Goal: Task Accomplishment & Management: Manage account settings

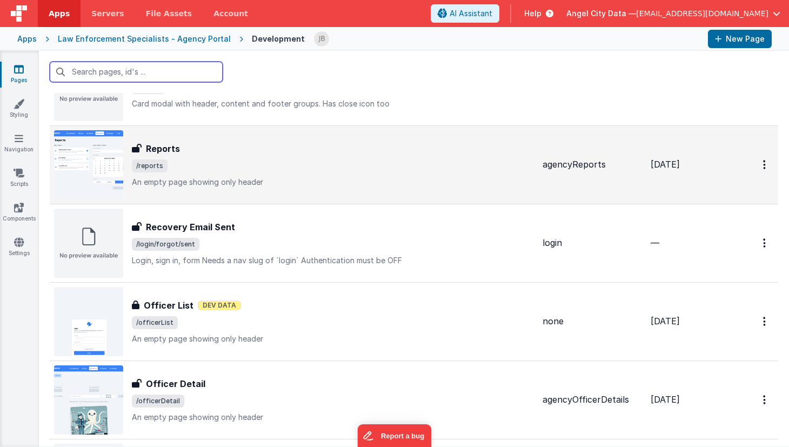
scroll to position [72, 0]
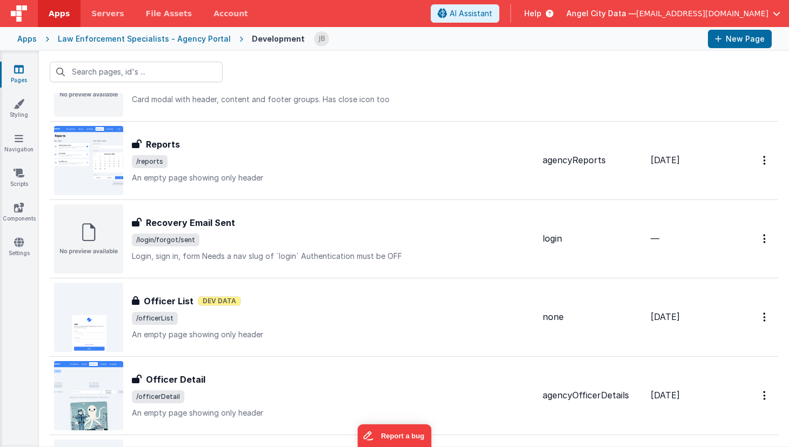
click at [29, 38] on div "Apps" at bounding box center [26, 39] width 19 height 11
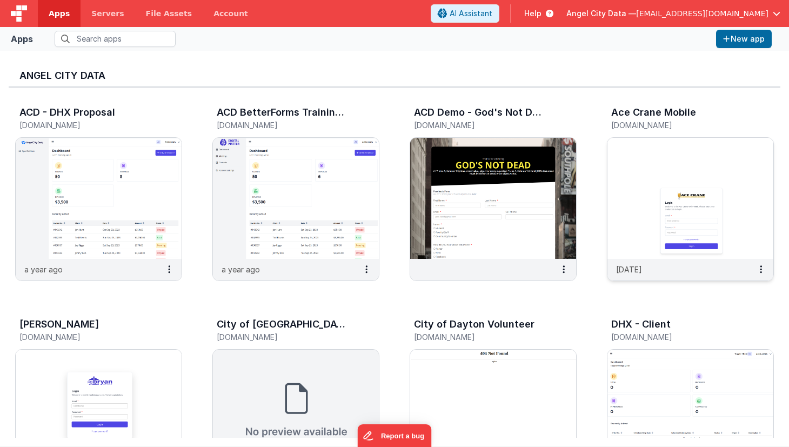
click at [624, 180] on img at bounding box center [690, 198] width 166 height 121
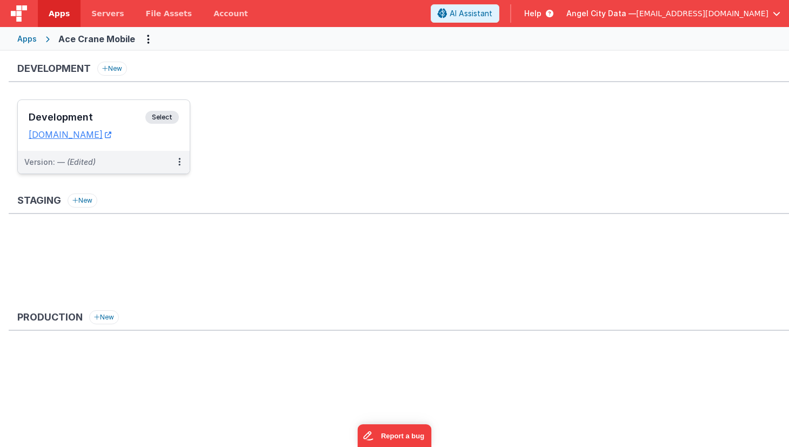
click at [128, 108] on div "Development Select URLs acecrane.fmbetterforms.com" at bounding box center [104, 125] width 172 height 51
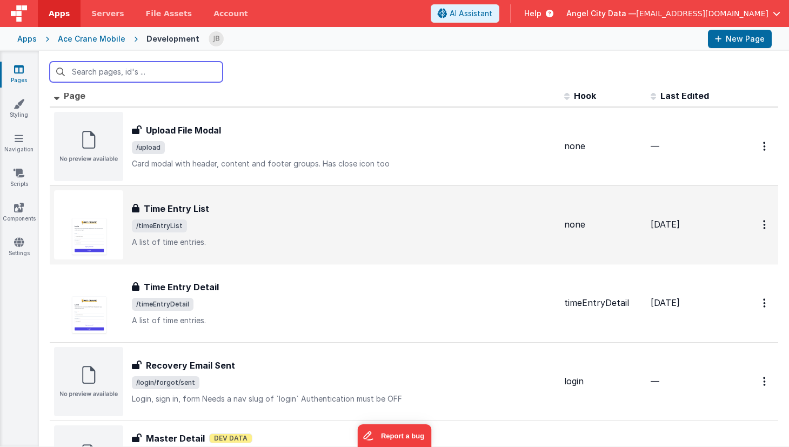
scroll to position [9, 0]
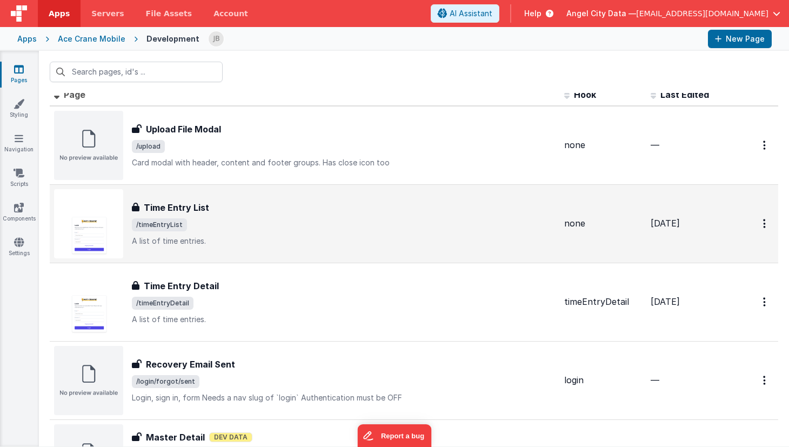
click at [187, 207] on h3 "Time Entry List" at bounding box center [176, 207] width 65 height 13
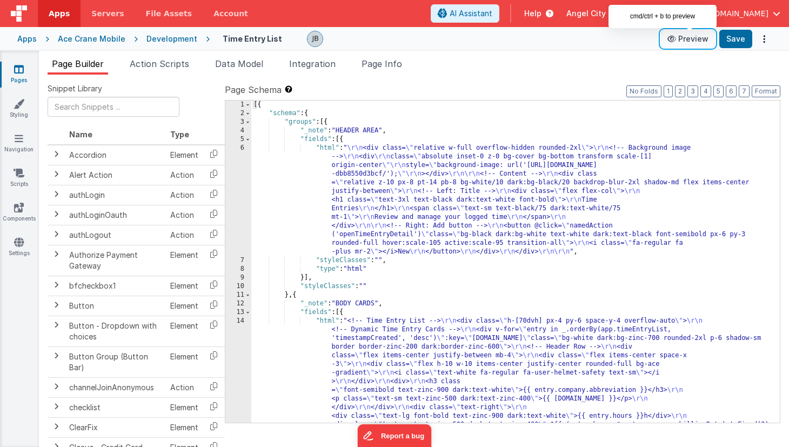
click at [682, 44] on button "Preview" at bounding box center [688, 38] width 54 height 17
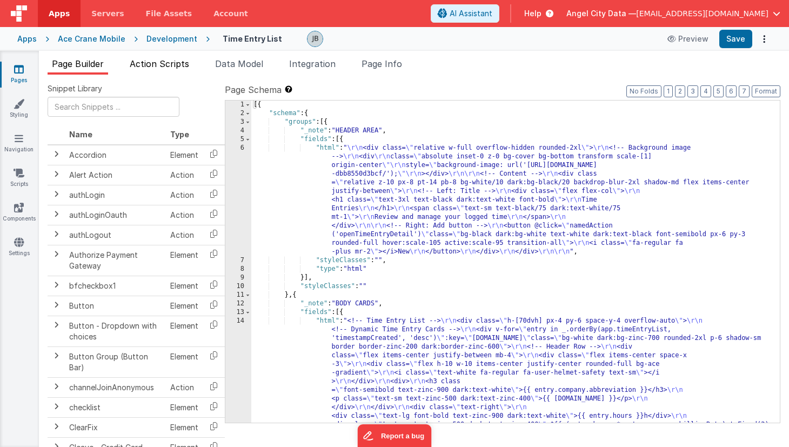
click at [173, 67] on span "Action Scripts" at bounding box center [159, 63] width 59 height 11
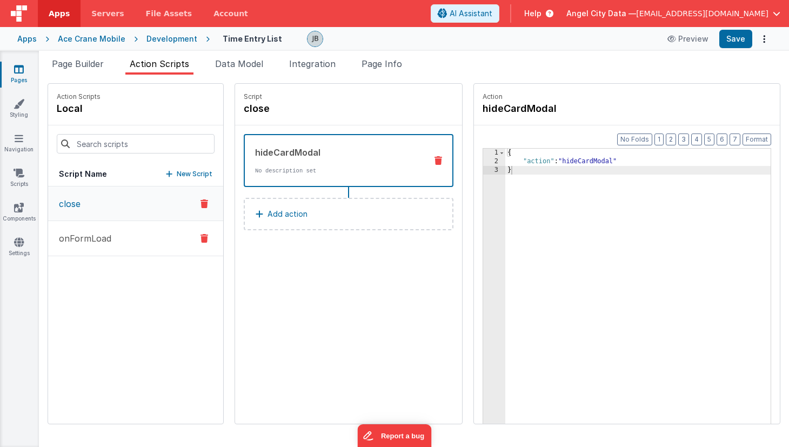
click at [110, 243] on p "onFormLoad" at bounding box center [81, 238] width 59 height 13
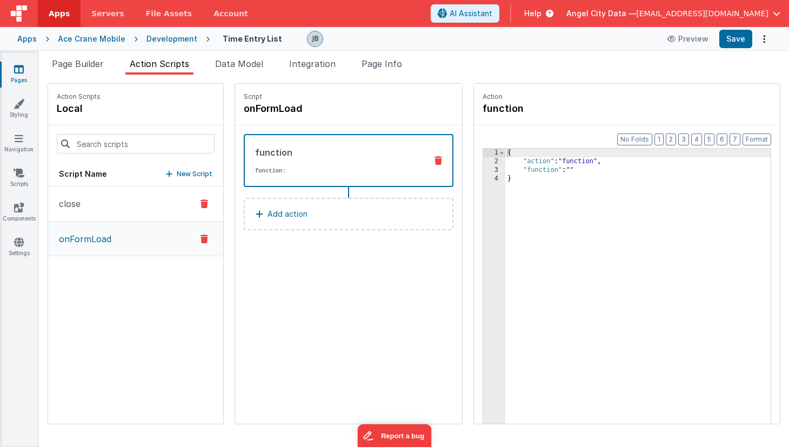
click at [84, 205] on button "close" at bounding box center [135, 203] width 175 height 35
click at [176, 41] on div "Development" at bounding box center [171, 39] width 51 height 11
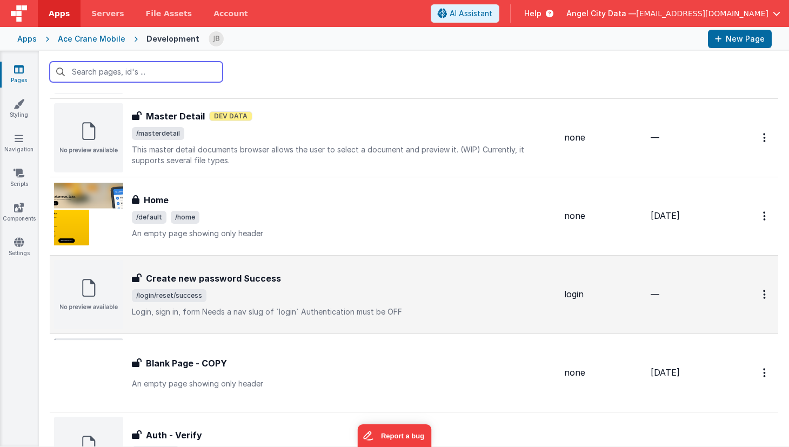
scroll to position [346, 0]
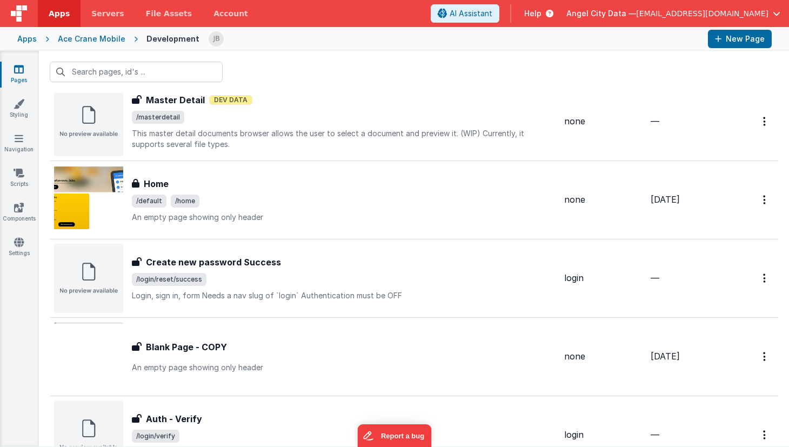
click at [23, 41] on div "Apps" at bounding box center [26, 39] width 19 height 11
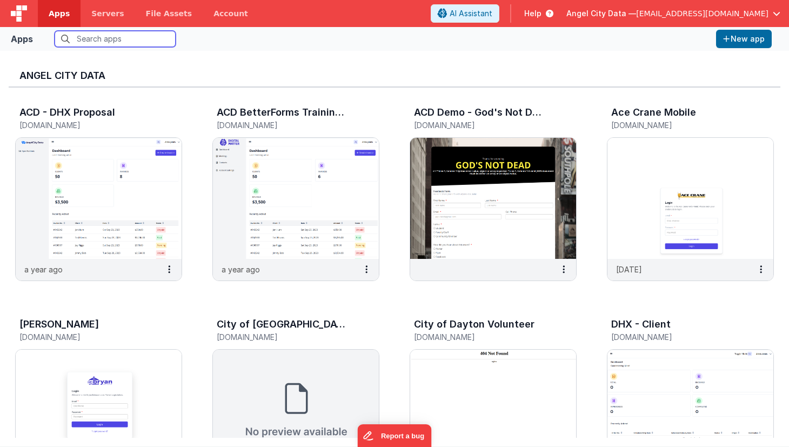
click at [98, 37] on input "text" at bounding box center [115, 39] width 121 height 16
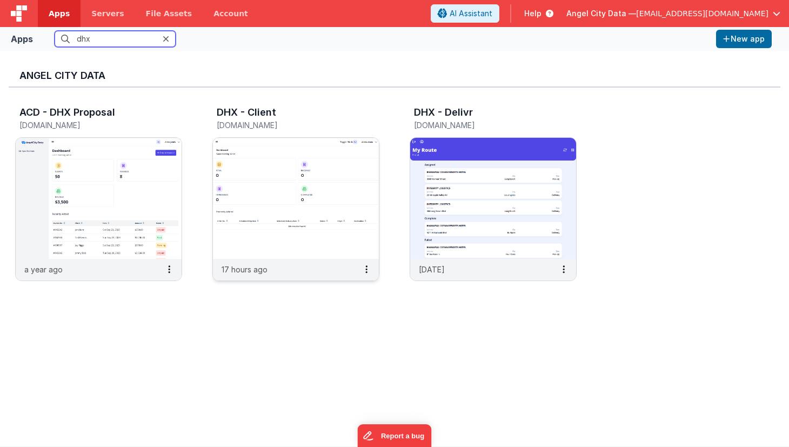
type input "dhx"
click at [279, 163] on img at bounding box center [296, 198] width 166 height 121
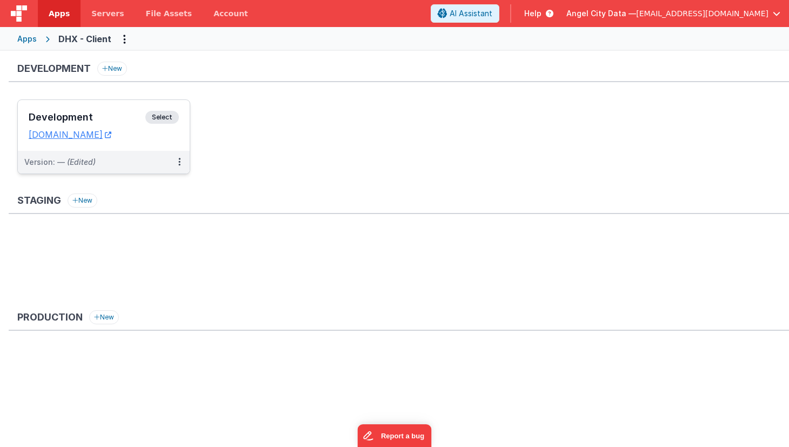
click at [124, 113] on h3 "Development" at bounding box center [87, 117] width 117 height 11
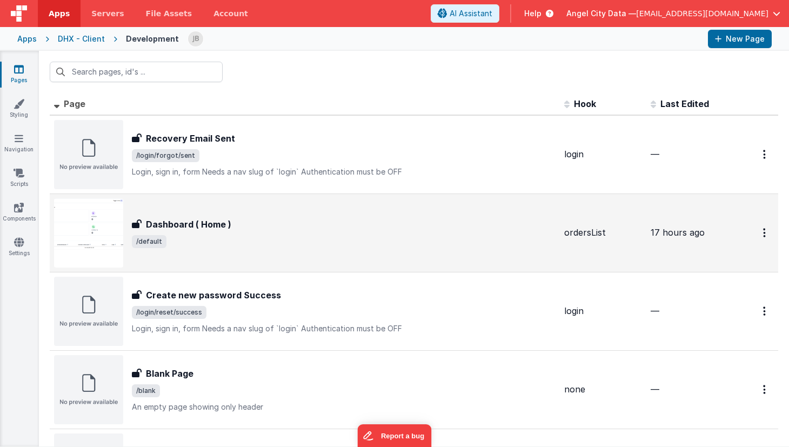
click at [175, 224] on h3 "Dashboard ( Home )" at bounding box center [188, 224] width 85 height 13
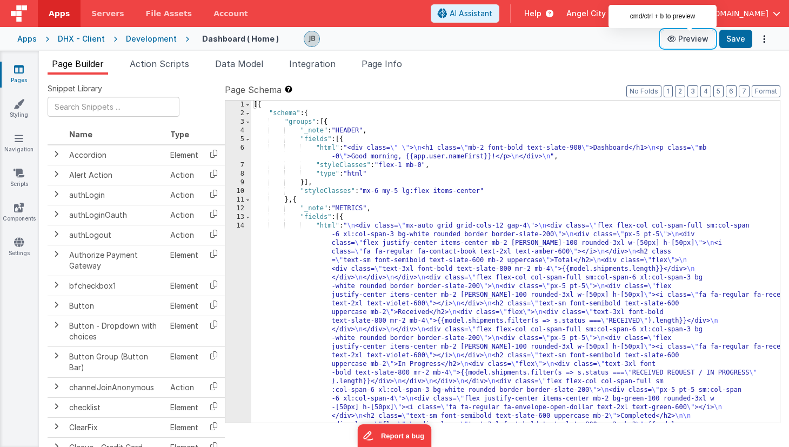
click at [694, 38] on button "Preview" at bounding box center [688, 38] width 54 height 17
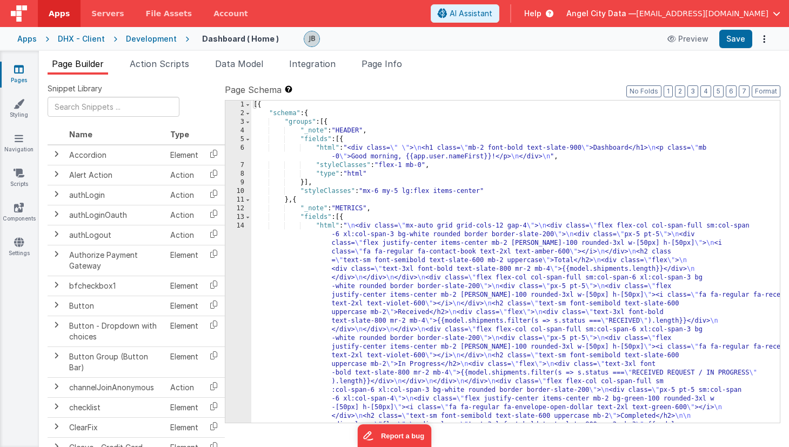
click at [378, 53] on div "Page Builder Action Scripts Data Model Integration Page Info Snippet Library Na…" at bounding box center [414, 249] width 750 height 396
click at [378, 62] on span "Page Info" at bounding box center [381, 63] width 41 height 11
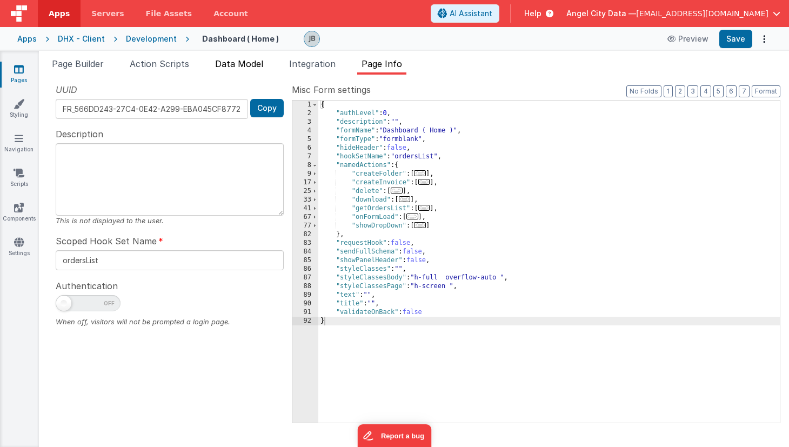
click at [243, 63] on span "Data Model" at bounding box center [239, 63] width 48 height 11
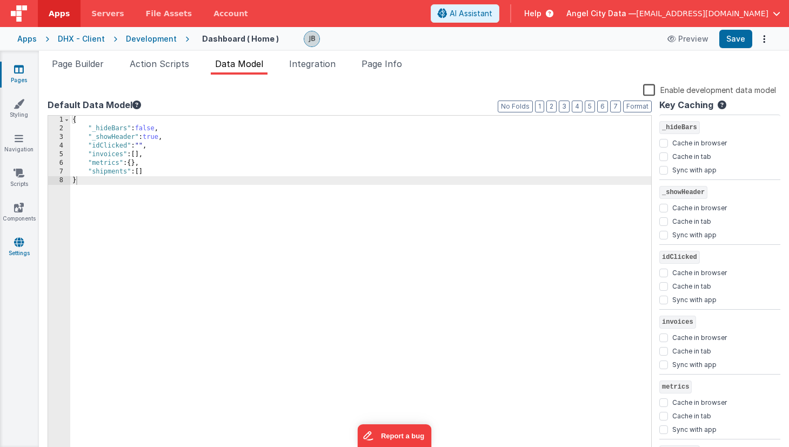
click at [18, 243] on icon at bounding box center [19, 242] width 10 height 11
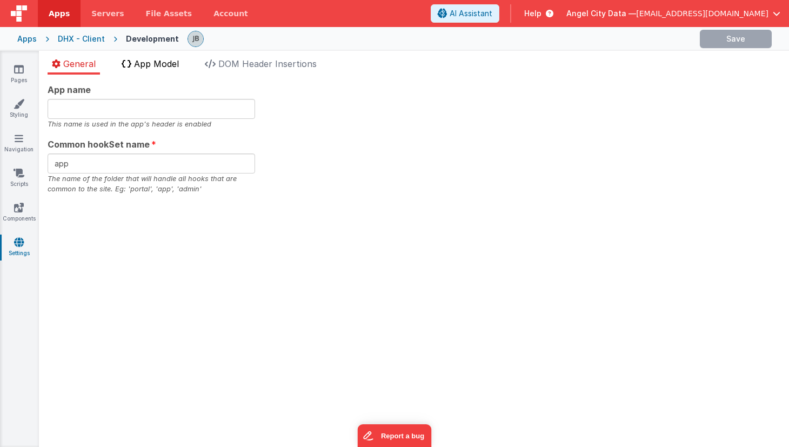
click at [167, 70] on li "App Model" at bounding box center [150, 65] width 66 height 17
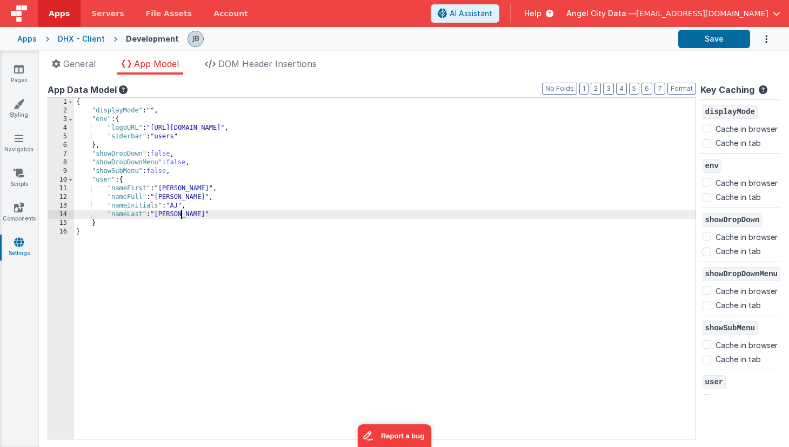
click at [198, 214] on div "{ "displayMode" : "" , "env" : { "logoURL" : "https://ucarecdn.com/b9e7ff3a-933…" at bounding box center [384, 277] width 621 height 358
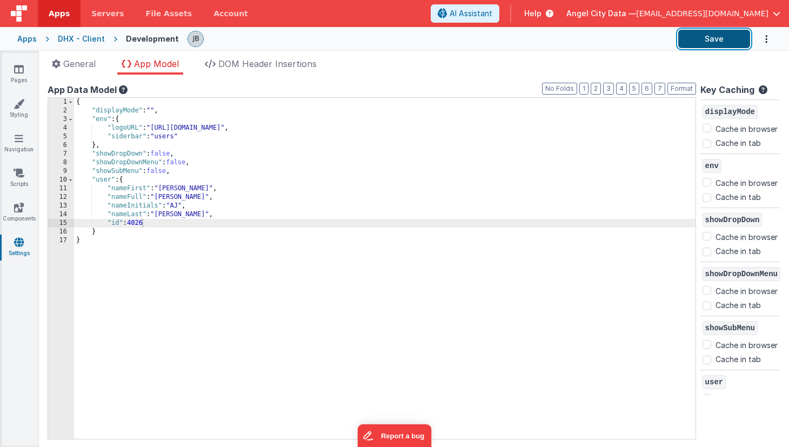
click at [694, 43] on button "Save" at bounding box center [714, 39] width 72 height 18
click at [18, 83] on link "Pages" at bounding box center [18, 75] width 39 height 22
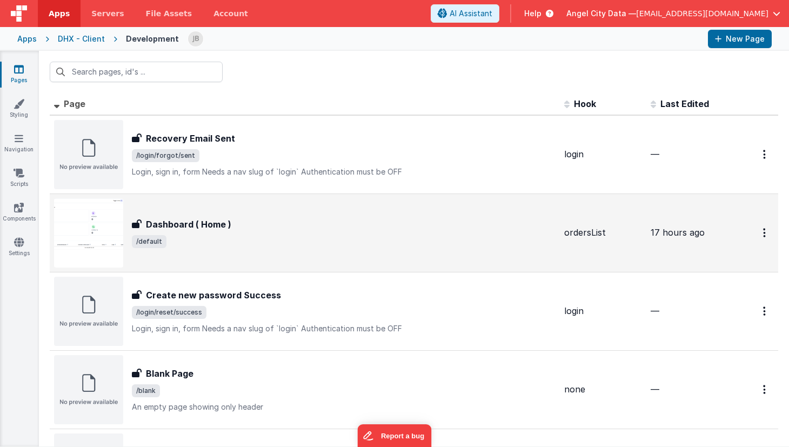
click at [192, 219] on h3 "Dashboard ( Home )" at bounding box center [188, 224] width 85 height 13
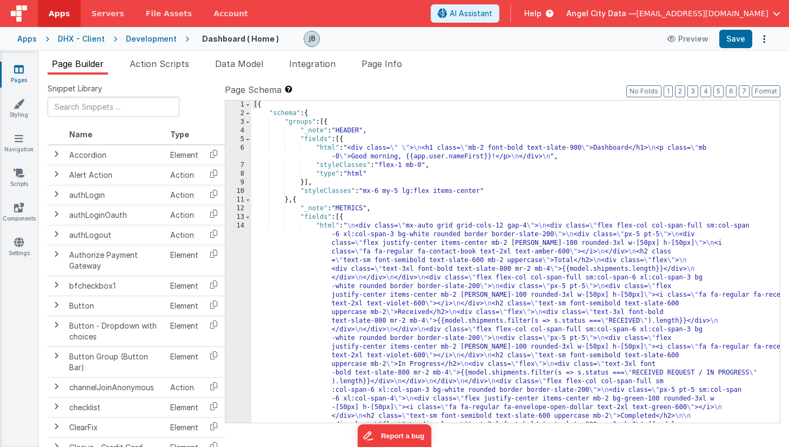
click at [237, 248] on div "14" at bounding box center [238, 334] width 26 height 225
click at [243, 151] on div "6" at bounding box center [238, 152] width 26 height 17
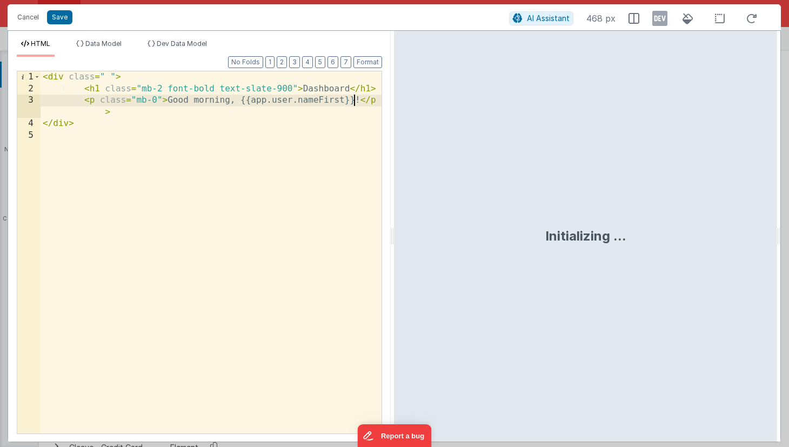
click at [352, 103] on div "< div class = " " > < h1 class = "mb-2 font-bold text-slate-900" > Dashboard </…" at bounding box center [211, 263] width 341 height 385
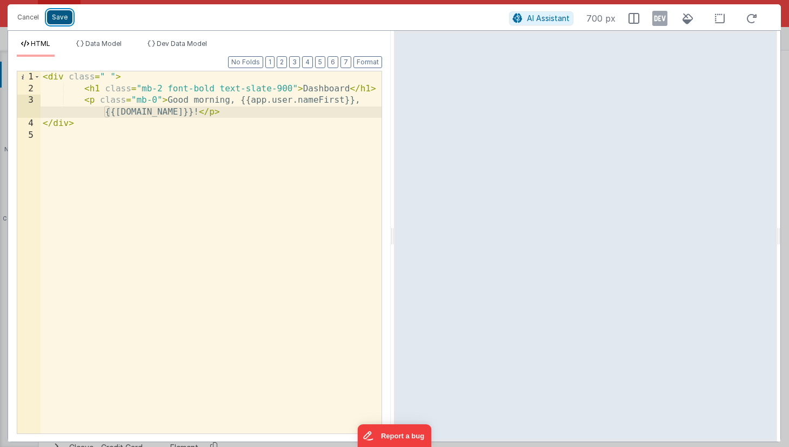
click at [61, 16] on button "Save" at bounding box center [59, 17] width 25 height 14
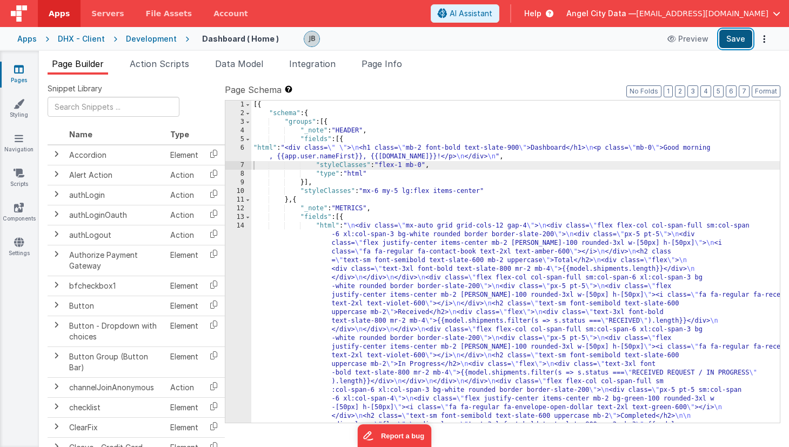
click at [734, 35] on button "Save" at bounding box center [735, 39] width 33 height 18
click at [148, 42] on div "Development" at bounding box center [151, 39] width 51 height 11
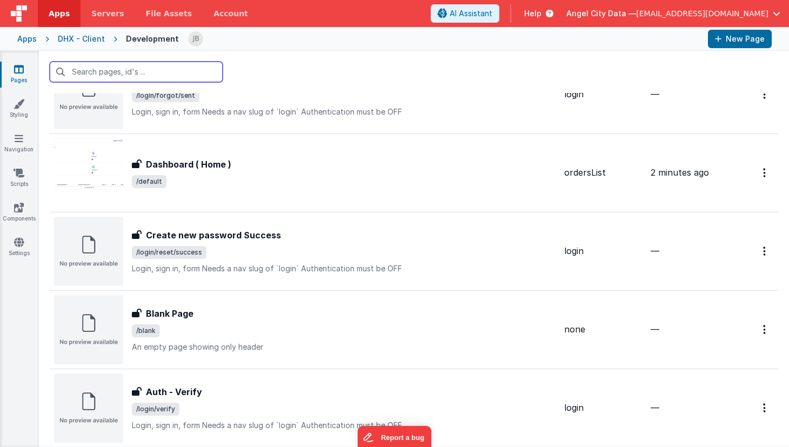
scroll to position [55, 0]
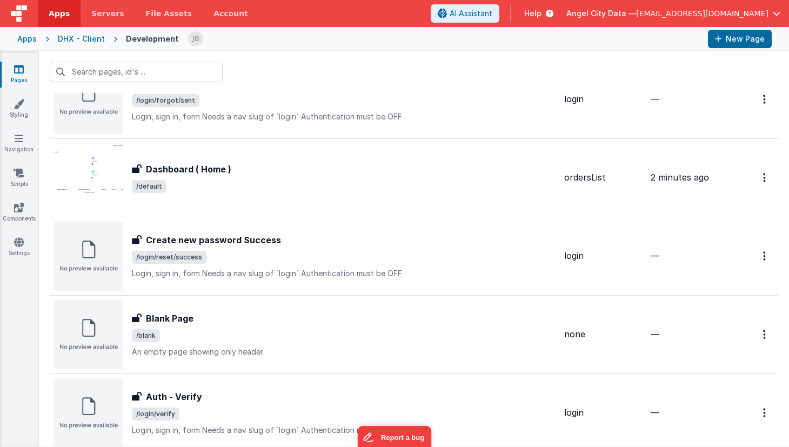
click at [31, 39] on div "Apps" at bounding box center [26, 39] width 19 height 11
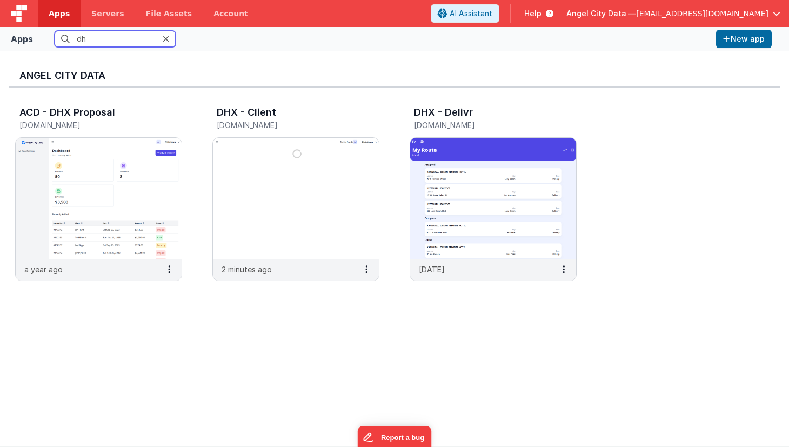
type input "d"
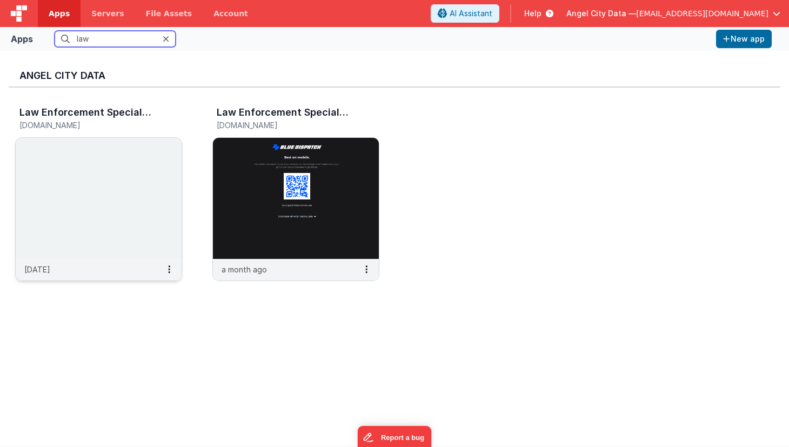
type input "law"
click at [78, 113] on h3 "Law Enforcement Specialists - Agency Portal" at bounding box center [85, 112] width 132 height 11
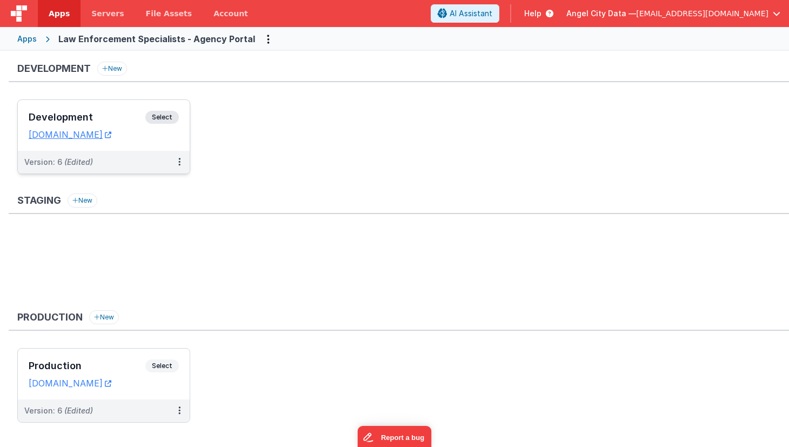
click at [119, 158] on div "Version: 6 (Edited)" at bounding box center [96, 162] width 145 height 11
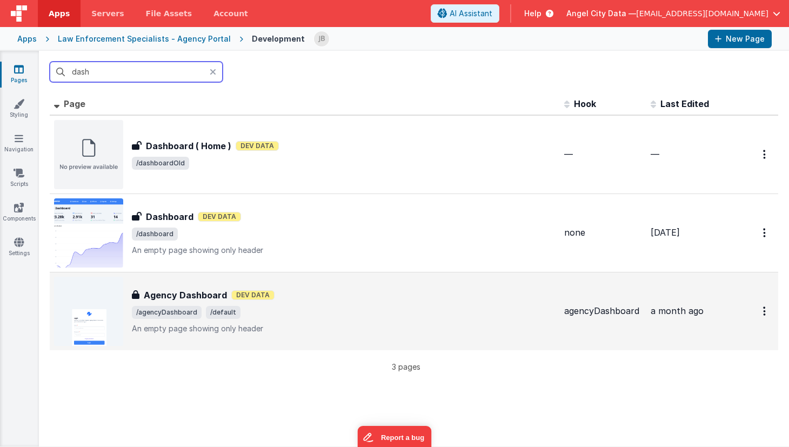
type input "dash"
click at [174, 298] on h3 "Agency Dashboard" at bounding box center [185, 295] width 83 height 13
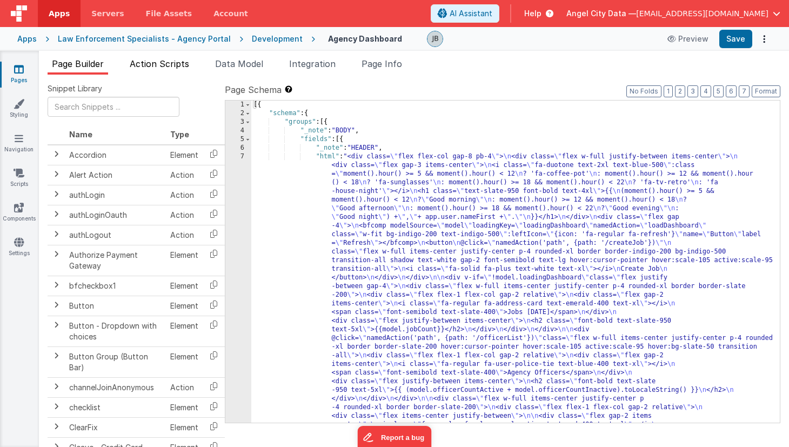
click at [173, 61] on span "Action Scripts" at bounding box center [159, 63] width 59 height 11
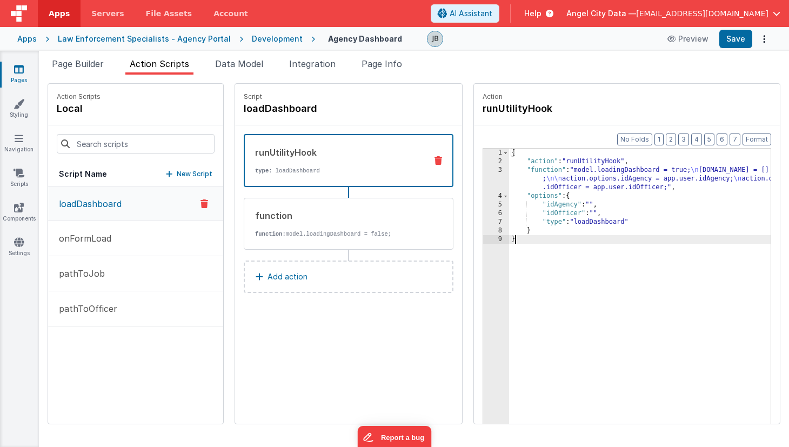
click at [483, 173] on div "3" at bounding box center [496, 179] width 26 height 26
click at [483, 174] on div "3" at bounding box center [496, 179] width 26 height 26
click at [483, 168] on div "3" at bounding box center [496, 179] width 26 height 26
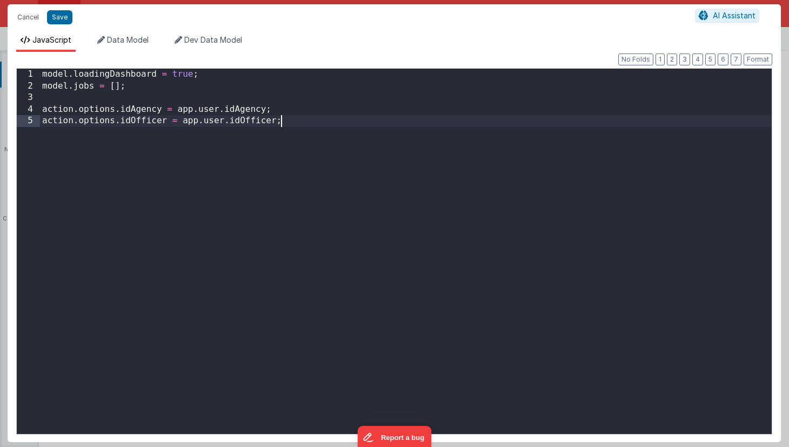
click at [469, 168] on div "model . loadingDashboard = true ; model . jobs = [ ] ; action . options . idAge…" at bounding box center [406, 263] width 732 height 389
click at [29, 17] on button "Cancel" at bounding box center [28, 17] width 32 height 15
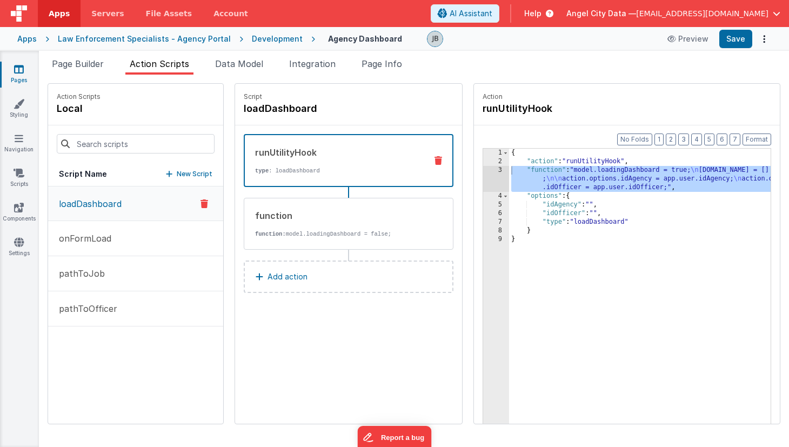
click at [537, 218] on div "{ "action" : "runUtilityHook" , "function" : "model.loadingDashboard = true; \n…" at bounding box center [655, 312] width 293 height 326
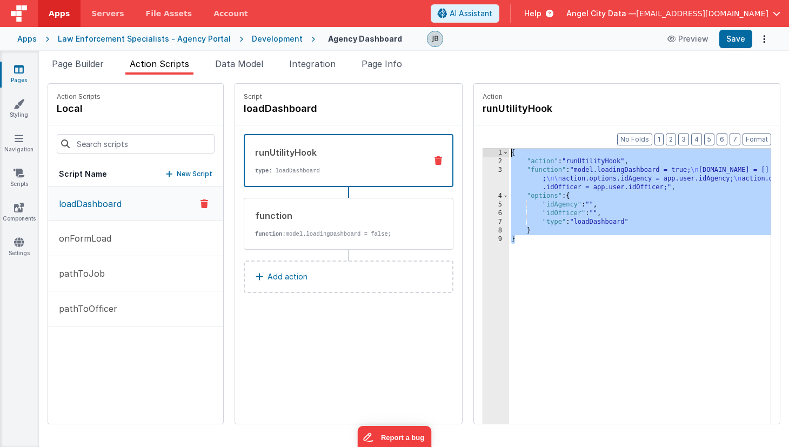
drag, startPoint x: 525, startPoint y: 256, endPoint x: 452, endPoint y: 149, distance: 129.3
click at [483, 149] on div "1 2 3 4 5 6 7 8 9 { "action" : "runUtilityHook" , "function" : "model.loadingDa…" at bounding box center [627, 303] width 289 height 310
click at [28, 39] on div "Apps" at bounding box center [26, 39] width 19 height 11
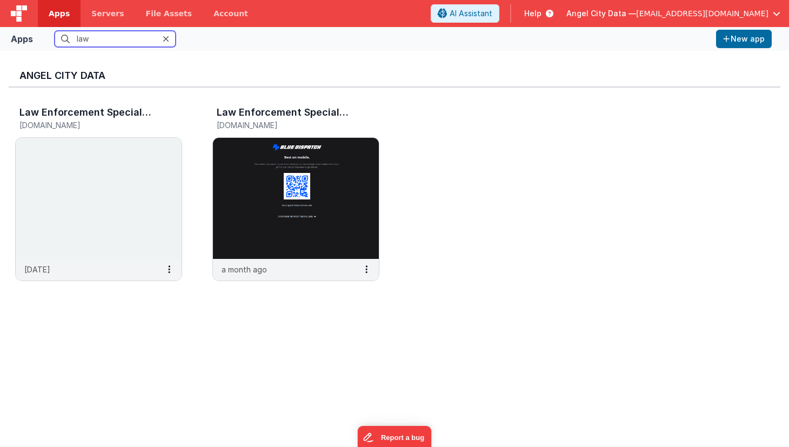
click at [88, 42] on input "law" at bounding box center [115, 39] width 121 height 16
click at [105, 108] on h3 "Law Enforcement Specialists - Agency Portal" at bounding box center [85, 112] width 132 height 11
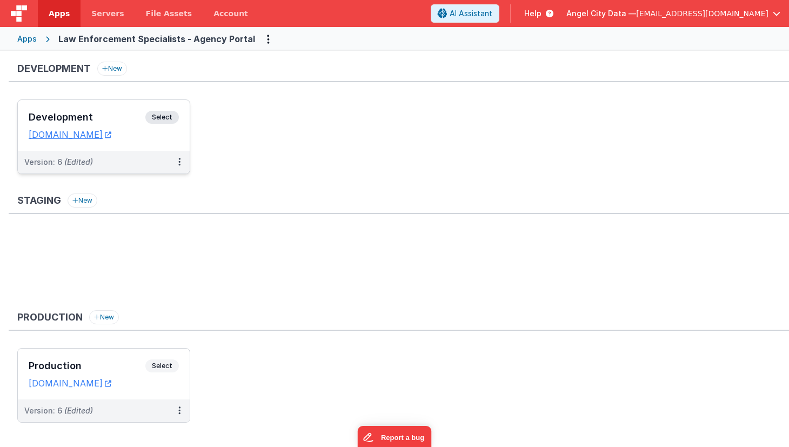
click at [124, 112] on h3 "Development" at bounding box center [87, 117] width 117 height 11
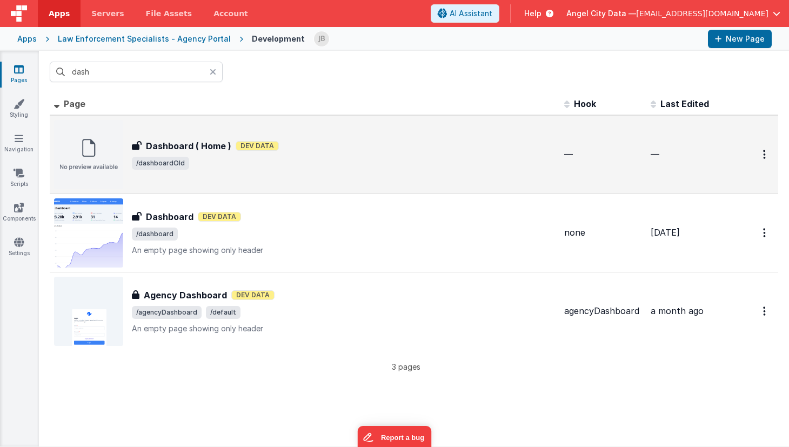
click at [189, 144] on h3 "Dashboard ( Home )" at bounding box center [188, 145] width 85 height 13
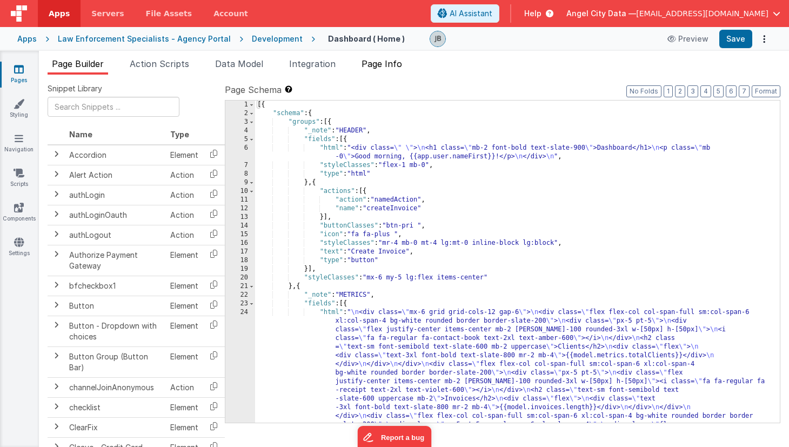
click at [379, 65] on span "Page Info" at bounding box center [381, 63] width 41 height 11
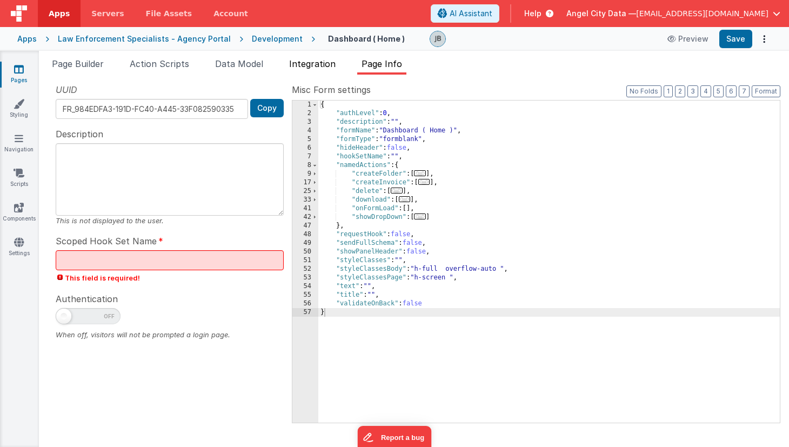
click at [327, 60] on span "Integration" at bounding box center [312, 63] width 46 height 11
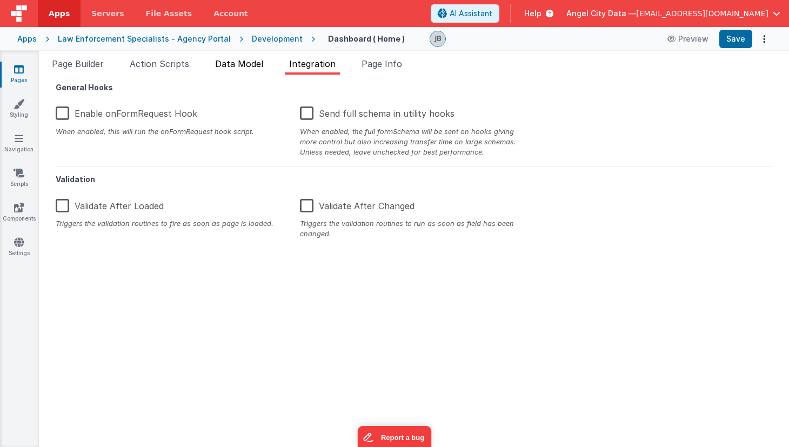
click at [258, 68] on span "Data Model" at bounding box center [239, 63] width 48 height 11
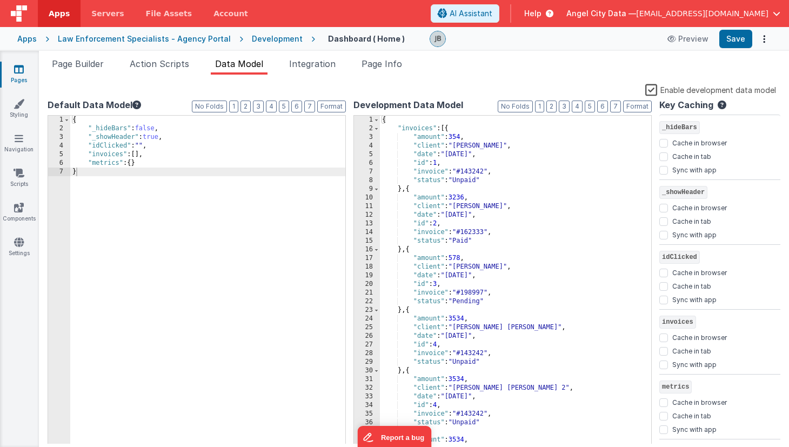
click at [257, 41] on div "Development" at bounding box center [277, 39] width 51 height 11
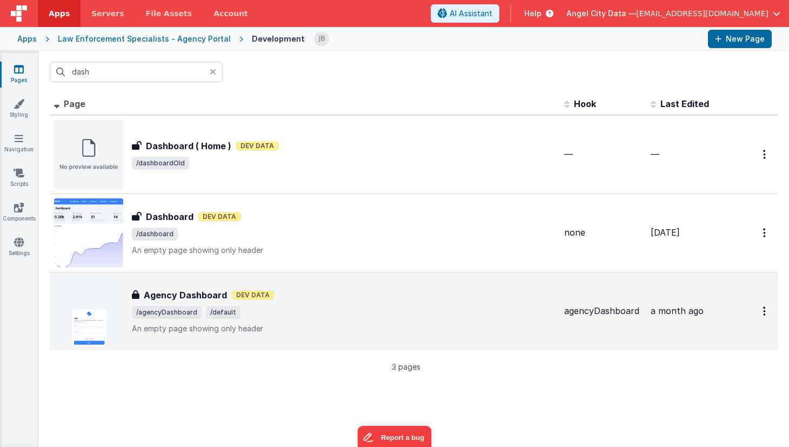
click at [174, 296] on h3 "Agency Dashboard" at bounding box center [185, 295] width 83 height 13
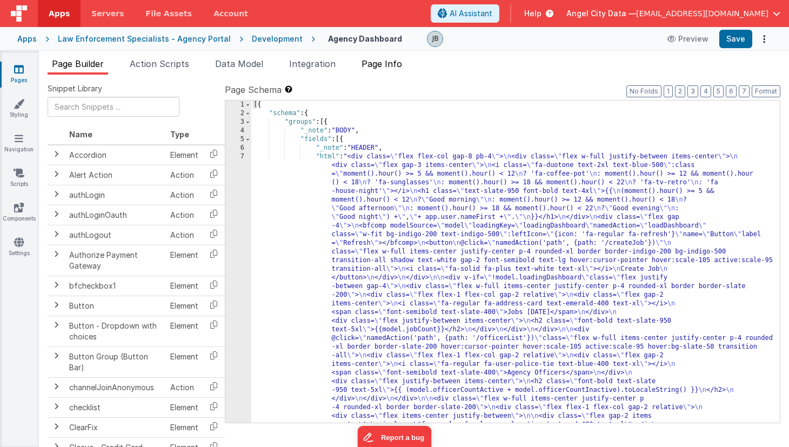
click at [383, 59] on span "Page Info" at bounding box center [381, 63] width 41 height 11
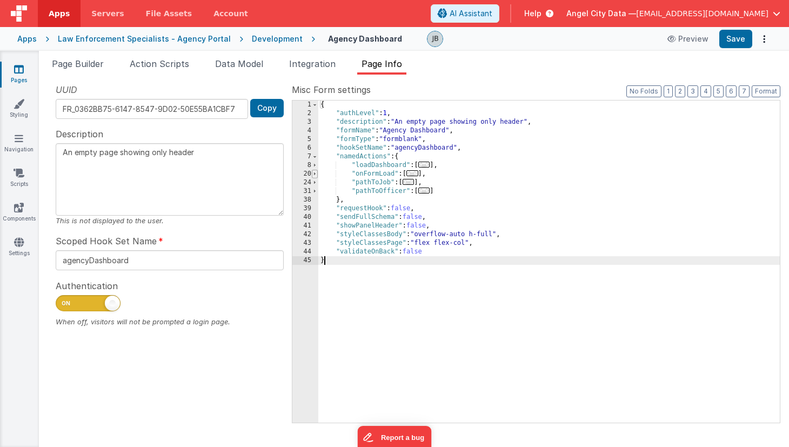
click at [312, 172] on span at bounding box center [315, 174] width 6 height 9
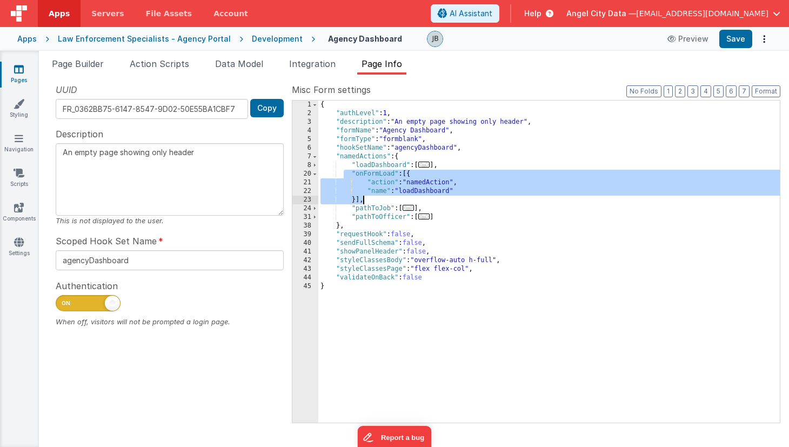
drag, startPoint x: 345, startPoint y: 173, endPoint x: 369, endPoint y: 200, distance: 35.6
click at [369, 200] on div "{ "authLevel" : 1 , "description" : "An empty page showing only header" , "form…" at bounding box center [548, 270] width 461 height 339
click at [391, 195] on div "{ "authLevel" : 1 , "description" : "An empty page showing only header" , "form…" at bounding box center [548, 270] width 461 height 339
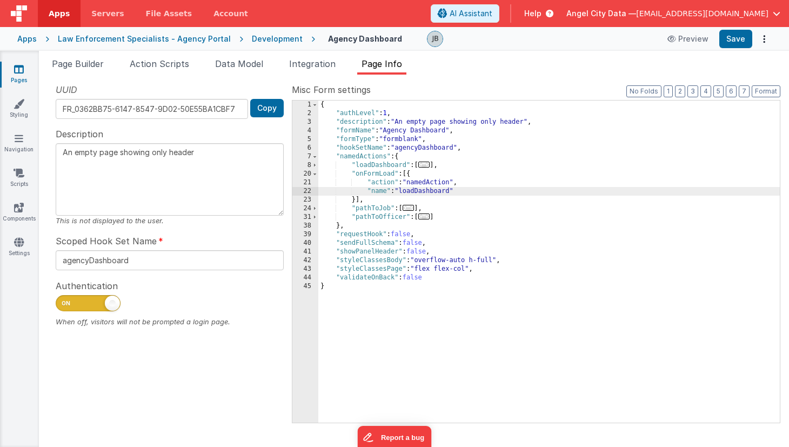
click at [318, 166] on div "8" at bounding box center [305, 165] width 26 height 9
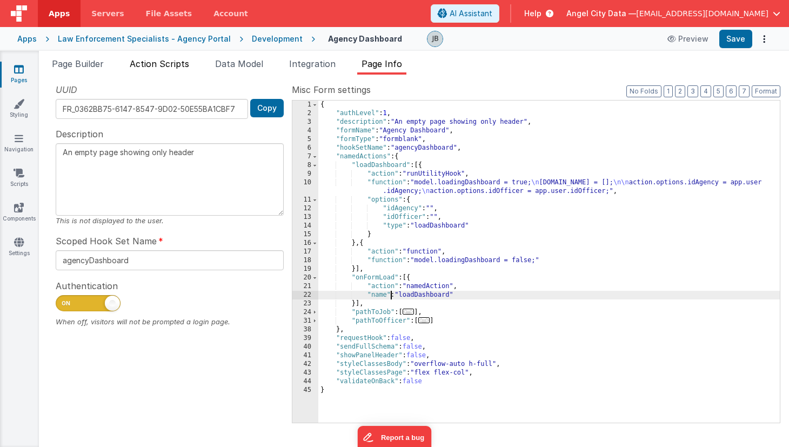
click at [171, 66] on span "Action Scripts" at bounding box center [159, 63] width 59 height 11
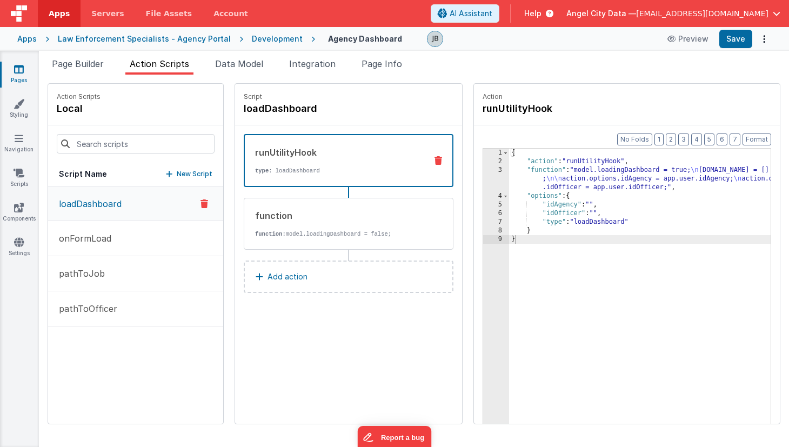
click at [255, 147] on div "runUtilityHook" at bounding box center [336, 152] width 163 height 13
click at [87, 240] on p "onFormLoad" at bounding box center [81, 238] width 59 height 13
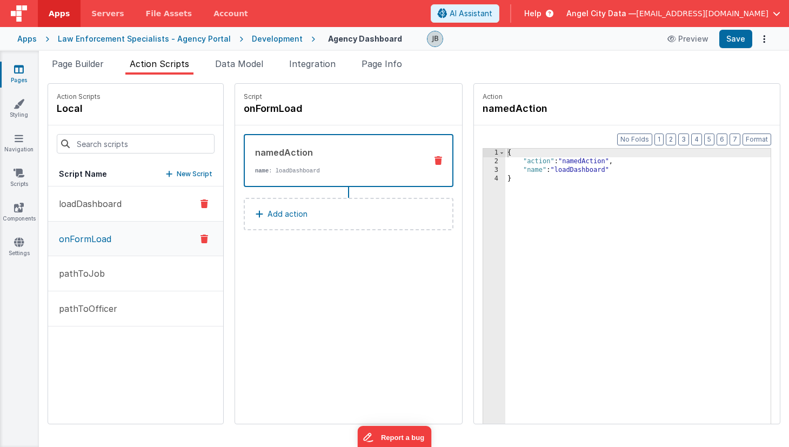
click at [92, 199] on p "loadDashboard" at bounding box center [86, 203] width 69 height 13
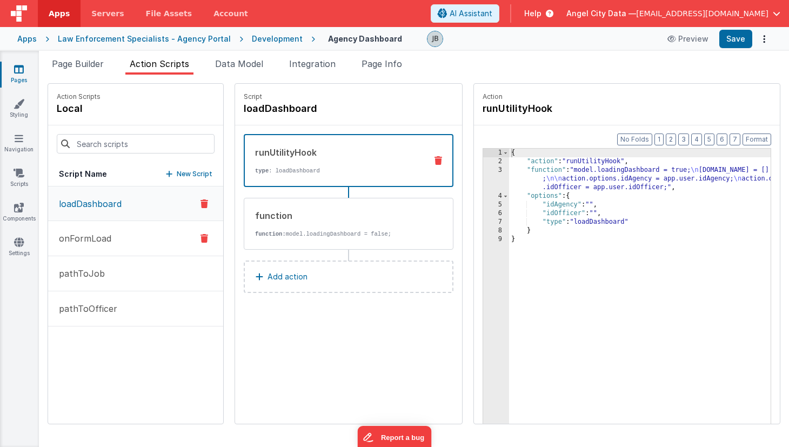
click at [95, 232] on p "onFormLoad" at bounding box center [81, 238] width 59 height 13
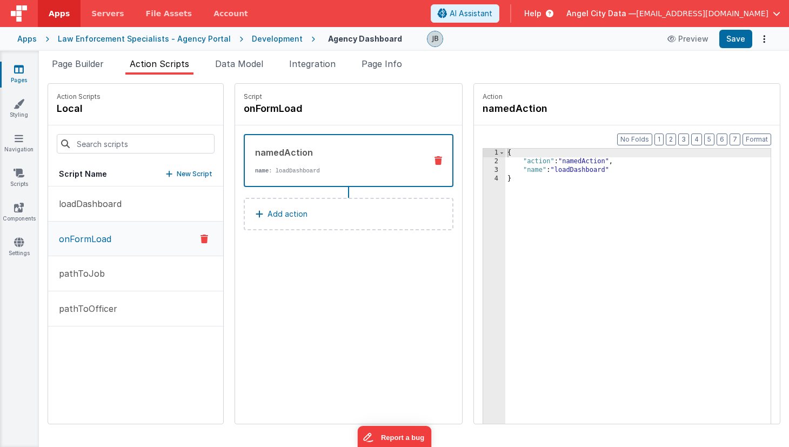
click at [293, 152] on div "namedAction" at bounding box center [336, 152] width 163 height 13
click at [101, 207] on p "loadDashboard" at bounding box center [86, 203] width 69 height 13
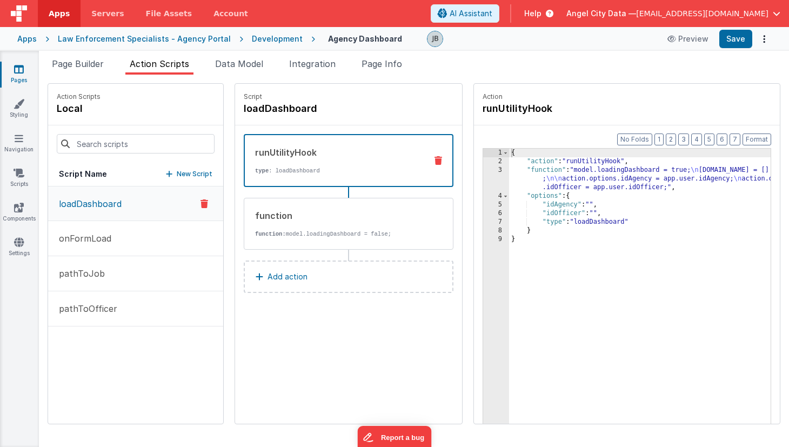
click at [267, 162] on div "runUtilityHook type : loadDashboard" at bounding box center [331, 160] width 173 height 29
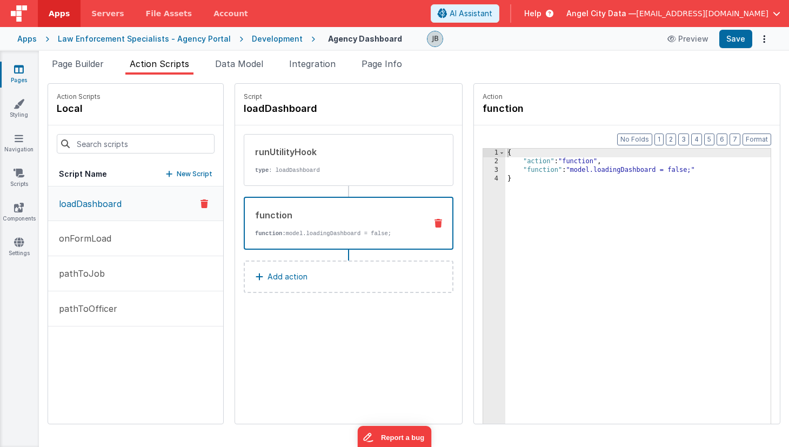
click at [267, 225] on div "function function: model.loadingDashboard = false;" at bounding box center [331, 223] width 173 height 29
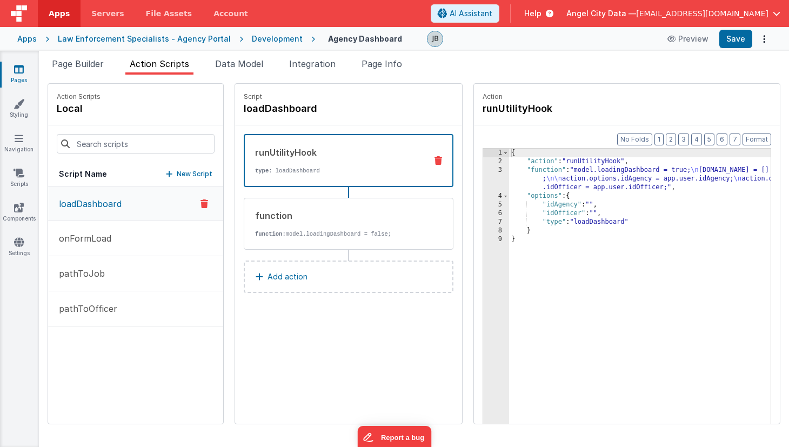
click at [264, 170] on p "type : loadDashboard" at bounding box center [336, 170] width 163 height 9
click at [109, 236] on p "onFormLoad" at bounding box center [81, 238] width 59 height 13
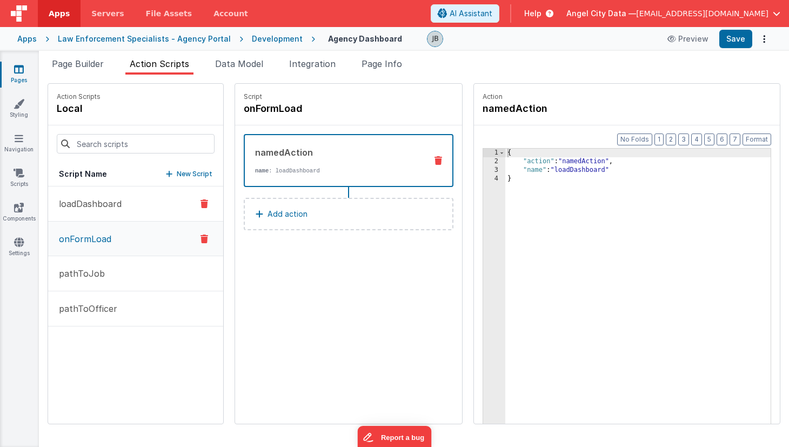
click at [103, 214] on button "loadDashboard" at bounding box center [135, 203] width 175 height 35
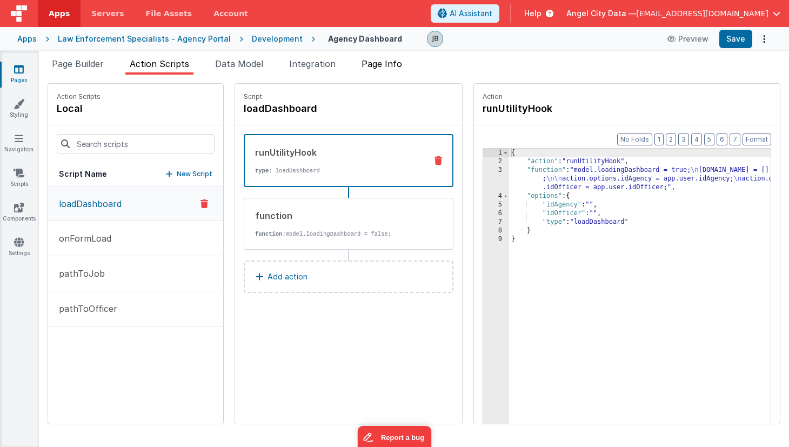
click at [387, 66] on span "Page Info" at bounding box center [381, 63] width 41 height 11
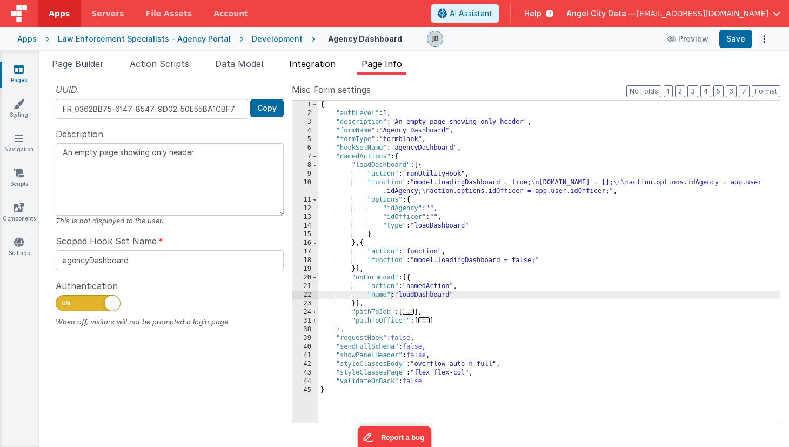
click at [310, 69] on li "Integration" at bounding box center [312, 65] width 55 height 17
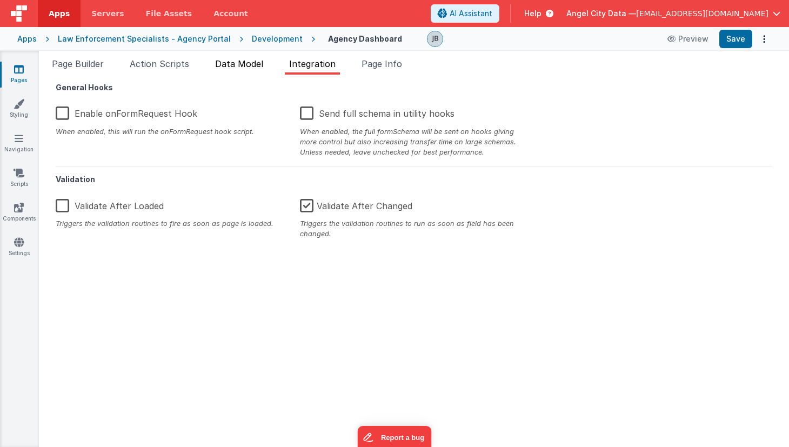
click at [240, 59] on span "Data Model" at bounding box center [239, 63] width 48 height 11
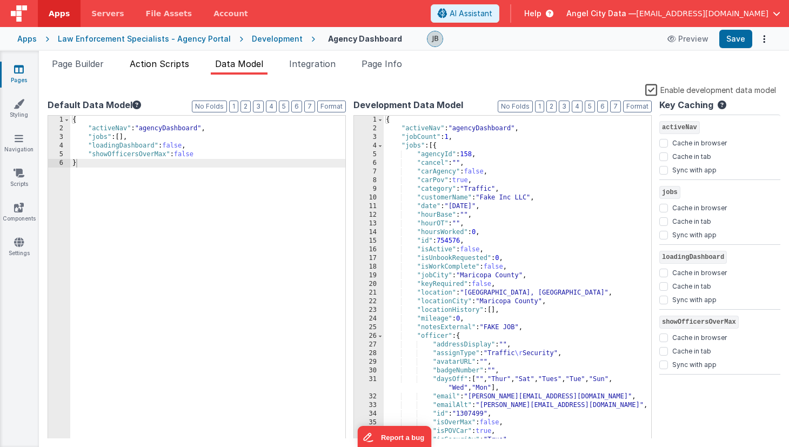
click at [184, 61] on span "Action Scripts" at bounding box center [159, 63] width 59 height 11
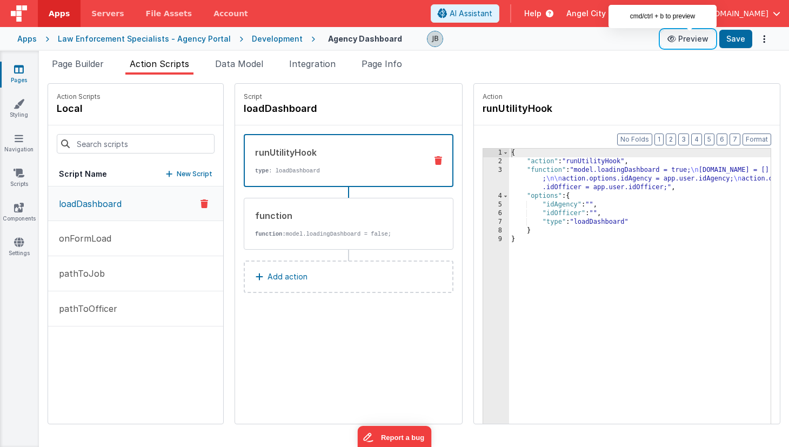
click at [681, 32] on button "Preview" at bounding box center [688, 38] width 54 height 17
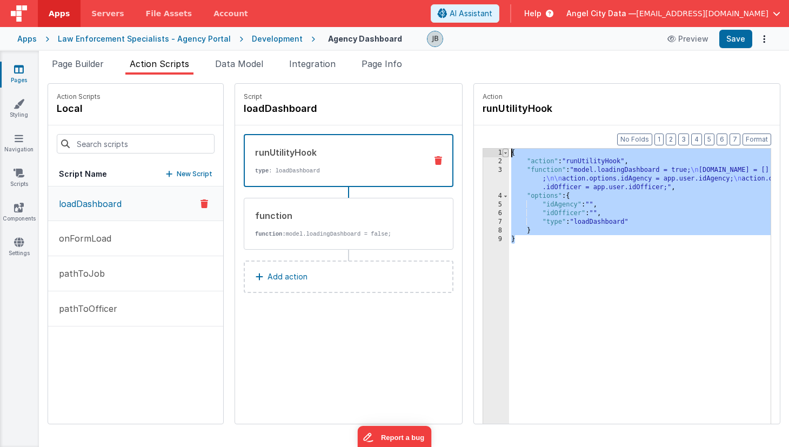
drag, startPoint x: 499, startPoint y: 244, endPoint x: 472, endPoint y: 153, distance: 95.2
click at [483, 153] on div "1 2 3 4 5 6 7 8 9 { "action" : "runUtilityHook" , "function" : "model.loadingDa…" at bounding box center [627, 303] width 289 height 310
click at [517, 260] on div "{ "action" : "runUtilityHook" , "function" : "model.loadingDashboard = true; \n…" at bounding box center [655, 312] width 293 height 326
drag, startPoint x: 517, startPoint y: 260, endPoint x: 493, endPoint y: 186, distance: 77.8
click at [509, 186] on div "{ "action" : "runUtilityHook" , "function" : "model.loadingDashboard = true; \n…" at bounding box center [655, 312] width 293 height 326
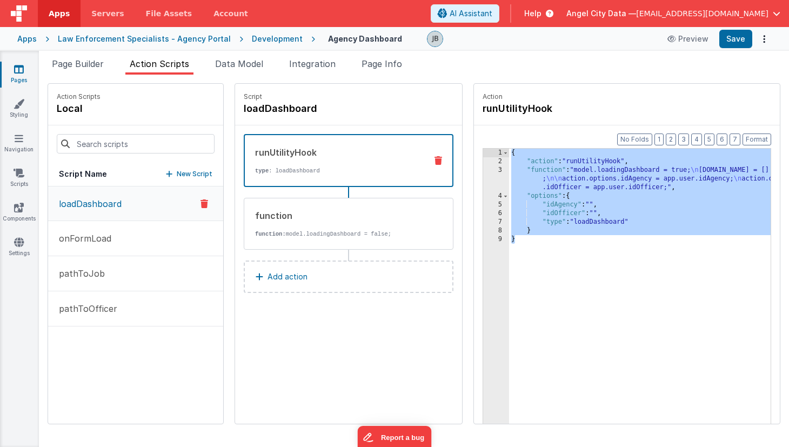
click at [510, 233] on div "{ "action" : "runUtilityHook" , "function" : "model.loadingDashboard = true; \n…" at bounding box center [655, 312] width 293 height 326
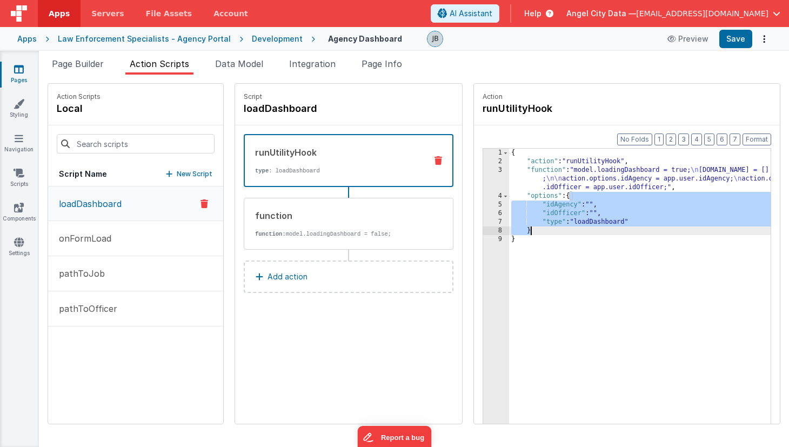
click at [510, 233] on div "{ "action" : "runUtilityHook" , "function" : "model.loadingDashboard = true; \n…" at bounding box center [655, 312] width 293 height 326
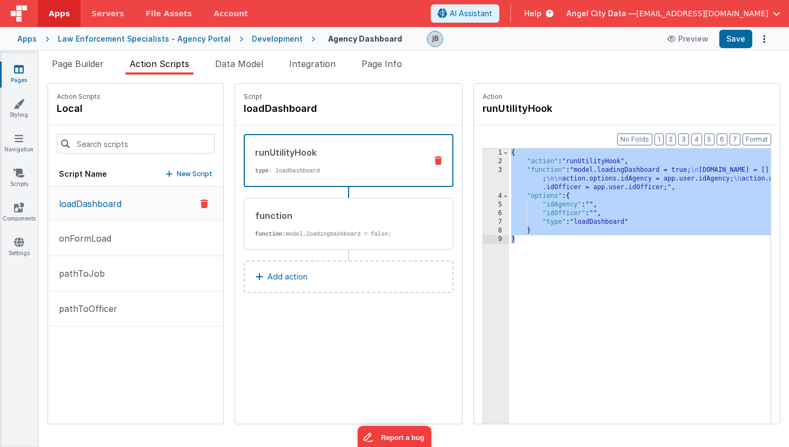
click at [296, 150] on div "runUtilityHook" at bounding box center [336, 152] width 163 height 13
click at [75, 243] on p "onFormLoad" at bounding box center [81, 238] width 59 height 13
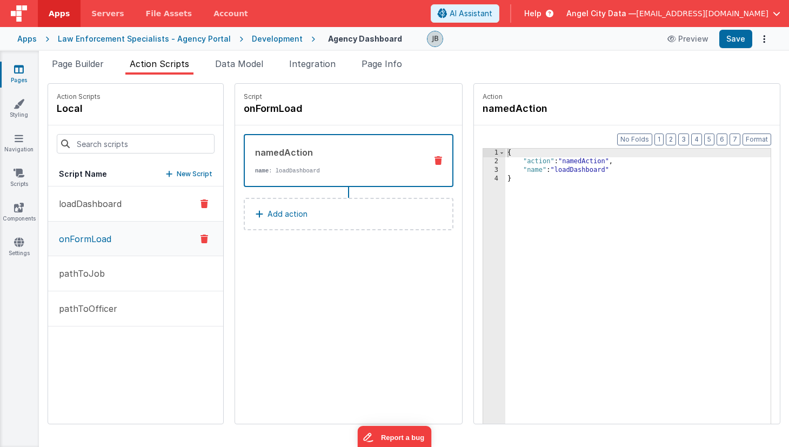
click at [111, 207] on p "loadDashboard" at bounding box center [86, 203] width 69 height 13
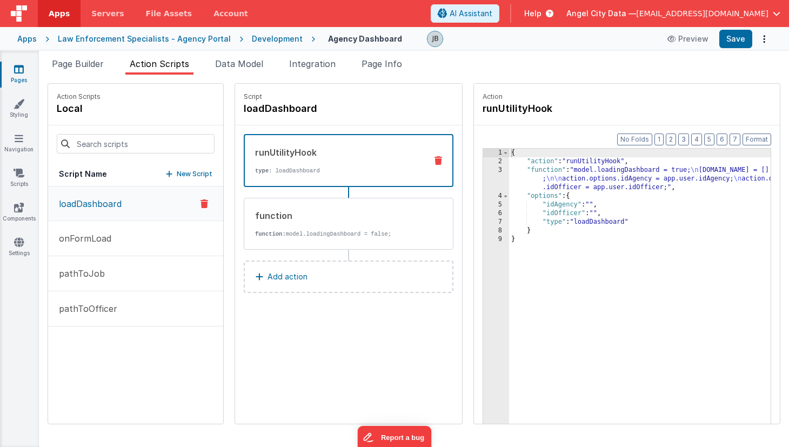
click at [28, 260] on div "Pages Styling Navigation Scripts Components Settings" at bounding box center [19, 249] width 39 height 396
click at [24, 246] on link "Settings" at bounding box center [18, 248] width 39 height 22
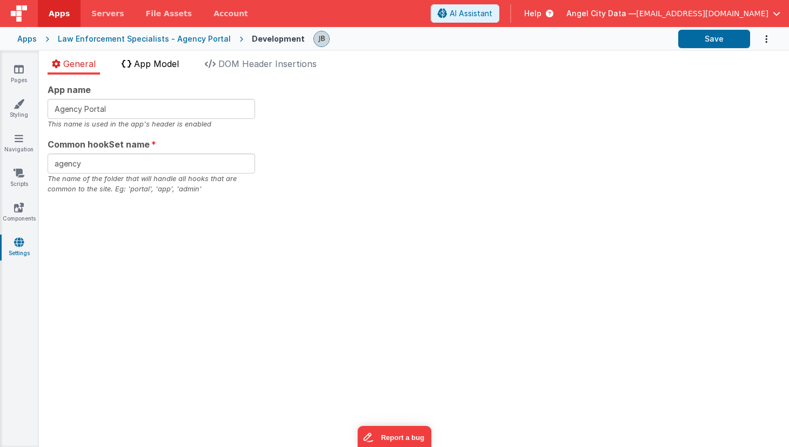
click at [170, 58] on span "App Model" at bounding box center [156, 63] width 45 height 11
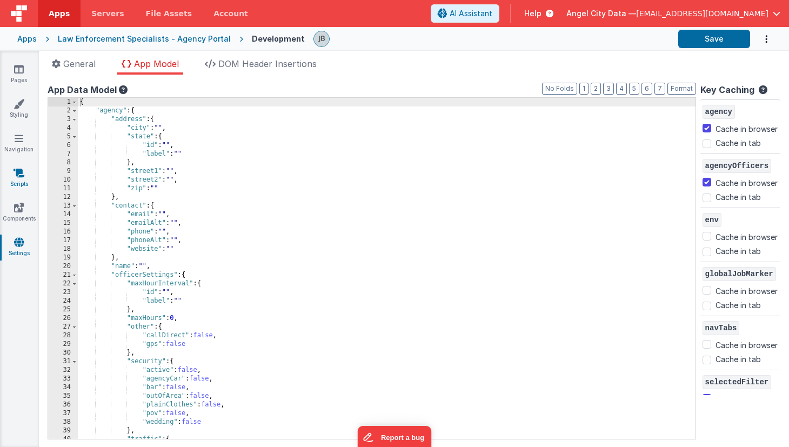
click at [21, 182] on link "Scripts" at bounding box center [18, 179] width 39 height 22
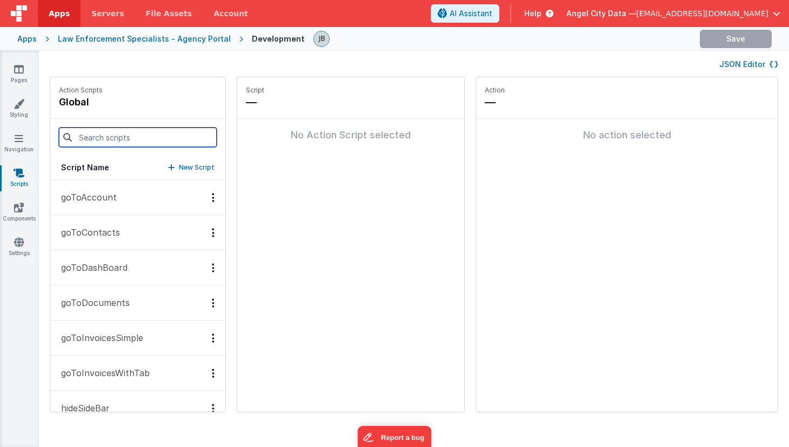
click at [85, 139] on input at bounding box center [138, 137] width 158 height 19
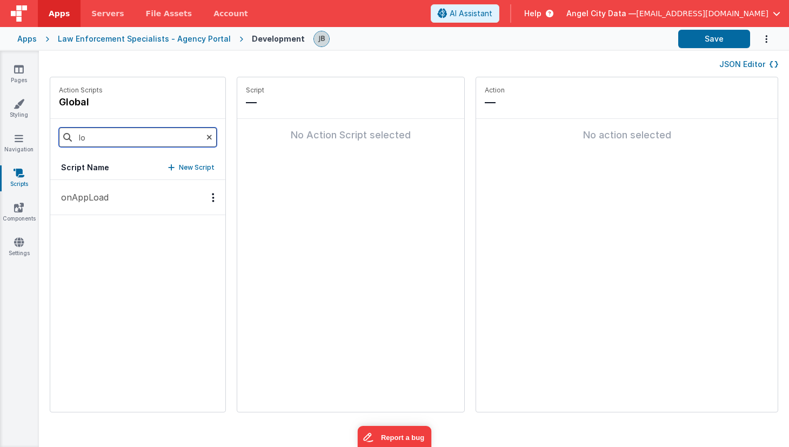
type input "l"
type input "p"
type input "dashb"
click at [91, 194] on p "goToDashBoard" at bounding box center [91, 197] width 73 height 13
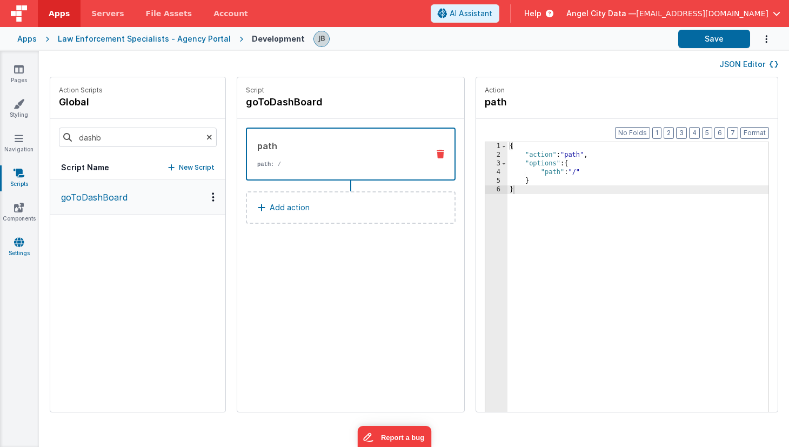
click at [19, 237] on icon at bounding box center [19, 242] width 10 height 11
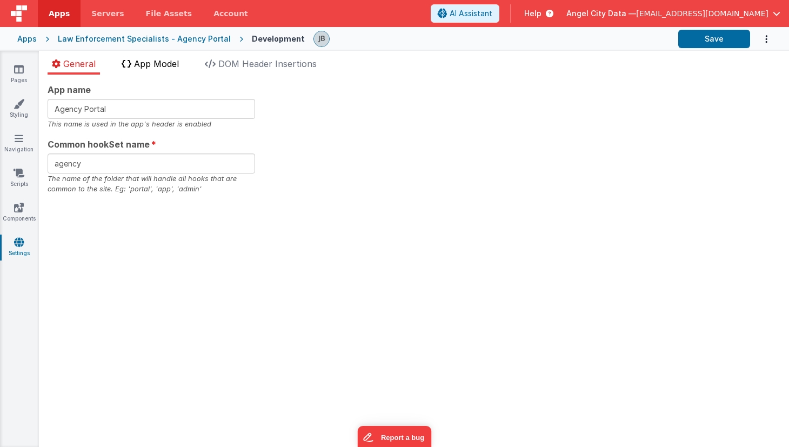
click at [158, 64] on span "App Model" at bounding box center [156, 63] width 45 height 11
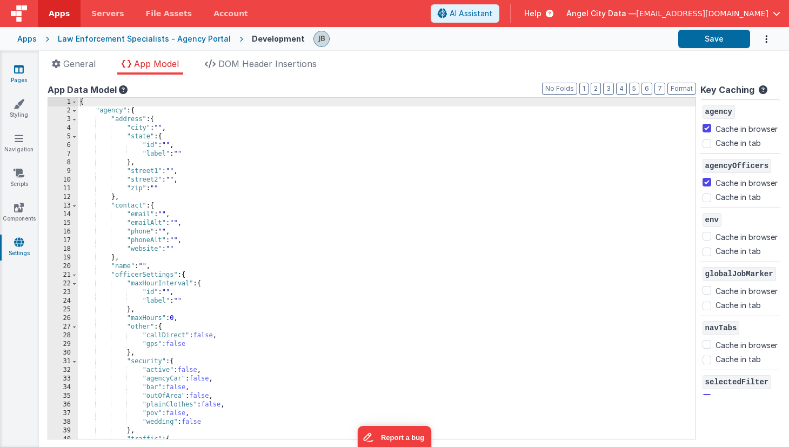
click at [25, 75] on link "Pages" at bounding box center [18, 75] width 39 height 22
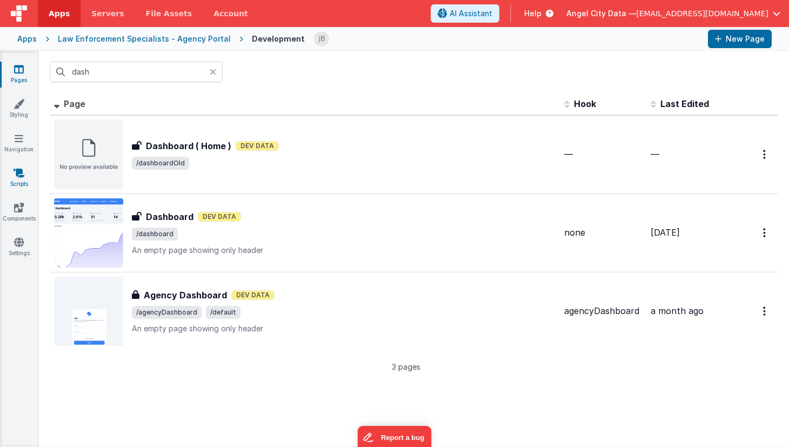
click at [18, 178] on link "Scripts" at bounding box center [18, 179] width 39 height 22
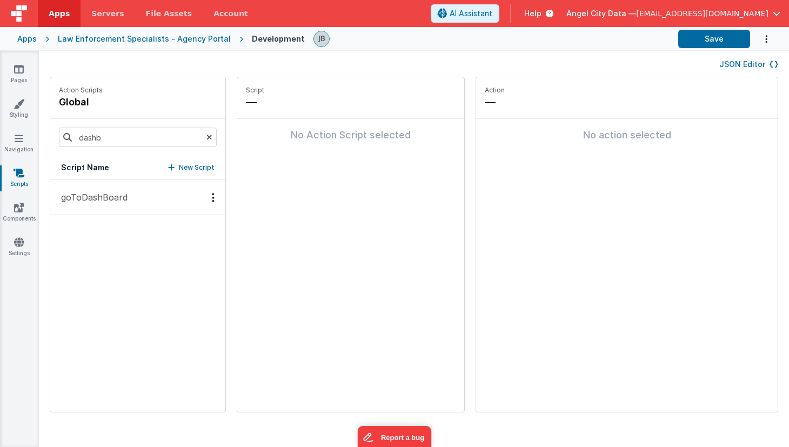
click at [206, 136] on icon at bounding box center [209, 137] width 6 height 37
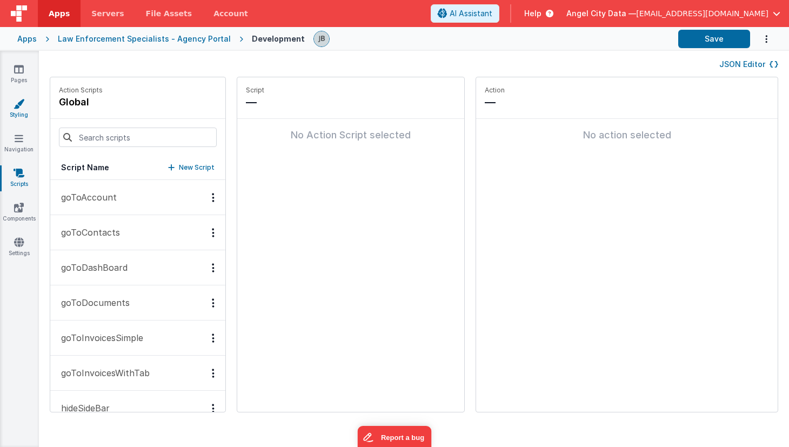
click at [19, 103] on icon at bounding box center [19, 103] width 11 height 11
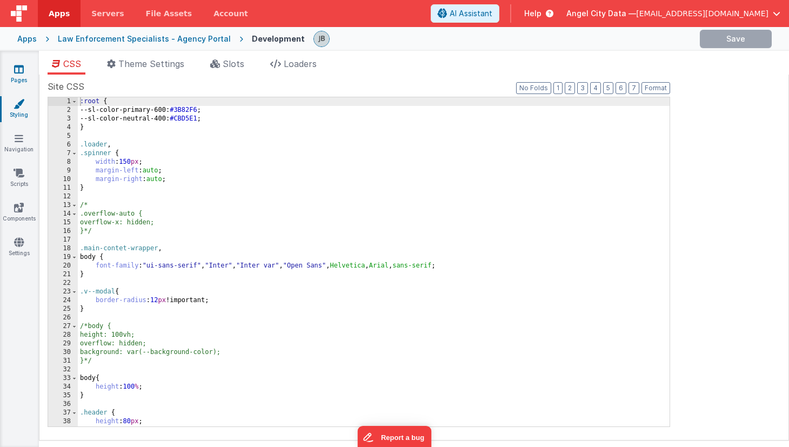
click at [19, 82] on link "Pages" at bounding box center [18, 75] width 39 height 22
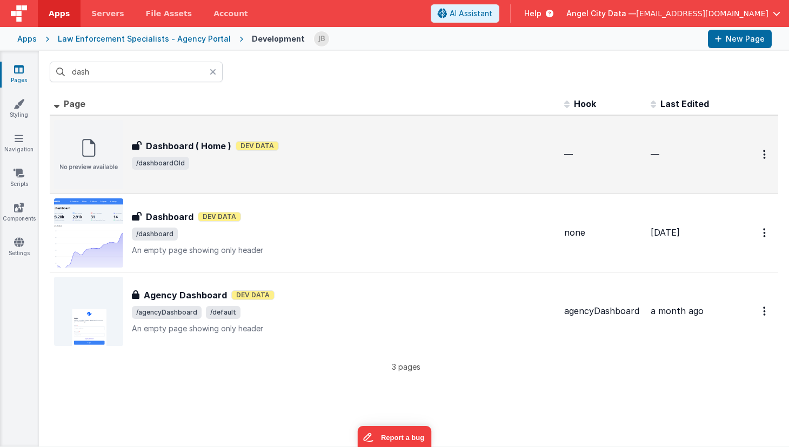
click at [190, 149] on h3 "Dashboard ( Home )" at bounding box center [188, 145] width 85 height 13
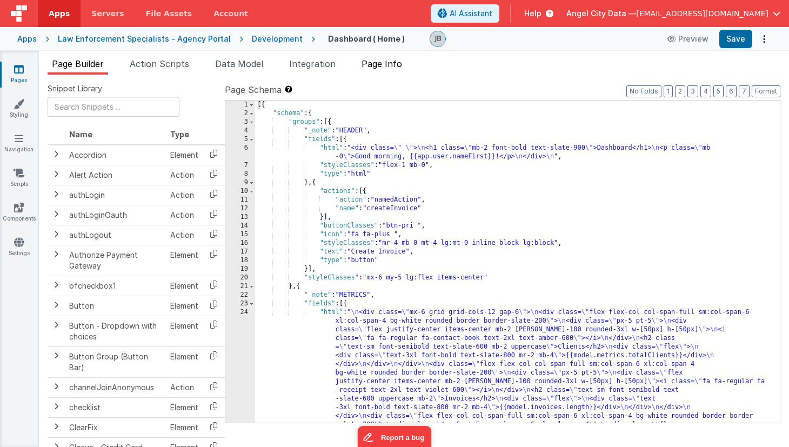
click at [391, 66] on span "Page Info" at bounding box center [381, 63] width 41 height 11
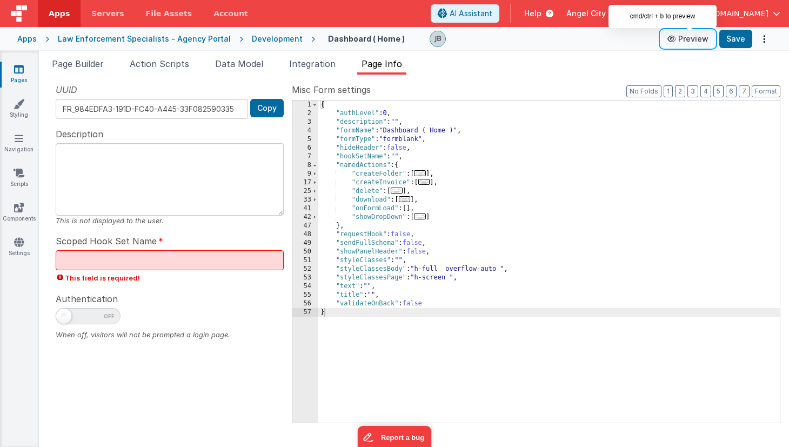
click at [685, 38] on button "Preview" at bounding box center [688, 38] width 54 height 17
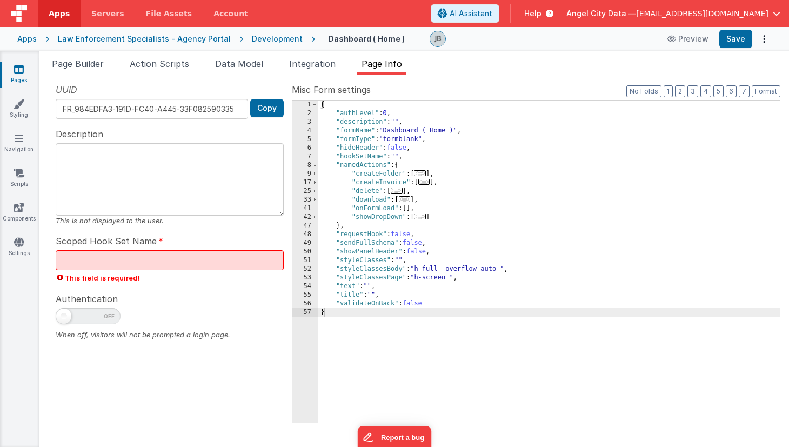
click at [258, 38] on div "Development" at bounding box center [277, 39] width 51 height 11
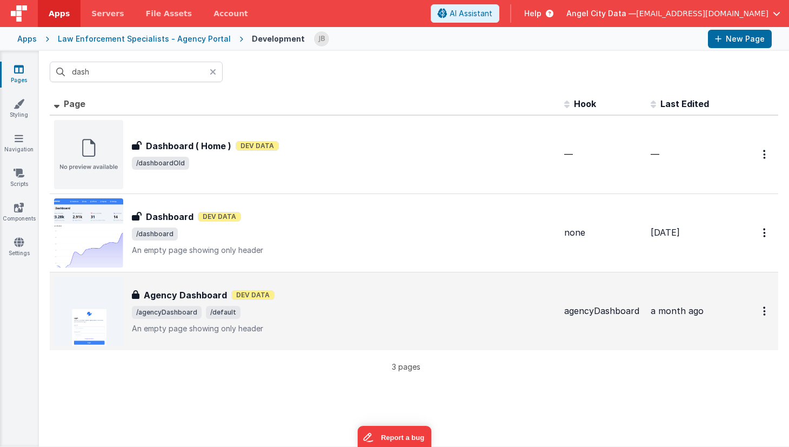
click at [171, 295] on h3 "Agency Dashboard" at bounding box center [185, 295] width 83 height 13
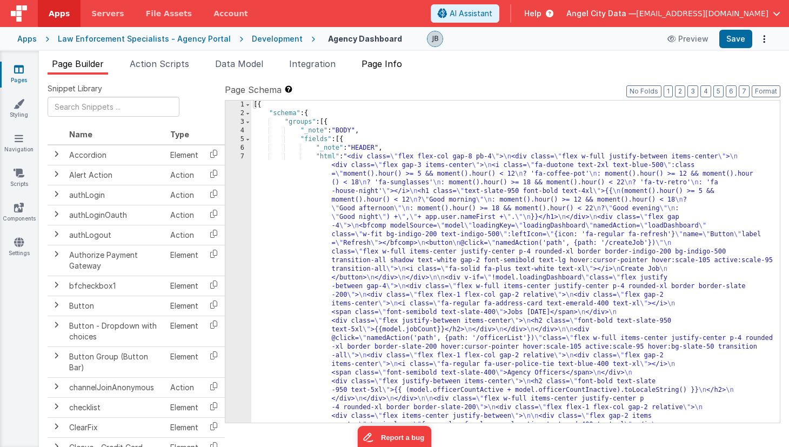
click at [385, 61] on span "Page Info" at bounding box center [381, 63] width 41 height 11
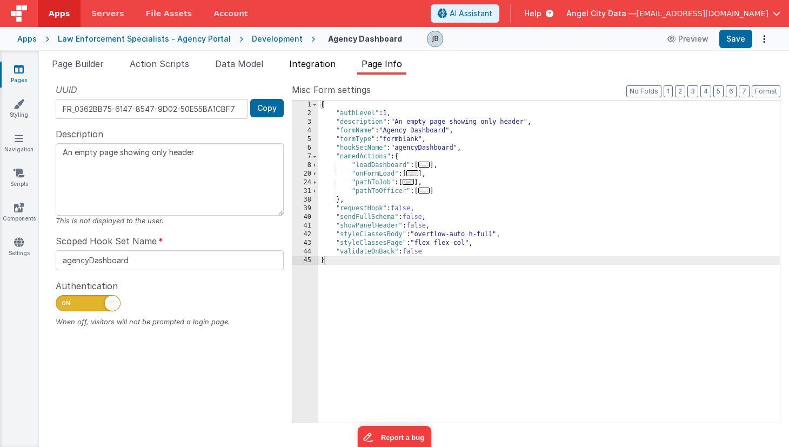
click at [326, 66] on span "Integration" at bounding box center [312, 63] width 46 height 11
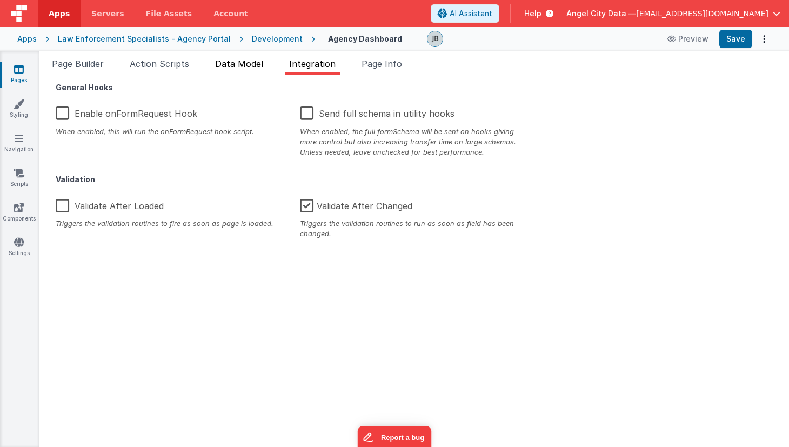
click at [229, 63] on span "Data Model" at bounding box center [239, 63] width 48 height 11
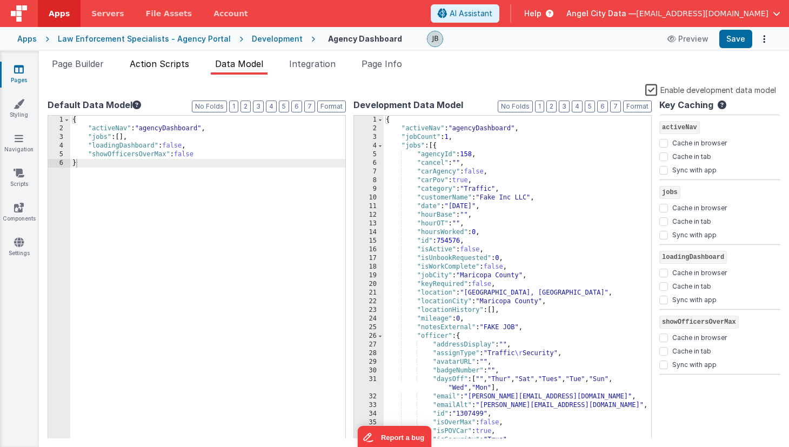
click at [171, 65] on span "Action Scripts" at bounding box center [159, 63] width 59 height 11
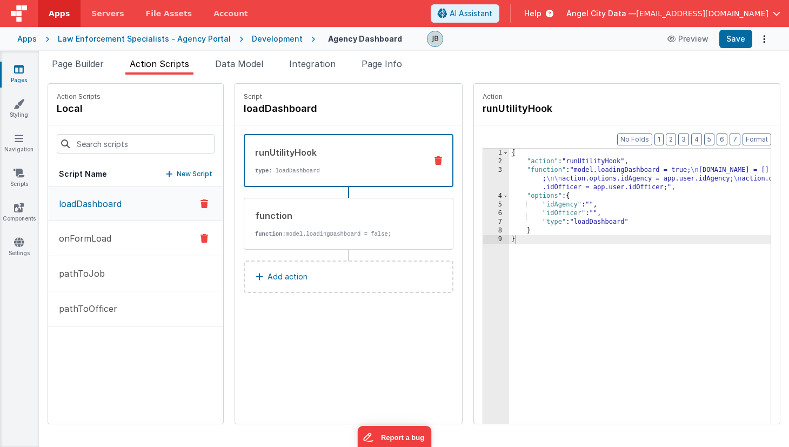
click at [105, 230] on button "onFormLoad" at bounding box center [135, 238] width 175 height 35
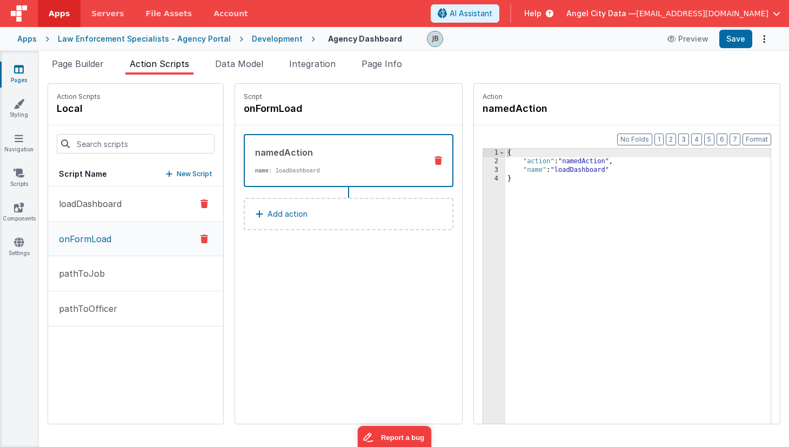
click at [104, 207] on p "loadDashboard" at bounding box center [86, 203] width 69 height 13
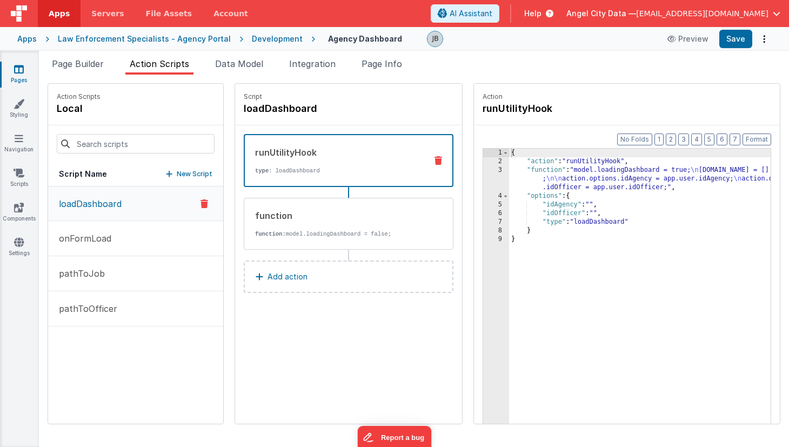
click at [25, 72] on link "Pages" at bounding box center [18, 75] width 39 height 22
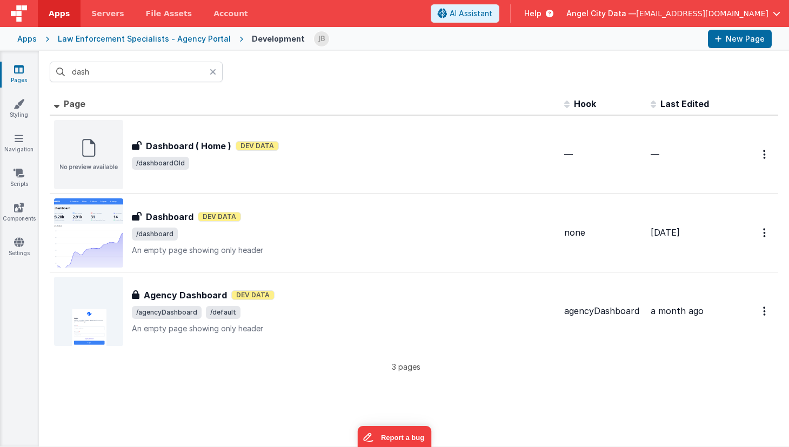
click at [216, 73] on div at bounding box center [216, 72] width 13 height 21
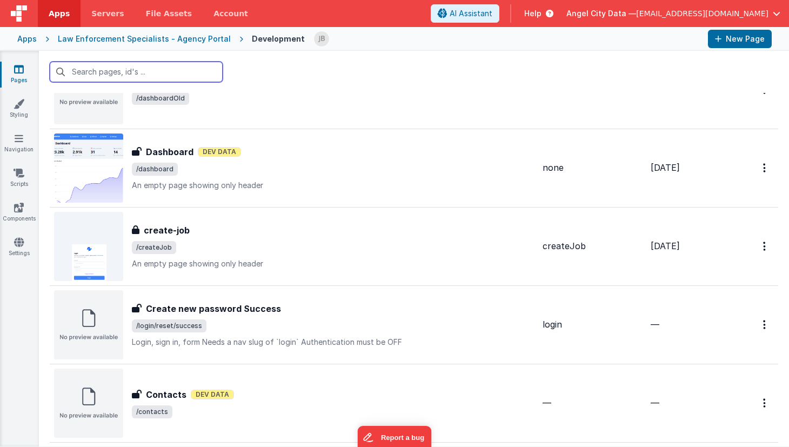
scroll to position [1325, 0]
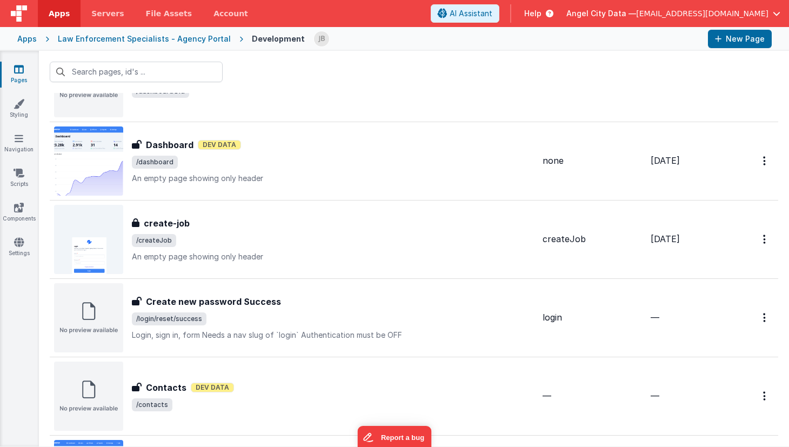
click at [175, 45] on div "Apps Law Enforcement Specialists - Agency Portal Development New Page" at bounding box center [394, 39] width 789 height 24
click at [175, 41] on div "Law Enforcement Specialists - Agency Portal" at bounding box center [144, 39] width 173 height 11
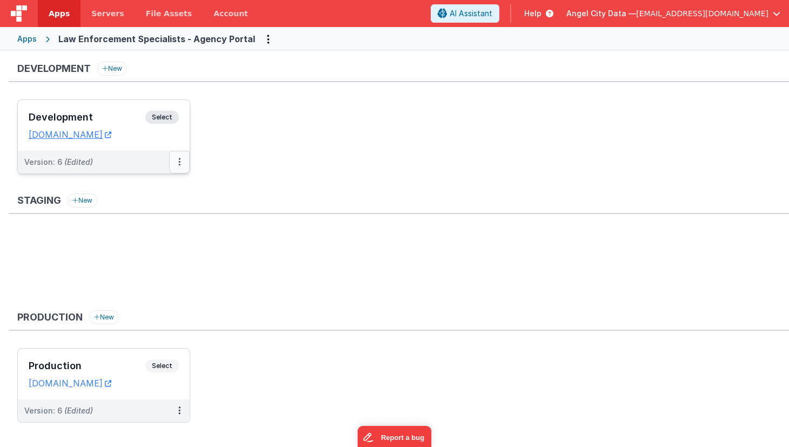
click at [182, 158] on button at bounding box center [179, 162] width 21 height 23
click at [146, 182] on link "Edit" at bounding box center [142, 186] width 95 height 19
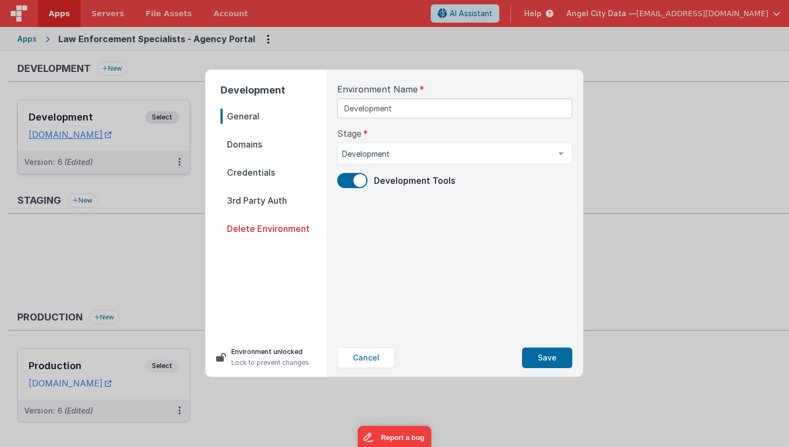
click at [249, 167] on span "Credentials" at bounding box center [273, 172] width 106 height 15
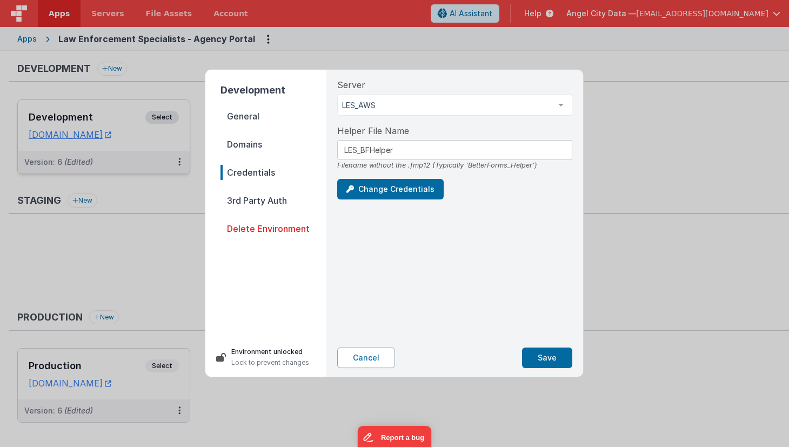
click at [365, 355] on button "Cancel" at bounding box center [366, 357] width 58 height 21
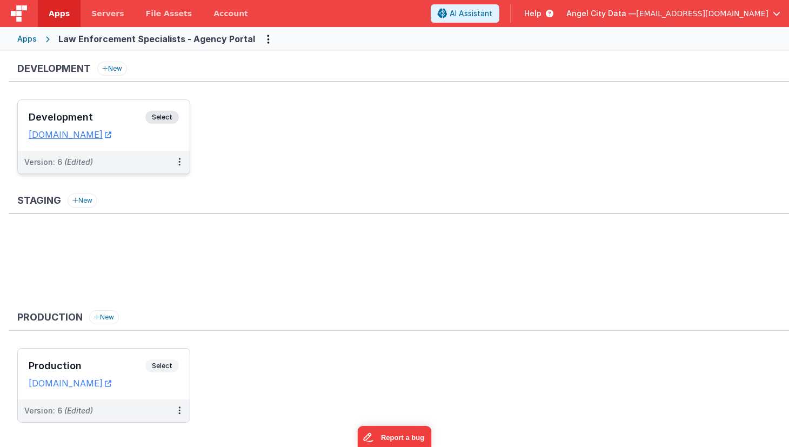
click at [32, 38] on div "Apps" at bounding box center [26, 39] width 19 height 11
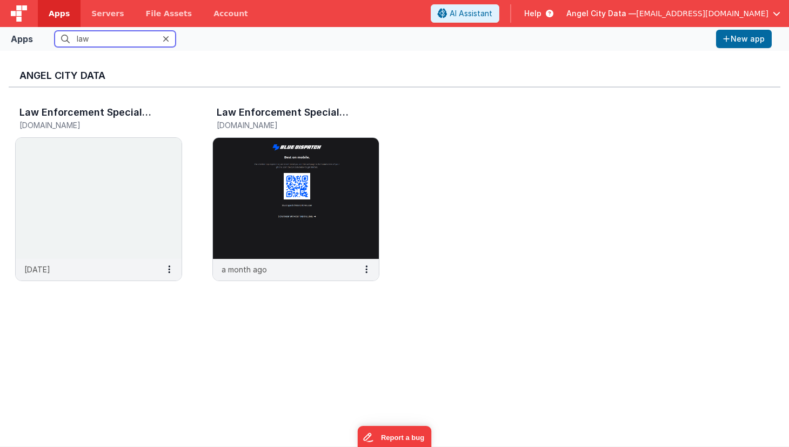
click at [96, 44] on input "law" at bounding box center [115, 39] width 121 height 16
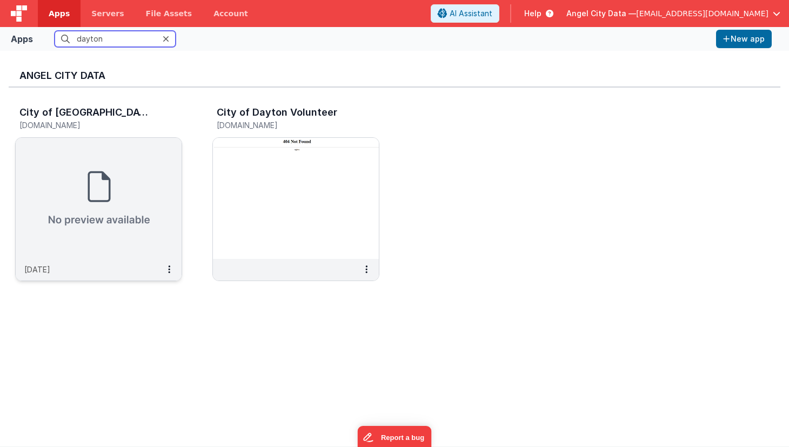
type input "dayton"
click at [71, 113] on h3 "City of Dayton" at bounding box center [85, 112] width 132 height 11
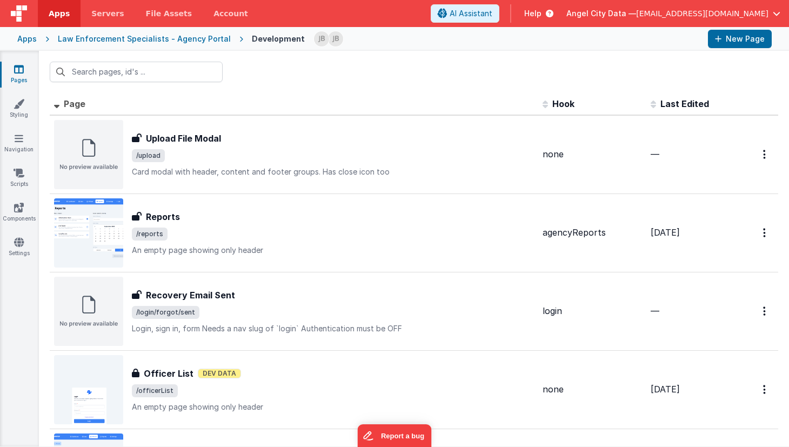
click at [28, 41] on div "Apps" at bounding box center [26, 39] width 19 height 11
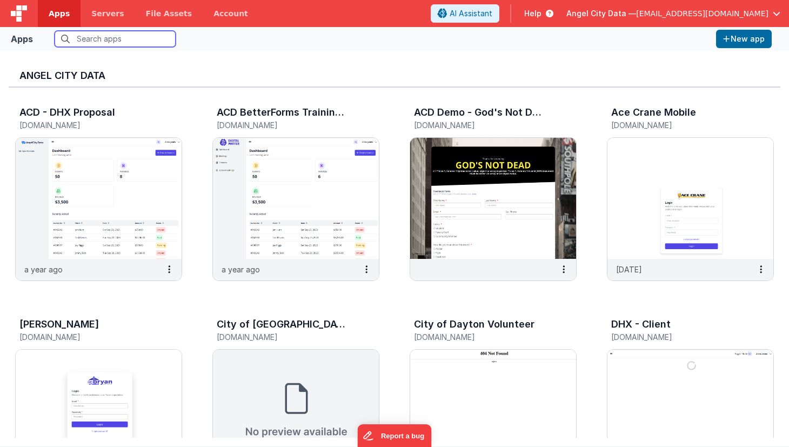
click at [102, 40] on input "text" at bounding box center [115, 39] width 121 height 16
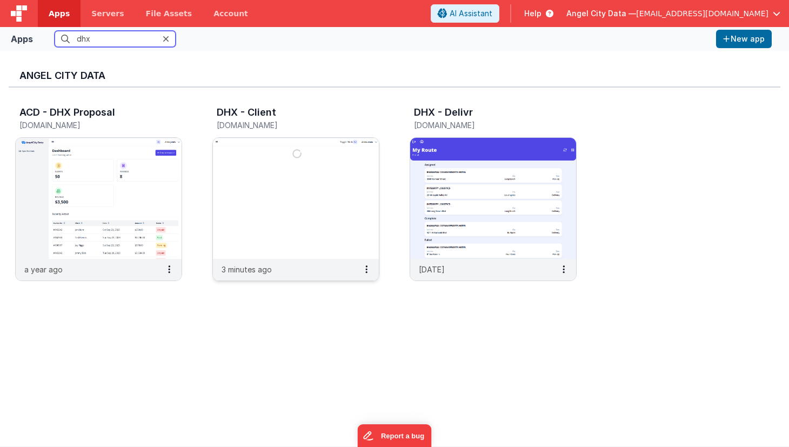
type input "dhx"
click at [238, 172] on img at bounding box center [296, 198] width 166 height 121
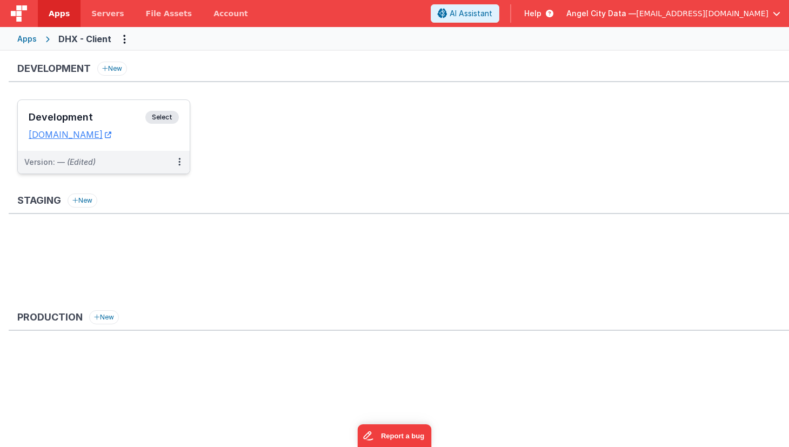
click at [123, 113] on h3 "Development" at bounding box center [87, 117] width 117 height 11
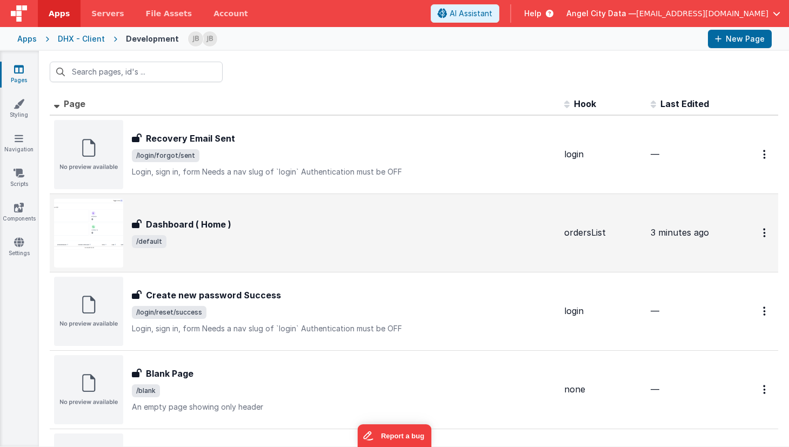
click at [180, 224] on h3 "Dashboard ( Home )" at bounding box center [188, 224] width 85 height 13
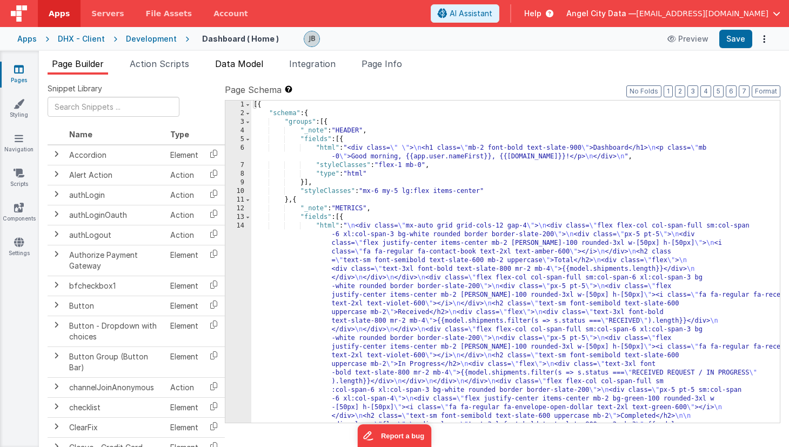
click at [232, 62] on span "Data Model" at bounding box center [239, 63] width 48 height 11
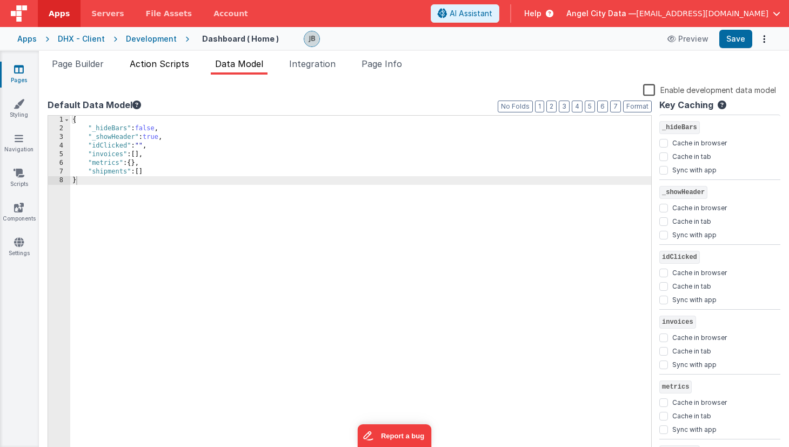
click at [166, 66] on span "Action Scripts" at bounding box center [159, 63] width 59 height 11
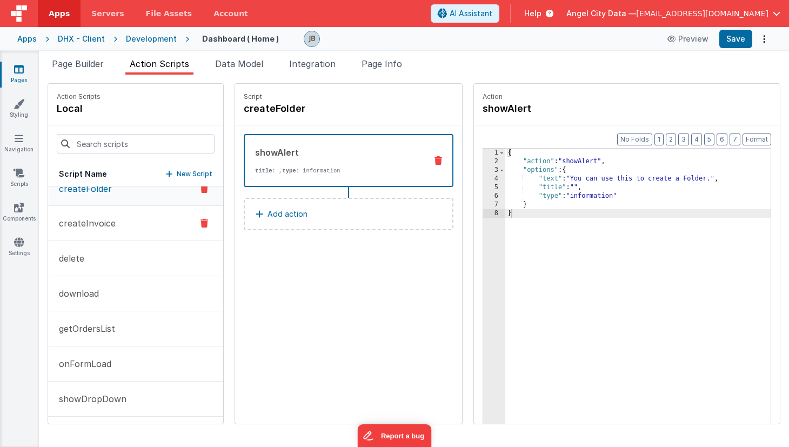
scroll to position [17, 0]
click at [135, 319] on button "getOrdersList" at bounding box center [135, 327] width 175 height 35
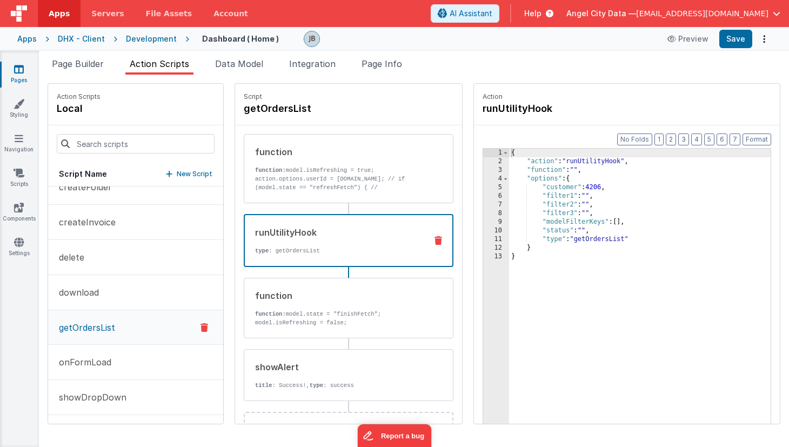
click at [330, 253] on p "type : getOrdersList" at bounding box center [336, 250] width 163 height 9
click at [483, 168] on div "3" at bounding box center [496, 170] width 26 height 9
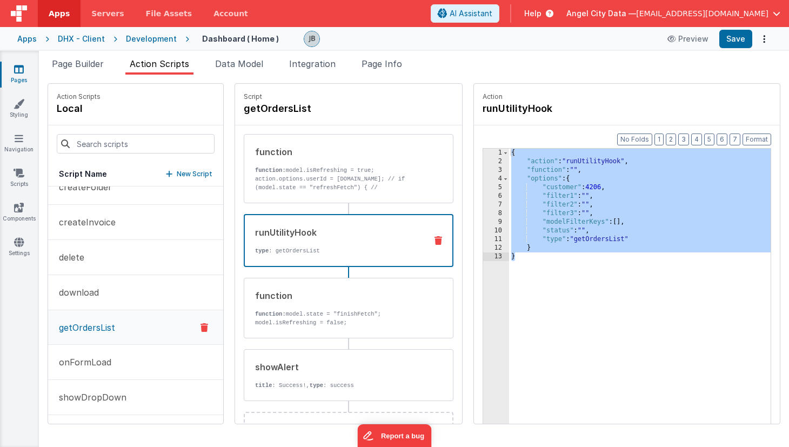
click at [483, 169] on div "3" at bounding box center [496, 170] width 26 height 9
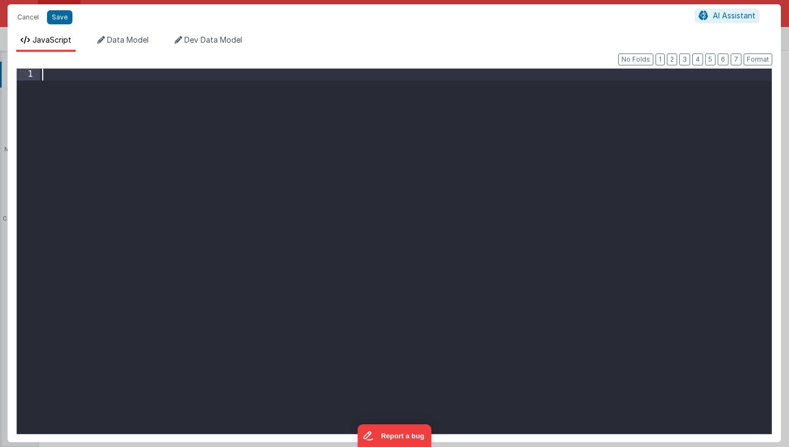
click at [468, 169] on div at bounding box center [406, 262] width 732 height 387
click at [311, 173] on div at bounding box center [406, 262] width 732 height 387
click at [57, 18] on button "Save" at bounding box center [59, 17] width 25 height 14
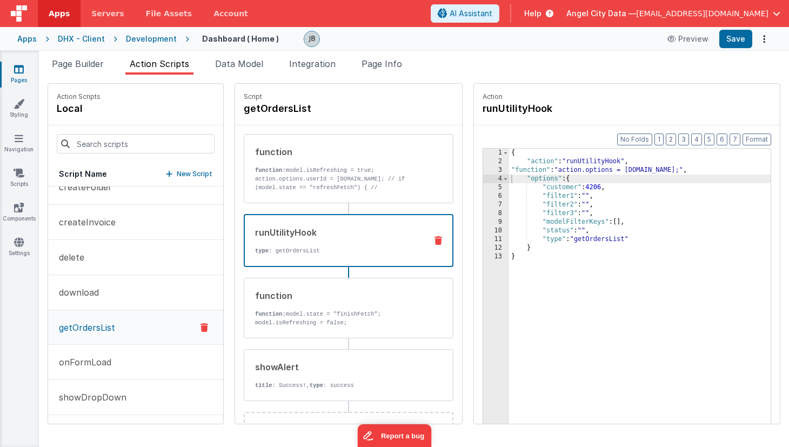
click at [567, 186] on div "{ "action" : "runUtilityHook" , "function" : "action.options = app.user.id;" , …" at bounding box center [655, 312] width 293 height 326
click at [584, 170] on div "{ "action" : "runUtilityHook" , "function" : "action.options = app.user.id;" , …" at bounding box center [655, 312] width 293 height 326
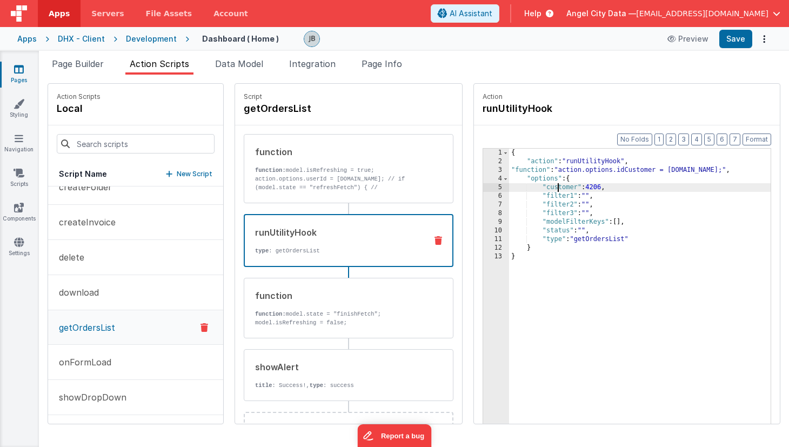
click at [526, 187] on div "{ "action" : "runUtilityHook" , "function" : "action.options.idCustomer = app.u…" at bounding box center [655, 312] width 293 height 326
click at [575, 188] on div "{ "action" : "runUtilityHook" , "function" : "action.options.idCustomer = app.u…" at bounding box center [655, 312] width 293 height 326
click at [538, 169] on div "{ "action" : "runUtilityHook" , "function" : "action.options.idCustomer = app.u…" at bounding box center [655, 312] width 293 height 326
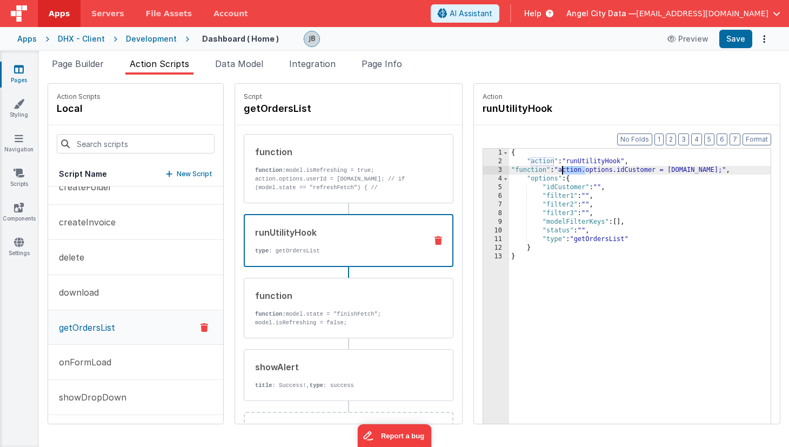
click at [538, 169] on div "{ "action" : "runUtilityHook" , "function" : "action.options.idCustomer = app.u…" at bounding box center [655, 312] width 293 height 326
click at [509, 168] on div "{ "action" : "runUtilityHook" , "function" : "action.options.idCustomer = app.u…" at bounding box center [655, 312] width 293 height 326
click at [483, 168] on div "3" at bounding box center [496, 170] width 26 height 9
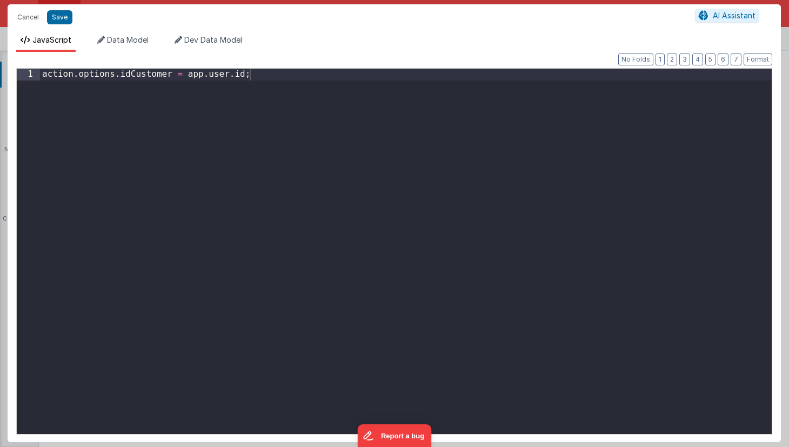
click at [265, 90] on div "action . options . idCustomer = app . user . id ;" at bounding box center [406, 263] width 732 height 389
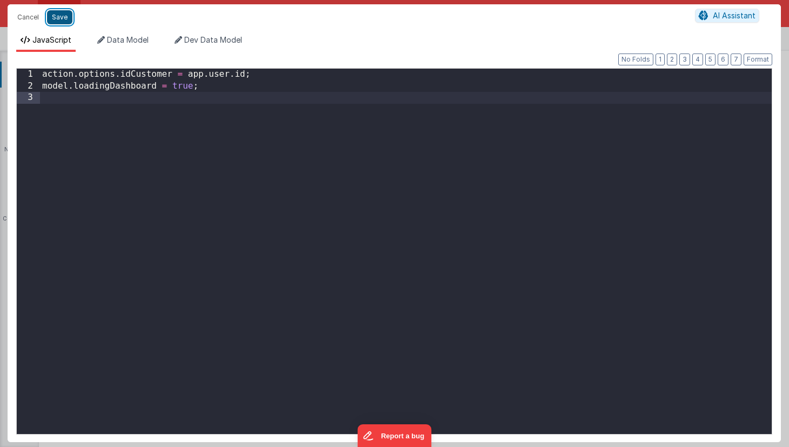
click at [58, 17] on button "Save" at bounding box center [59, 17] width 25 height 14
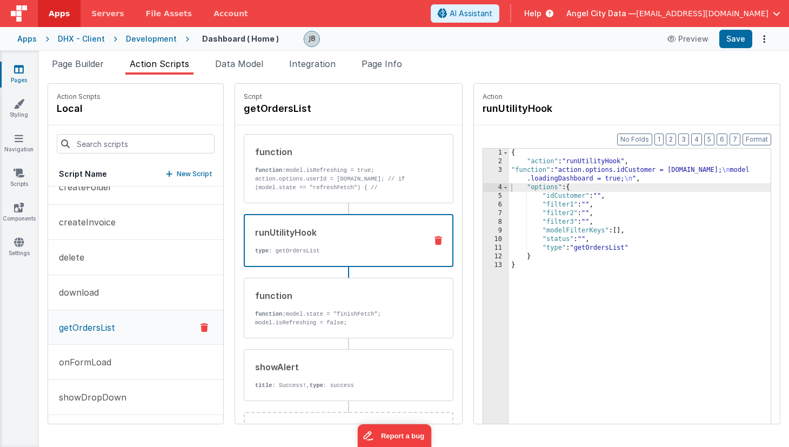
click at [483, 170] on div "3" at bounding box center [496, 174] width 26 height 17
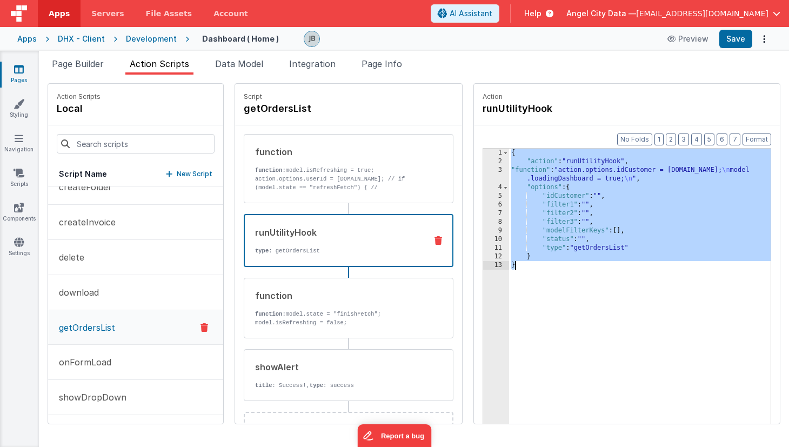
click at [483, 170] on div "3" at bounding box center [496, 174] width 26 height 17
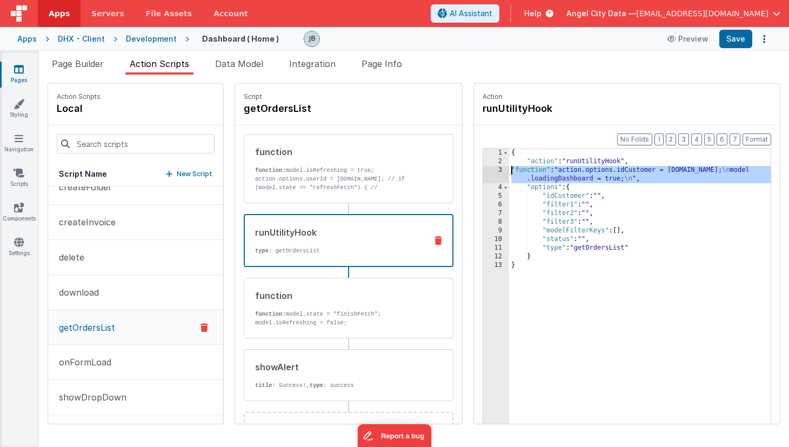
click at [483, 169] on div "3" at bounding box center [496, 174] width 26 height 17
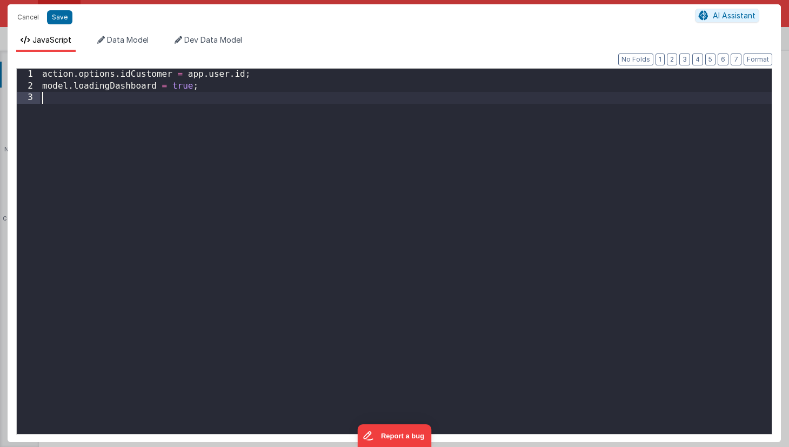
click at [469, 169] on div "action . options . idCustomer = app . user . id ; model . loadingDashboard = tr…" at bounding box center [406, 263] width 732 height 389
click at [373, 126] on div "action . options . idCustomer = app . user . id ; model . loadingDashboard = tr…" at bounding box center [406, 263] width 732 height 389
click at [58, 17] on button "Save" at bounding box center [59, 17] width 25 height 14
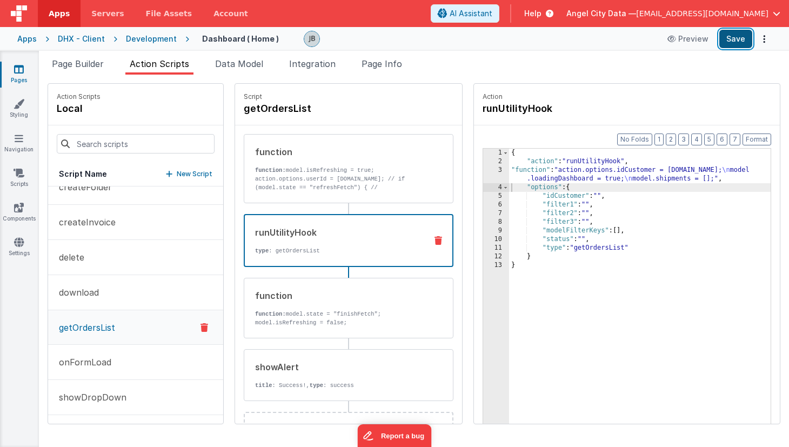
click at [732, 36] on button "Save" at bounding box center [735, 39] width 33 height 18
click at [394, 65] on span "Page Info" at bounding box center [381, 63] width 41 height 11
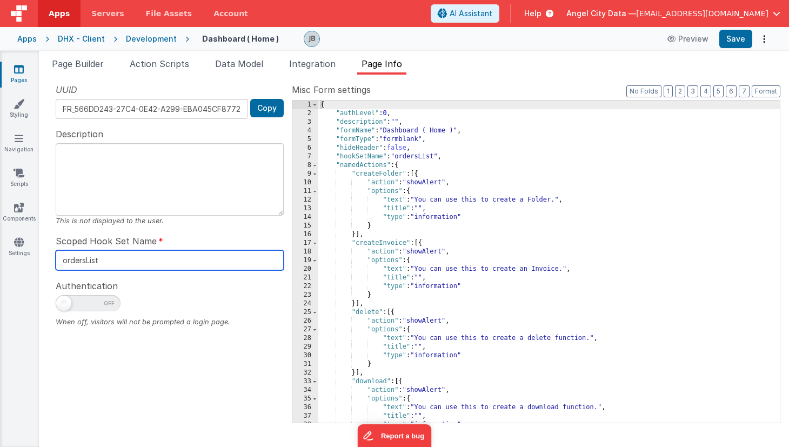
click at [79, 263] on input "ordersList" at bounding box center [170, 260] width 228 height 20
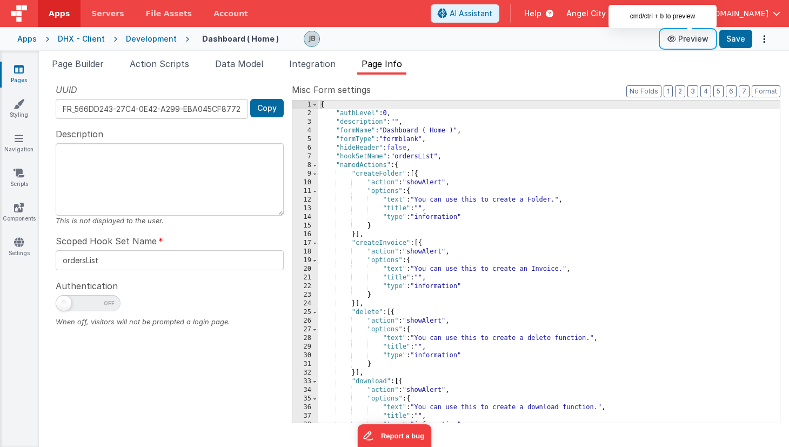
click at [692, 42] on button "Preview" at bounding box center [688, 38] width 54 height 17
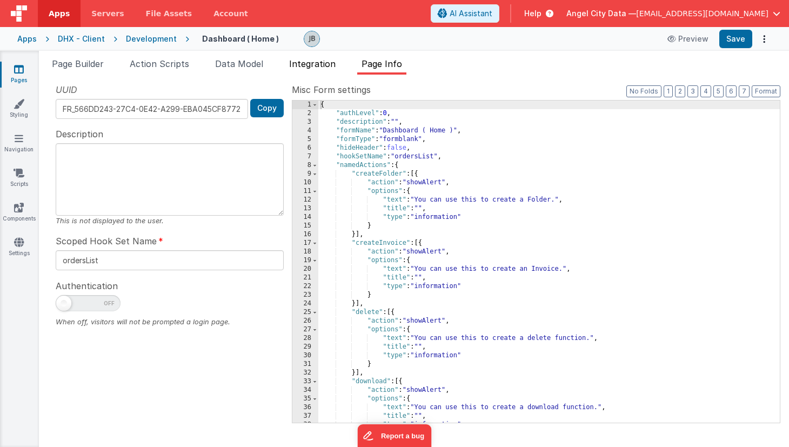
click at [313, 63] on span "Integration" at bounding box center [312, 63] width 46 height 11
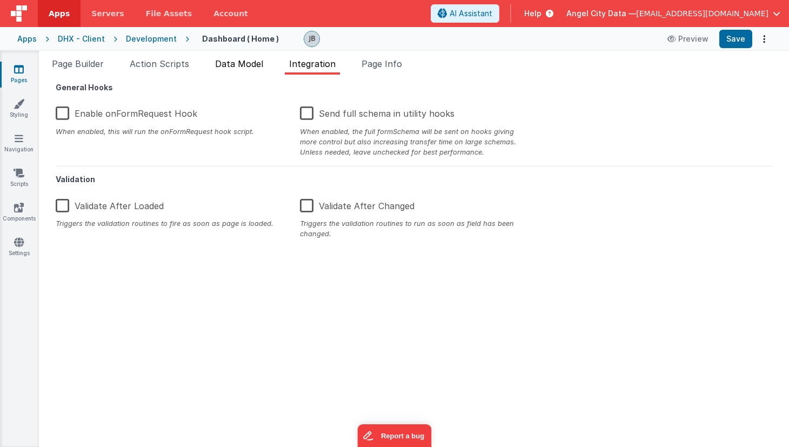
click at [233, 67] on span "Data Model" at bounding box center [239, 63] width 48 height 11
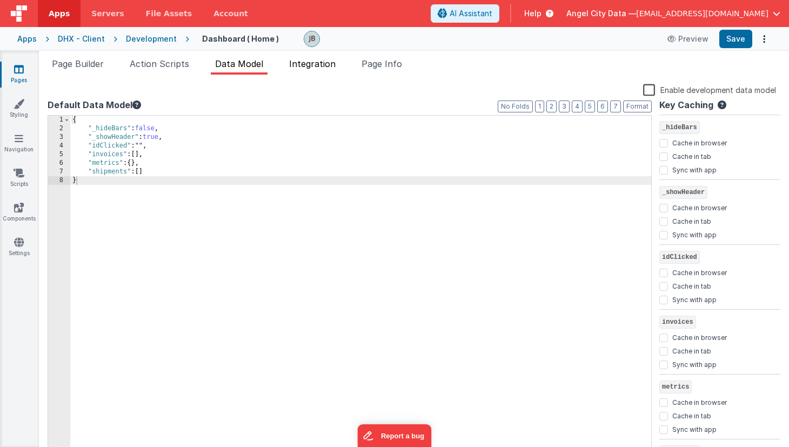
click at [293, 62] on span "Integration" at bounding box center [312, 63] width 46 height 11
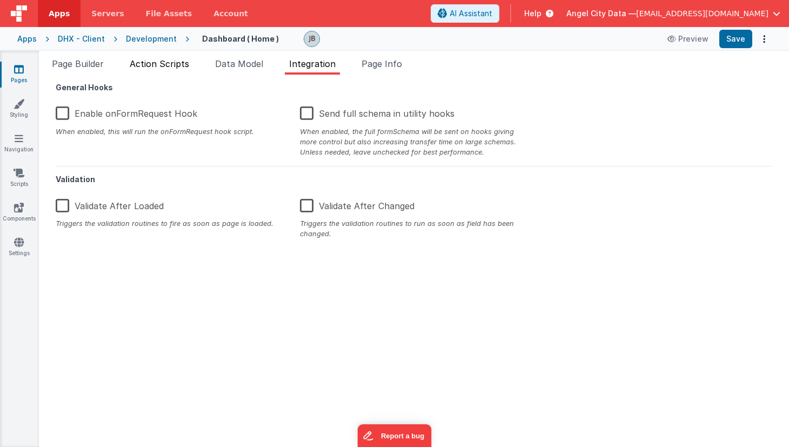
click at [159, 62] on span "Action Scripts" at bounding box center [159, 63] width 59 height 11
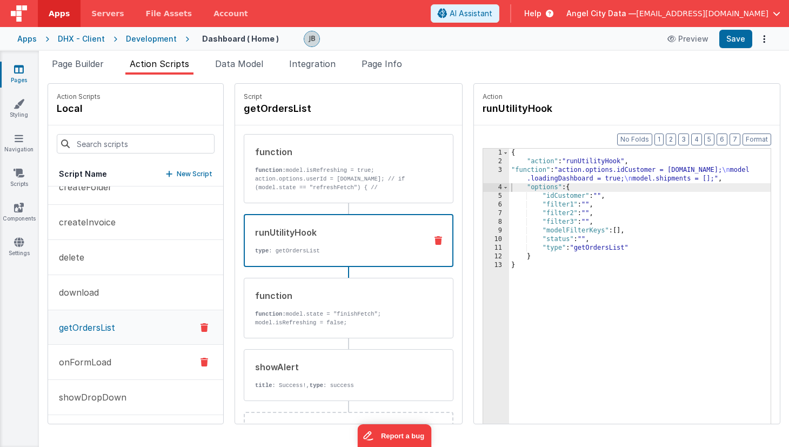
click at [109, 368] on p "onFormLoad" at bounding box center [81, 362] width 59 height 13
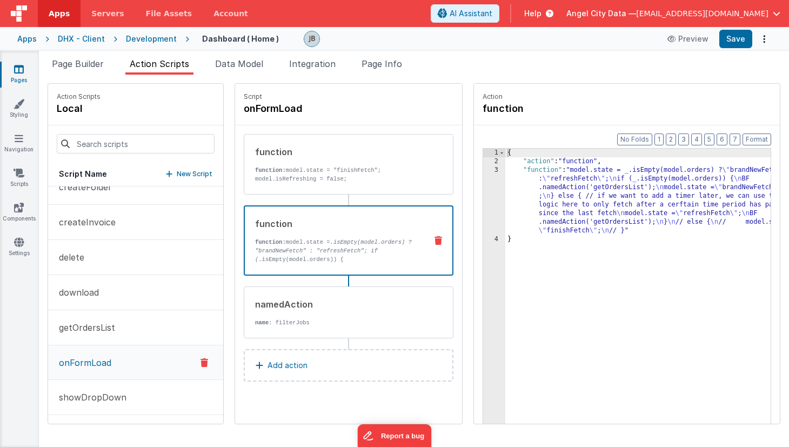
click at [321, 250] on em ".isEmpty(model.orders) ? "brandNewFetch" : "refreshFetch"; if (" at bounding box center [333, 251] width 157 height 24
click at [316, 235] on div "function function: model.state = .isEmpty(model.orders) ? "brandNewFetch" : "re…" at bounding box center [331, 240] width 173 height 46
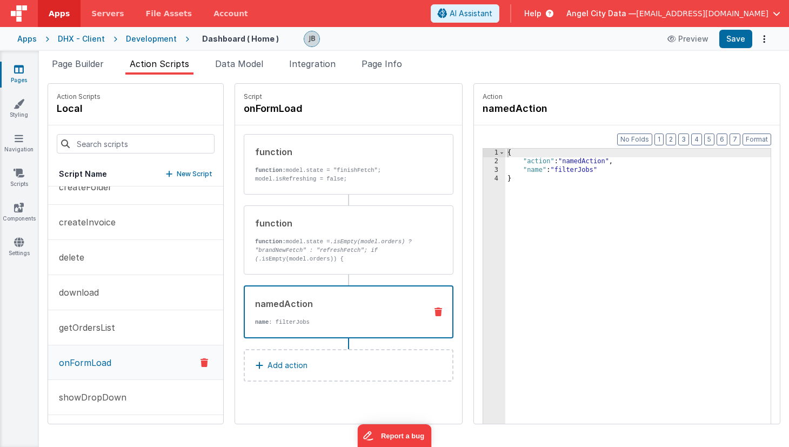
click at [302, 306] on div "namedAction" at bounding box center [336, 303] width 163 height 13
click at [541, 168] on div "{ "action" : "namedAction" , "name" : "filterJobs" }" at bounding box center [653, 312] width 297 height 326
drag, startPoint x: 525, startPoint y: 194, endPoint x: 442, endPoint y: 105, distance: 121.6
click at [474, 105] on fieldset "Action namedAction Format 7 6 5 4 3 2 1 No Folds 1 2 3 4 { "action" : "namedAct…" at bounding box center [627, 254] width 306 height 340
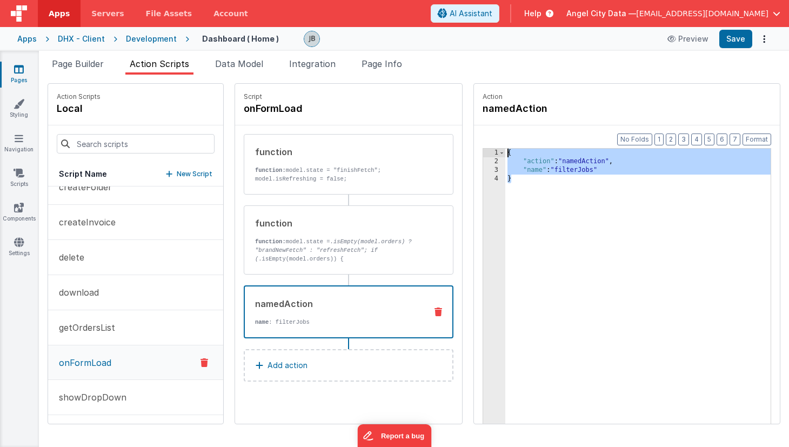
click at [542, 175] on div "{ "action" : "namedAction" , "name" : "filterJobs" }" at bounding box center [653, 312] width 297 height 326
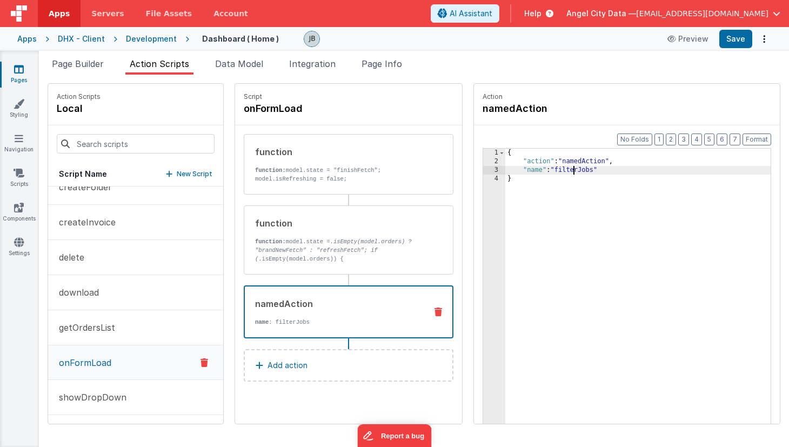
click at [541, 172] on div "{ "action" : "namedAction" , "name" : "filterJobs" }" at bounding box center [653, 312] width 297 height 326
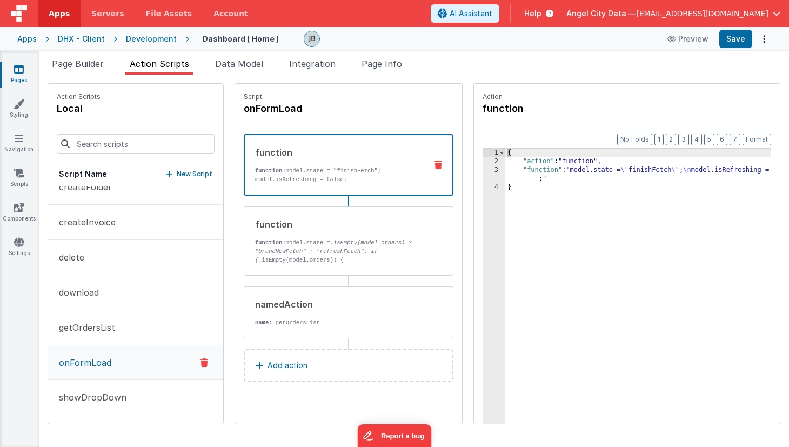
click at [274, 178] on p "function: model.state = "finishFetch"; model.isRefreshing = false;" at bounding box center [336, 174] width 163 height 17
click at [380, 214] on div "function function: model.state = .isEmpty(model.orders) ? "brandNewFetch" : "re…" at bounding box center [349, 240] width 210 height 69
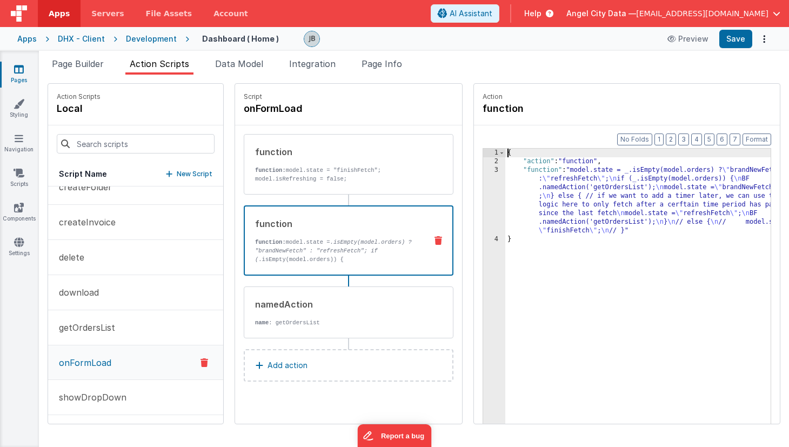
click at [483, 198] on div "3" at bounding box center [494, 200] width 22 height 69
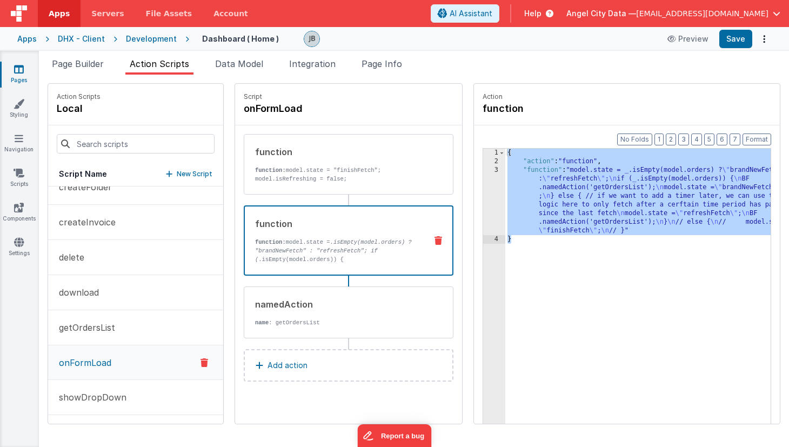
click at [483, 185] on div "3" at bounding box center [494, 200] width 22 height 69
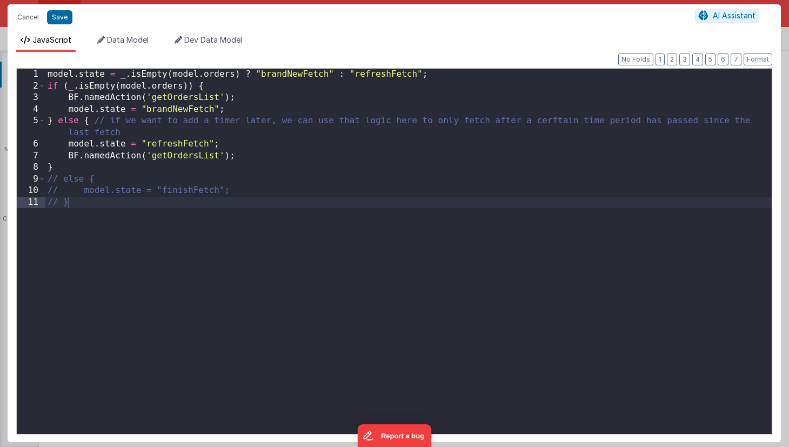
click at [462, 185] on div "Cancel Save AI Assistant JavaScript Data Model Dev Data Model Format 7 6 5 4 3 …" at bounding box center [394, 223] width 789 height 447
click at [382, 211] on div "model . state = _ . isEmpty ( model . orders ) ? "brandNewFetch" : "refreshFetc…" at bounding box center [408, 263] width 726 height 389
click at [213, 77] on div "model . state = _ . isEmpty ( model . orders ) ? "brandNewFetch" : "refreshFetc…" at bounding box center [408, 263] width 726 height 389
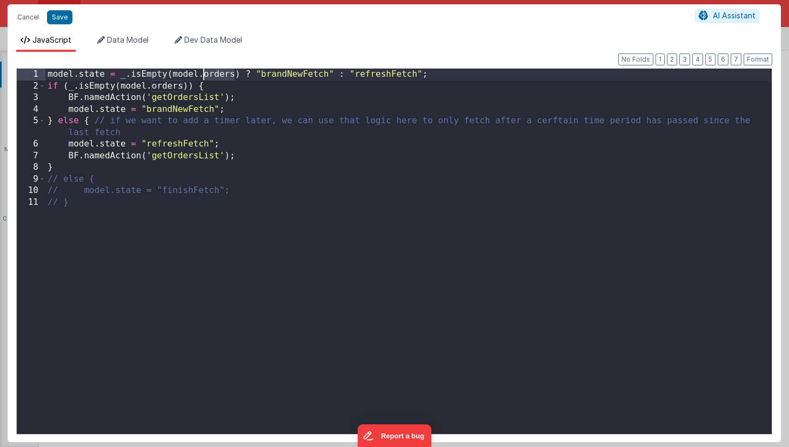
click at [213, 77] on div "model . state = _ . isEmpty ( model . orders ) ? "brandNewFetch" : "refreshFetc…" at bounding box center [408, 263] width 726 height 389
click at [218, 74] on div "model . state = _ . isEmpty ( model . shipments ) ? "brandNewFetch" : "refreshF…" at bounding box center [408, 263] width 726 height 389
click at [218, 77] on div "model . state = _ . isEmpty ( model . shipments ) ? "brandNewFetch" : "refreshF…" at bounding box center [408, 263] width 726 height 389
click at [165, 85] on div "model . state = _ . isEmpty ( model . shipments ) ? "brandNewFetch" : "refreshF…" at bounding box center [408, 263] width 726 height 389
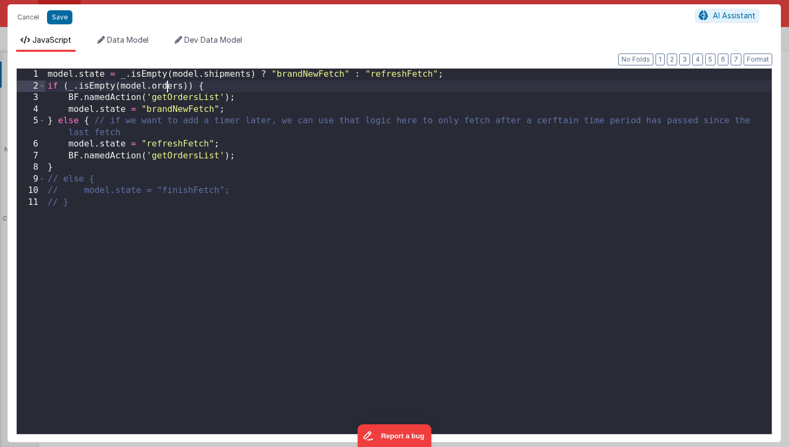
click at [165, 85] on div "model . state = _ . isEmpty ( model . shipments ) ? "brandNewFetch" : "refreshF…" at bounding box center [408, 263] width 726 height 389
click at [173, 98] on div "model . state = _ . isEmpty ( model . shipments ) ? "brandNewFetch" : "refreshF…" at bounding box center [408, 263] width 726 height 389
click at [64, 16] on button "Save" at bounding box center [59, 17] width 25 height 14
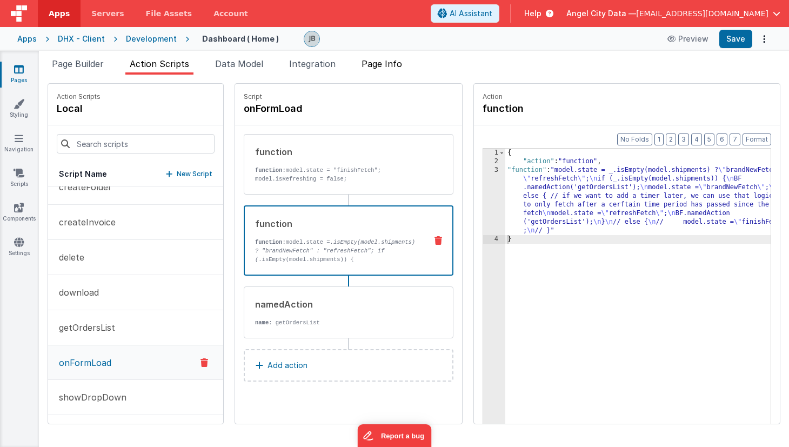
click at [374, 64] on span "Page Info" at bounding box center [381, 63] width 41 height 11
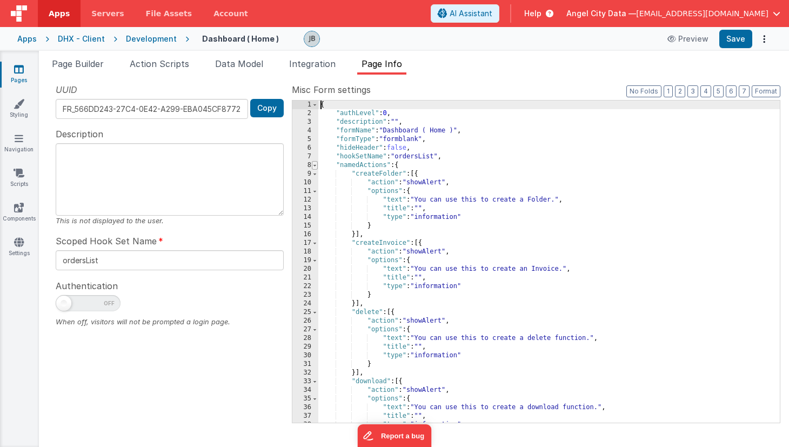
click at [316, 165] on span at bounding box center [315, 165] width 6 height 9
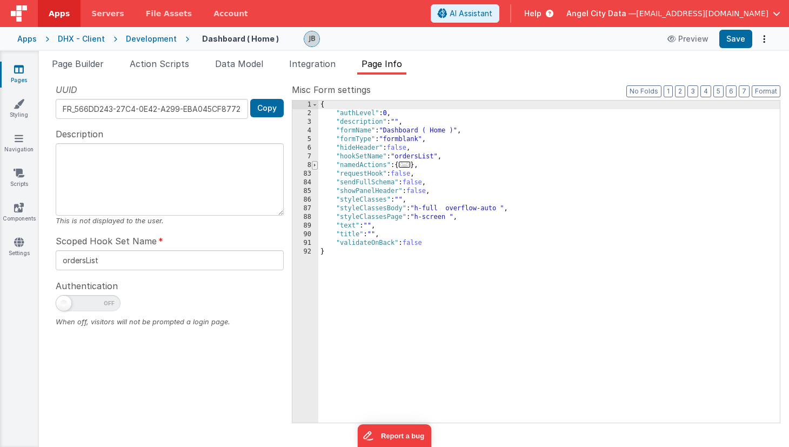
click at [316, 165] on span at bounding box center [315, 165] width 6 height 9
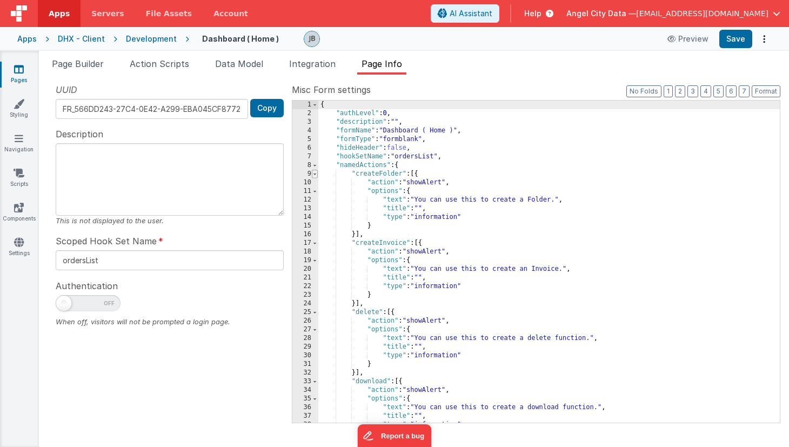
click at [316, 174] on span at bounding box center [315, 174] width 6 height 9
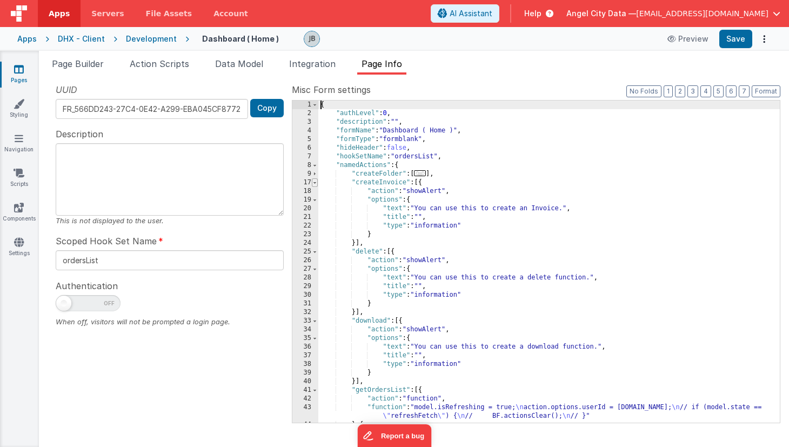
click at [316, 186] on span at bounding box center [315, 182] width 6 height 9
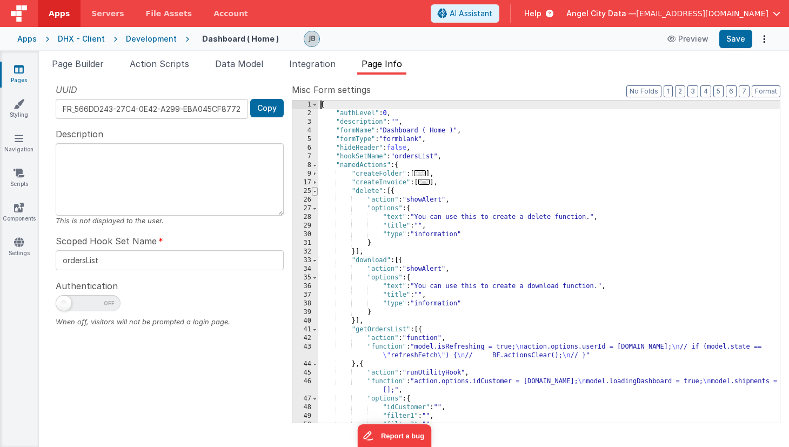
click at [315, 192] on span at bounding box center [315, 191] width 6 height 9
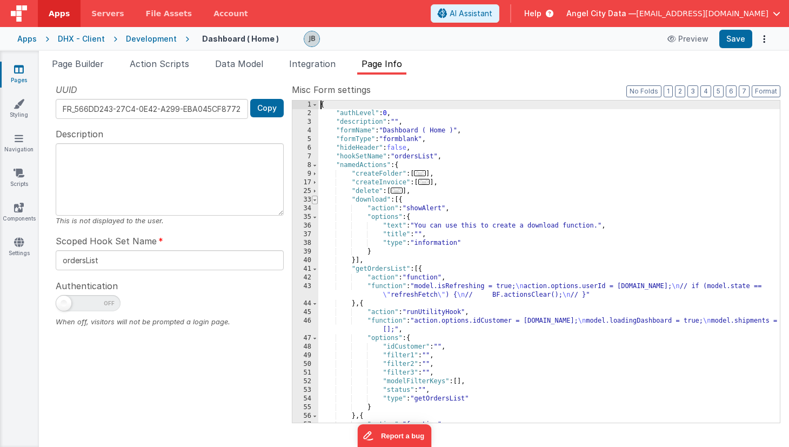
click at [316, 202] on span at bounding box center [315, 200] width 6 height 9
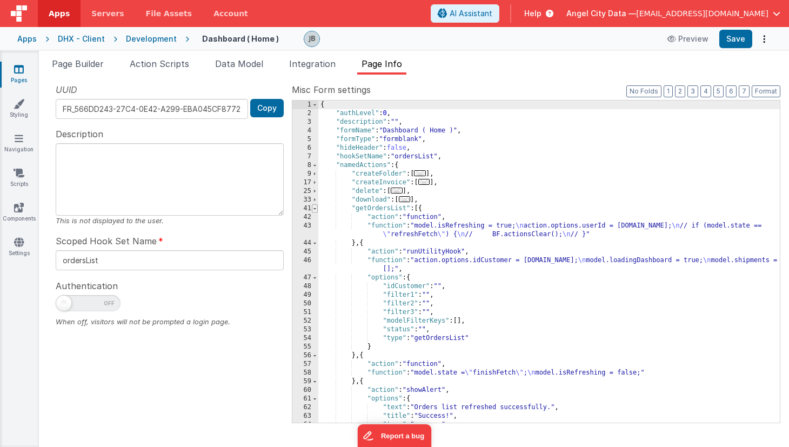
click at [316, 211] on span at bounding box center [315, 208] width 6 height 9
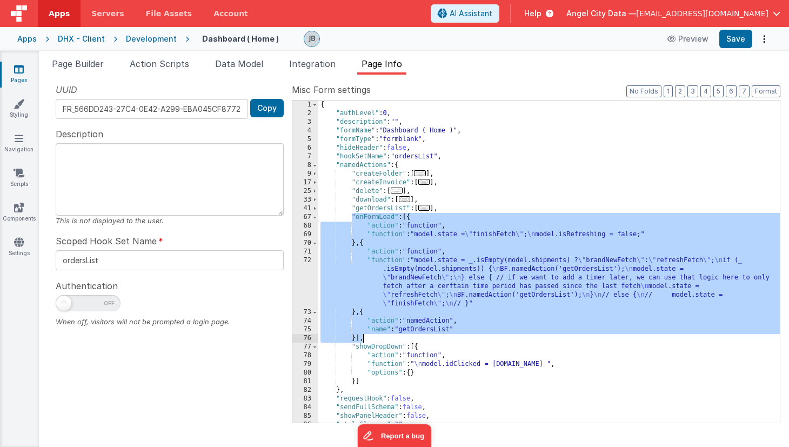
drag, startPoint x: 352, startPoint y: 217, endPoint x: 371, endPoint y: 338, distance: 122.6
click at [371, 338] on div "{ "authLevel" : 0 , "description" : "" , "formName" : "Dashboard ( Home )" , "f…" at bounding box center [548, 270] width 461 height 339
click at [165, 63] on span "Action Scripts" at bounding box center [159, 63] width 59 height 11
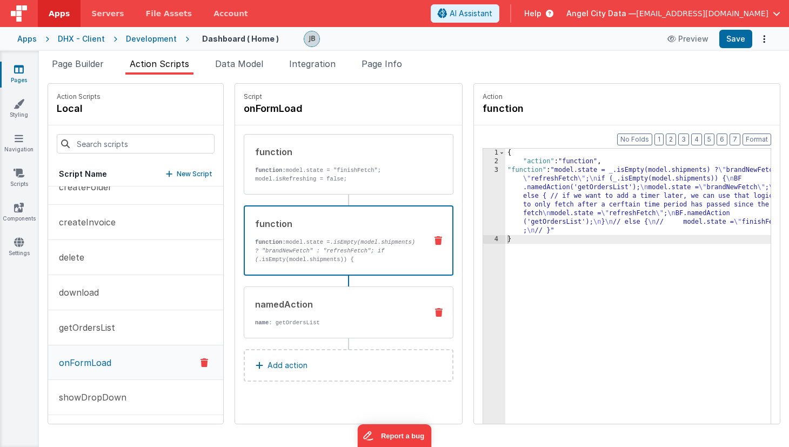
click at [384, 307] on div "namedAction" at bounding box center [336, 304] width 163 height 13
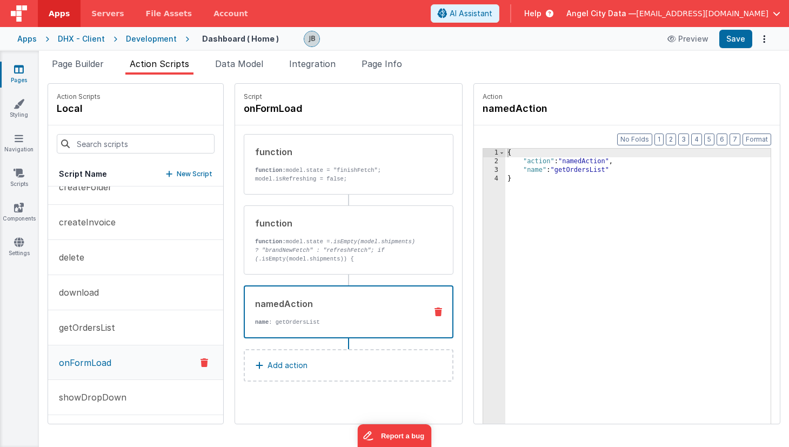
click at [336, 302] on div "namedAction" at bounding box center [336, 303] width 163 height 13
click at [334, 258] on p "function: model.state = .isEmpty(model.shipments) ? "brandNewFetch" : "refreshF…" at bounding box center [336, 284] width 163 height 95
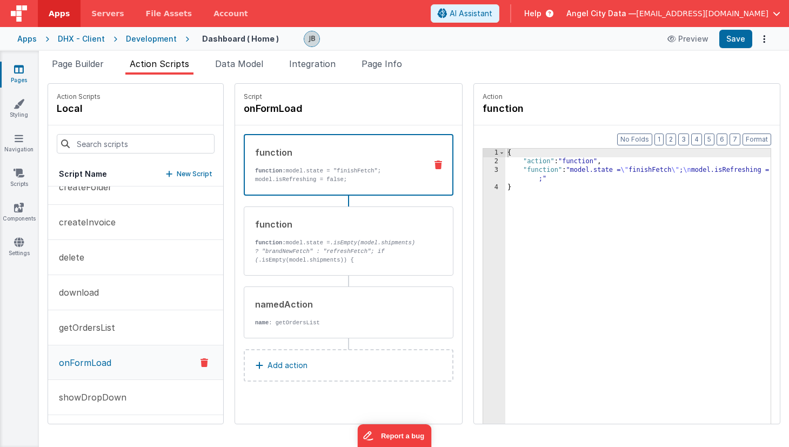
click at [324, 187] on div "function function: model.state = "finishFetch"; model.isRefreshing = false;" at bounding box center [349, 165] width 210 height 62
click at [350, 316] on div "namedAction name : getOrdersList" at bounding box center [331, 312] width 174 height 29
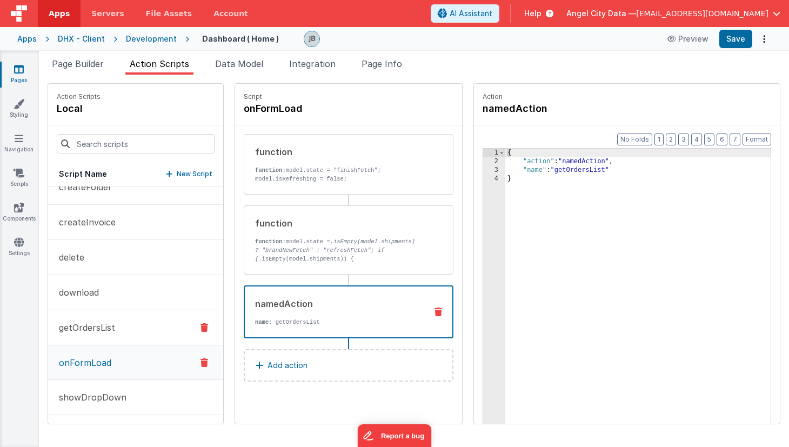
click at [147, 334] on button "getOrdersList" at bounding box center [135, 327] width 175 height 35
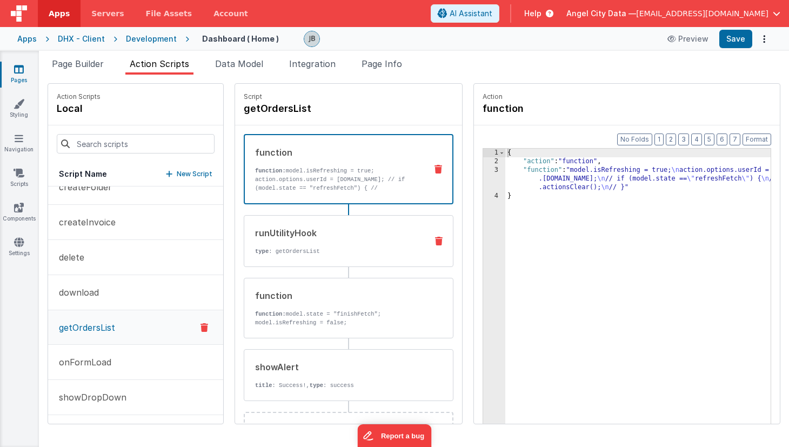
click at [435, 244] on icon at bounding box center [439, 241] width 8 height 9
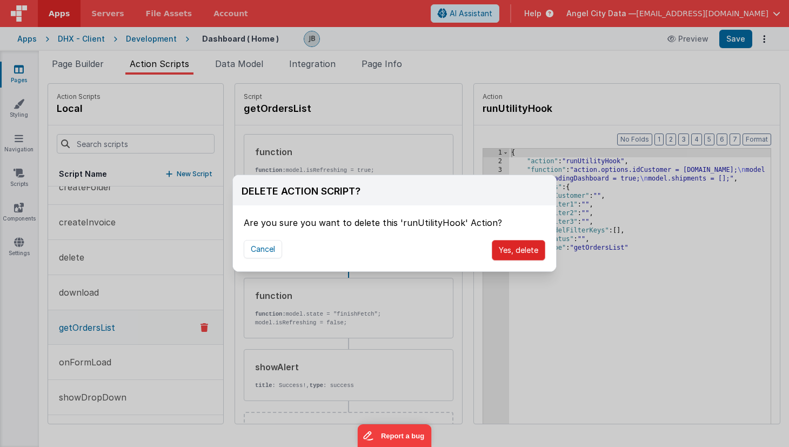
click at [509, 253] on button "Yes, delete" at bounding box center [518, 250] width 53 height 21
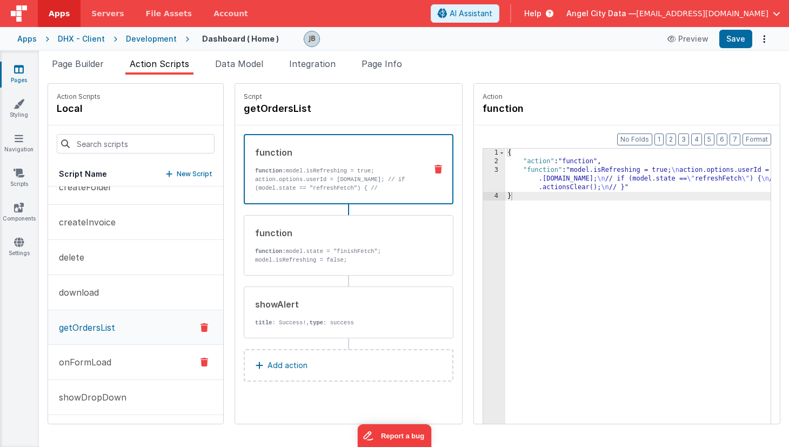
click at [102, 358] on p "onFormLoad" at bounding box center [81, 362] width 59 height 13
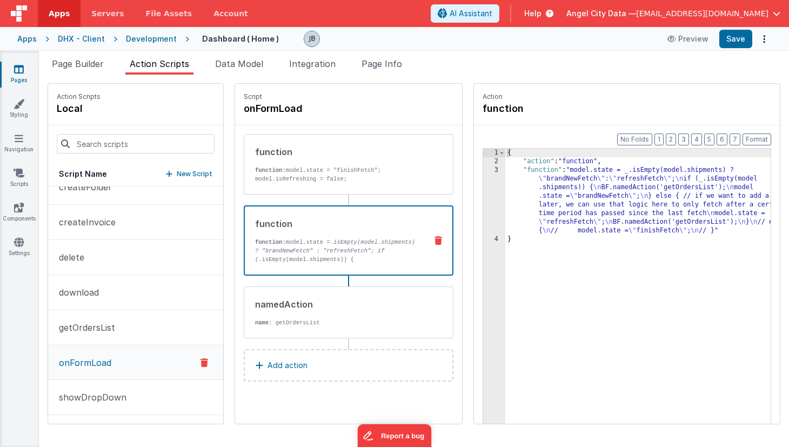
click at [317, 253] on em ".isEmpty(model.shipments) ? "brandNewFetch" : "refreshFetch"; if (" at bounding box center [335, 251] width 160 height 24
click at [337, 185] on div "function function: model.state = "finishFetch"; model.isRefreshing = false;" at bounding box center [349, 164] width 210 height 61
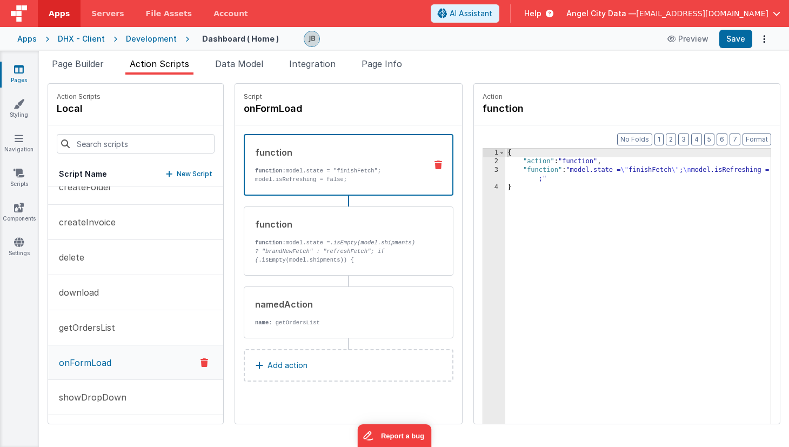
click at [434, 165] on icon at bounding box center [438, 164] width 8 height 9
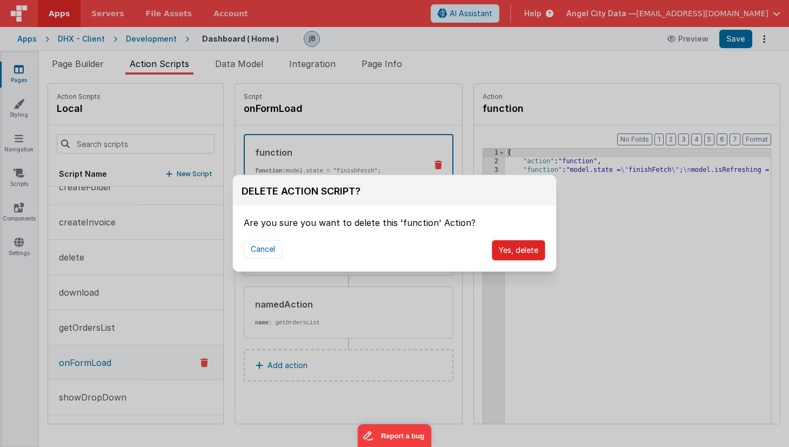
click at [502, 253] on button "Yes, delete" at bounding box center [518, 250] width 53 height 21
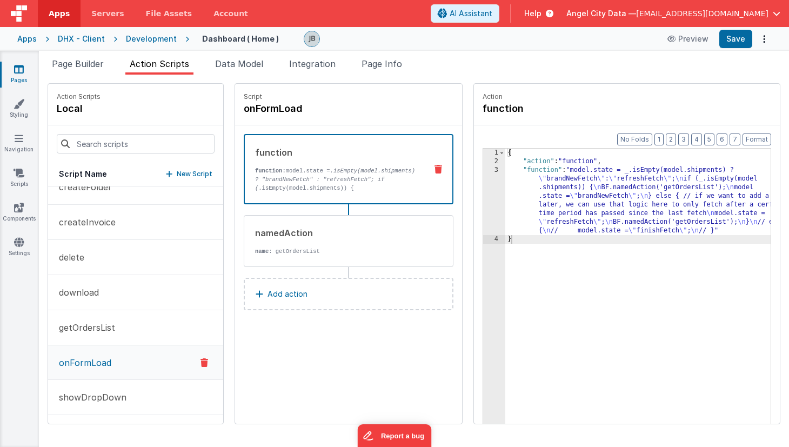
click at [434, 170] on icon at bounding box center [438, 169] width 8 height 9
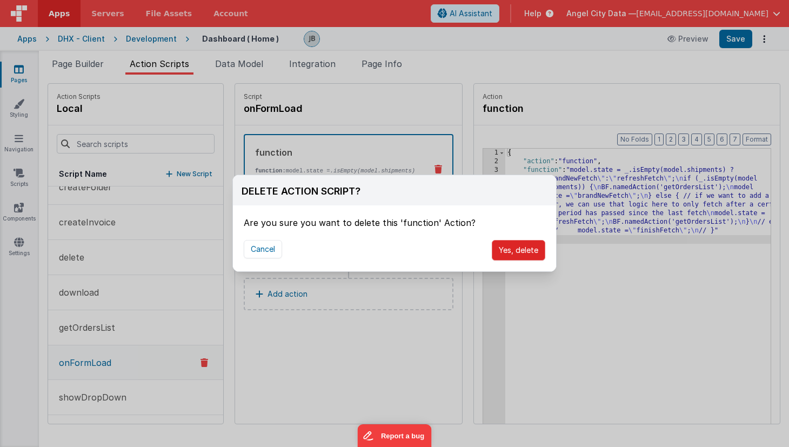
click at [500, 249] on button "Yes, delete" at bounding box center [518, 250] width 53 height 21
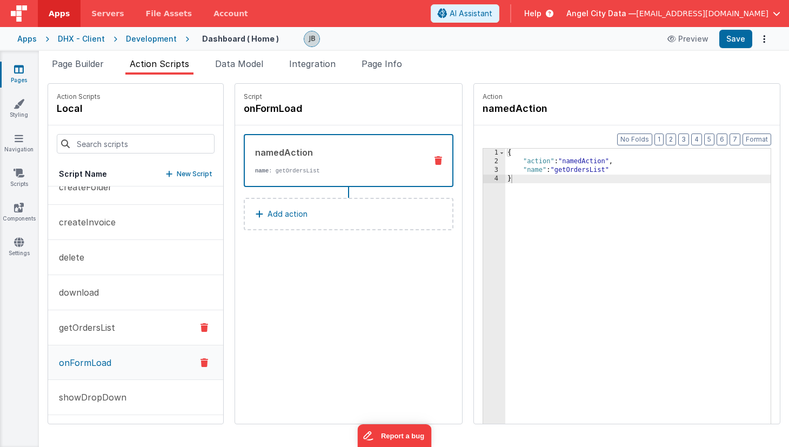
click at [99, 333] on p "getOrdersList" at bounding box center [83, 327] width 63 height 13
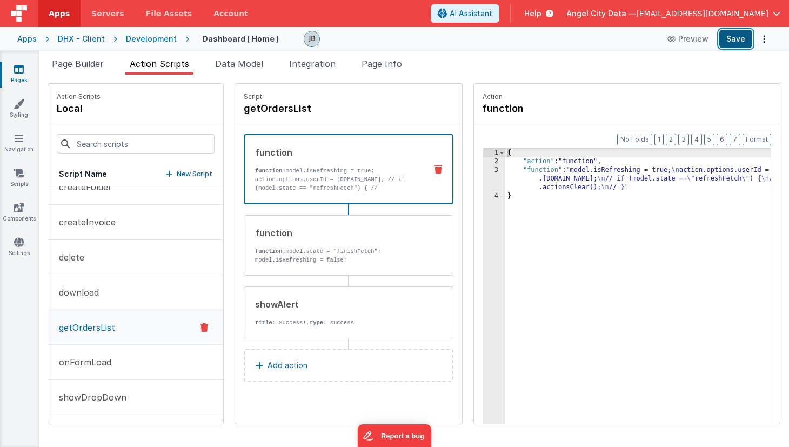
click at [735, 46] on button "Save" at bounding box center [735, 39] width 33 height 18
click at [380, 75] on div "Snippet Library Name Type Accordion Element Alert Action Action authLogin Actio…" at bounding box center [414, 261] width 750 height 372
click at [378, 67] on span "Page Info" at bounding box center [381, 63] width 41 height 11
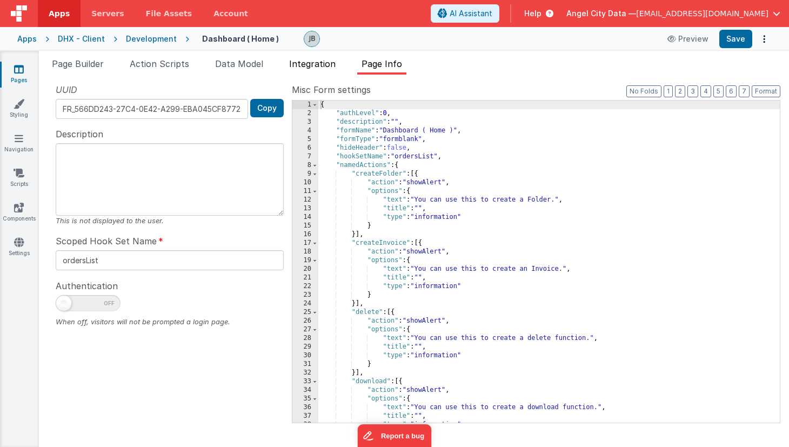
click at [313, 71] on li "Integration" at bounding box center [312, 65] width 55 height 17
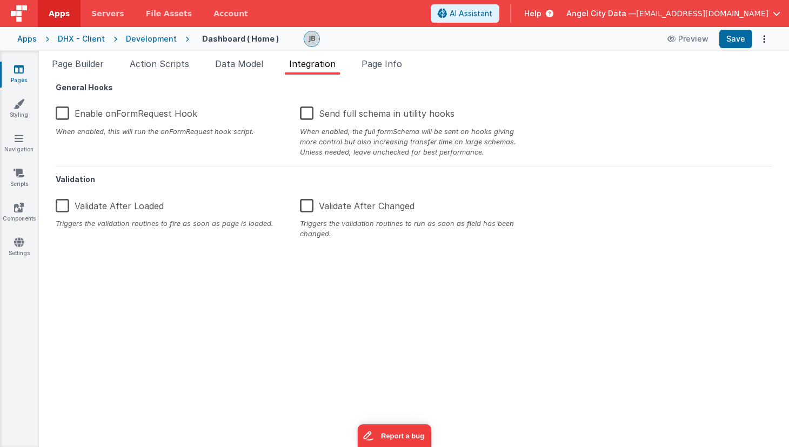
click at [62, 116] on label "Enable onFormRequest Hook" at bounding box center [127, 111] width 142 height 23
click at [0, 0] on input "Enable onFormRequest Hook" at bounding box center [0, 0] width 0 height 0
click at [250, 63] on span "Data Model" at bounding box center [239, 63] width 48 height 11
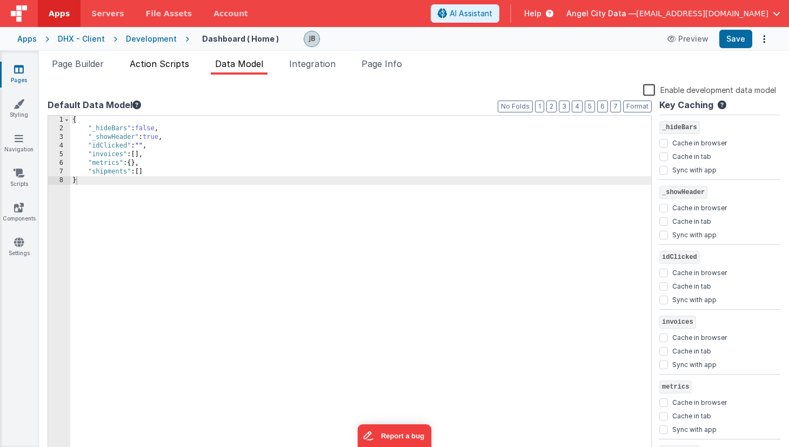
click at [181, 63] on span "Action Scripts" at bounding box center [159, 63] width 59 height 11
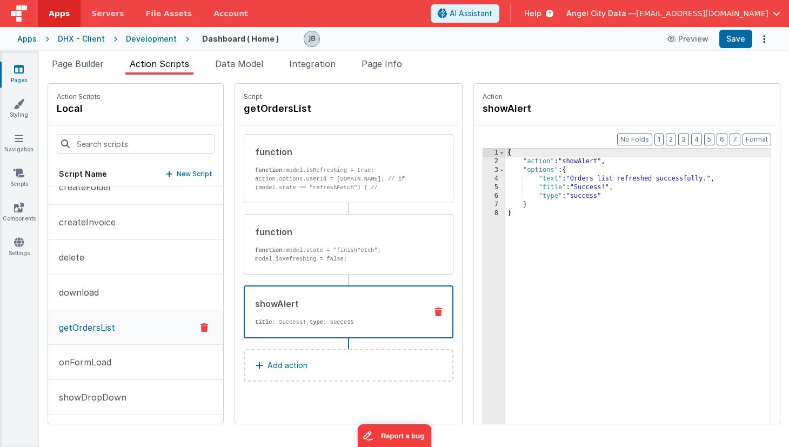
click at [274, 322] on p "title : Success!, type : success" at bounding box center [336, 322] width 163 height 9
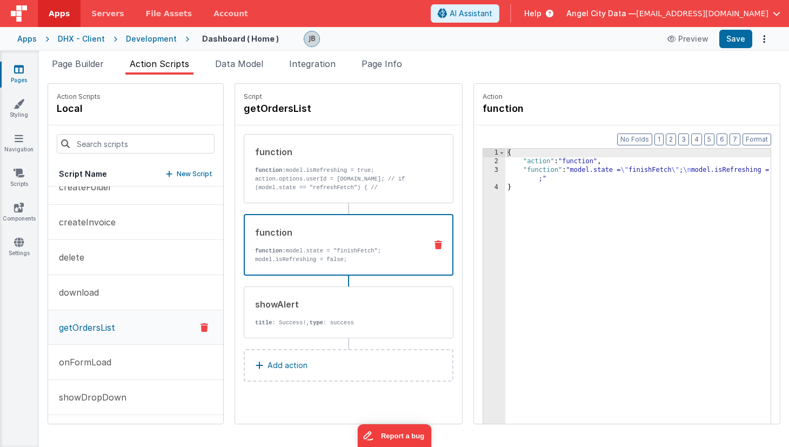
click at [276, 262] on p "function: model.state = "finishFetch"; model.isRefreshing = false;" at bounding box center [336, 254] width 163 height 17
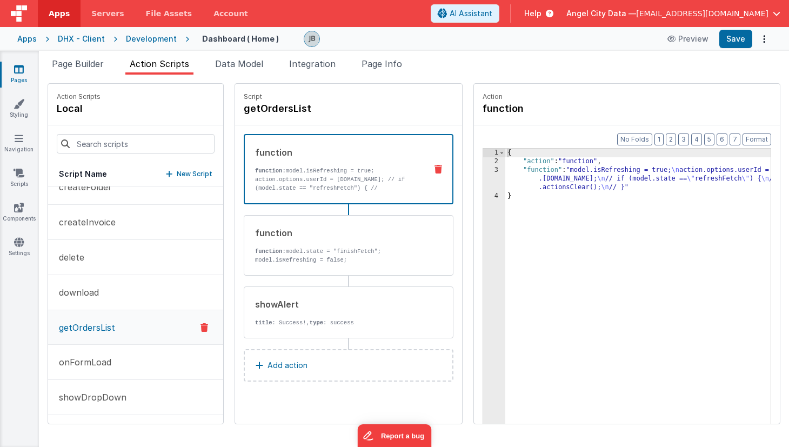
click at [280, 179] on p "function: model.isRefreshing = true; action.options.userId = app.user.id; // if…" at bounding box center [336, 183] width 163 height 35
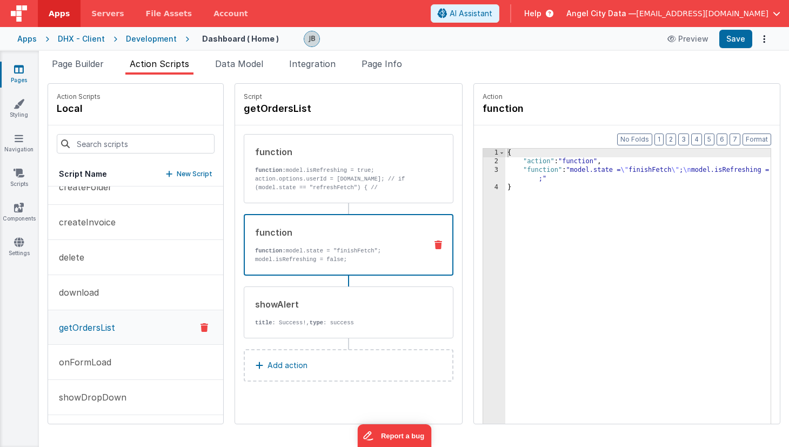
click at [253, 246] on div "function function: model.state = "finishFetch"; model.isRefreshing = false;" at bounding box center [331, 245] width 173 height 38
click at [264, 185] on p "function: model.isRefreshing = true; action.options.userId = app.user.id; // if…" at bounding box center [336, 183] width 163 height 35
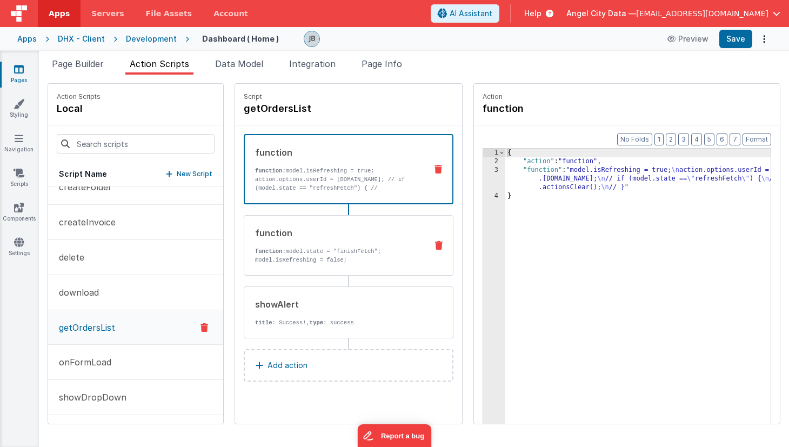
click at [303, 262] on p "function: model.state = "finishFetch"; model.isRefreshing = false;" at bounding box center [336, 255] width 163 height 17
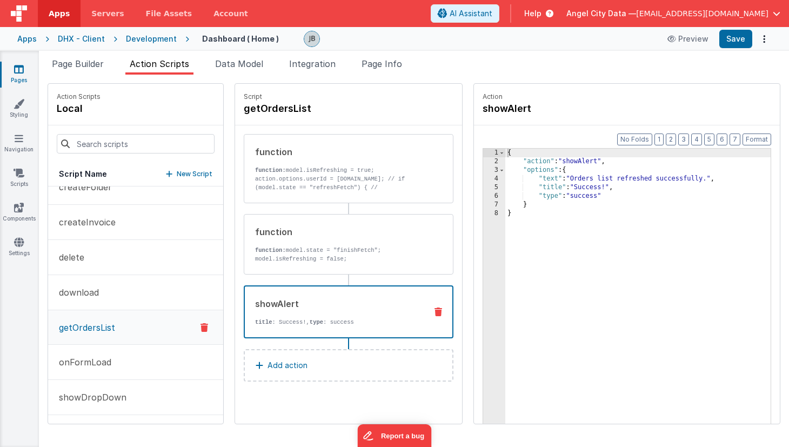
click at [294, 315] on div "showAlert title : Success!, type : success" at bounding box center [331, 311] width 173 height 29
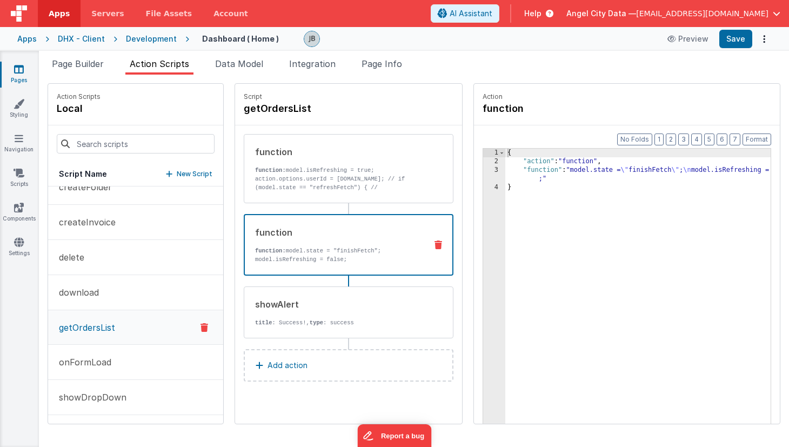
click at [295, 258] on p "function: model.state = "finishFetch"; model.isRefreshing = false;" at bounding box center [336, 254] width 163 height 17
click at [296, 192] on div "function function: model.isRefreshing = true; action.options.userId = app.user.…" at bounding box center [349, 168] width 210 height 69
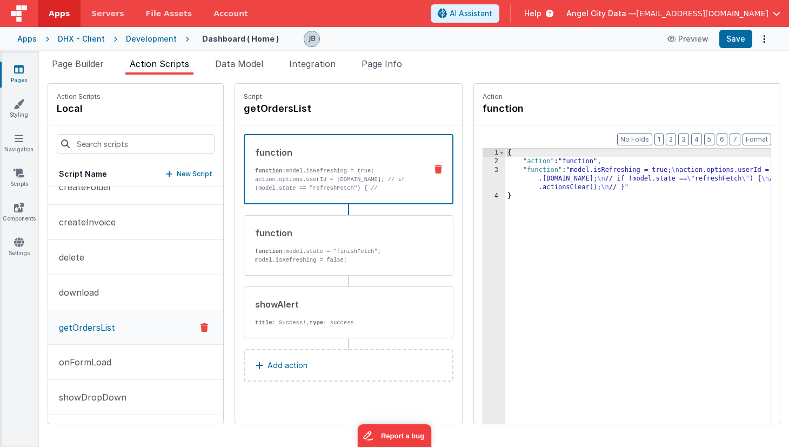
click at [286, 361] on button "Add action" at bounding box center [349, 365] width 210 height 32
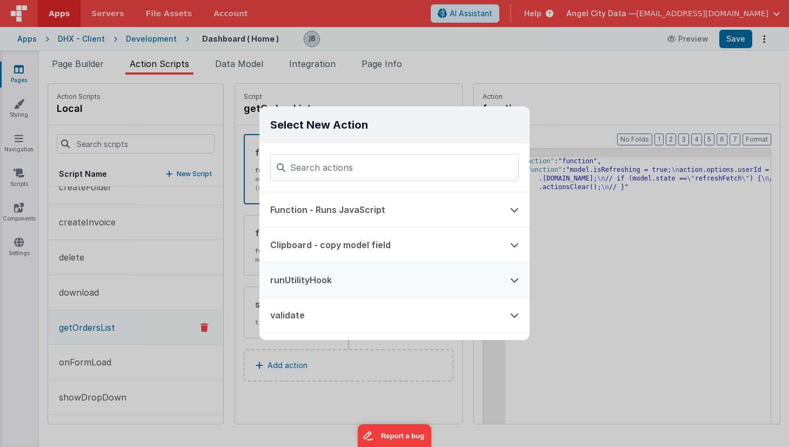
click at [338, 277] on button "runUtilityHook" at bounding box center [379, 280] width 240 height 35
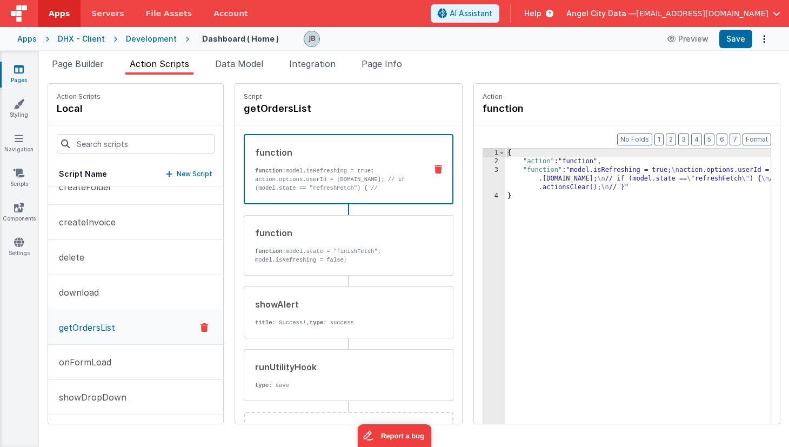
click at [344, 169] on p "function: model.isRefreshing = true; action.options.userId = app.user.id; // if…" at bounding box center [336, 183] width 163 height 35
click at [339, 227] on div "function" at bounding box center [336, 232] width 163 height 13
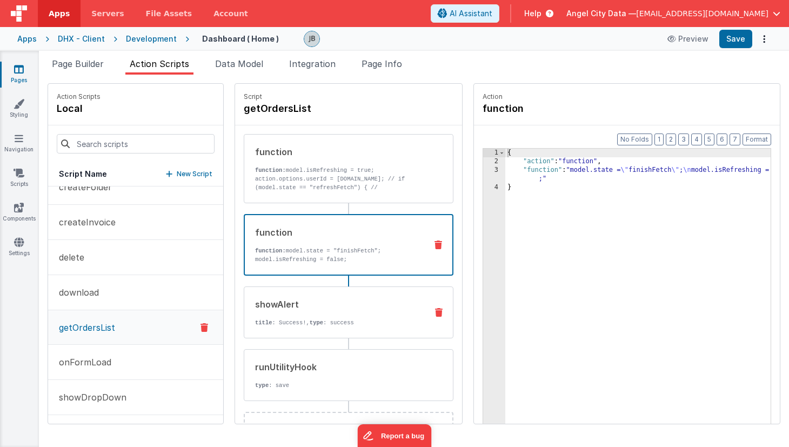
click at [313, 325] on p "title : Success!, type : success" at bounding box center [336, 322] width 163 height 9
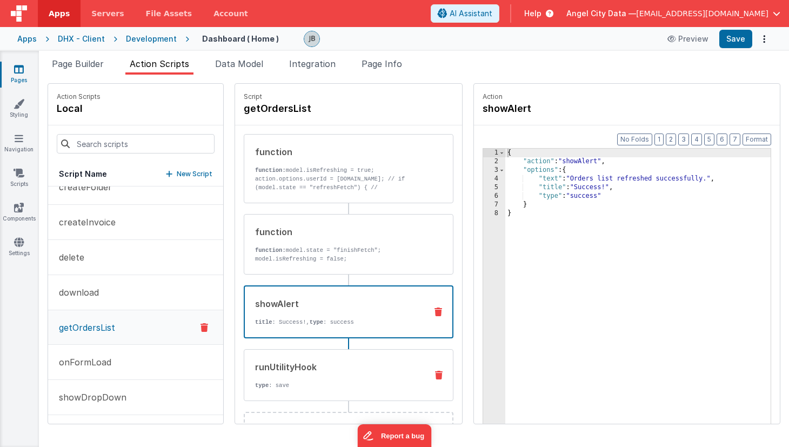
click at [299, 363] on div "runUtilityHook" at bounding box center [336, 366] width 163 height 13
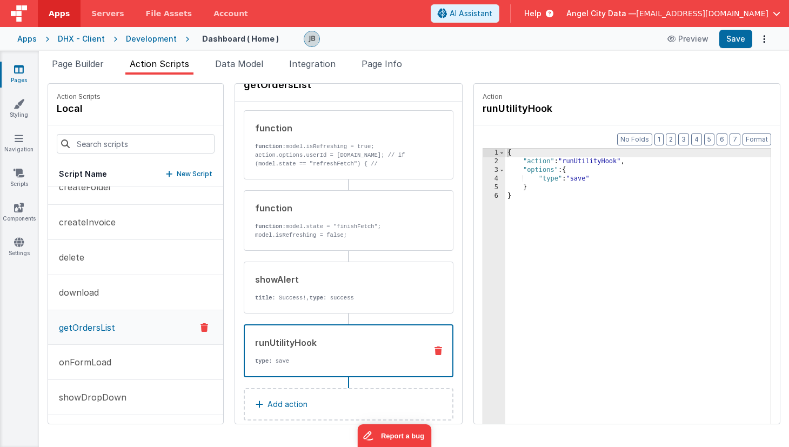
scroll to position [22, 0]
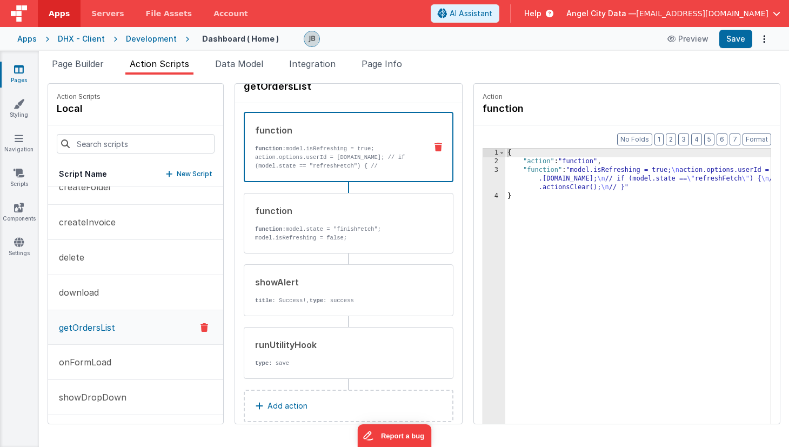
click at [298, 168] on p "function: model.isRefreshing = true; action.options.userId = app.user.id; // if…" at bounding box center [336, 161] width 163 height 35
click at [255, 363] on p "type : save" at bounding box center [336, 363] width 163 height 9
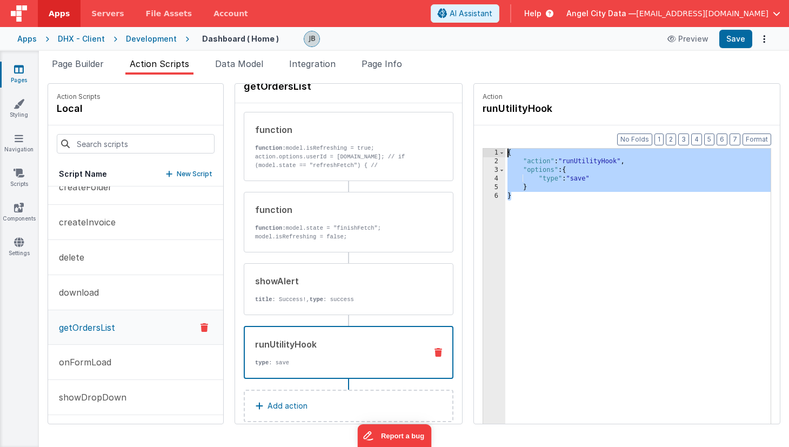
drag, startPoint x: 499, startPoint y: 306, endPoint x: 467, endPoint y: 53, distance: 254.3
click at [467, 53] on div "Page Builder Action Scripts Data Model Integration Page Info Snippet Library Na…" at bounding box center [414, 249] width 750 height 396
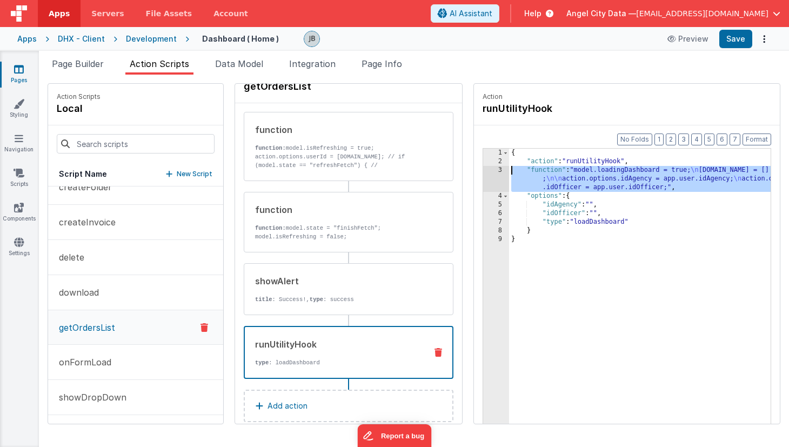
click at [483, 172] on div "3" at bounding box center [496, 179] width 26 height 26
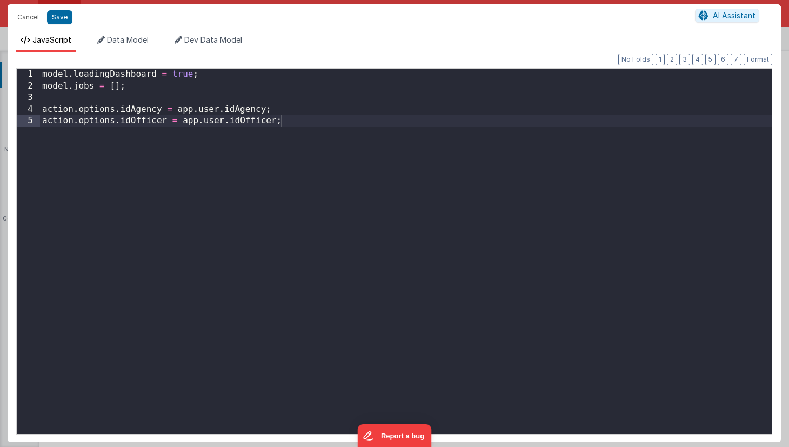
click at [85, 90] on div "model . loadingDashboard = true ; model . jobs = [ ] ; action . options . idAge…" at bounding box center [406, 263] width 732 height 389
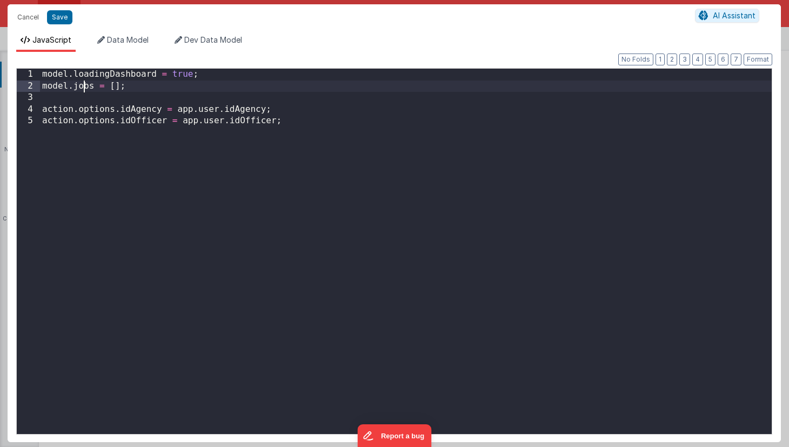
click at [85, 90] on div "model . loadingDashboard = true ; model . jobs = [ ] ; action . options . idAge…" at bounding box center [406, 263] width 732 height 389
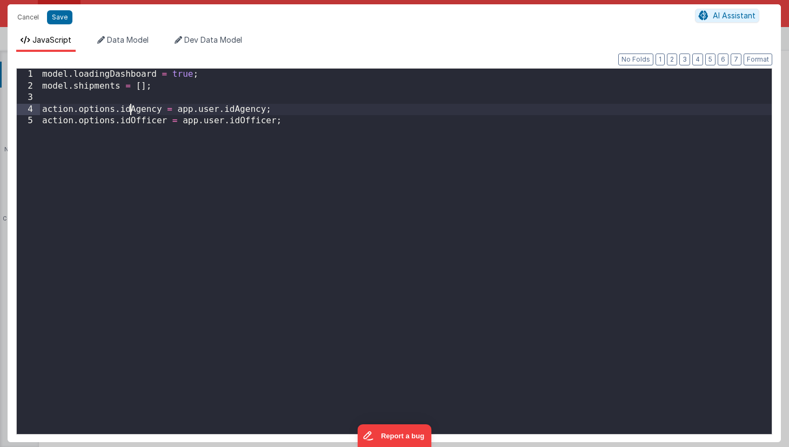
click at [129, 110] on div "model . loadingDashboard = true ; model . shipments = [ ] ; action . options . …" at bounding box center [406, 263] width 732 height 389
click at [205, 113] on div "model . loadingDashboard = true ; model . shipments = [ ] ; action . options . …" at bounding box center [406, 263] width 732 height 389
click at [130, 106] on div "model . loadingDashboard = true ; model . shipments = [ ] ; action . options . …" at bounding box center [406, 263] width 732 height 389
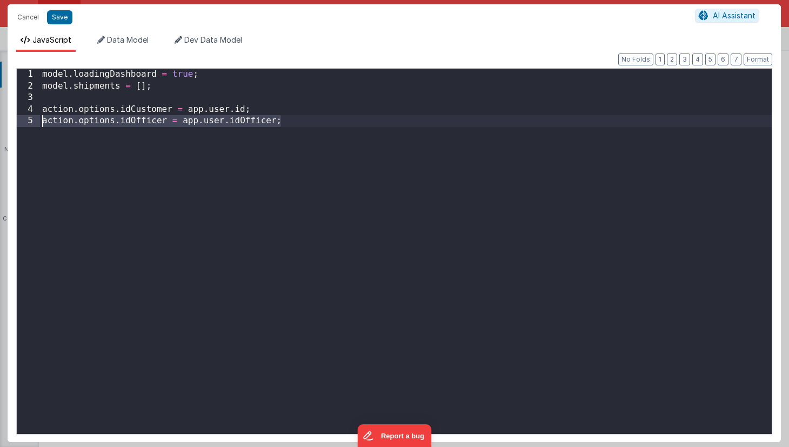
drag, startPoint x: 280, startPoint y: 124, endPoint x: 37, endPoint y: 121, distance: 243.7
click at [37, 121] on div "1 2 3 4 5 model . loadingDashboard = true ; model . shipments = [ ] ; action . …" at bounding box center [394, 251] width 756 height 366
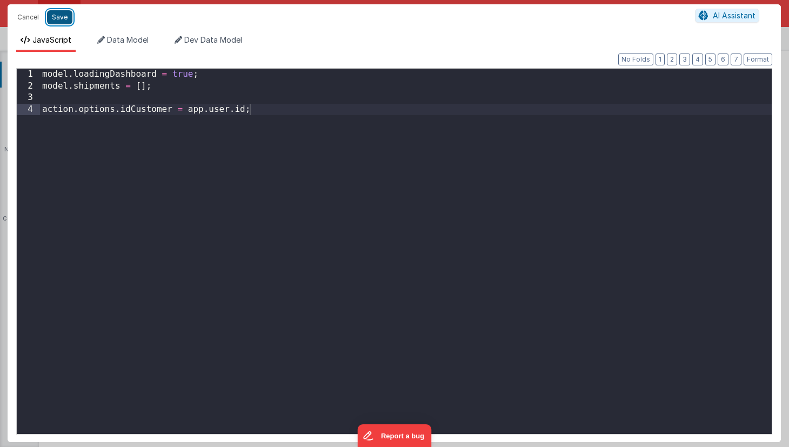
click at [60, 17] on button "Save" at bounding box center [59, 17] width 25 height 14
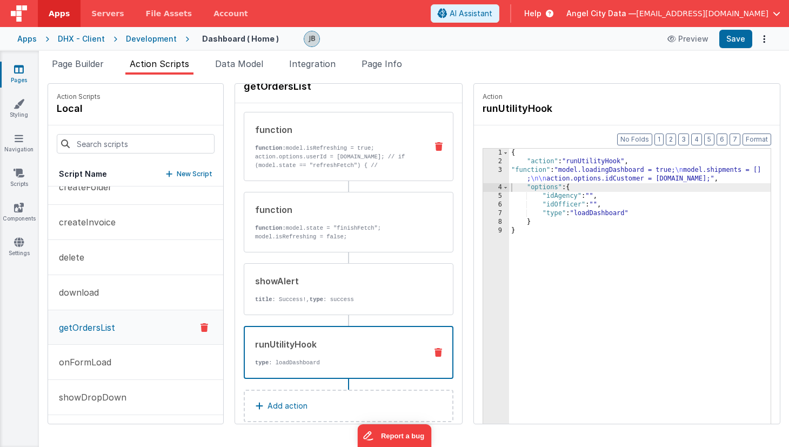
click at [278, 158] on p "function: model.isRefreshing = true; action.options.userId = app.user.id; // if…" at bounding box center [336, 161] width 163 height 35
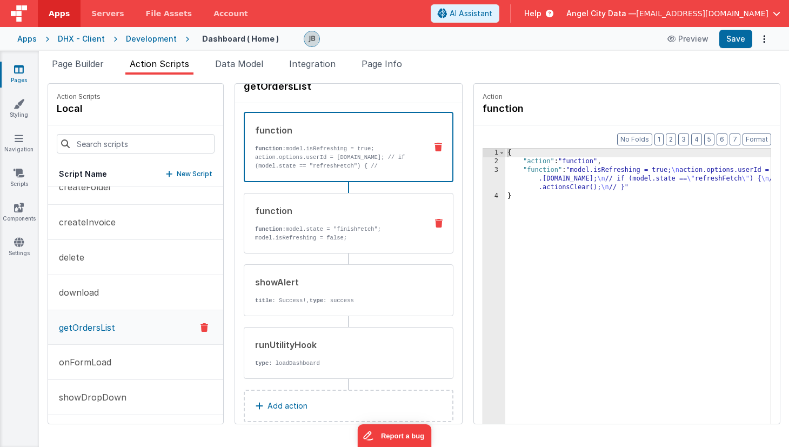
click at [323, 222] on div "function function: model.state = "finishFetch"; model.isRefreshing = false;" at bounding box center [331, 223] width 174 height 38
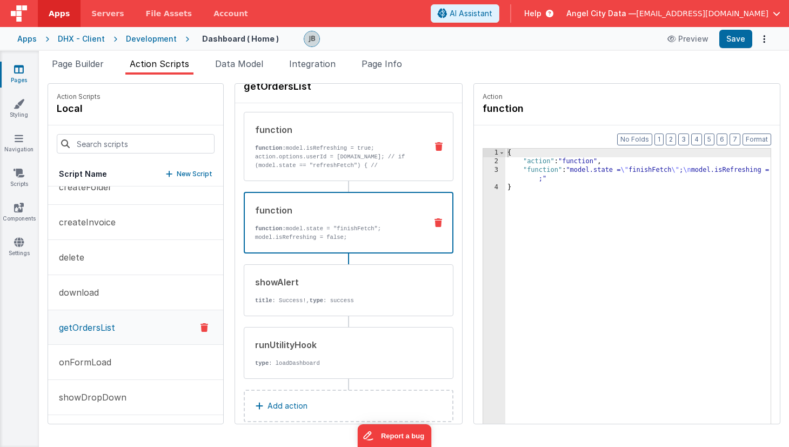
click at [346, 168] on p "function: model.isRefreshing = true; action.options.userId = app.user.id; // if…" at bounding box center [336, 161] width 163 height 35
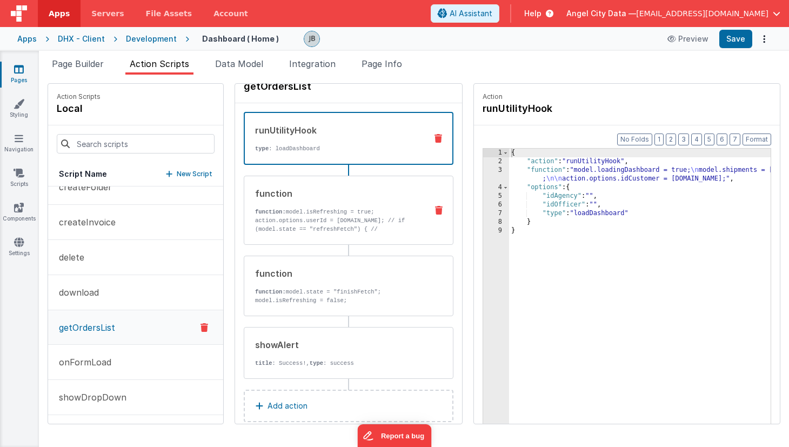
click at [346, 218] on p "function: model.isRefreshing = true; action.options.userId = app.user.id; // if…" at bounding box center [336, 224] width 163 height 35
click at [330, 158] on div "runUtilityHook type : loadDashboard" at bounding box center [349, 138] width 210 height 53
click at [529, 193] on div "{ "action" : "runUtilityHook" , "function" : "model.loadingDashboard = true; \n…" at bounding box center [655, 312] width 293 height 326
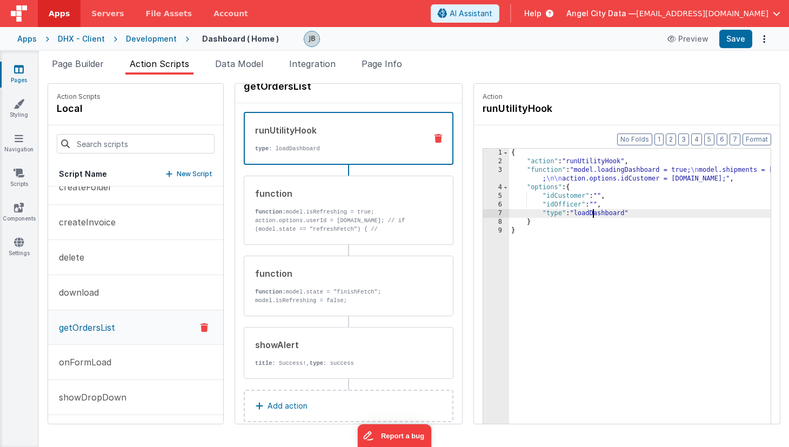
click at [559, 214] on div "{ "action" : "runUtilityHook" , "function" : "model.loadingDashboard = true; \n…" at bounding box center [655, 312] width 293 height 326
click at [578, 200] on div "{ "action" : "runUtilityHook" , "function" : "model.loadingDashboard = true; \n…" at bounding box center [655, 312] width 293 height 326
drag, startPoint x: 576, startPoint y: 204, endPoint x: 504, endPoint y: 204, distance: 71.9
click at [509, 204] on div "{ "action" : "runUtilityHook" , "function" : "model.loadingDashboard = true; \n…" at bounding box center [655, 312] width 293 height 326
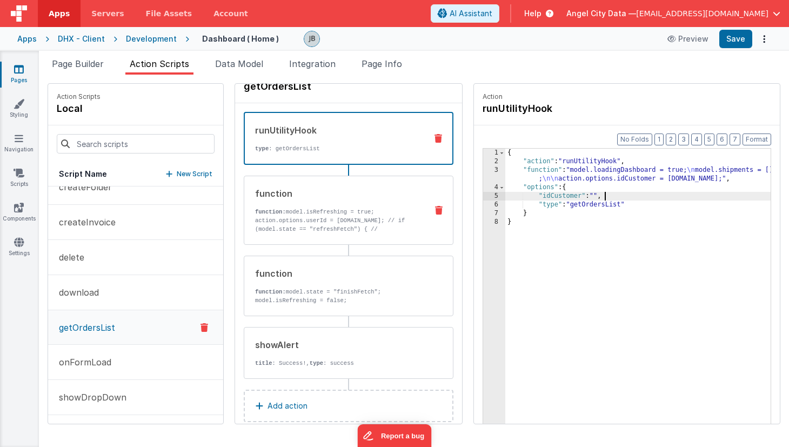
click at [313, 203] on div "function function: model.isRefreshing = true; action.options.userId = app.user.…" at bounding box center [331, 210] width 174 height 46
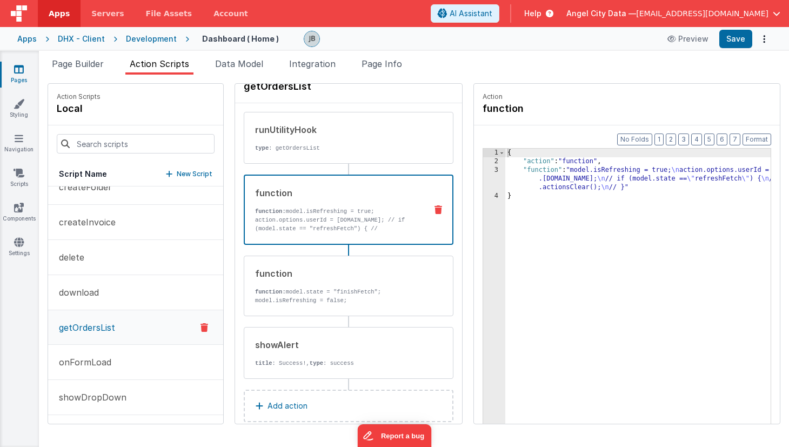
click at [434, 207] on icon at bounding box center [438, 209] width 8 height 9
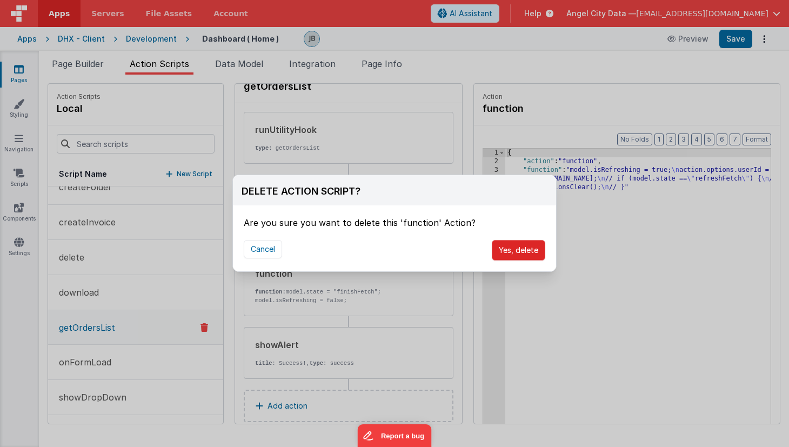
click at [513, 248] on button "Yes, delete" at bounding box center [518, 250] width 53 height 21
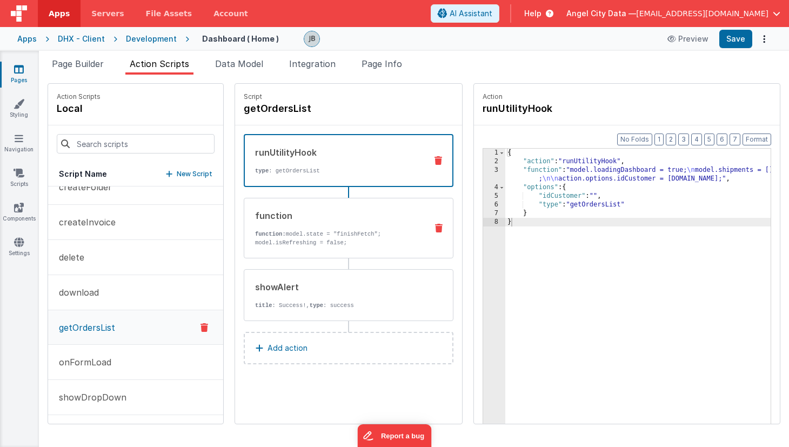
click at [351, 230] on p "function: model.state = "finishFetch"; model.isRefreshing = false;" at bounding box center [336, 238] width 163 height 17
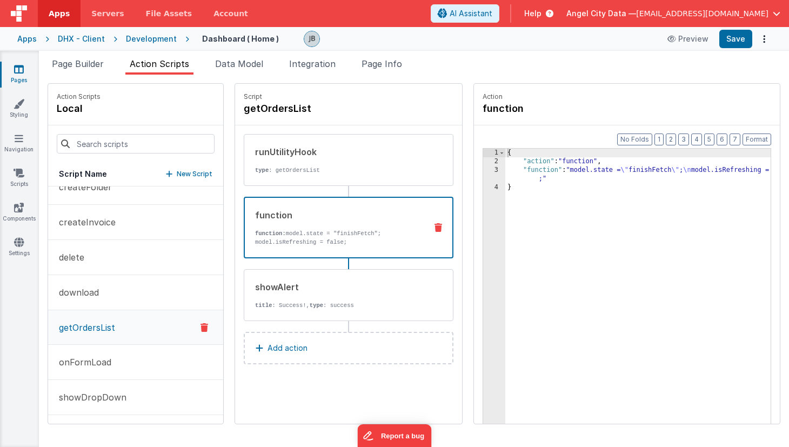
click at [434, 227] on icon at bounding box center [438, 227] width 8 height 9
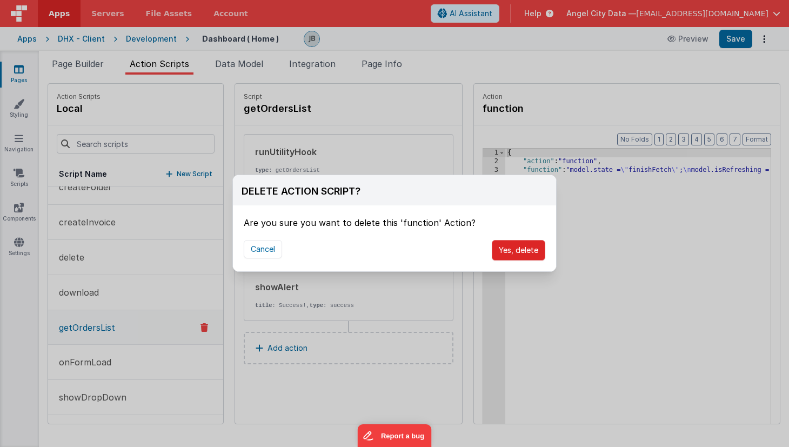
click at [511, 249] on button "Yes, delete" at bounding box center [518, 250] width 53 height 21
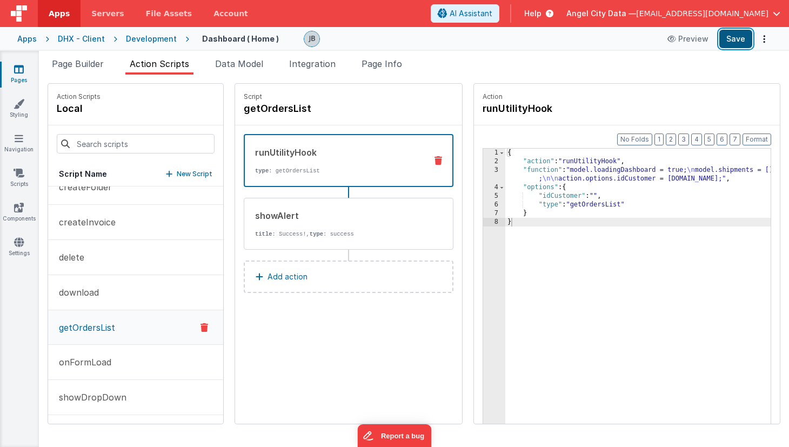
click at [732, 40] on button "Save" at bounding box center [735, 39] width 33 height 18
click at [295, 168] on p "type : getOrdersList" at bounding box center [336, 170] width 163 height 9
click at [581, 175] on div "{ "action" : "runUtilityHook" , "function" : "model.loadingDashboard = true; \n…" at bounding box center [653, 312] width 297 height 326
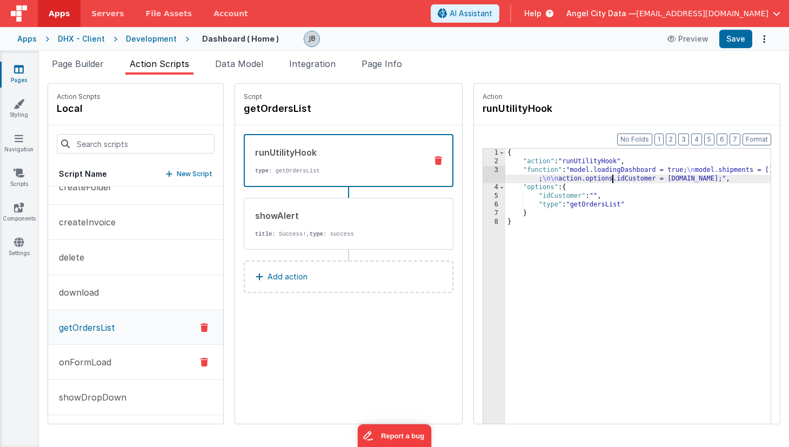
click at [85, 357] on p "onFormLoad" at bounding box center [81, 362] width 59 height 13
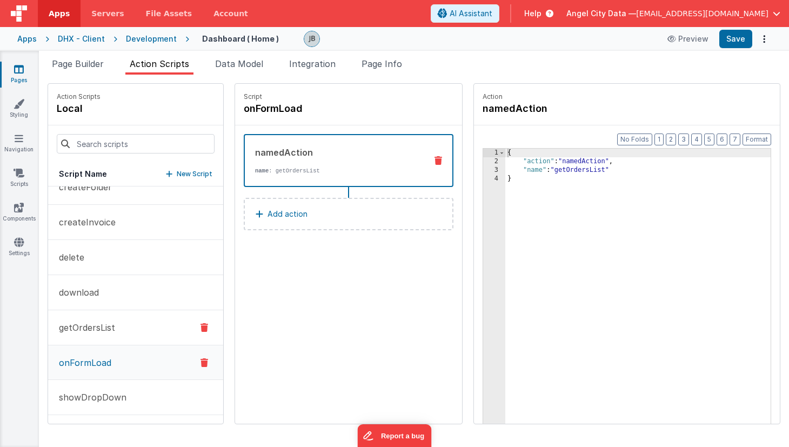
click at [82, 333] on p "getOrdersList" at bounding box center [83, 327] width 63 height 13
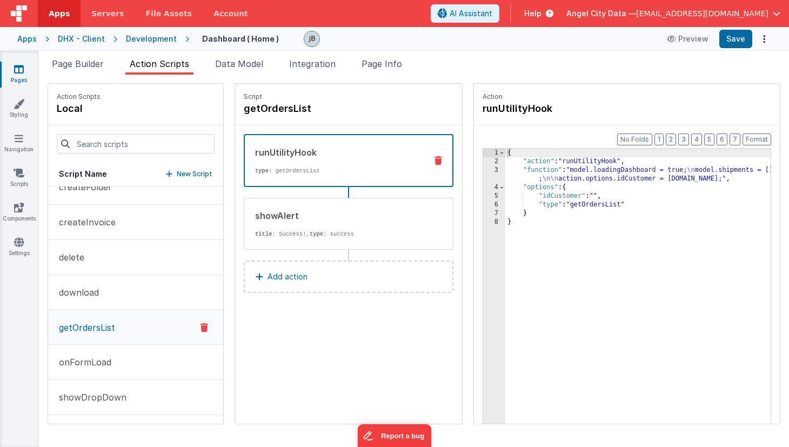
click at [483, 172] on div "3" at bounding box center [494, 174] width 22 height 17
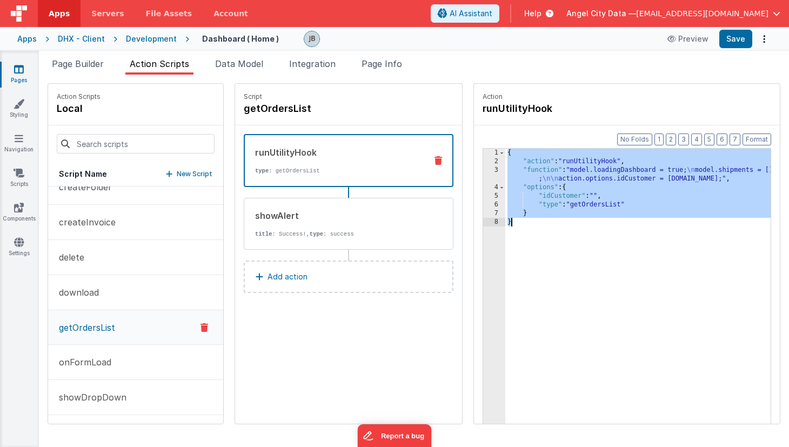
click at [483, 172] on div "3" at bounding box center [494, 174] width 22 height 17
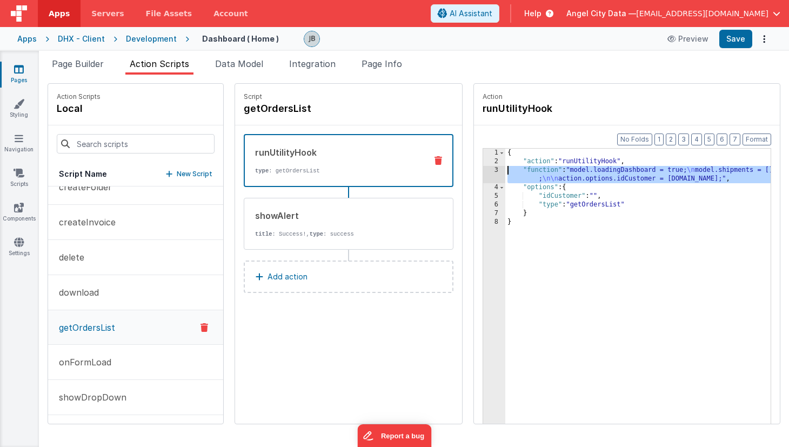
click at [483, 172] on div "3" at bounding box center [494, 174] width 22 height 17
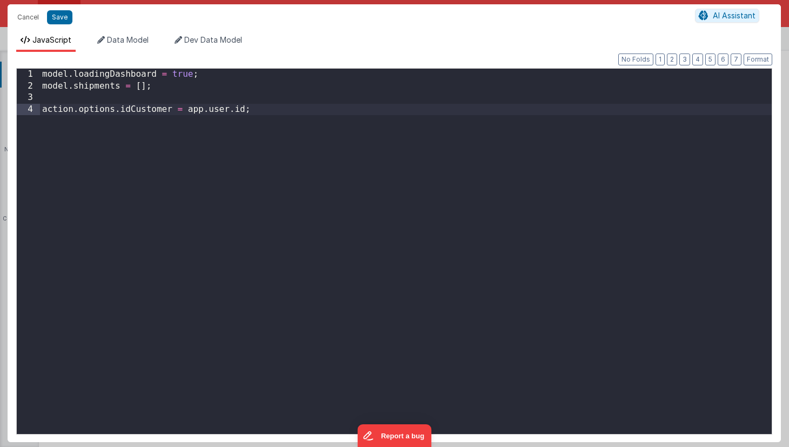
click at [252, 99] on div "model . loadingDashboard = true ; model . shipments = [ ] ; action . options . …" at bounding box center [406, 263] width 732 height 389
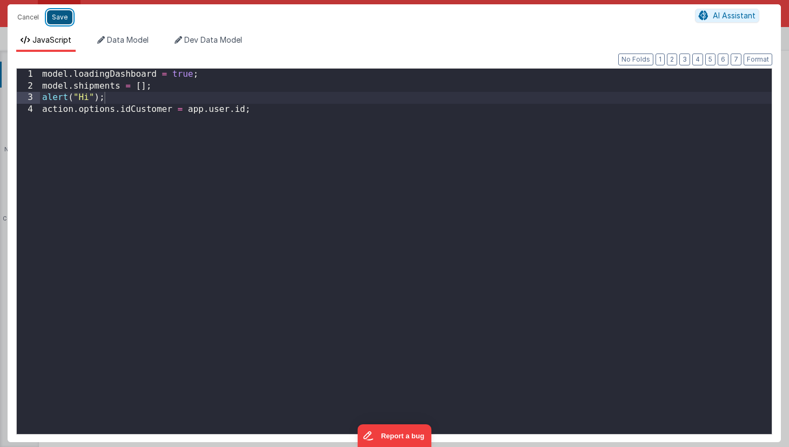
click at [56, 16] on button "Save" at bounding box center [59, 17] width 25 height 14
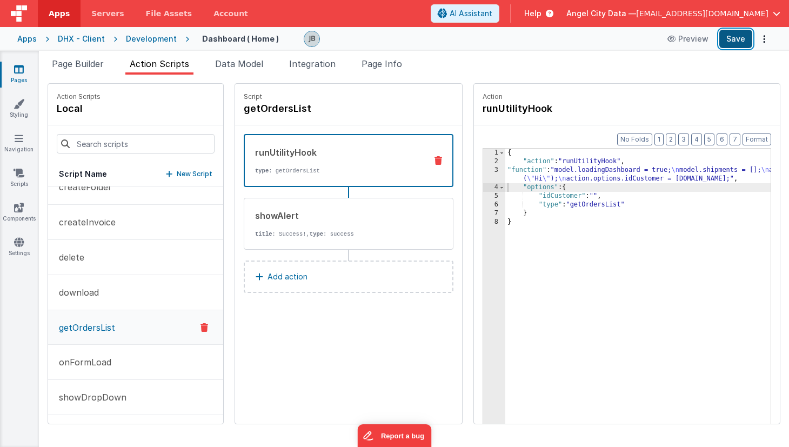
click at [725, 37] on button "Save" at bounding box center [735, 39] width 33 height 18
click at [483, 171] on div "3" at bounding box center [494, 174] width 22 height 17
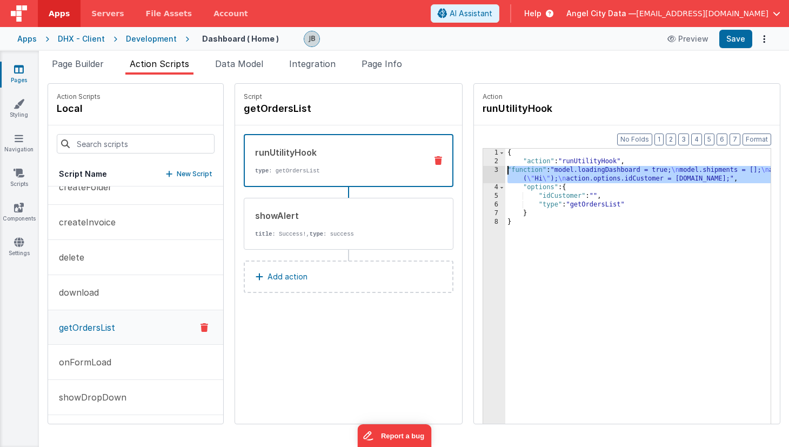
click at [483, 171] on div "3" at bounding box center [494, 174] width 22 height 17
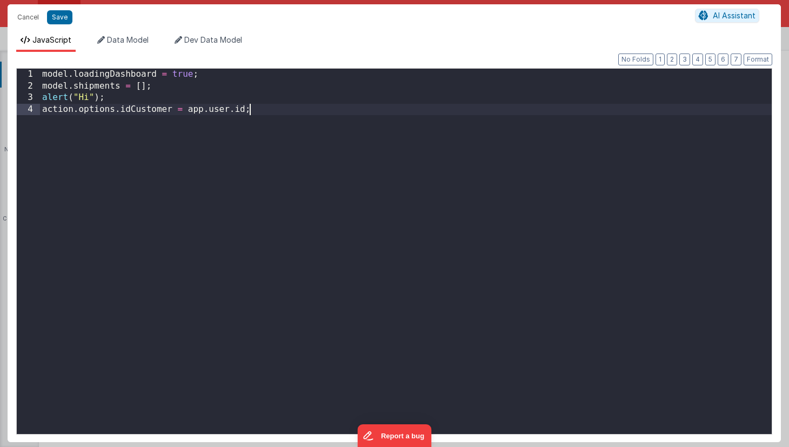
click at [331, 143] on div "model . loadingDashboard = true ; model . shipments = [ ] ; alert ( "Hi" ) ; ac…" at bounding box center [406, 263] width 732 height 389
click at [180, 75] on div "model . loadingDashboard = true ; model . shipments = [ ] ; alert ( "Hi" ) ; ac…" at bounding box center [406, 263] width 732 height 389
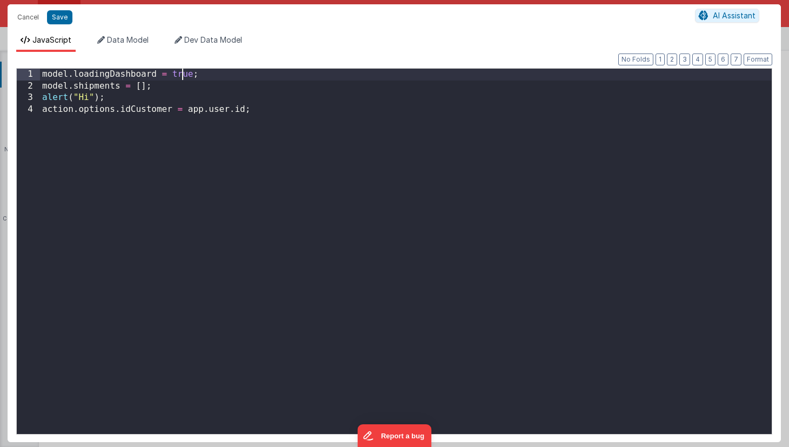
click at [180, 75] on div "model . loadingDashboard = true ; model . shipments = [ ] ; alert ( "Hi" ) ; ac…" at bounding box center [406, 263] width 732 height 389
click at [55, 19] on button "Save" at bounding box center [59, 17] width 25 height 14
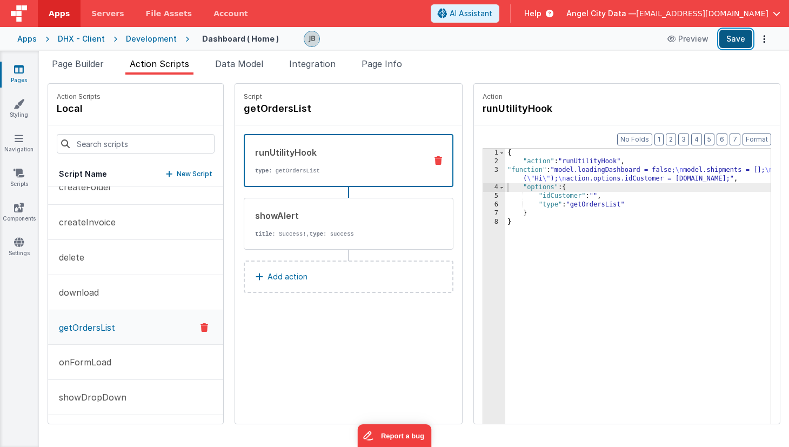
click at [737, 41] on button "Save" at bounding box center [735, 39] width 33 height 18
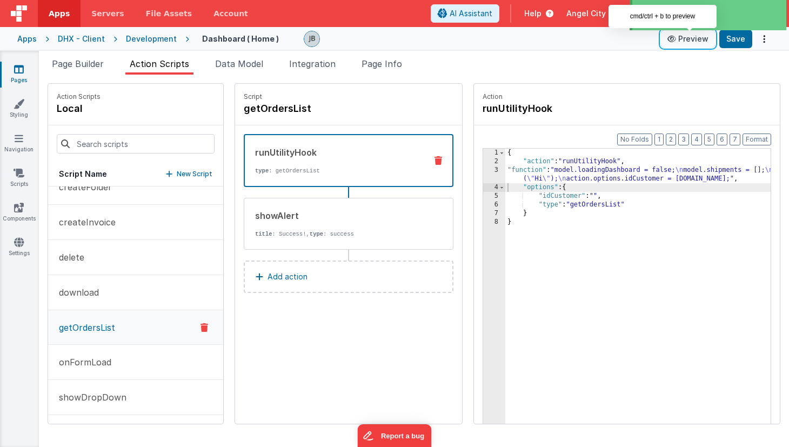
click at [688, 38] on button "Preview" at bounding box center [688, 38] width 54 height 17
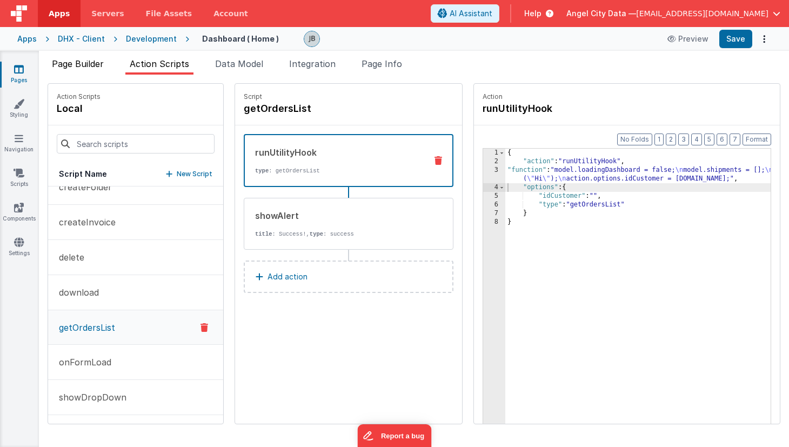
click at [98, 59] on span "Page Builder" at bounding box center [78, 63] width 52 height 11
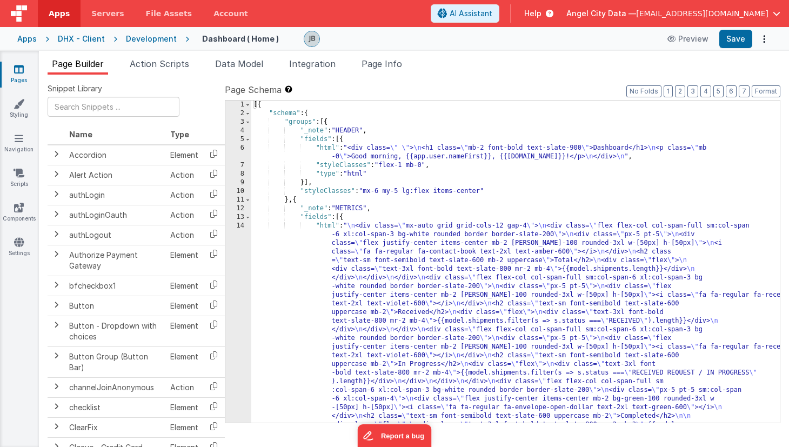
click at [229, 248] on div "14" at bounding box center [238, 334] width 26 height 225
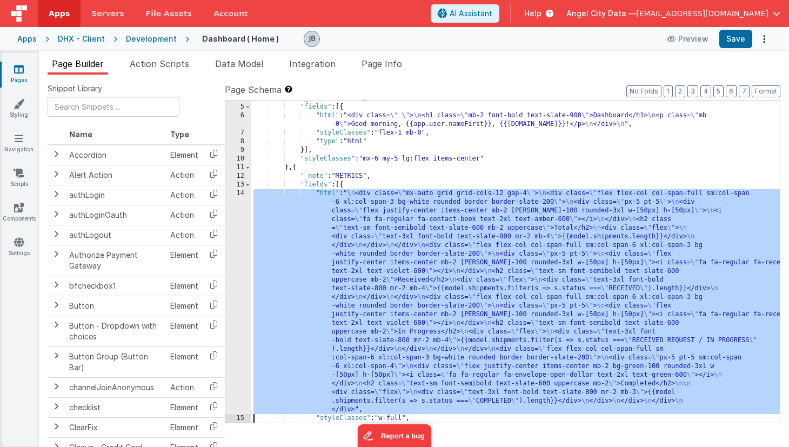
click at [231, 253] on div "4 5 6 7 8 9 10 11 12 13 14 15 16 17" at bounding box center [238, 263] width 26 height 339
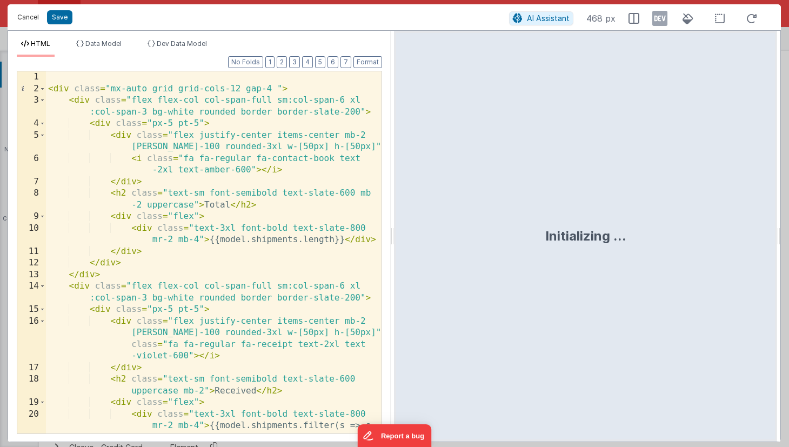
click at [27, 18] on button "Cancel" at bounding box center [28, 17] width 32 height 15
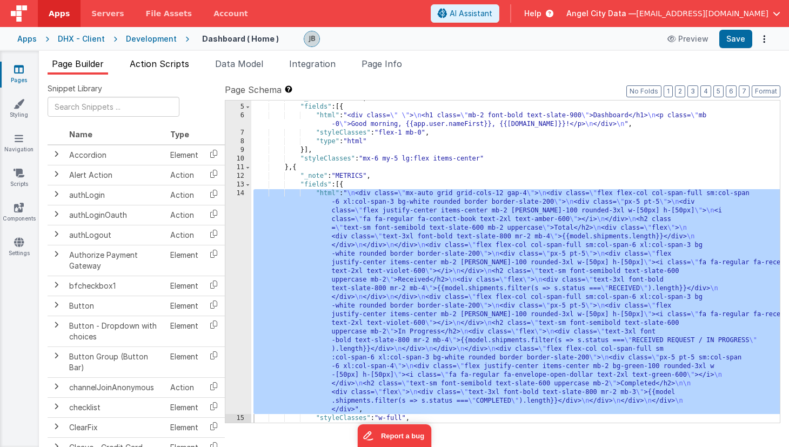
click at [167, 62] on span "Action Scripts" at bounding box center [159, 63] width 59 height 11
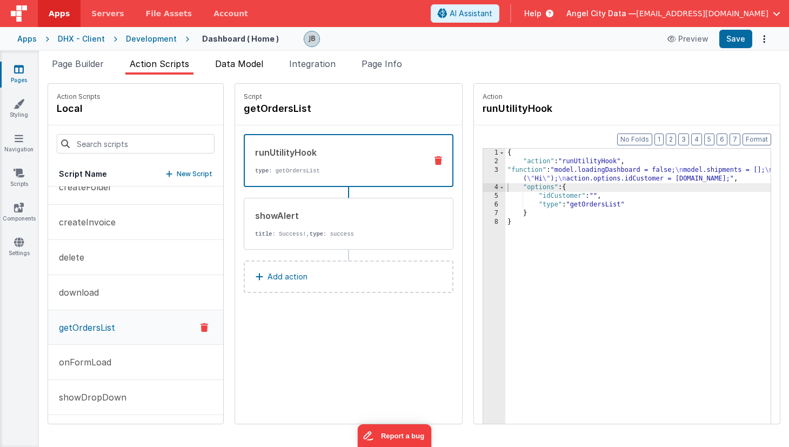
click at [235, 63] on span "Data Model" at bounding box center [239, 63] width 48 height 11
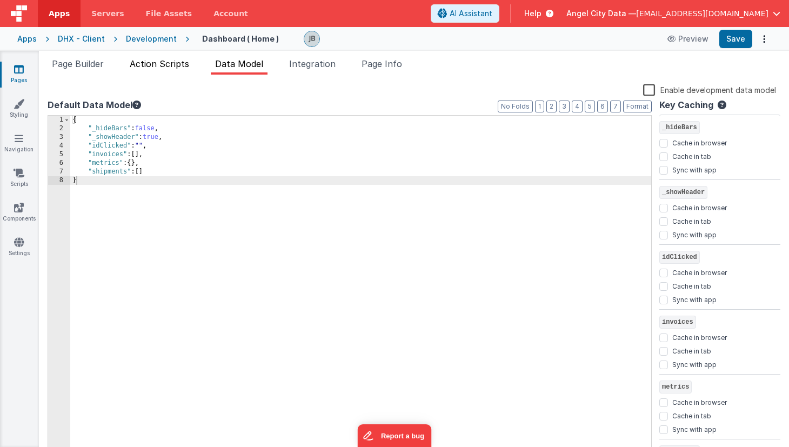
click at [189, 64] on span "Action Scripts" at bounding box center [159, 63] width 59 height 11
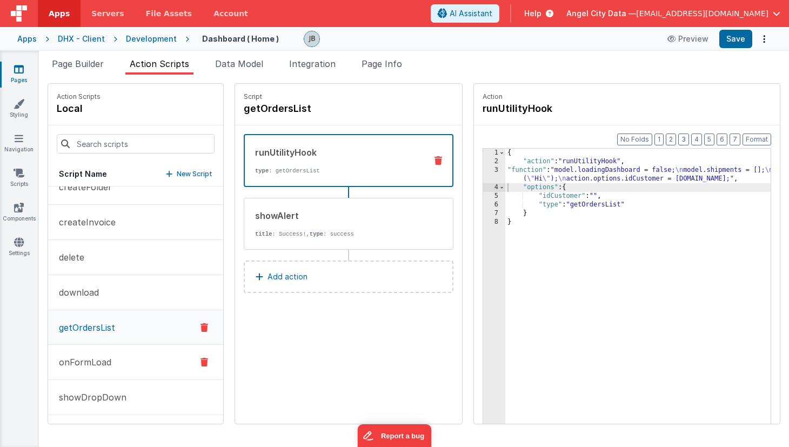
click at [115, 354] on button "onFormLoad" at bounding box center [135, 362] width 175 height 35
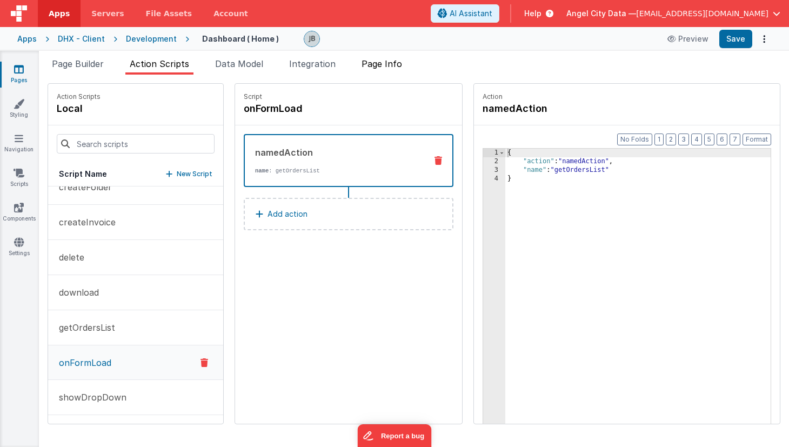
click at [395, 68] on span "Page Info" at bounding box center [381, 63] width 41 height 11
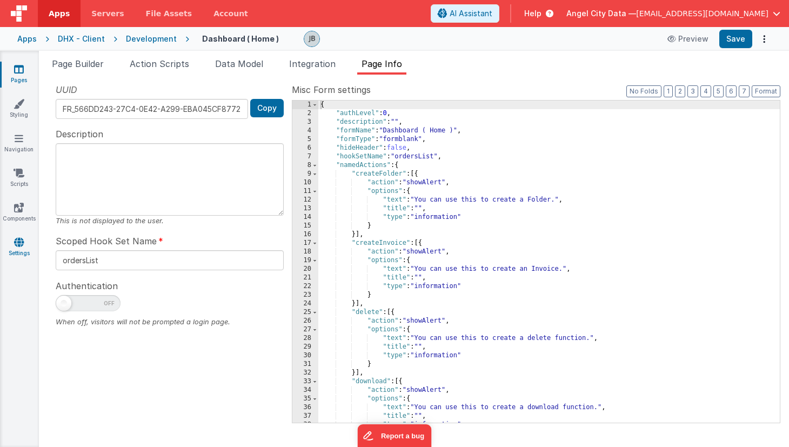
click at [25, 258] on link "Settings" at bounding box center [18, 248] width 39 height 22
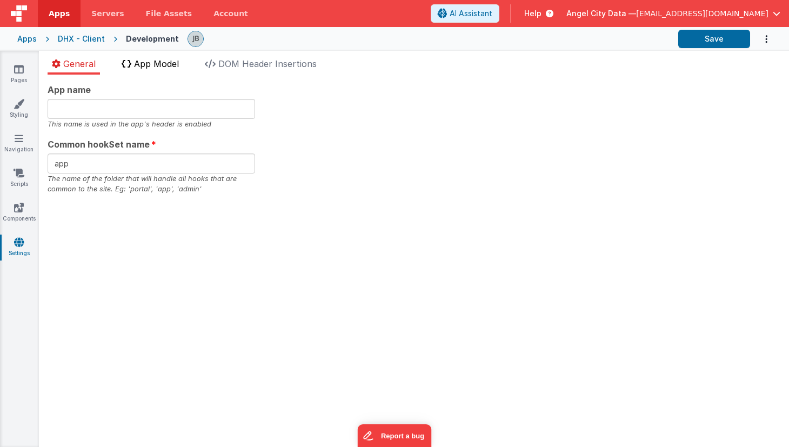
click at [176, 65] on span "App Model" at bounding box center [156, 63] width 45 height 11
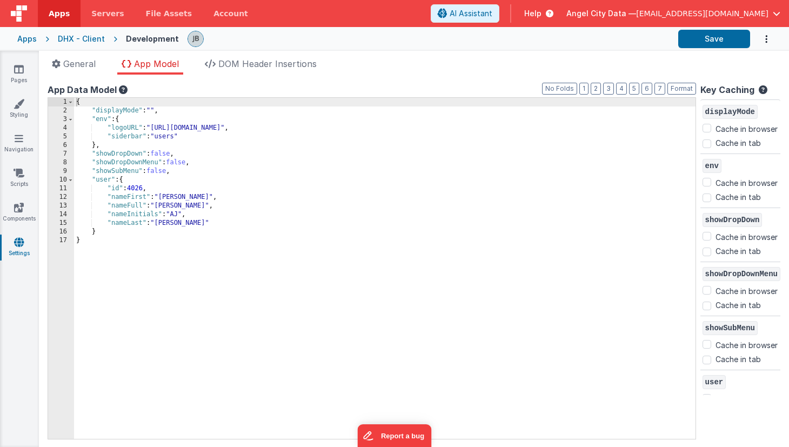
click at [138, 186] on div "{ "displayMode" : "" , "env" : { "logoURL" : "https://ucarecdn.com/b9e7ff3a-933…" at bounding box center [384, 277] width 621 height 358
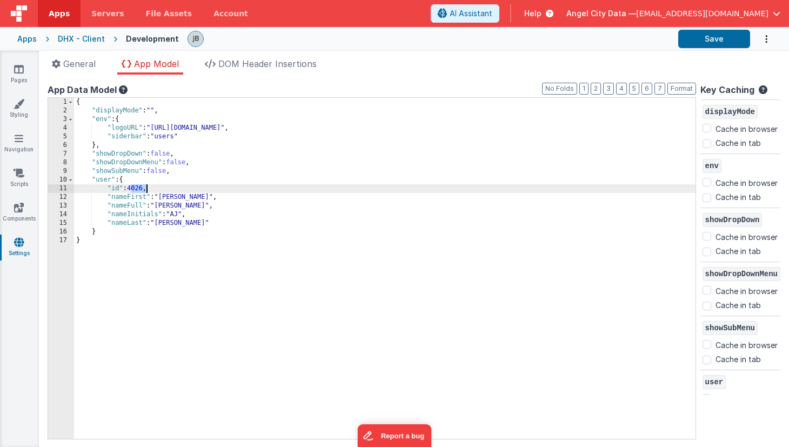
click at [138, 186] on div "{ "displayMode" : "" , "env" : { "logoURL" : "https://ucarecdn.com/b9e7ff3a-933…" at bounding box center [384, 277] width 621 height 358
click at [706, 41] on button "Save" at bounding box center [714, 39] width 72 height 18
click at [760, 91] on icon at bounding box center [760, 92] width 13 height 14
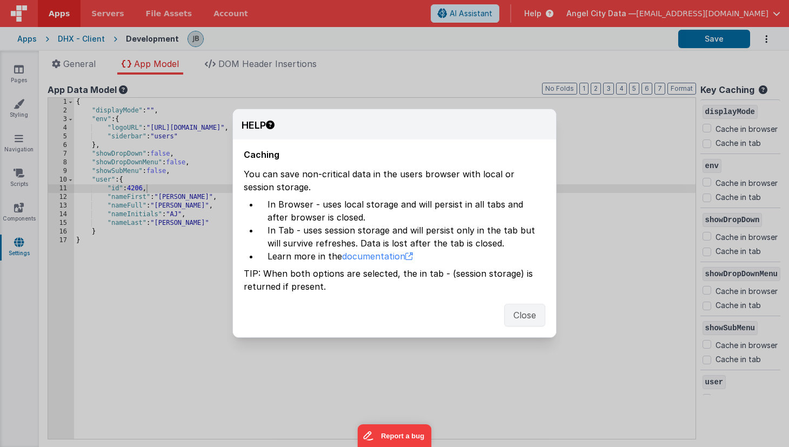
click at [514, 307] on button "Close" at bounding box center [524, 315] width 41 height 23
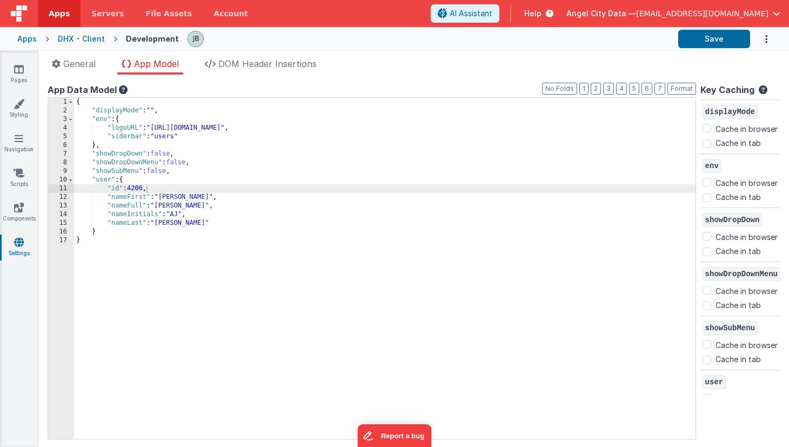
click at [116, 154] on div "{ "displayMode" : "" , "env" : { "logoURL" : "https://ucarecdn.com/b9e7ff3a-933…" at bounding box center [384, 277] width 621 height 358
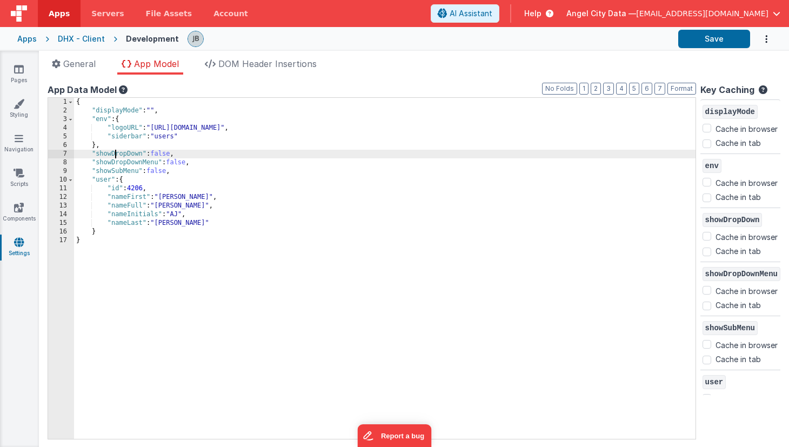
click at [116, 154] on div "{ "displayMode" : "" , "env" : { "logoURL" : "https://ucarecdn.com/b9e7ff3a-933…" at bounding box center [384, 277] width 621 height 358
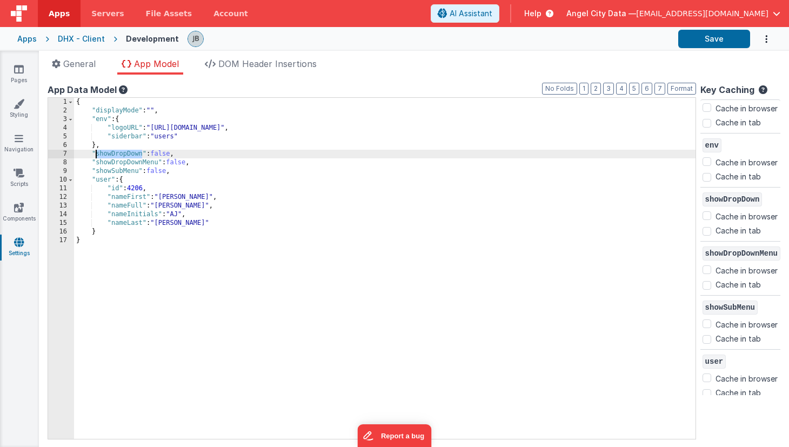
scroll to position [29, 0]
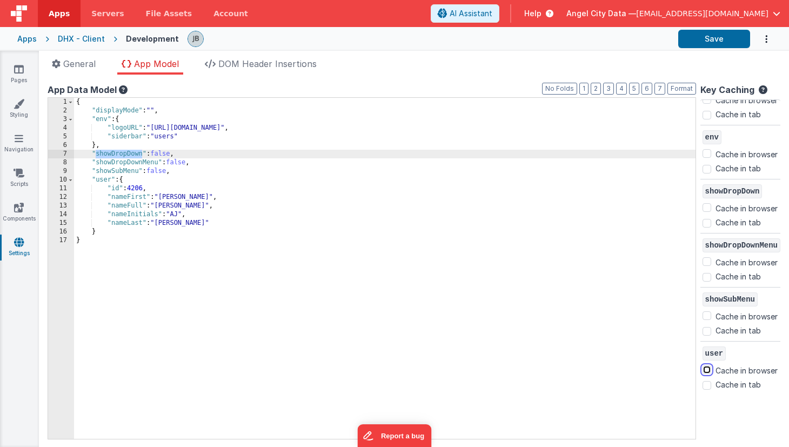
click at [709, 365] on input "Cache in browser" at bounding box center [706, 369] width 9 height 9
checkbox input "true"
click at [17, 241] on icon at bounding box center [19, 242] width 10 height 11
click at [20, 175] on icon at bounding box center [19, 173] width 11 height 11
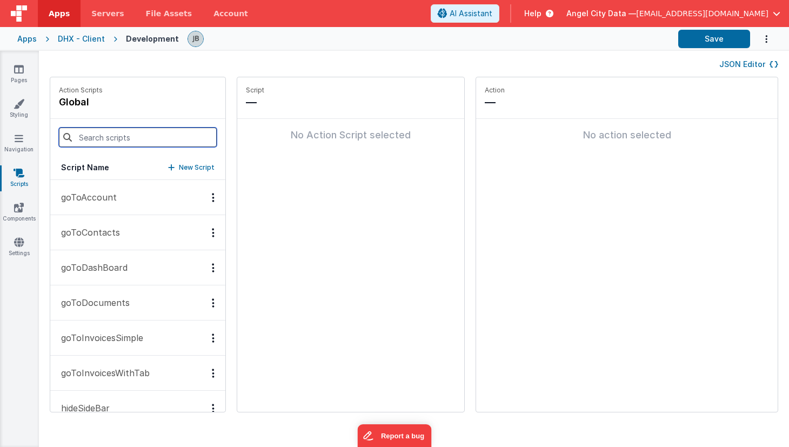
click at [87, 138] on input at bounding box center [138, 137] width 158 height 19
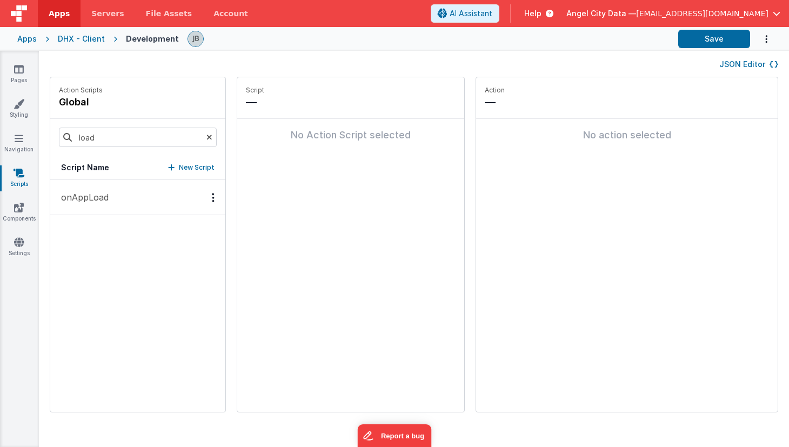
click at [77, 199] on p "onAppLoad" at bounding box center [82, 197] width 54 height 13
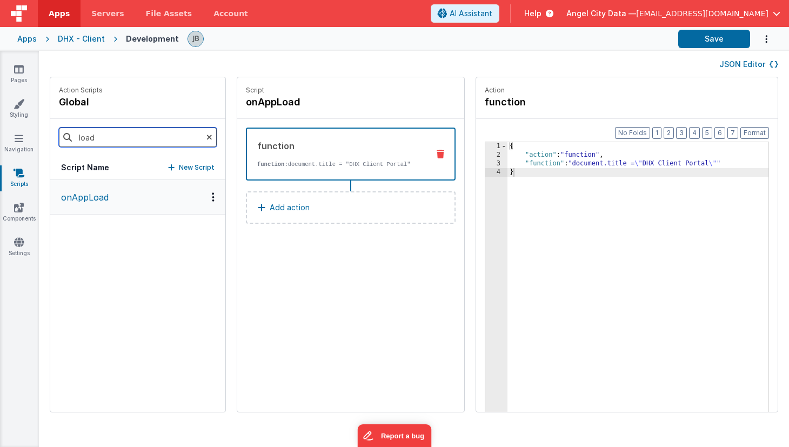
click at [116, 132] on input "load" at bounding box center [138, 137] width 158 height 19
type input "p"
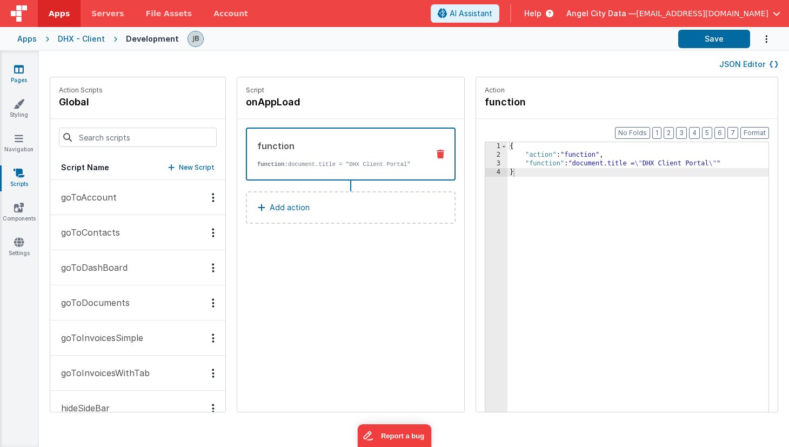
click at [26, 79] on link "Pages" at bounding box center [18, 75] width 39 height 22
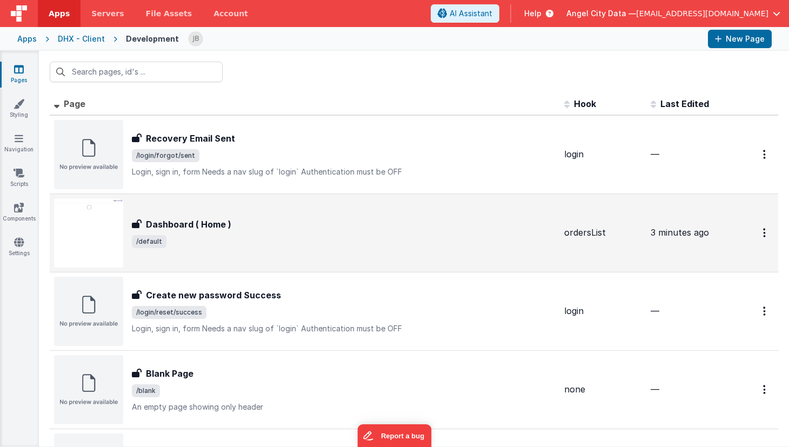
click at [193, 230] on h3 "Dashboard ( Home )" at bounding box center [188, 224] width 85 height 13
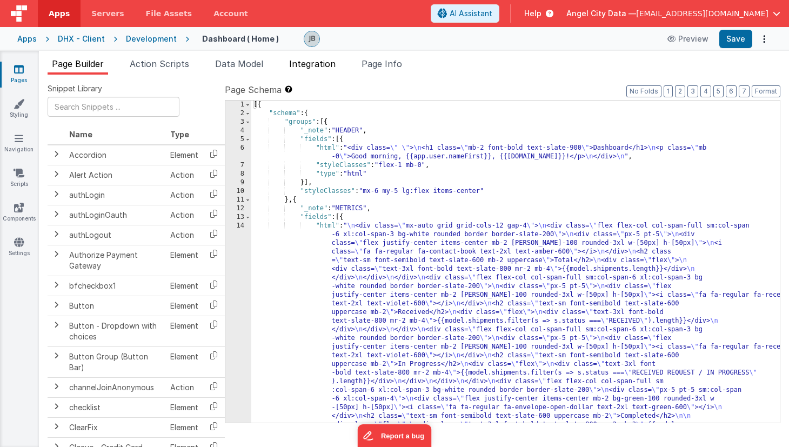
click at [311, 66] on span "Integration" at bounding box center [312, 63] width 46 height 11
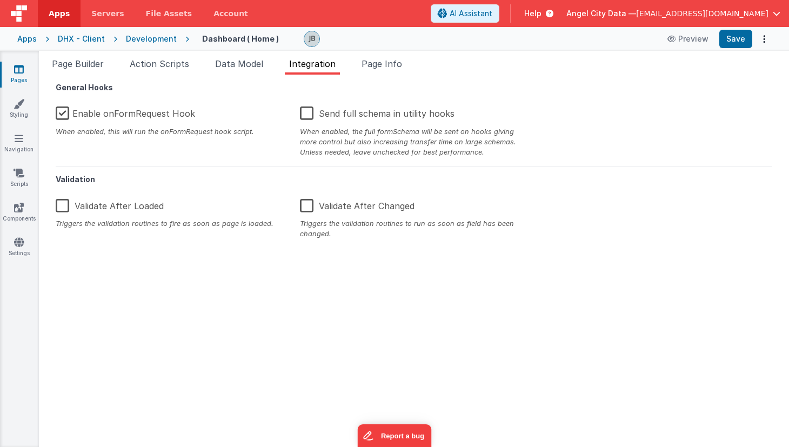
click at [55, 115] on div "Enable onFormRequest Hook When enabled, this will run the onFormRequest hook sc…" at bounding box center [170, 118] width 244 height 36
click at [62, 115] on label "Enable onFormRequest Hook" at bounding box center [125, 111] width 139 height 23
click at [0, 0] on input "Enable onFormRequest Hook" at bounding box center [0, 0] width 0 height 0
click at [311, 204] on label "Validate After Changed" at bounding box center [357, 203] width 115 height 23
click at [0, 0] on input "Validate After Changed" at bounding box center [0, 0] width 0 height 0
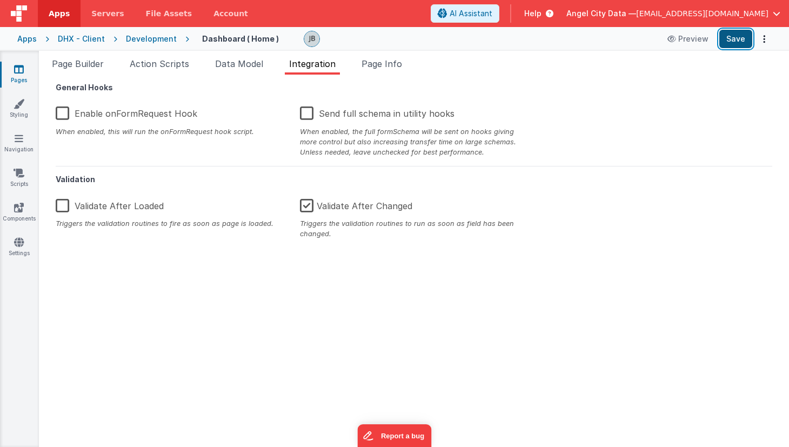
click at [733, 39] on button "Save" at bounding box center [735, 39] width 33 height 18
click at [21, 80] on link "Pages" at bounding box center [18, 75] width 39 height 22
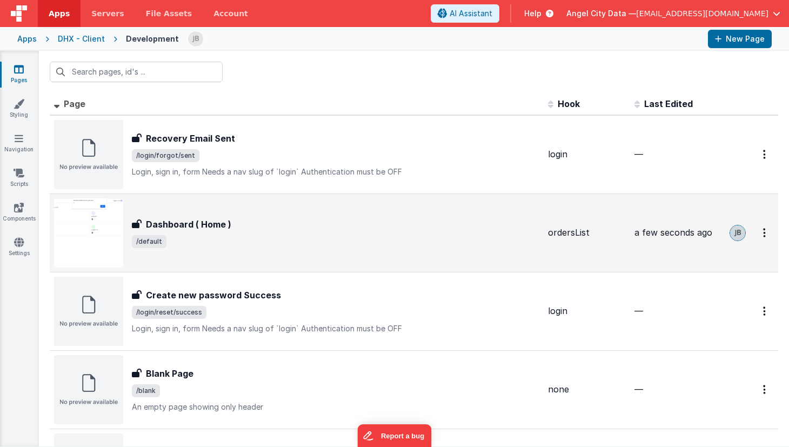
click at [188, 220] on h3 "Dashboard ( Home )" at bounding box center [188, 224] width 85 height 13
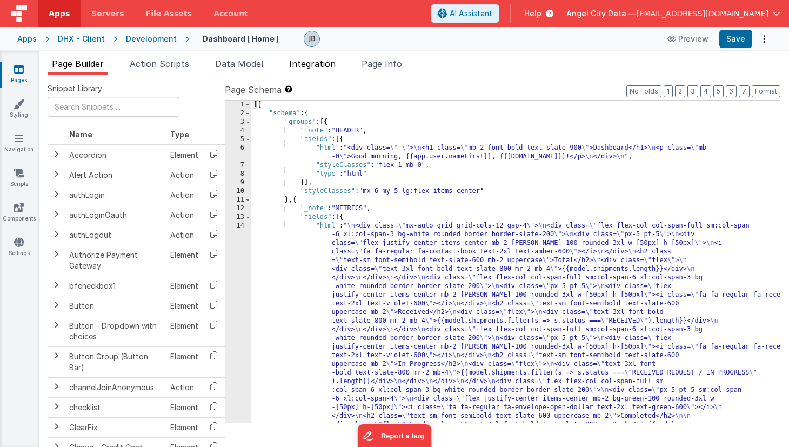
click at [336, 68] on span "Integration" at bounding box center [312, 63] width 46 height 11
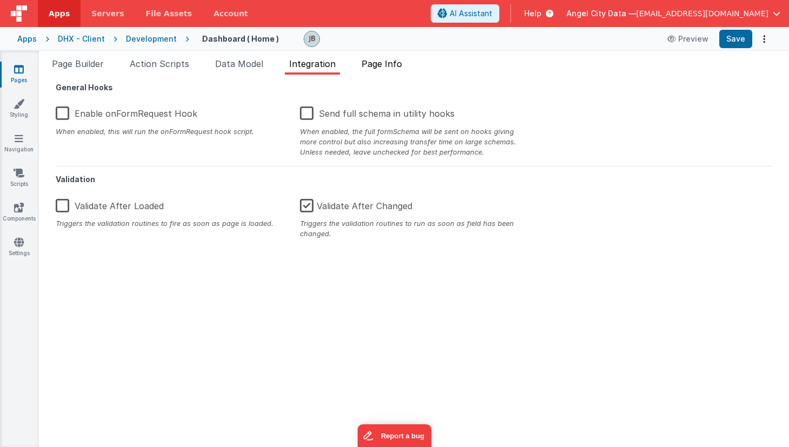
click at [380, 67] on span "Page Info" at bounding box center [381, 63] width 41 height 11
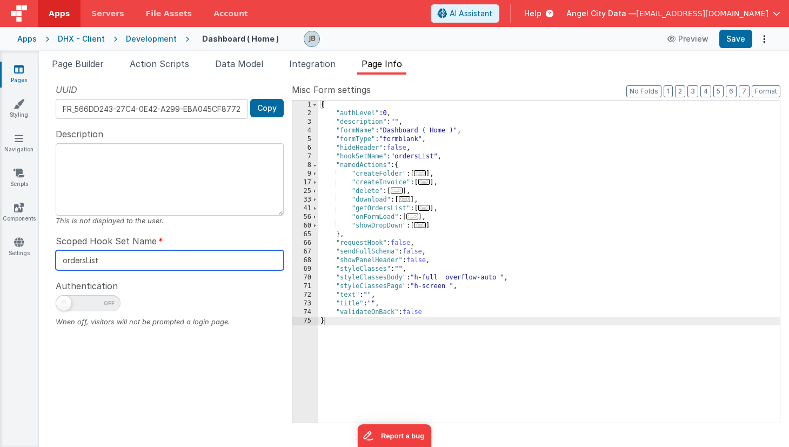
click at [116, 259] on input "ordersList" at bounding box center [170, 260] width 228 height 20
click at [765, 42] on button "Options" at bounding box center [763, 38] width 15 height 15
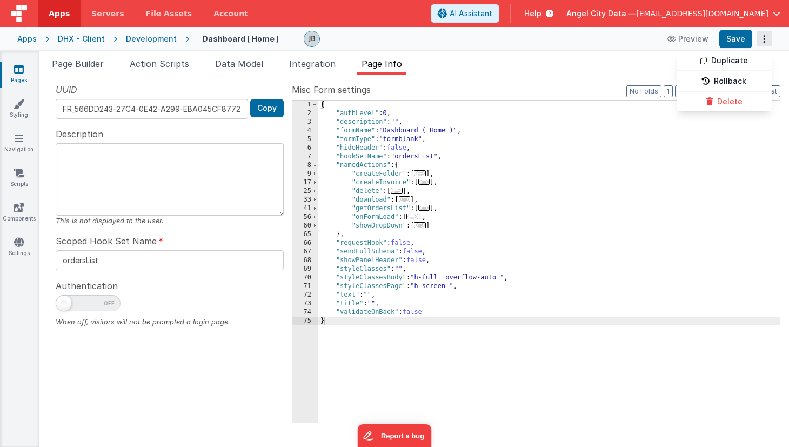
click at [765, 42] on button at bounding box center [394, 223] width 789 height 447
click at [315, 217] on span at bounding box center [315, 217] width 6 height 9
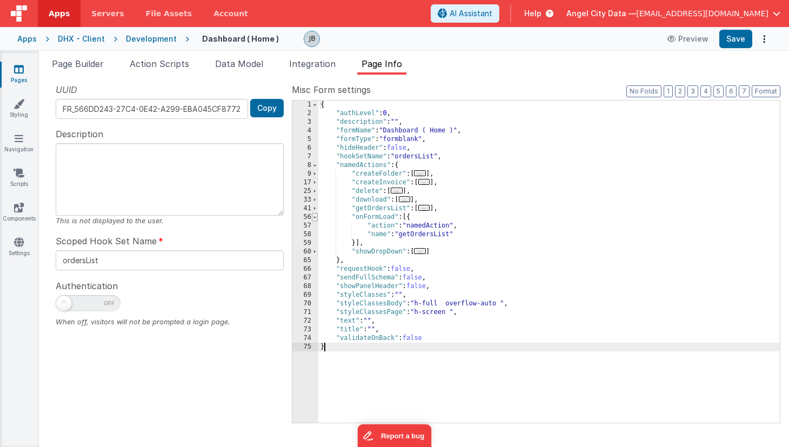
click at [315, 217] on span at bounding box center [315, 217] width 6 height 9
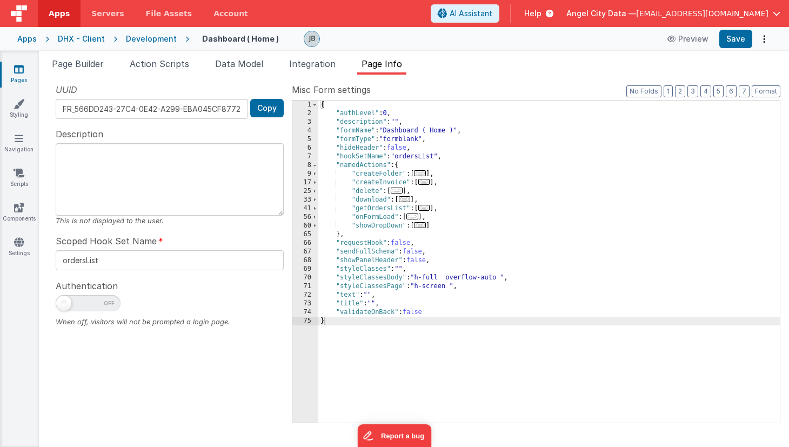
click at [66, 284] on span "Authentication" at bounding box center [87, 285] width 62 height 13
click at [66, 309] on span at bounding box center [63, 303] width 15 height 15
click at [64, 306] on input "checkbox" at bounding box center [60, 301] width 9 height 9
checkbox input "true"
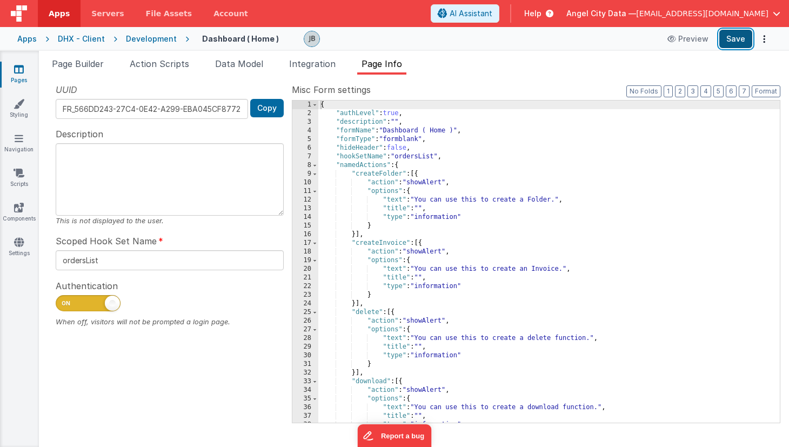
click at [739, 41] on button "Save" at bounding box center [735, 39] width 33 height 18
click at [136, 37] on div "Development" at bounding box center [151, 39] width 51 height 11
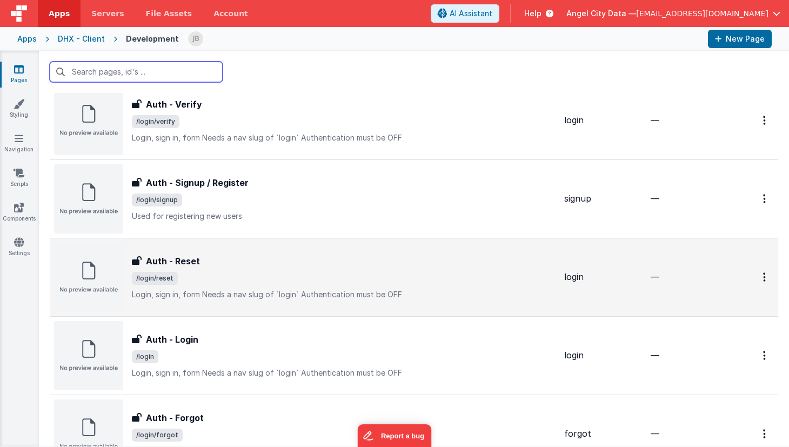
scroll to position [366, 0]
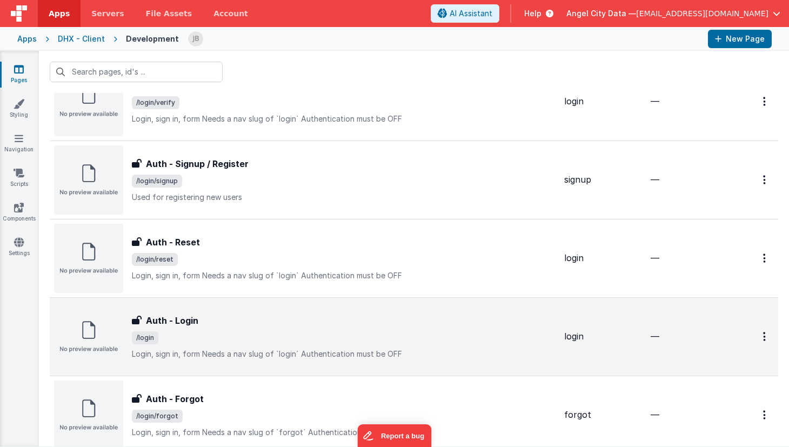
click at [189, 325] on h3 "Auth - Login" at bounding box center [172, 320] width 52 height 13
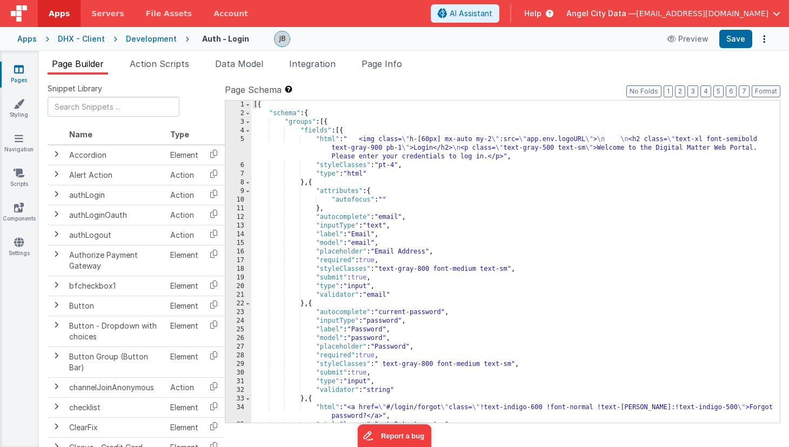
click at [243, 146] on div "5" at bounding box center [238, 148] width 26 height 26
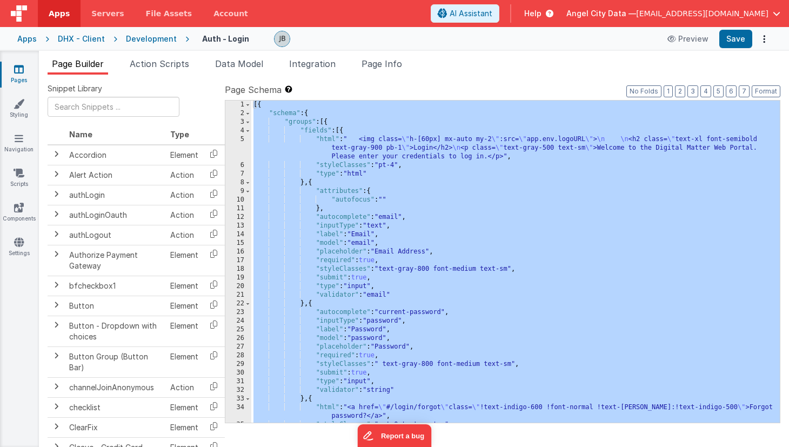
click at [243, 138] on div "5" at bounding box center [238, 148] width 26 height 26
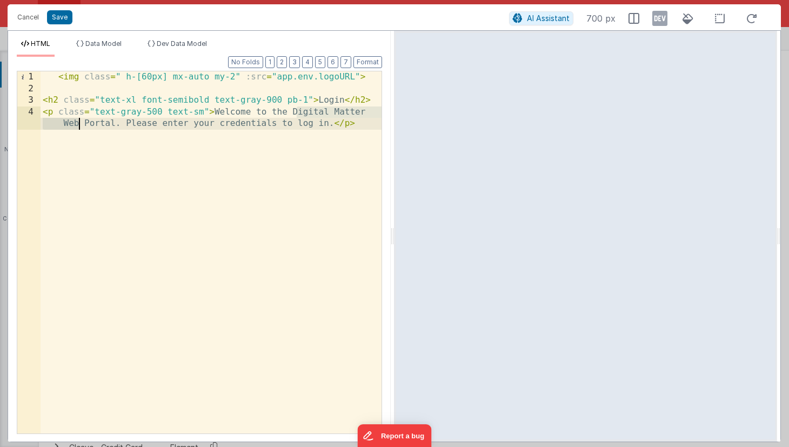
drag, startPoint x: 295, startPoint y: 111, endPoint x: 77, endPoint y: 124, distance: 218.7
click at [77, 124] on div "< img class = " h-[60px] mx-auto my-2" :src = "app.env.logoURL" > < h2 class = …" at bounding box center [211, 269] width 341 height 397
click at [225, 128] on div "< img class = " h-[60px] mx-auto my-2" :src = "app.env.logoURL" > < h2 class = …" at bounding box center [211, 269] width 341 height 397
click at [61, 19] on button "Save" at bounding box center [59, 17] width 25 height 14
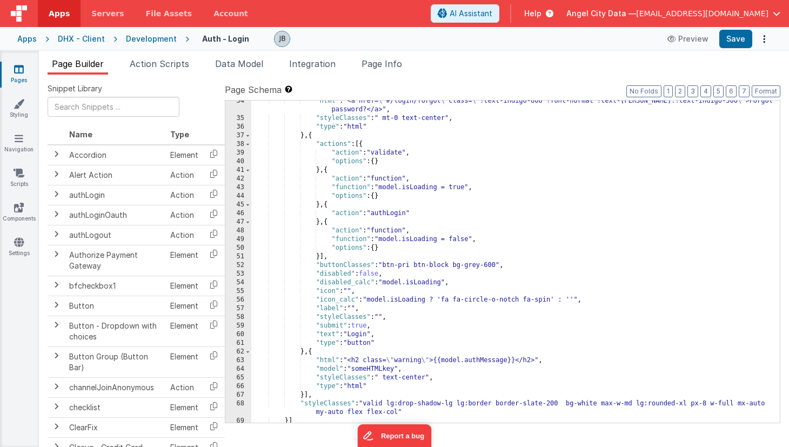
scroll to position [326, 0]
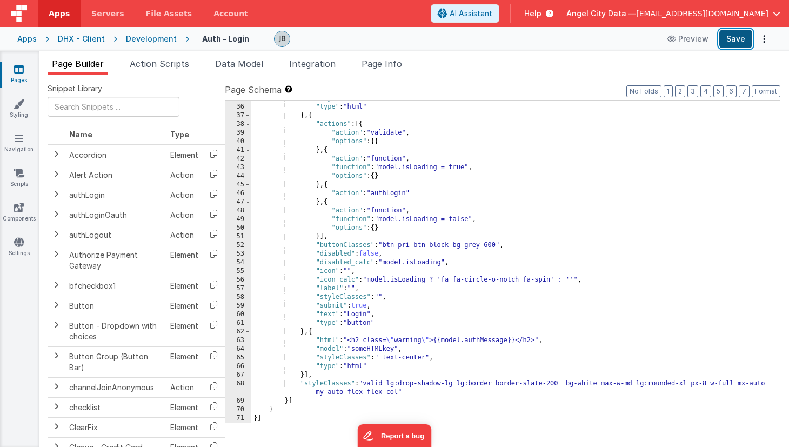
click at [729, 37] on button "Save" at bounding box center [735, 39] width 33 height 18
click at [234, 58] on span "Data Model" at bounding box center [239, 63] width 48 height 11
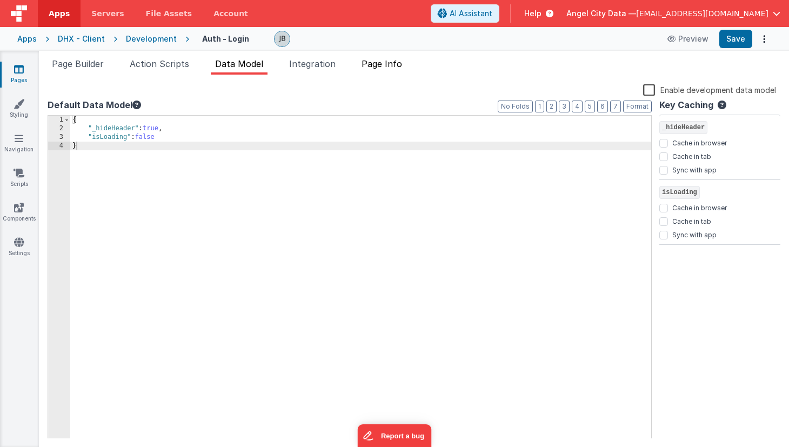
click at [373, 65] on span "Page Info" at bounding box center [381, 63] width 41 height 11
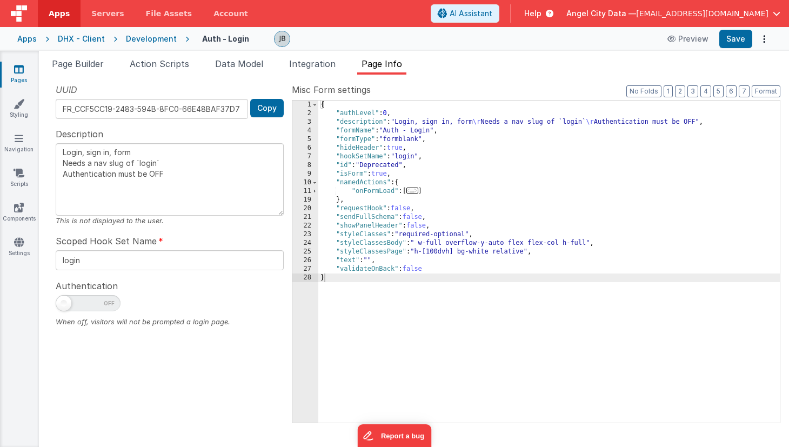
click at [158, 42] on div "Development" at bounding box center [151, 39] width 51 height 11
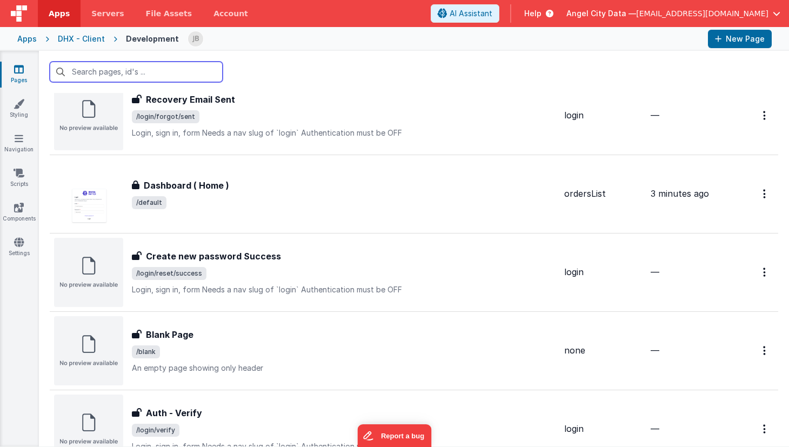
scroll to position [29, 0]
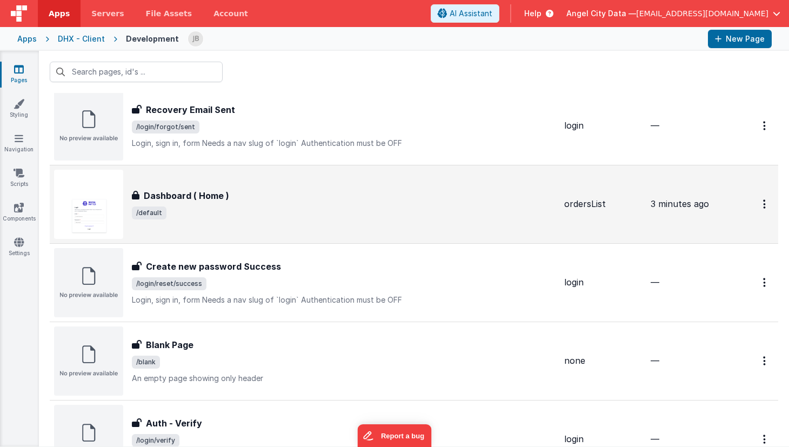
click at [182, 197] on h3 "Dashboard ( Home )" at bounding box center [186, 195] width 85 height 13
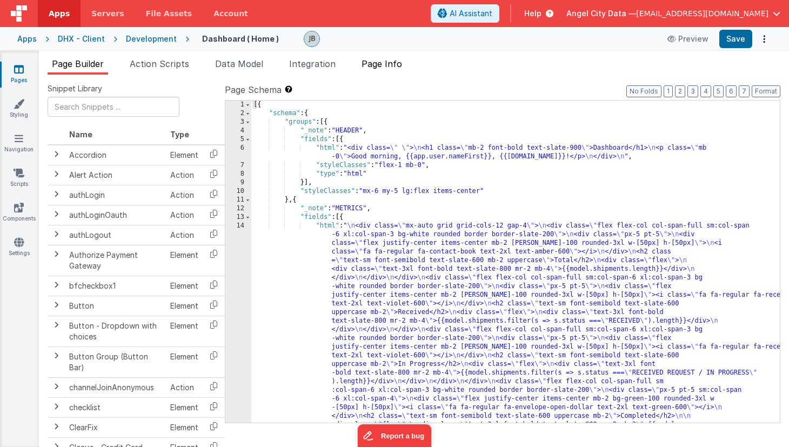
click at [386, 69] on span "Page Info" at bounding box center [381, 63] width 41 height 11
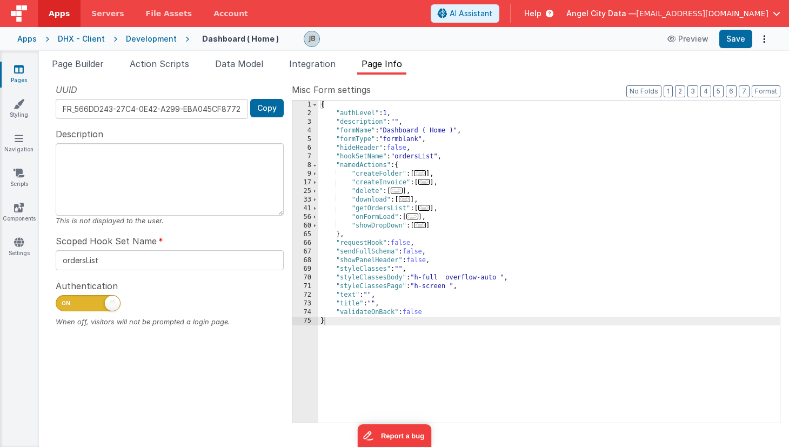
click at [94, 310] on span at bounding box center [88, 303] width 65 height 16
click at [64, 306] on input "checkbox" at bounding box center [60, 301] width 9 height 9
checkbox input "false"
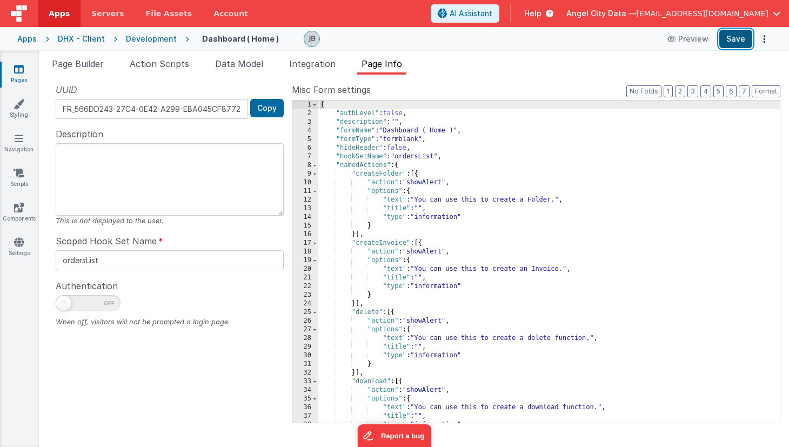
click at [734, 41] on button "Save" at bounding box center [735, 39] width 33 height 18
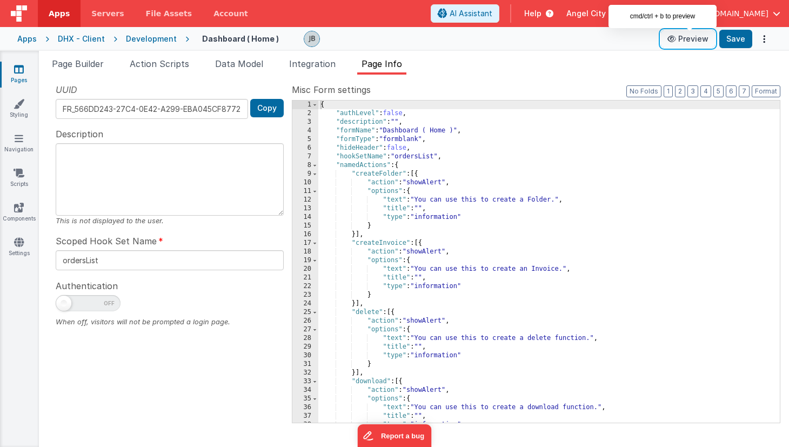
click at [691, 37] on button "Preview" at bounding box center [688, 38] width 54 height 17
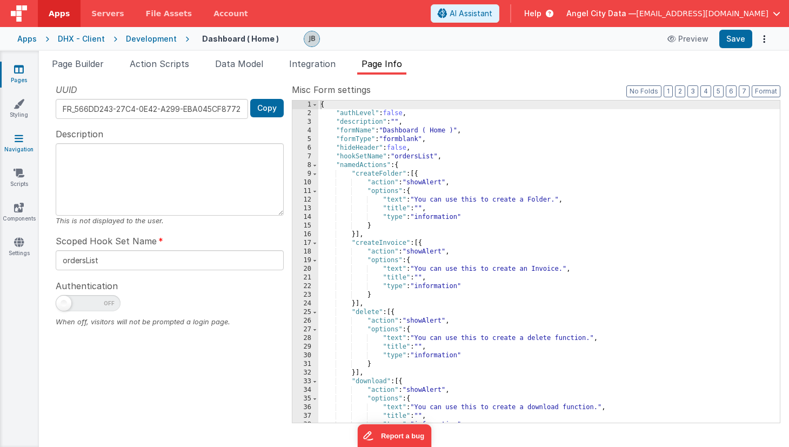
click at [17, 137] on icon at bounding box center [19, 138] width 9 height 11
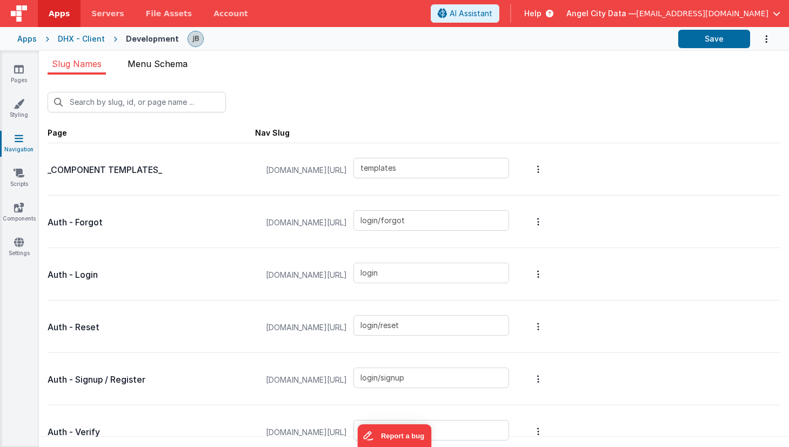
click at [142, 68] on span "Menu Schema" at bounding box center [158, 63] width 60 height 11
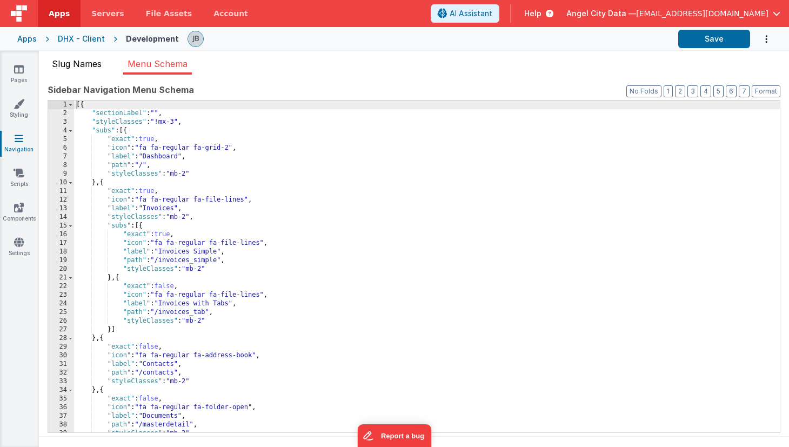
click at [88, 62] on span "Slug Names" at bounding box center [77, 63] width 50 height 11
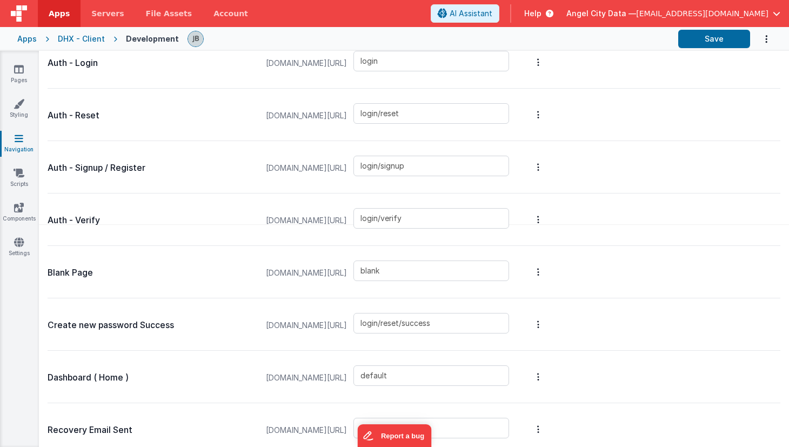
scroll to position [229, 0]
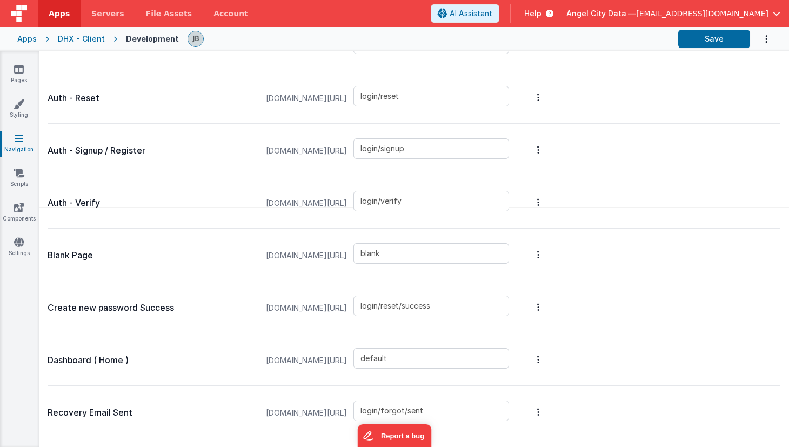
click at [769, 40] on icon "Options" at bounding box center [766, 39] width 11 height 22
click at [19, 77] on button at bounding box center [394, 223] width 789 height 447
click at [19, 73] on icon at bounding box center [19, 69] width 10 height 11
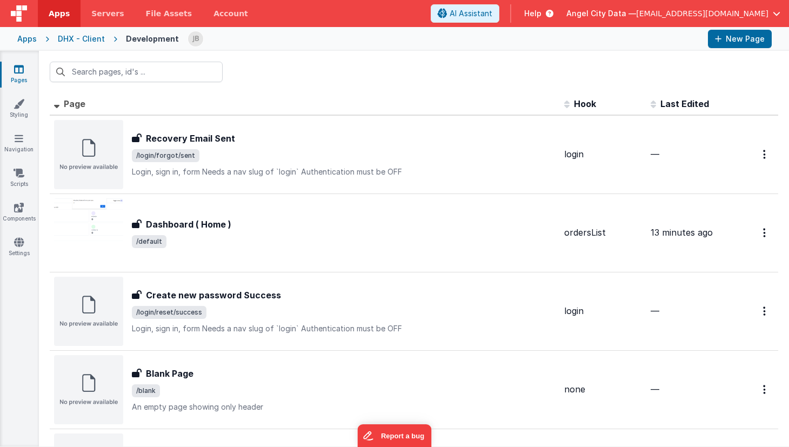
click at [88, 42] on div "DHX - Client" at bounding box center [81, 39] width 47 height 11
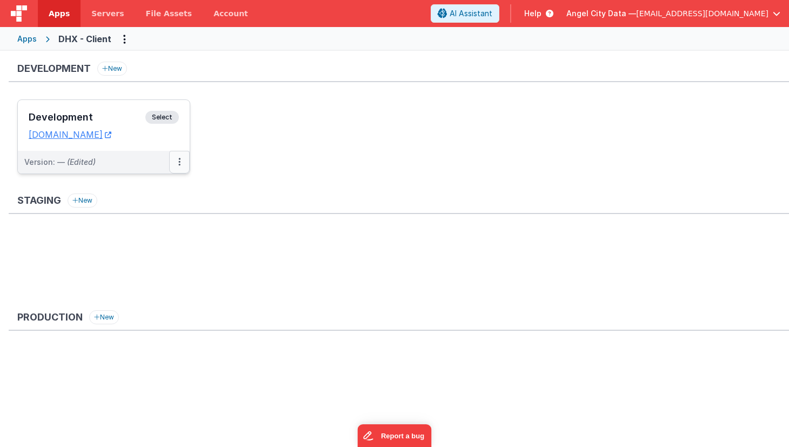
click at [178, 162] on icon at bounding box center [179, 162] width 2 height 1
click at [152, 189] on link "Edit" at bounding box center [142, 186] width 95 height 19
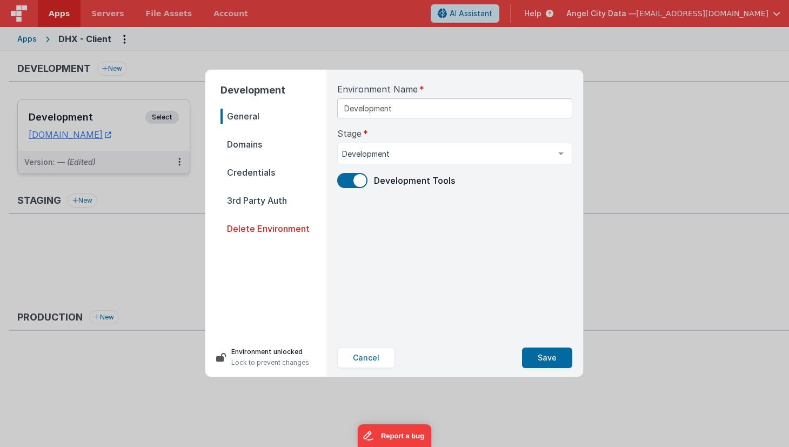
click at [240, 168] on span "Credentials" at bounding box center [273, 172] width 106 height 15
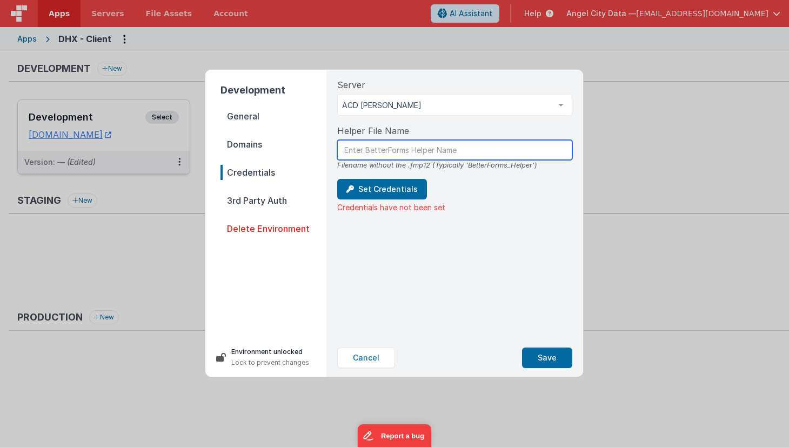
click at [369, 151] on input "text" at bounding box center [454, 150] width 235 height 20
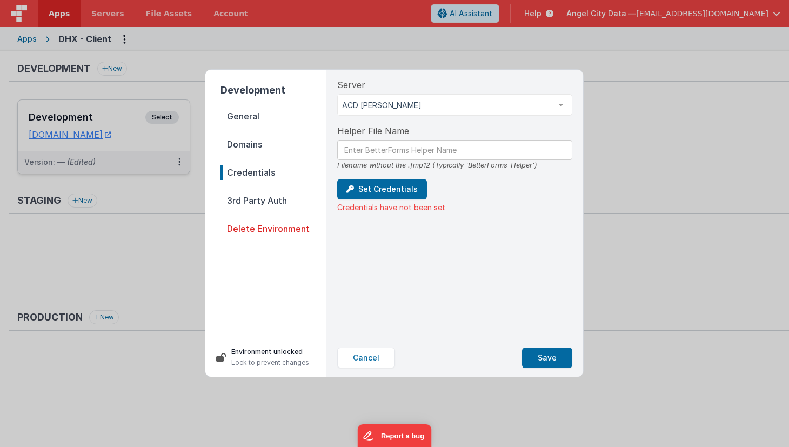
click at [517, 230] on div "Server ACD Nell Cloud ACD Nell GND - Triple8 Bryan Exhaust FMPHost Puffin FMP H…" at bounding box center [455, 204] width 252 height 269
click at [376, 349] on button "Cancel" at bounding box center [366, 357] width 58 height 21
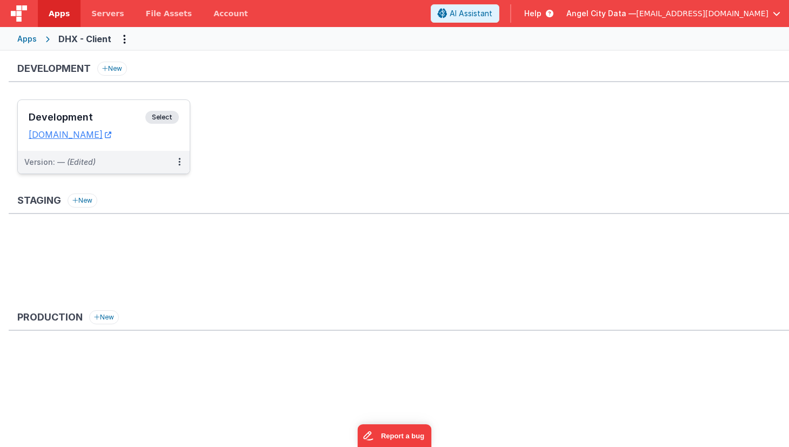
click at [32, 38] on div "Apps" at bounding box center [26, 39] width 19 height 11
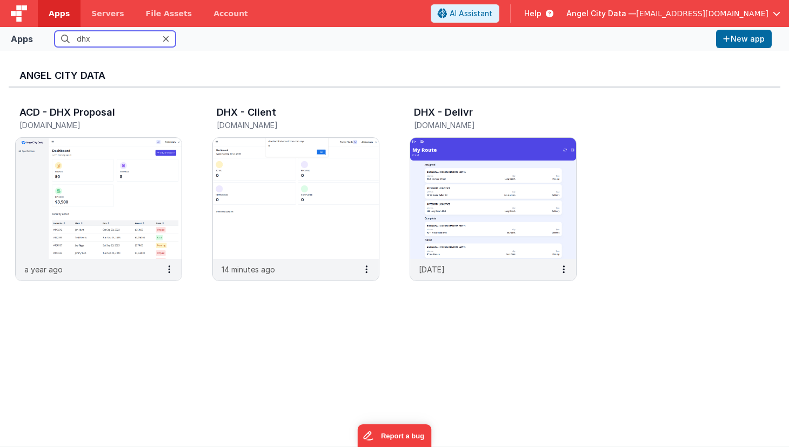
click at [79, 43] on input "dhx" at bounding box center [115, 39] width 121 height 16
click at [267, 119] on div "DHX - Client" at bounding box center [285, 114] width 136 height 14
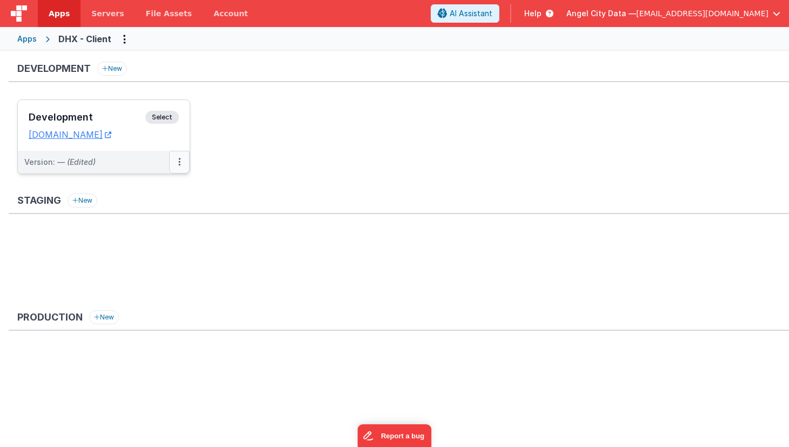
click at [181, 162] on button at bounding box center [179, 162] width 21 height 23
click at [147, 189] on link "Edit" at bounding box center [142, 186] width 95 height 19
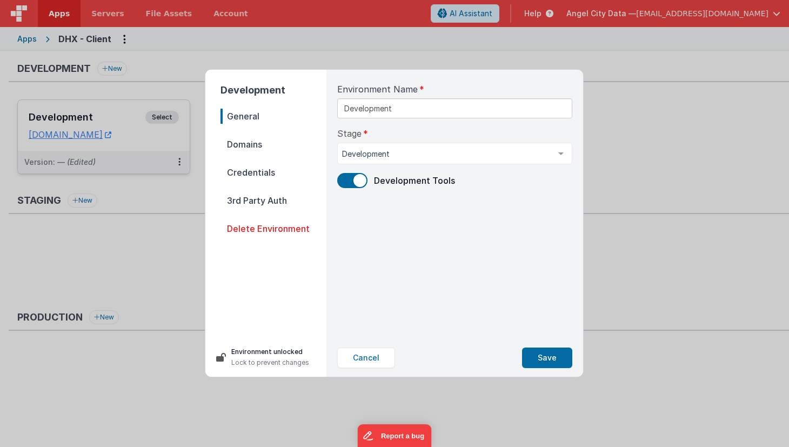
click at [270, 176] on span "Credentials" at bounding box center [273, 172] width 106 height 15
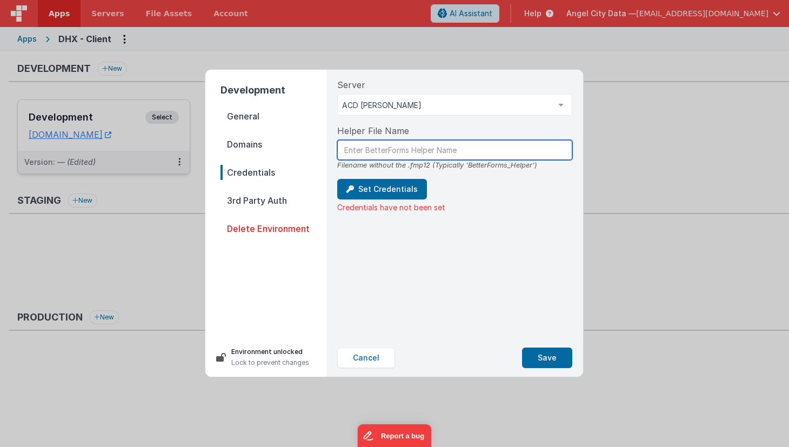
click at [371, 151] on input "text" at bounding box center [454, 150] width 235 height 20
paste input "DHX_BFHelper"
type input "DHX_BFHelper"
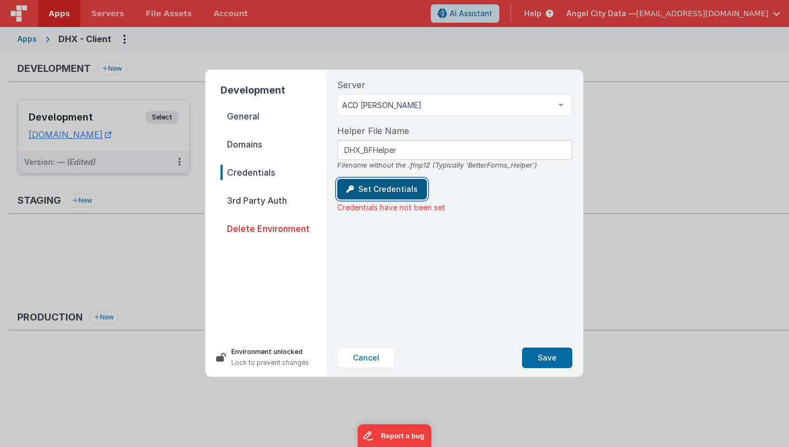
click at [369, 187] on button "Set Credentials" at bounding box center [382, 189] width 90 height 21
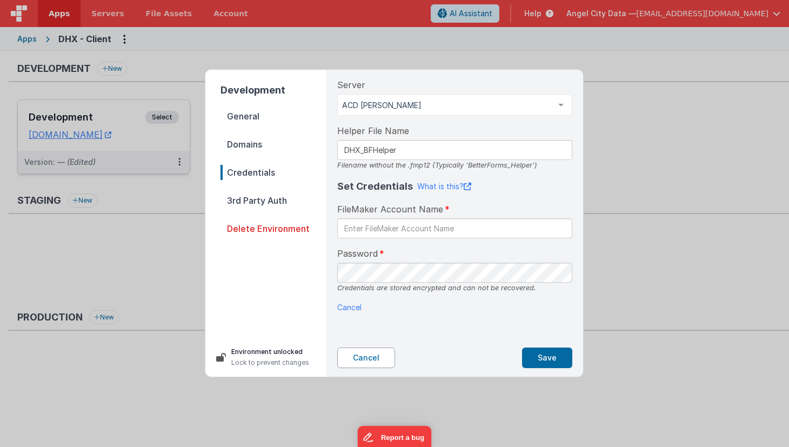
click at [359, 358] on button "Cancel" at bounding box center [366, 357] width 58 height 21
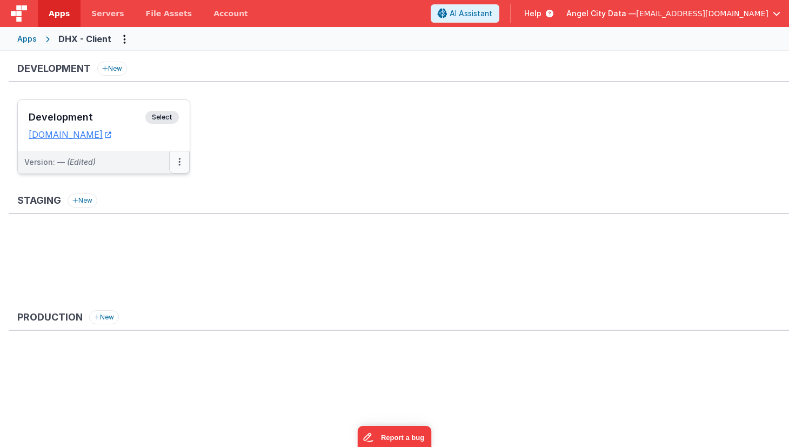
click at [182, 163] on button at bounding box center [179, 162] width 21 height 23
click at [163, 187] on link "Edit" at bounding box center [142, 186] width 95 height 19
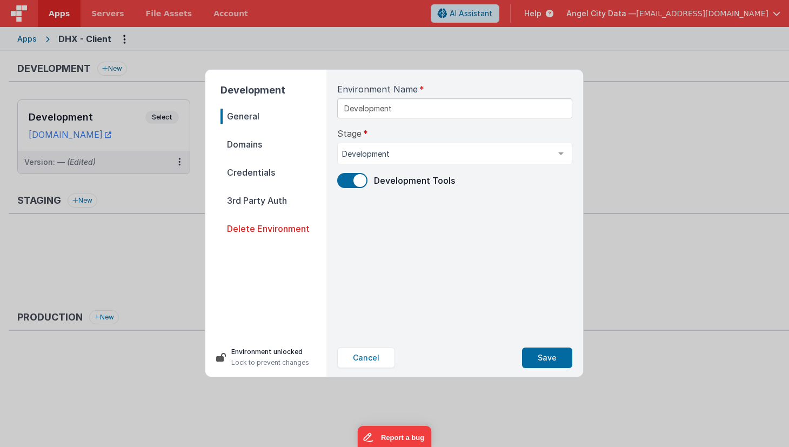
click at [247, 169] on span "Credentials" at bounding box center [273, 172] width 106 height 15
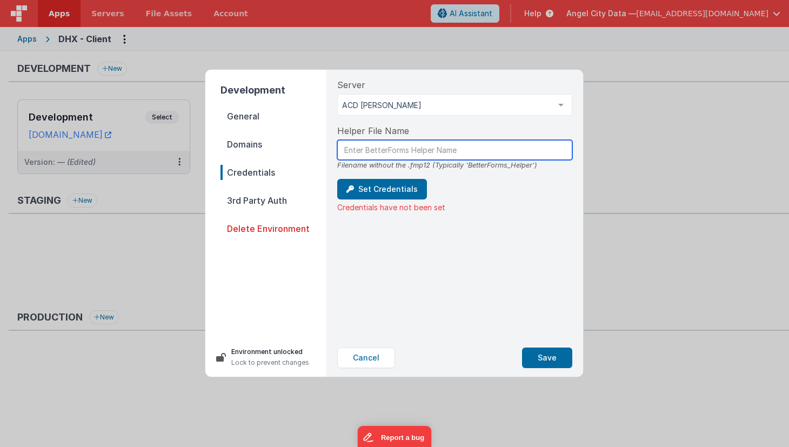
click at [351, 152] on input "text" at bounding box center [454, 150] width 235 height 20
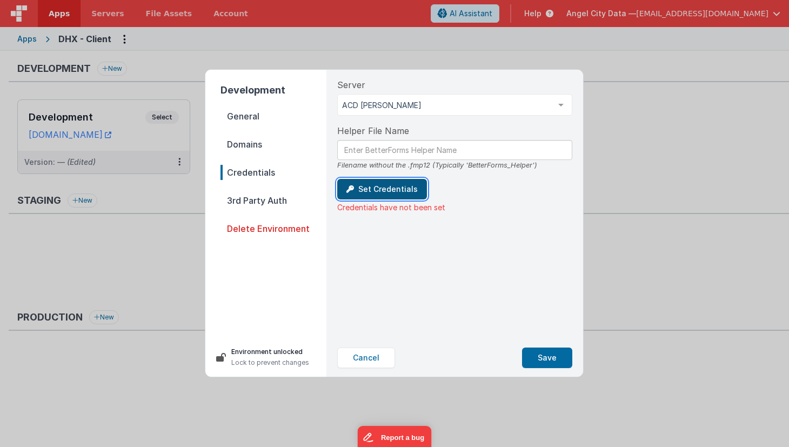
click at [358, 189] on button "Set Credentials" at bounding box center [382, 189] width 90 height 21
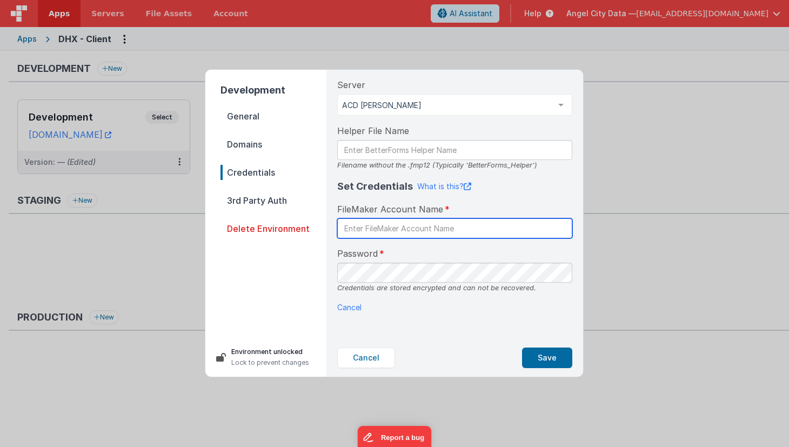
click at [365, 228] on input "text" at bounding box center [454, 228] width 235 height 20
paste input "Acd!4211"
type input "Acd!4211"
type input "BetterForms"
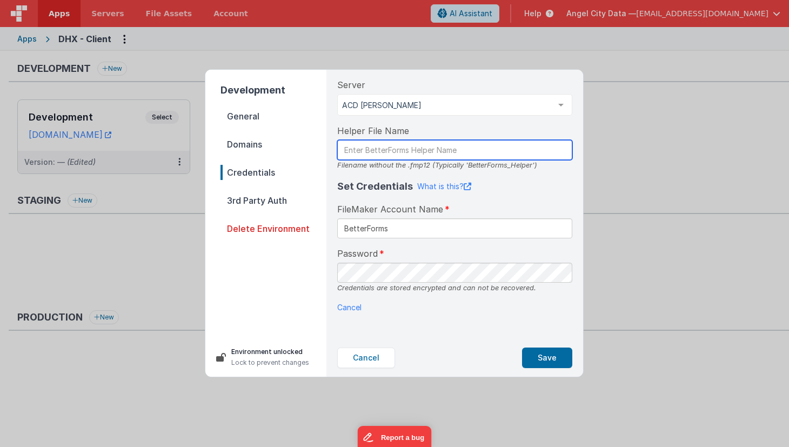
click at [370, 150] on input "text" at bounding box center [454, 150] width 235 height 20
type input "DHX_BFHelper"
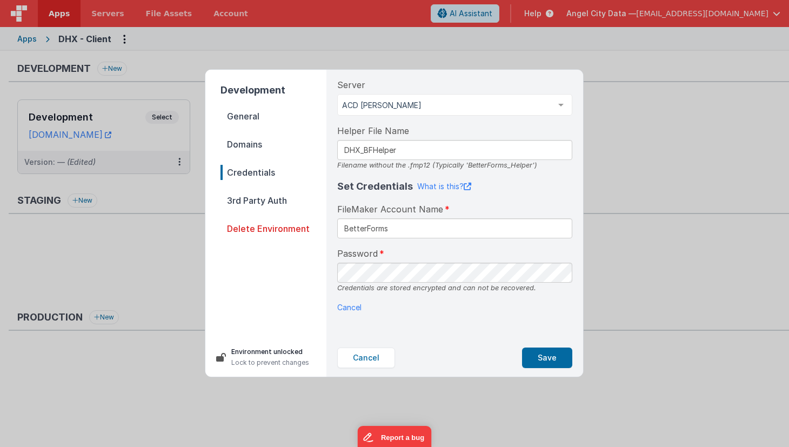
click at [492, 324] on div "Server ACD Nell Cloud ACD Nell GND - Triple8 Bryan Exhaust FMPHost Puffin FMP H…" at bounding box center [455, 204] width 252 height 269
click at [541, 360] on button "Save" at bounding box center [547, 357] width 50 height 21
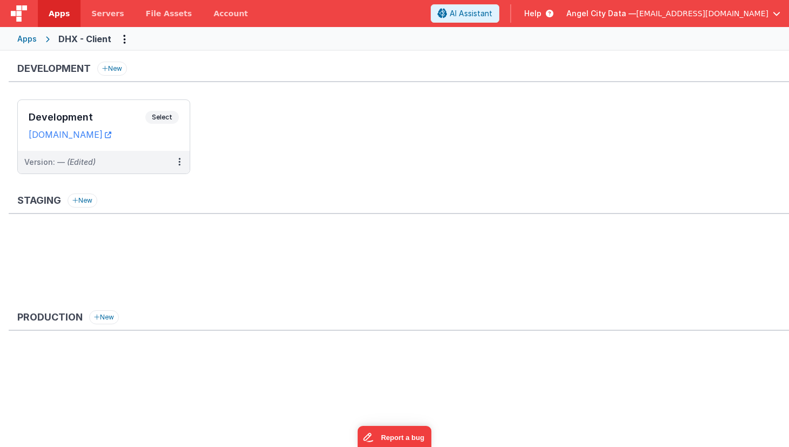
click at [469, 178] on ul "Development Select URLs dhxclient.fmbetterforms.com Version: — (Edited)" at bounding box center [403, 141] width 772 height 85
click at [169, 166] on div "Version: — (Edited)" at bounding box center [96, 162] width 145 height 11
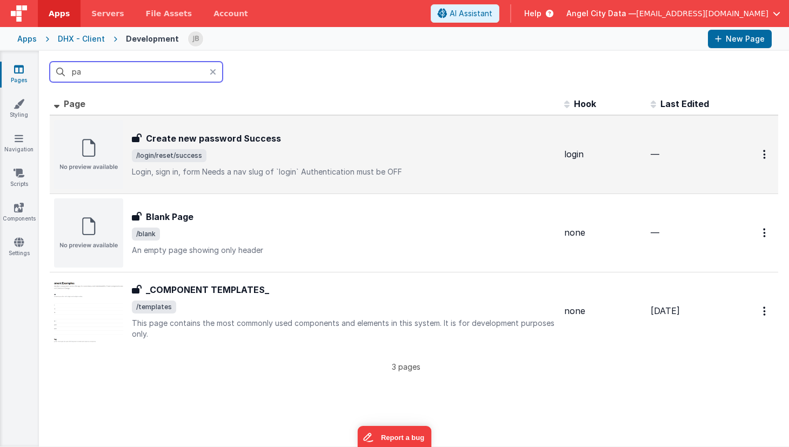
type input "p"
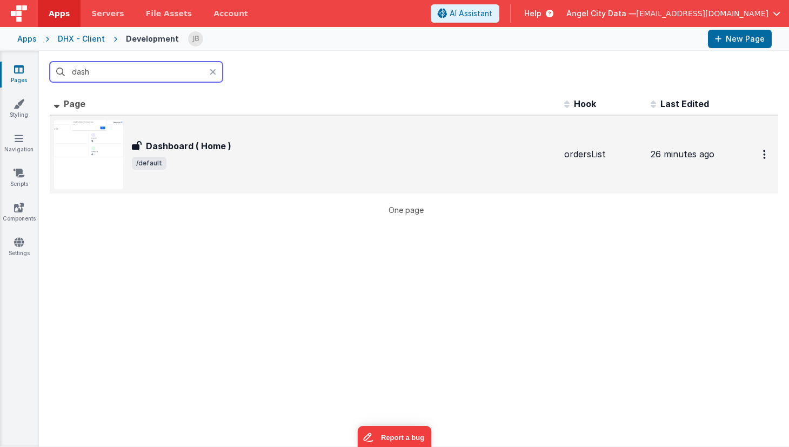
type input "dash"
click at [189, 149] on h3 "Dashboard ( Home )" at bounding box center [188, 145] width 85 height 13
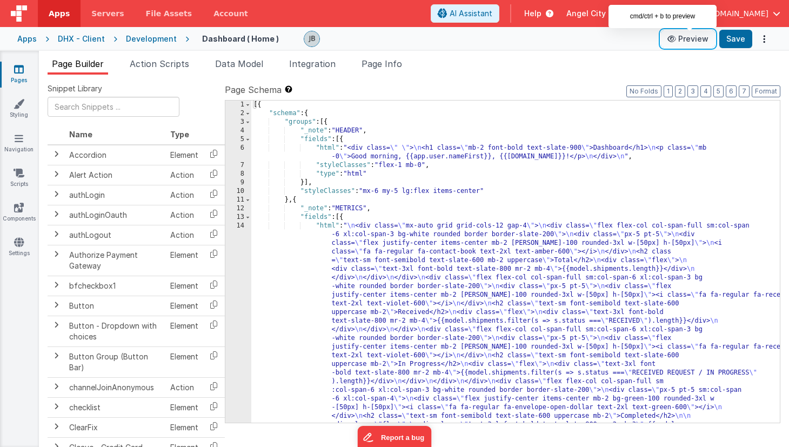
click at [689, 42] on button "Preview" at bounding box center [688, 38] width 54 height 17
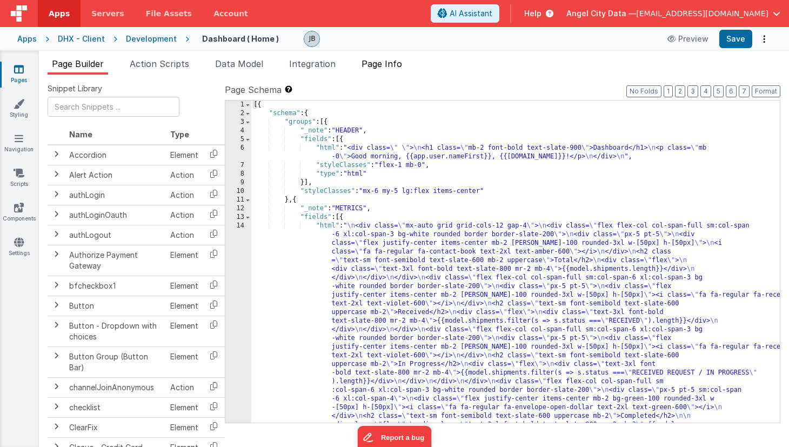
click at [390, 67] on span "Page Info" at bounding box center [381, 63] width 41 height 11
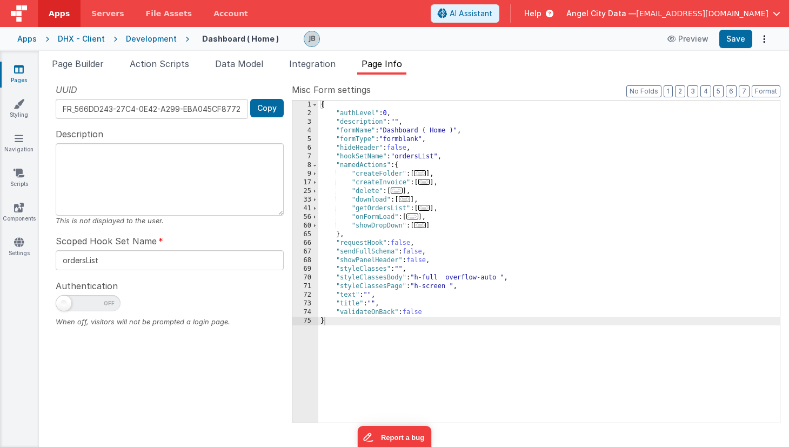
click at [150, 39] on div "Development" at bounding box center [151, 39] width 51 height 11
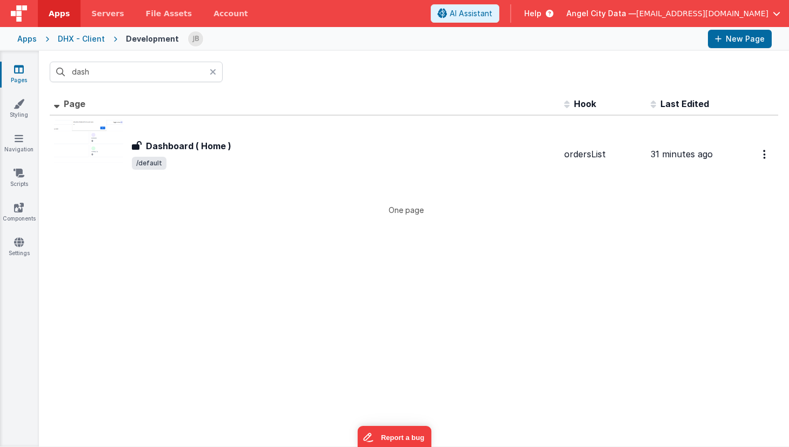
click at [93, 34] on div "DHX - Client" at bounding box center [81, 39] width 47 height 11
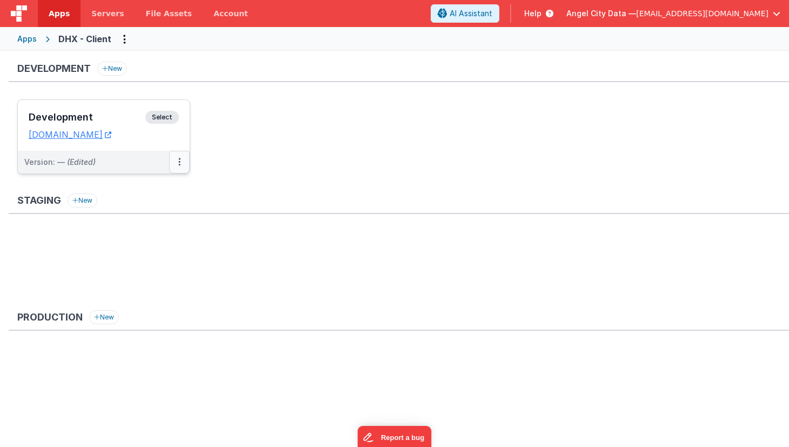
click at [177, 156] on button at bounding box center [179, 162] width 21 height 23
click at [138, 183] on link "Edit" at bounding box center [142, 186] width 95 height 19
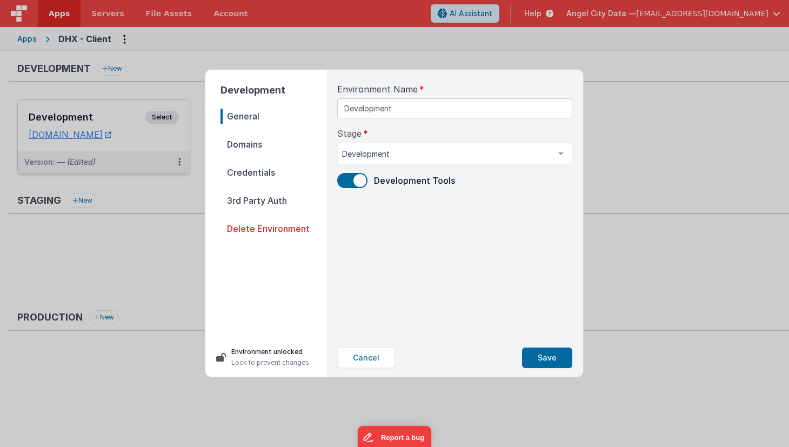
click at [246, 120] on span "General" at bounding box center [273, 116] width 106 height 15
click at [404, 110] on input "Development" at bounding box center [454, 108] width 235 height 20
click at [257, 140] on span "Domains" at bounding box center [273, 144] width 106 height 15
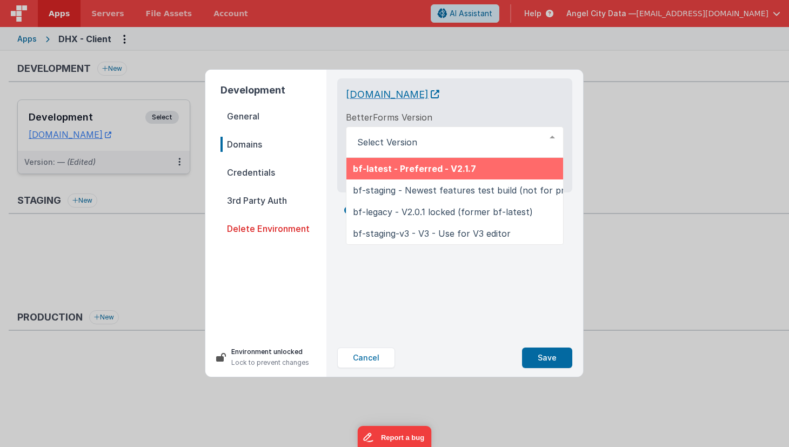
click at [439, 99] on span "[DOMAIN_NAME]" at bounding box center [392, 94] width 93 height 11
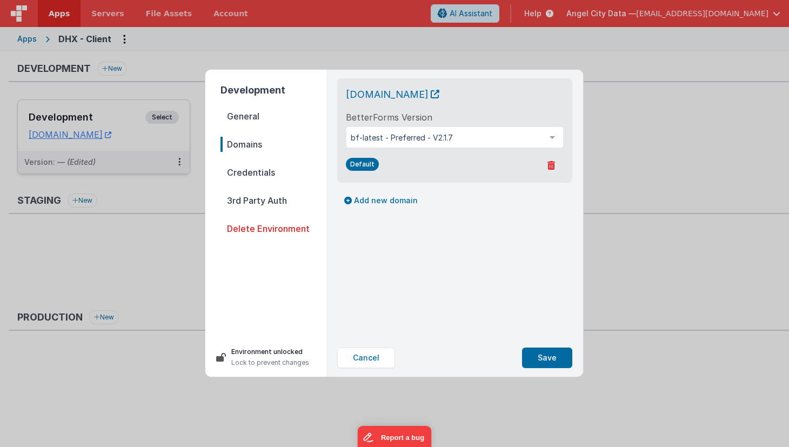
click at [235, 170] on span "Credentials" at bounding box center [273, 172] width 106 height 15
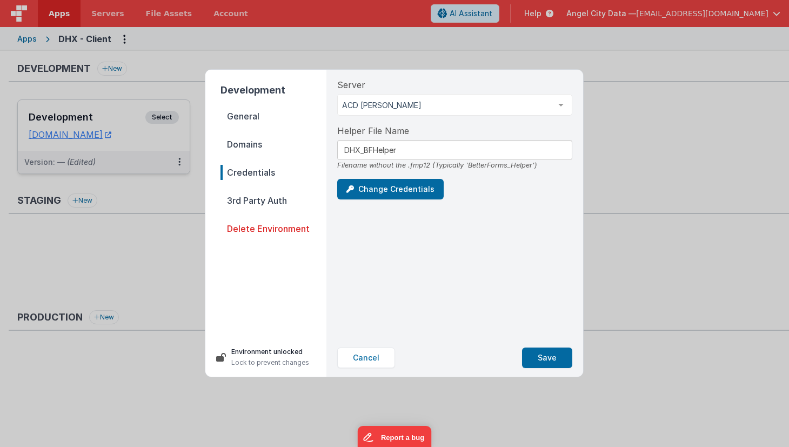
click at [246, 197] on span "3rd Party Auth" at bounding box center [273, 200] width 106 height 15
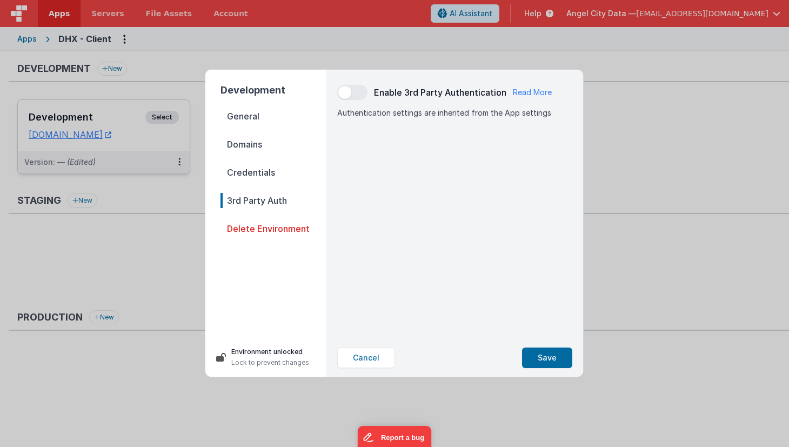
click at [244, 177] on span "Credentials" at bounding box center [273, 172] width 106 height 15
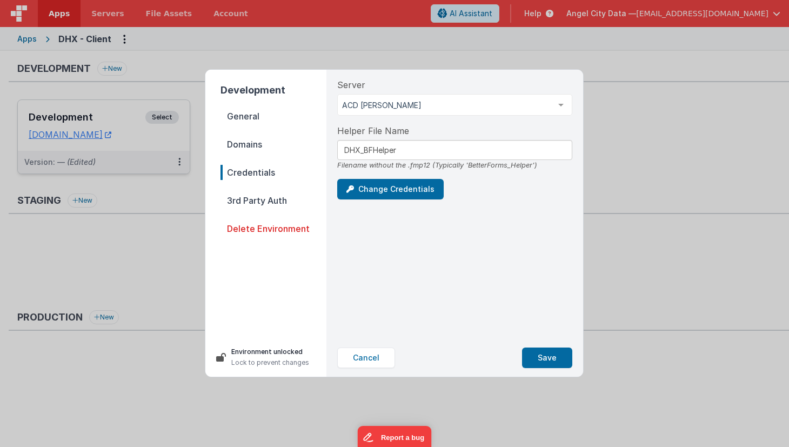
click at [245, 146] on span "Domains" at bounding box center [273, 144] width 106 height 15
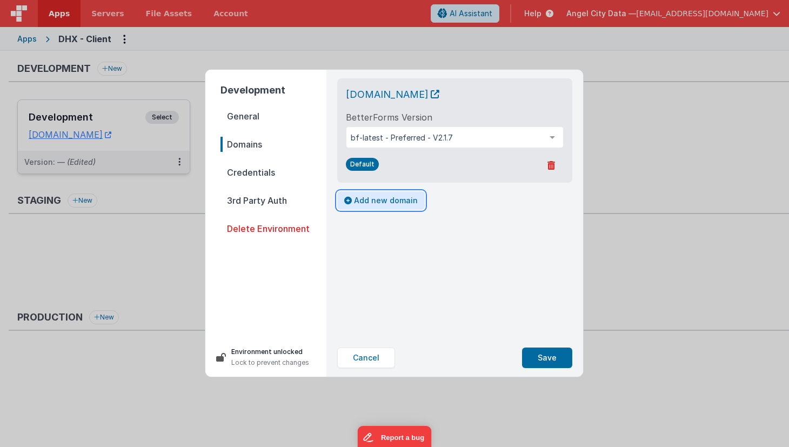
click at [377, 203] on button "Add new domain" at bounding box center [381, 200] width 88 height 18
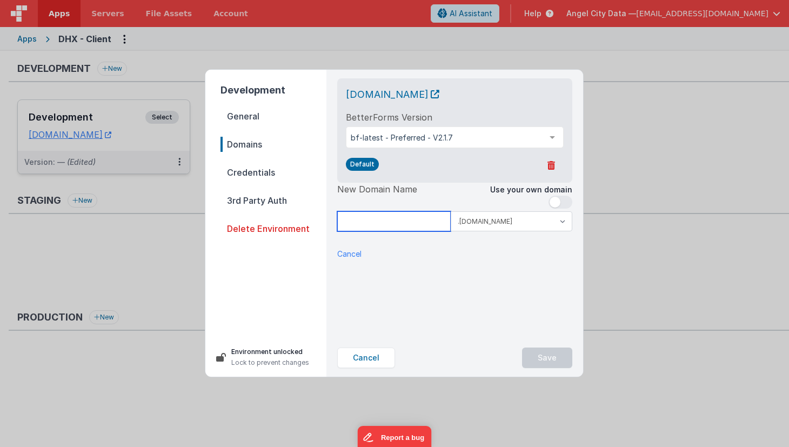
click at [376, 224] on input at bounding box center [393, 221] width 113 height 20
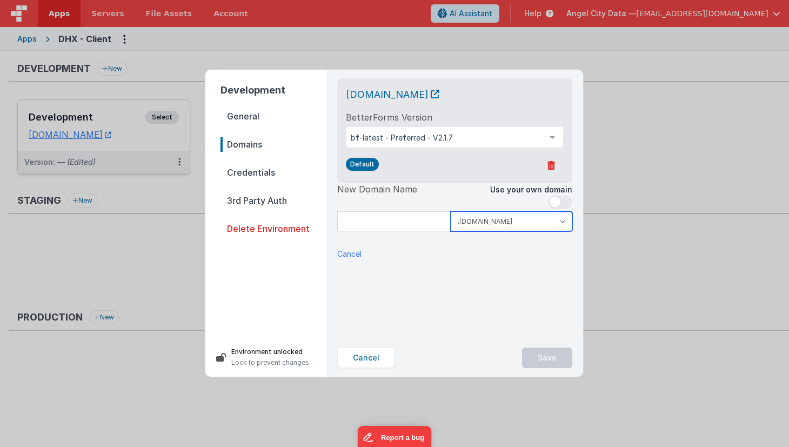
click at [490, 227] on select ".clientportal.cloud .fmbetterforms.com" at bounding box center [512, 221] width 122 height 20
select select "clientportal.cloud"
click at [451, 211] on select ".clientportal.cloud .fmbetterforms.com" at bounding box center [512, 221] width 122 height 20
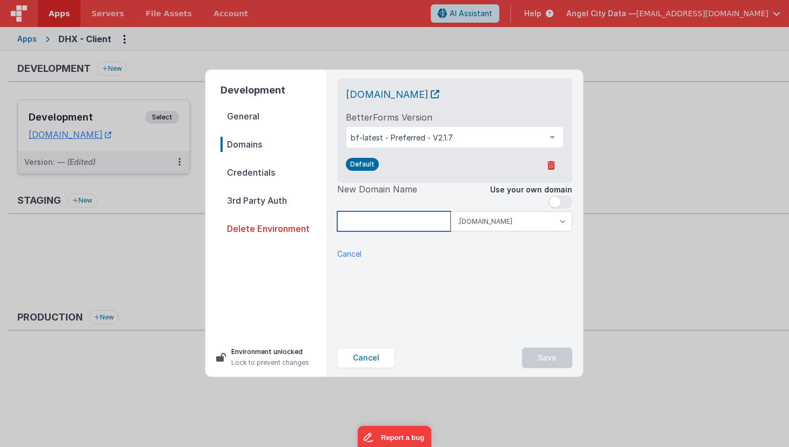
click at [411, 221] on input at bounding box center [393, 221] width 113 height 20
type input "dhxclient"
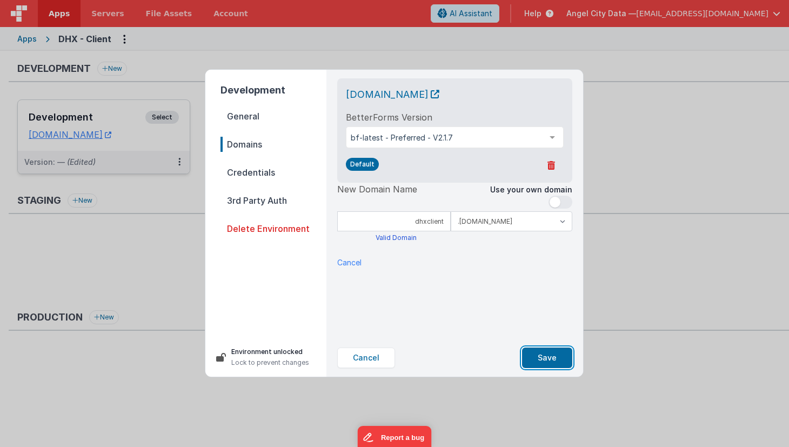
drag, startPoint x: 538, startPoint y: 354, endPoint x: 448, endPoint y: 239, distance: 146.3
click at [448, 239] on div "dhxclient.fmbetterforms.com BetterForms Version bf-latest - Preferred - V2.1.7 …" at bounding box center [454, 223] width 257 height 307
click at [547, 360] on button "Save" at bounding box center [547, 357] width 50 height 21
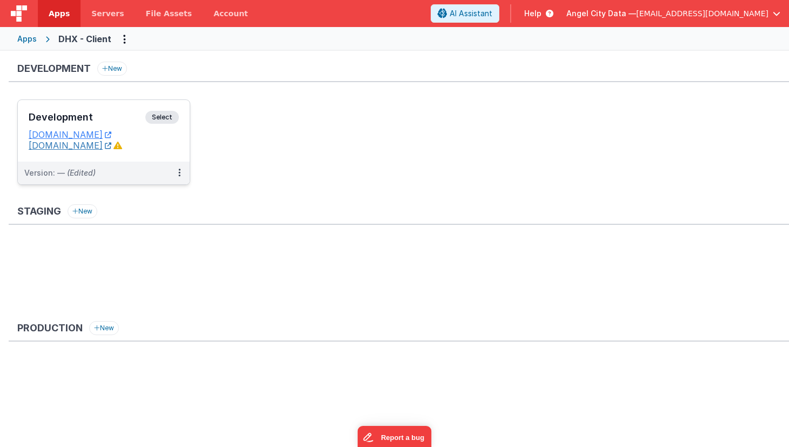
click at [111, 150] on link "[DOMAIN_NAME]" at bounding box center [70, 145] width 83 height 11
click at [122, 147] on icon at bounding box center [117, 145] width 9 height 9
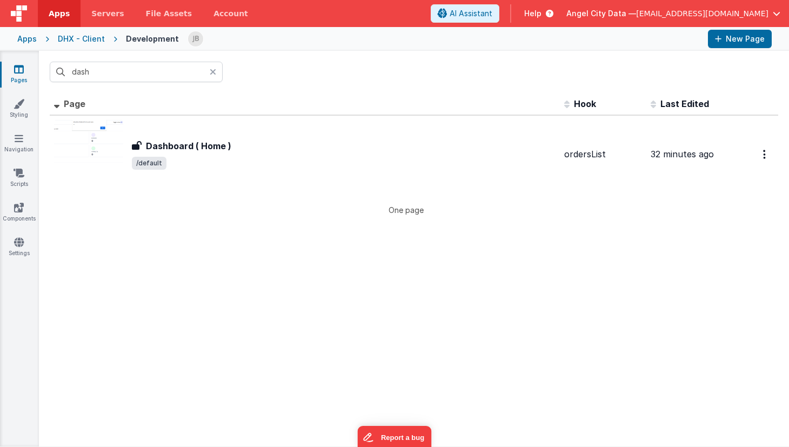
click at [213, 72] on icon at bounding box center [213, 72] width 6 height 9
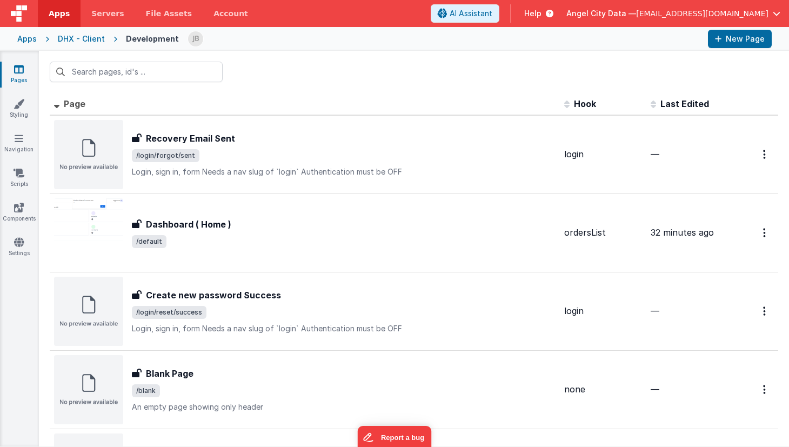
click at [78, 40] on div "DHX - Client" at bounding box center [81, 39] width 47 height 11
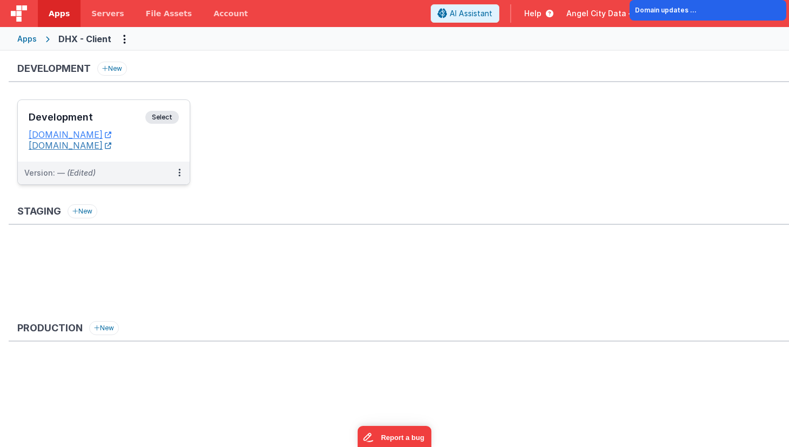
click at [111, 144] on link "[DOMAIN_NAME]" at bounding box center [70, 145] width 83 height 11
click at [177, 172] on button at bounding box center [179, 173] width 21 height 23
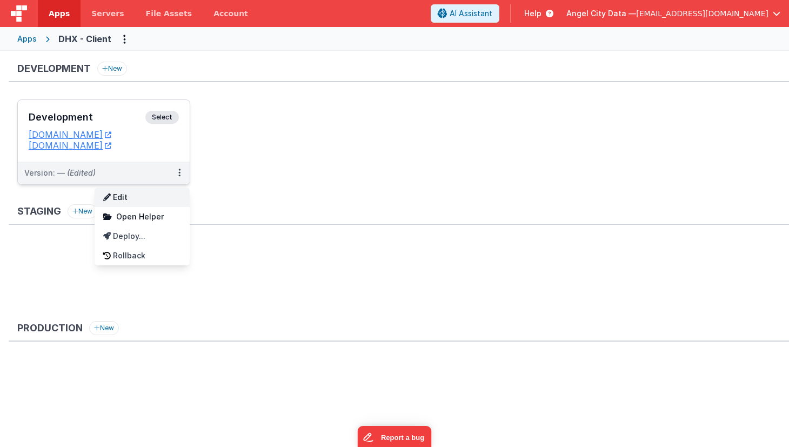
click at [153, 199] on link "Edit" at bounding box center [142, 196] width 95 height 19
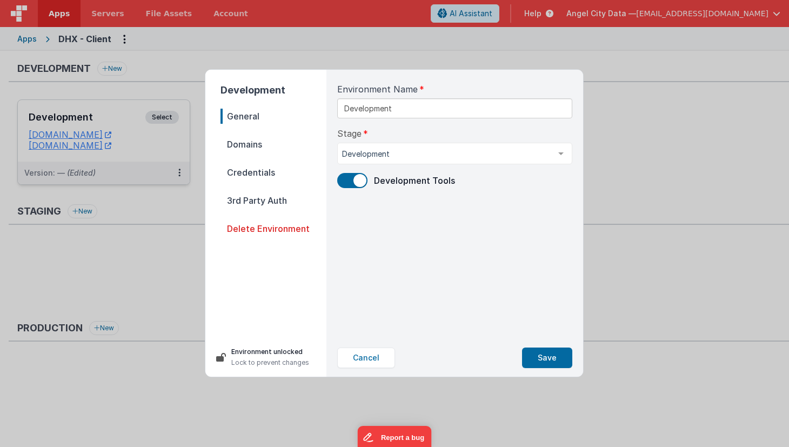
click at [256, 142] on span "Domains" at bounding box center [273, 144] width 106 height 15
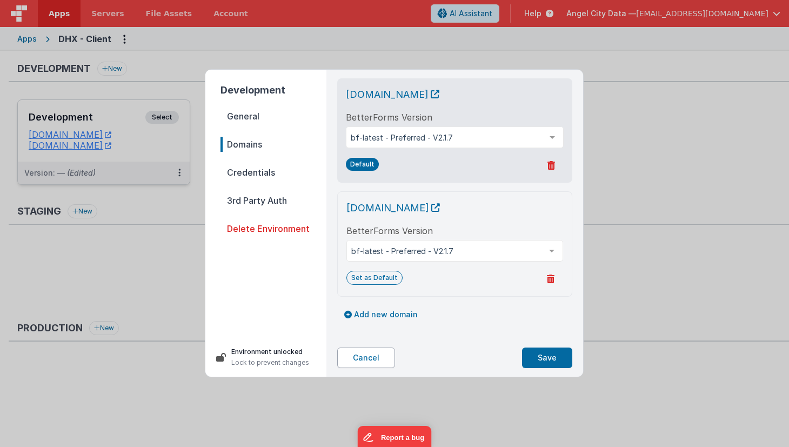
click at [381, 356] on button "Cancel" at bounding box center [366, 357] width 58 height 21
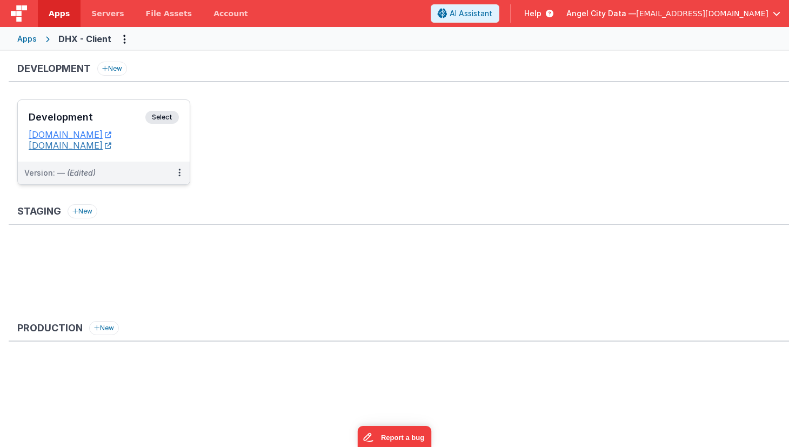
click at [111, 148] on link "[DOMAIN_NAME]" at bounding box center [70, 145] width 83 height 11
click at [111, 133] on link "[DOMAIN_NAME]" at bounding box center [70, 134] width 83 height 11
click at [175, 170] on button at bounding box center [179, 173] width 21 height 23
click at [110, 75] on div at bounding box center [394, 223] width 789 height 447
click at [86, 118] on h3 "Development" at bounding box center [87, 117] width 117 height 11
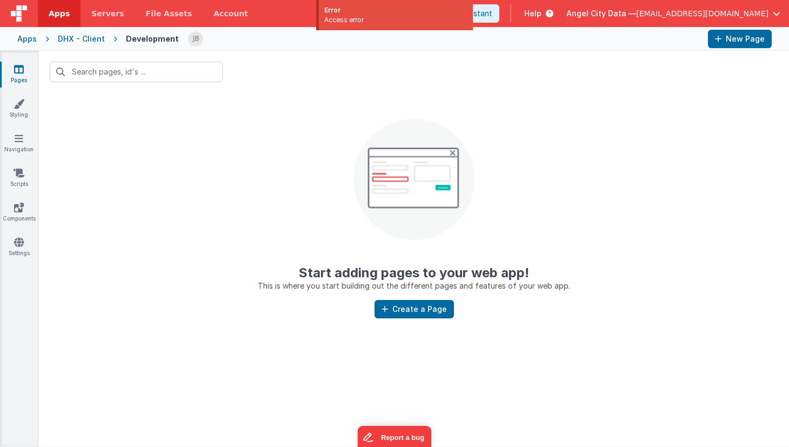
click at [21, 76] on link "Pages" at bounding box center [18, 75] width 39 height 22
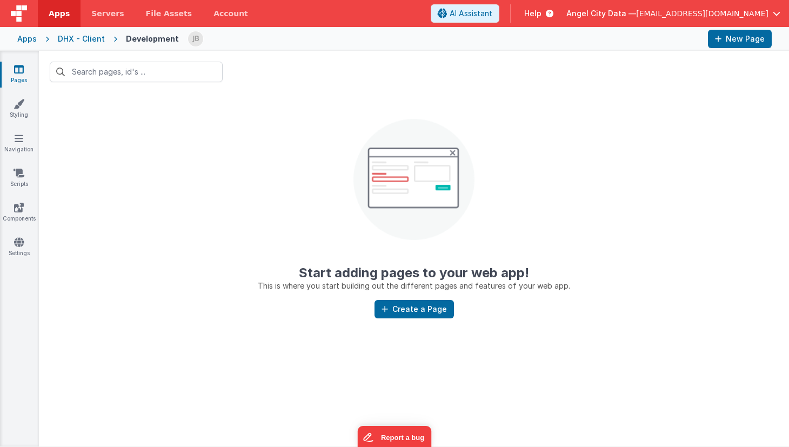
click at [87, 36] on div "DHX - Client" at bounding box center [81, 39] width 47 height 11
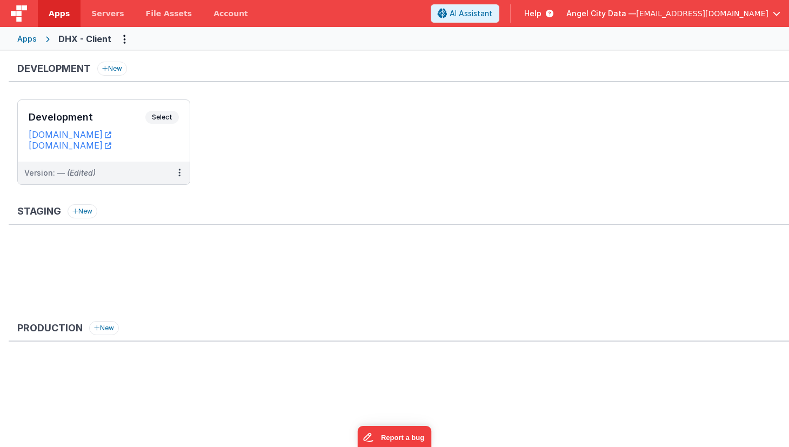
click at [136, 42] on div "Apps DHX - Client" at bounding box center [394, 39] width 789 height 24
click at [87, 115] on h3 "Development" at bounding box center [87, 117] width 117 height 11
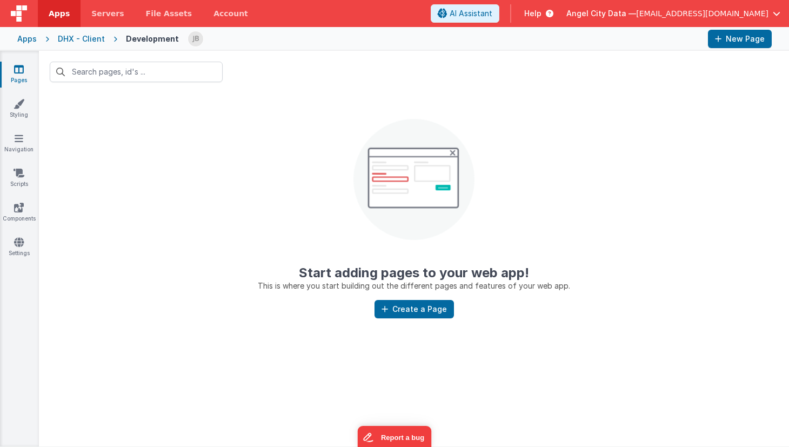
click at [572, 49] on div "Apps DHX - Client Development New Page" at bounding box center [394, 39] width 789 height 24
click at [95, 39] on div "DHX - Client" at bounding box center [81, 39] width 47 height 11
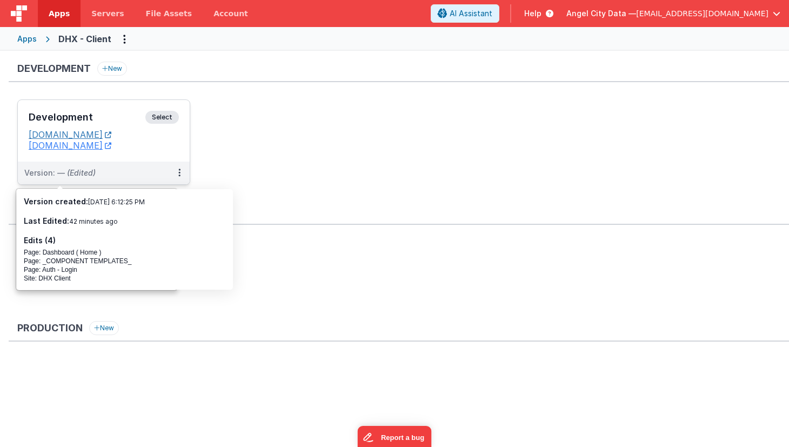
click at [111, 131] on link "[DOMAIN_NAME]" at bounding box center [70, 134] width 83 height 11
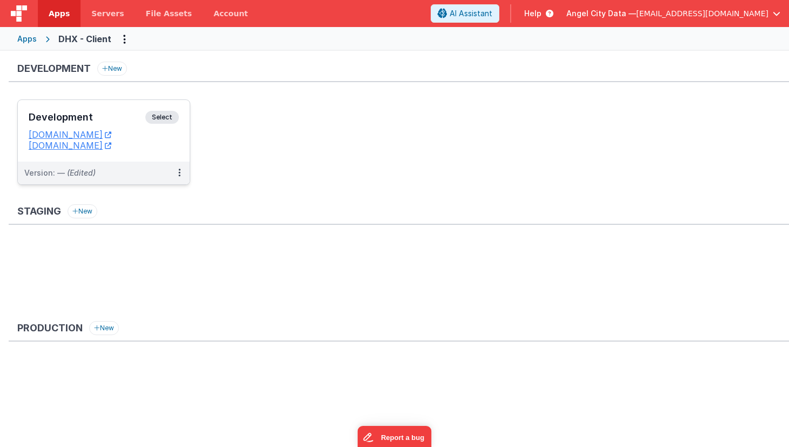
click at [91, 114] on h3 "Development" at bounding box center [87, 117] width 117 height 11
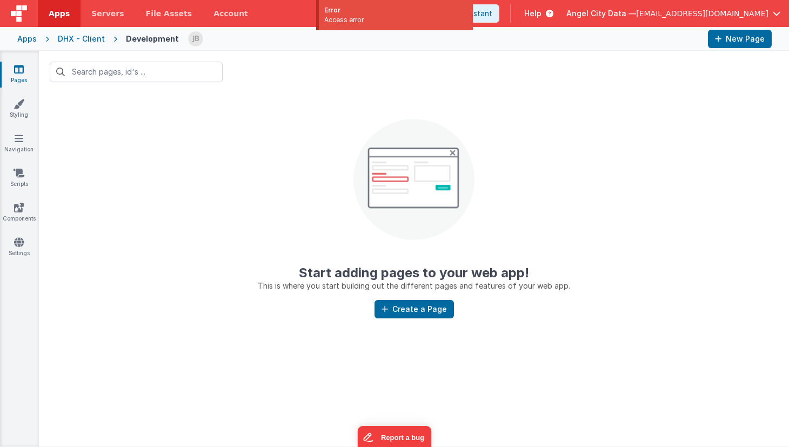
click at [14, 73] on icon at bounding box center [19, 69] width 10 height 11
click at [15, 110] on link "Styling" at bounding box center [18, 109] width 39 height 22
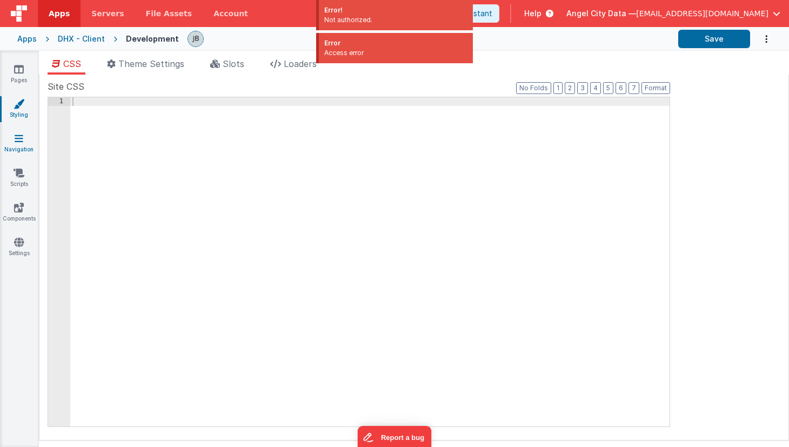
click at [17, 140] on icon at bounding box center [19, 138] width 9 height 11
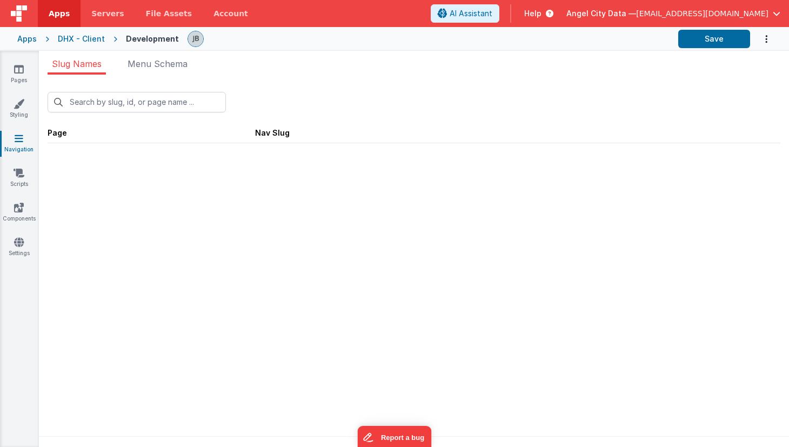
click at [86, 42] on div "DHX - Client" at bounding box center [81, 39] width 47 height 11
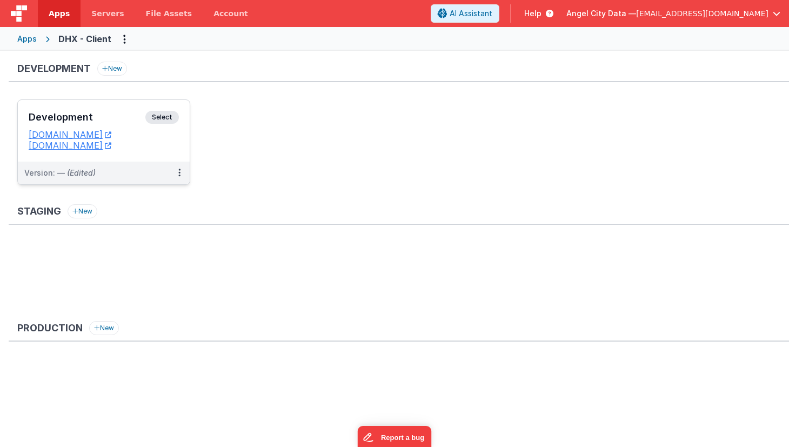
click at [88, 120] on h3 "Development" at bounding box center [87, 117] width 117 height 11
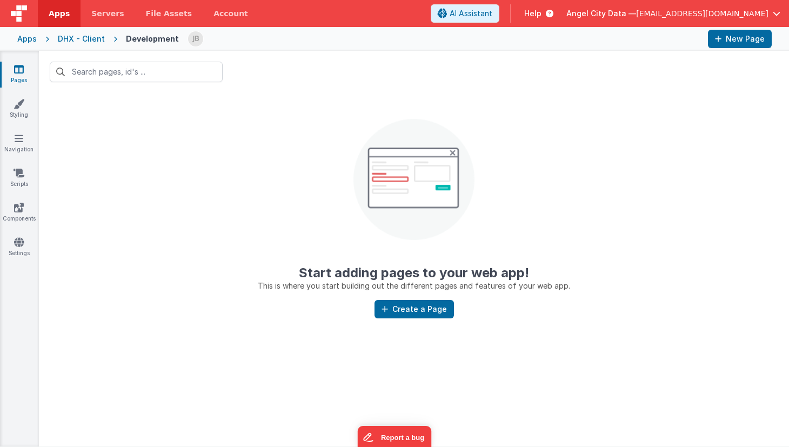
click at [92, 38] on div "DHX - Client" at bounding box center [81, 39] width 47 height 11
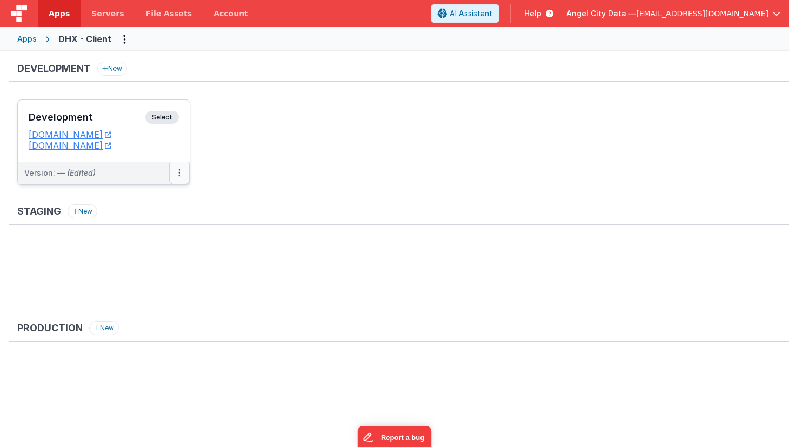
click at [175, 177] on button at bounding box center [179, 173] width 21 height 23
click at [137, 198] on link "Edit" at bounding box center [142, 196] width 95 height 19
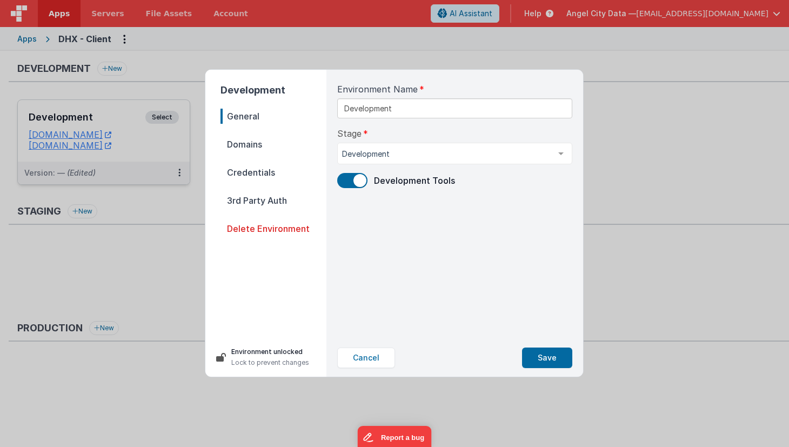
click at [250, 146] on span "Domains" at bounding box center [273, 144] width 106 height 15
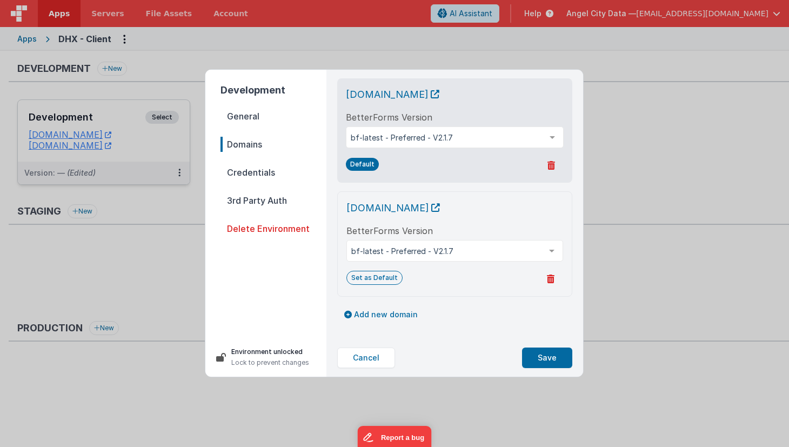
click at [548, 280] on icon at bounding box center [551, 278] width 8 height 9
click at [486, 279] on button "Yes, Delete" at bounding box center [498, 279] width 62 height 18
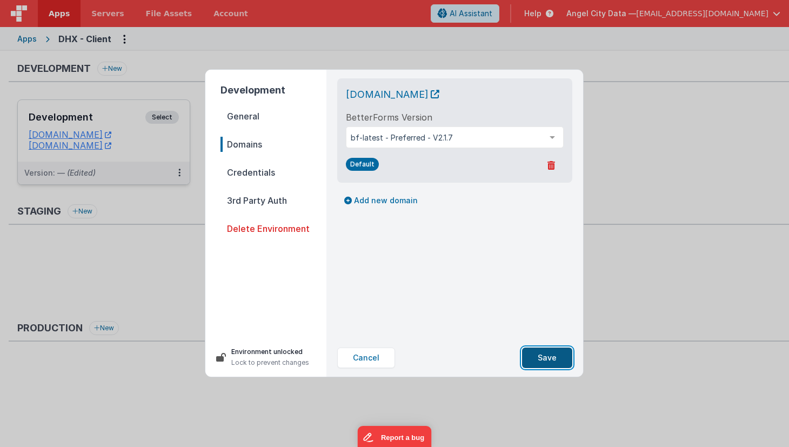
click at [545, 361] on button "Save" at bounding box center [547, 357] width 50 height 21
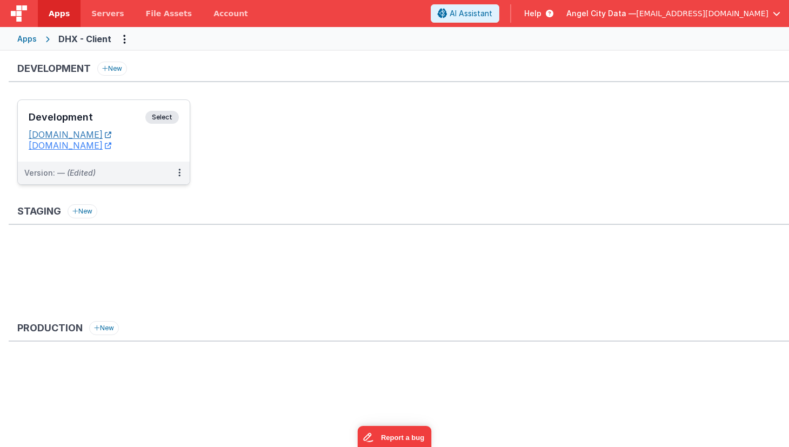
click at [111, 132] on link "[DOMAIN_NAME]" at bounding box center [70, 134] width 83 height 11
click at [105, 113] on h3 "Development" at bounding box center [87, 117] width 117 height 11
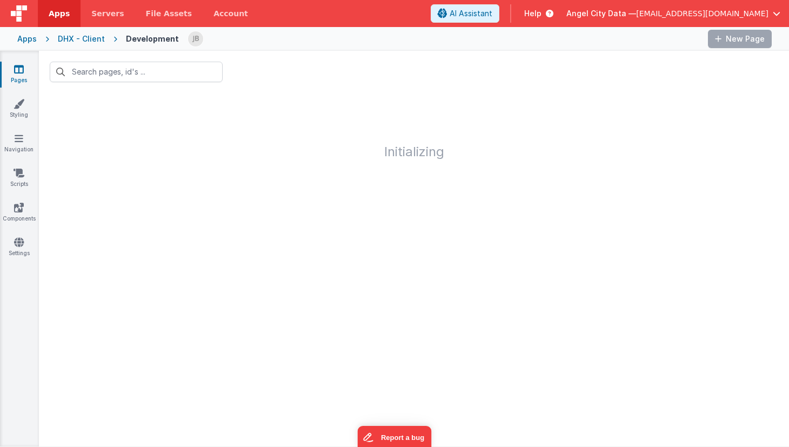
click at [719, 11] on span "[EMAIL_ADDRESS][DOMAIN_NAME]" at bounding box center [702, 13] width 132 height 11
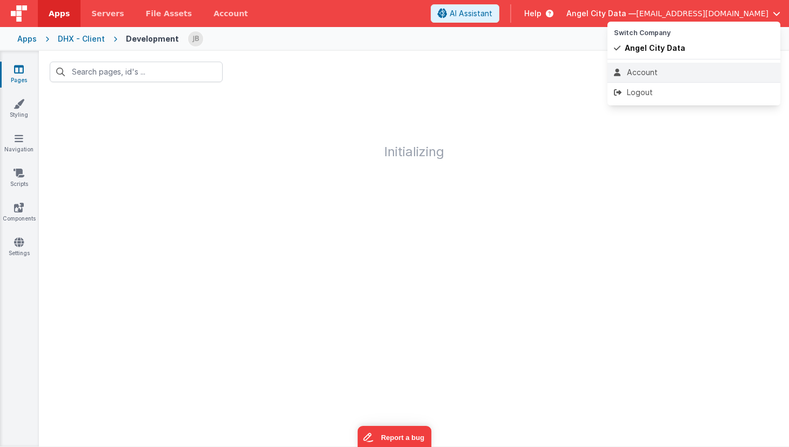
click at [659, 68] on div "Account" at bounding box center [694, 72] width 160 height 11
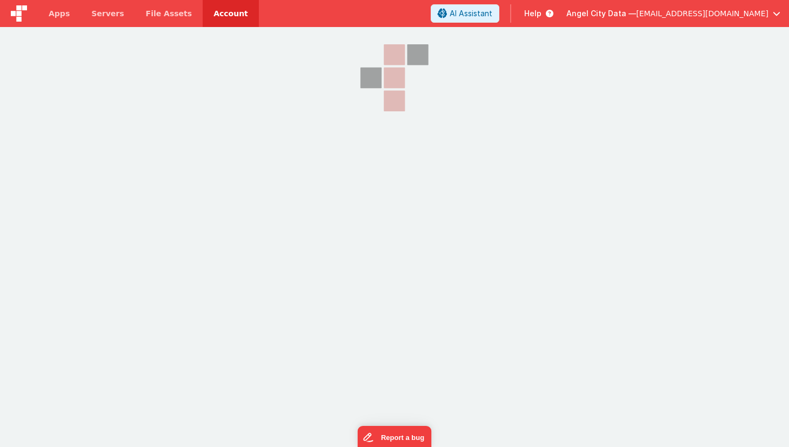
click at [695, 9] on span "[EMAIL_ADDRESS][DOMAIN_NAME]" at bounding box center [702, 13] width 132 height 11
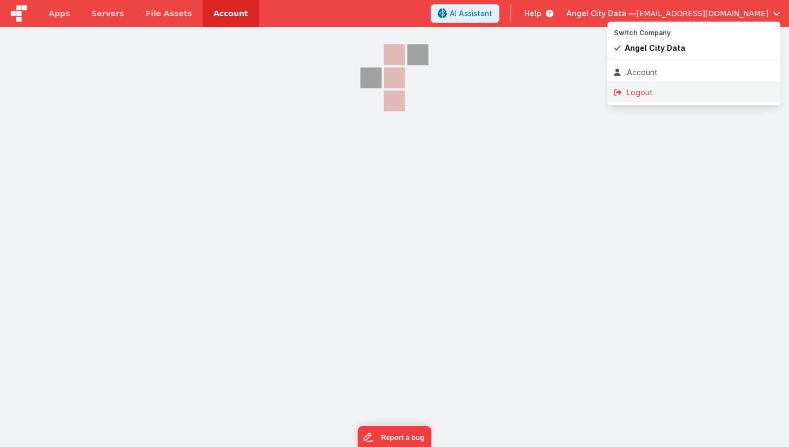
click at [632, 96] on div "Logout" at bounding box center [694, 92] width 160 height 11
click at [83, 59] on button at bounding box center [394, 223] width 789 height 447
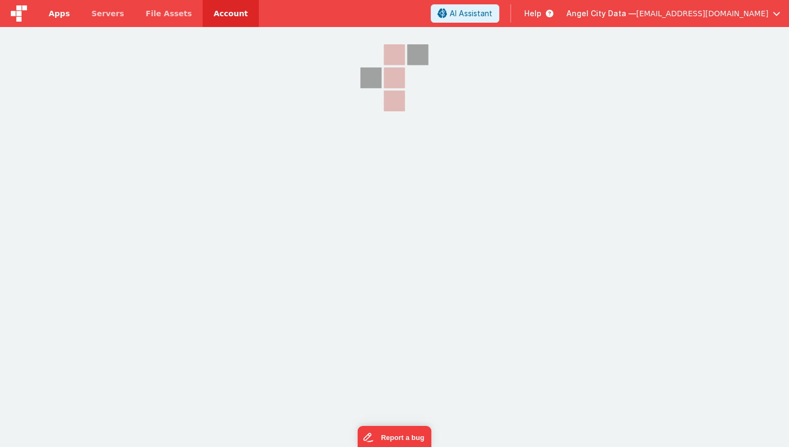
click at [51, 18] on span "Apps" at bounding box center [59, 13] width 21 height 11
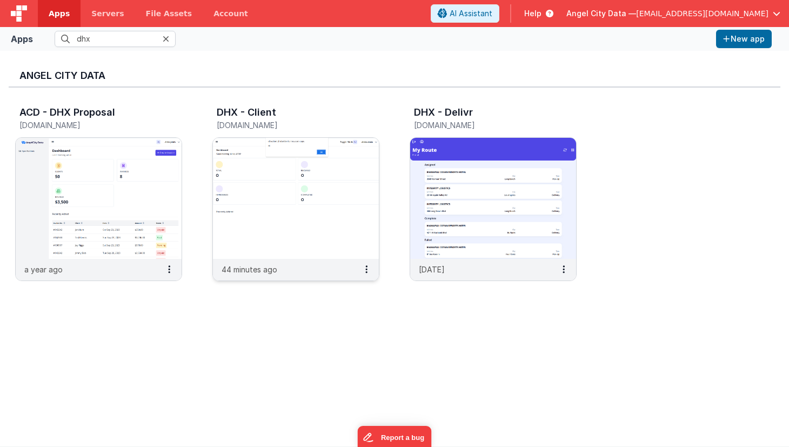
click at [237, 108] on h3 "DHX - Client" at bounding box center [246, 112] width 59 height 11
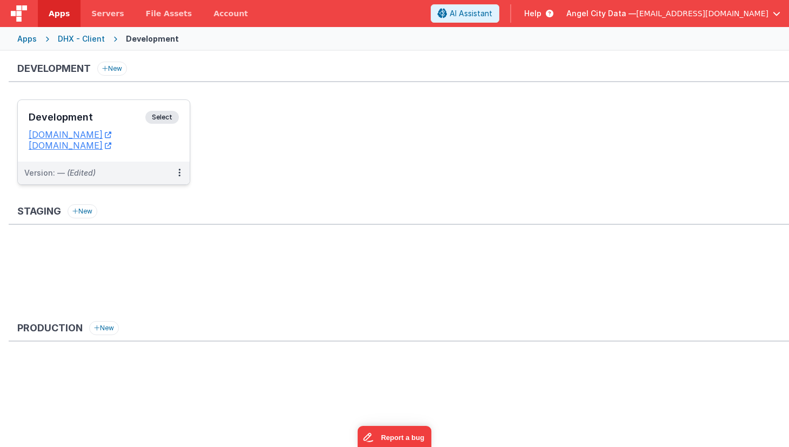
click at [81, 111] on div "Development Select" at bounding box center [104, 120] width 150 height 18
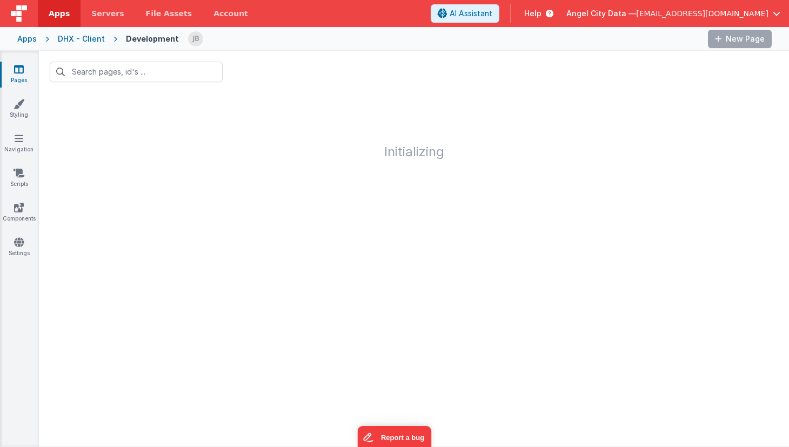
click at [24, 36] on div "Apps" at bounding box center [26, 39] width 19 height 11
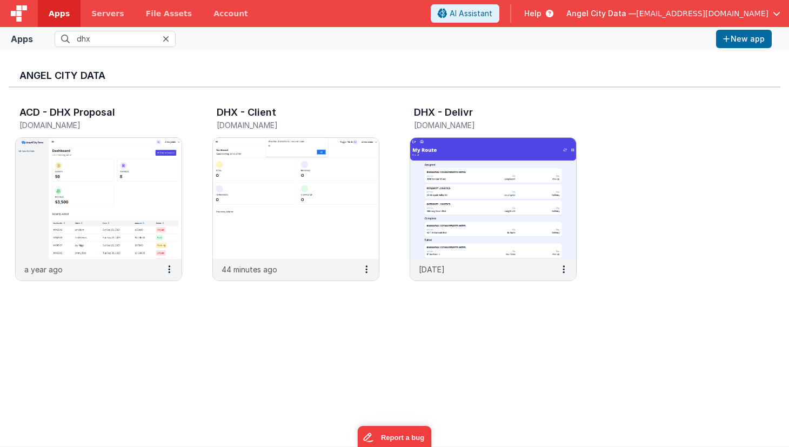
click at [166, 33] on div at bounding box center [169, 39] width 13 height 16
click at [166, 39] on icon at bounding box center [166, 39] width 6 height 9
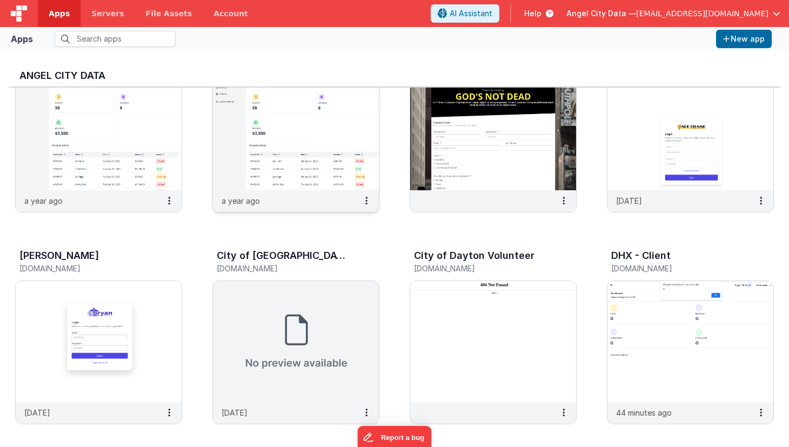
scroll to position [79, 0]
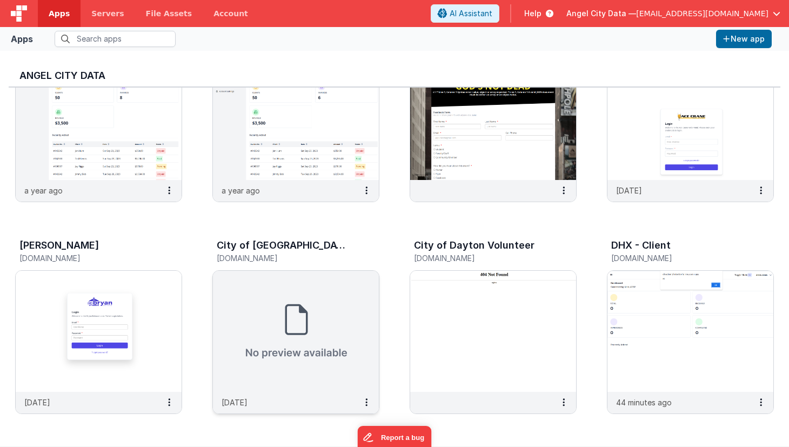
click at [264, 261] on h5 "daytonmru.fmbetterforms.com" at bounding box center [285, 258] width 136 height 8
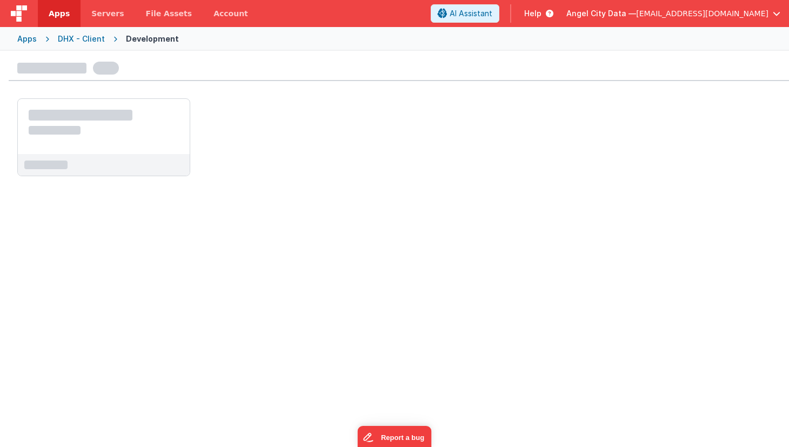
click at [118, 192] on div at bounding box center [399, 129] width 780 height 134
click at [93, 140] on div at bounding box center [104, 126] width 172 height 55
click at [716, 16] on span "[EMAIL_ADDRESS][DOMAIN_NAME]" at bounding box center [702, 13] width 132 height 11
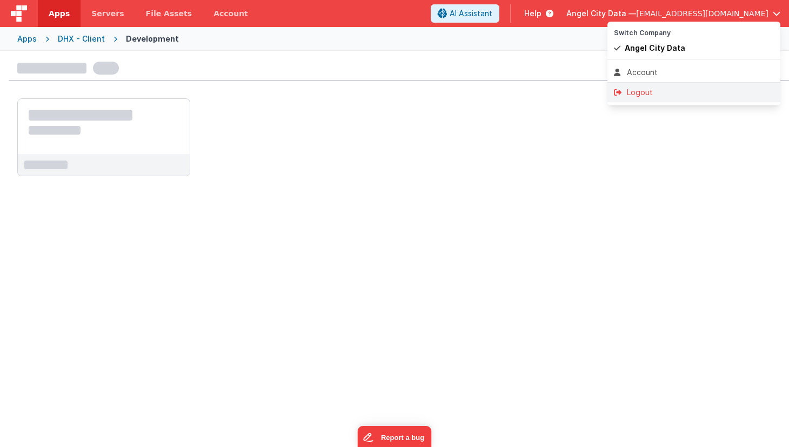
click at [661, 88] on div "Logout" at bounding box center [694, 92] width 160 height 11
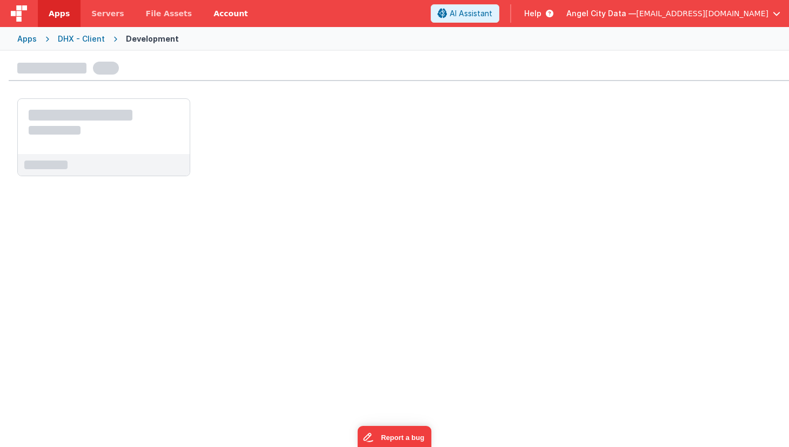
click at [231, 12] on link "Account" at bounding box center [231, 13] width 56 height 27
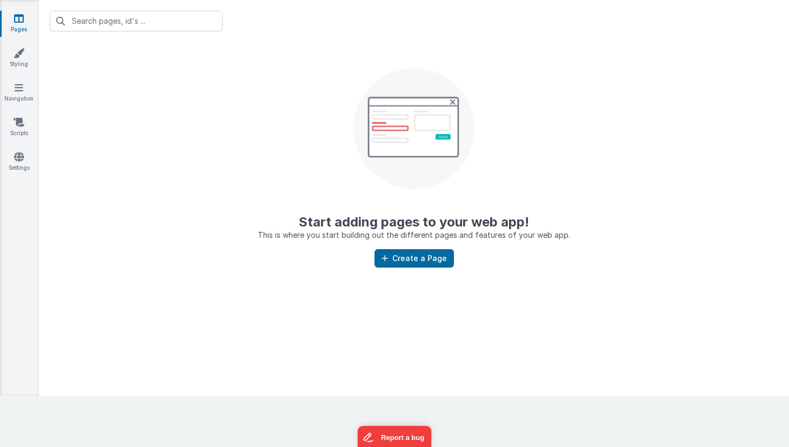
click at [20, 17] on icon at bounding box center [19, 18] width 10 height 11
click at [398, 428] on button "Report a bug" at bounding box center [394, 435] width 74 height 23
click at [115, 133] on center "Start adding pages to your web app! This is where you start building out the di…" at bounding box center [414, 141] width 750 height 198
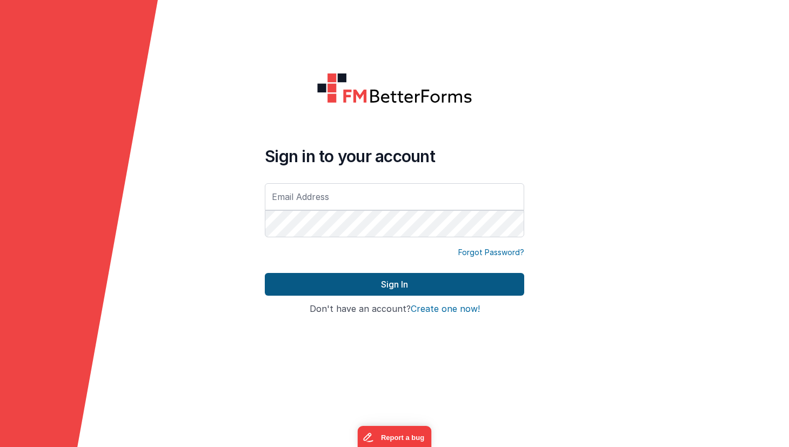
type input "[EMAIL_ADDRESS][DOMAIN_NAME]"
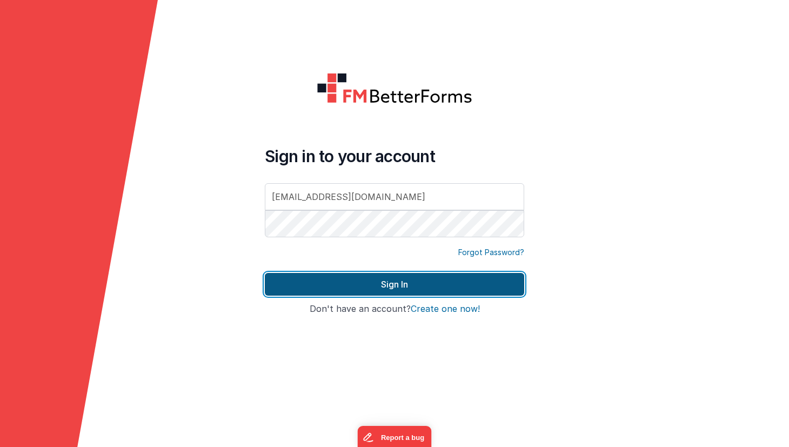
click at [331, 280] on button "Sign In" at bounding box center [394, 284] width 259 height 23
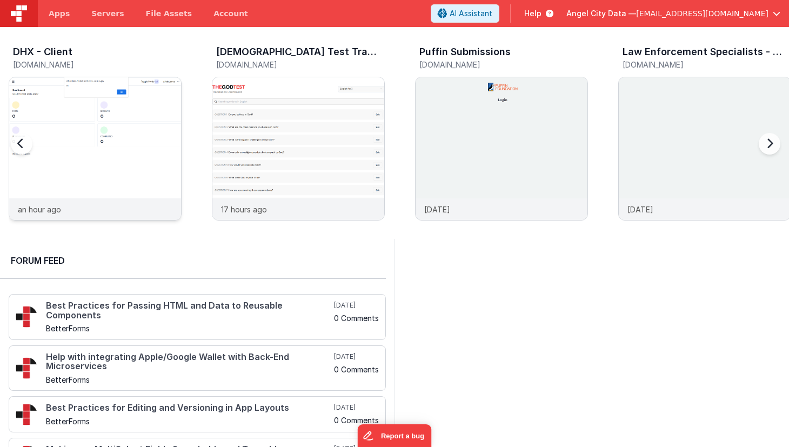
click at [87, 145] on img at bounding box center [95, 163] width 172 height 172
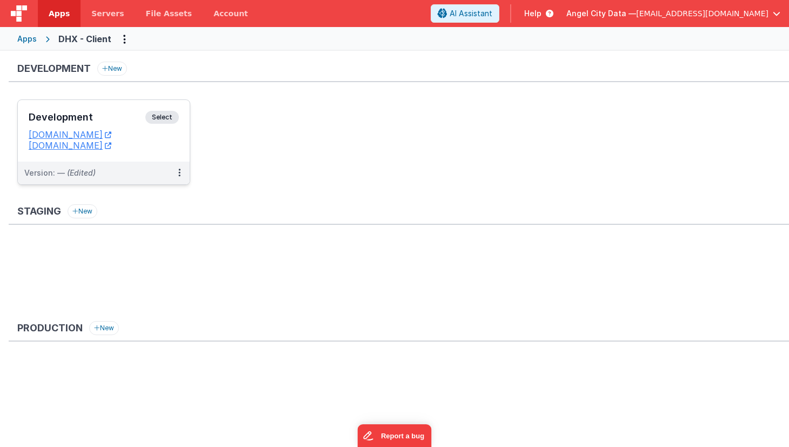
click at [117, 118] on h3 "Development" at bounding box center [87, 117] width 117 height 11
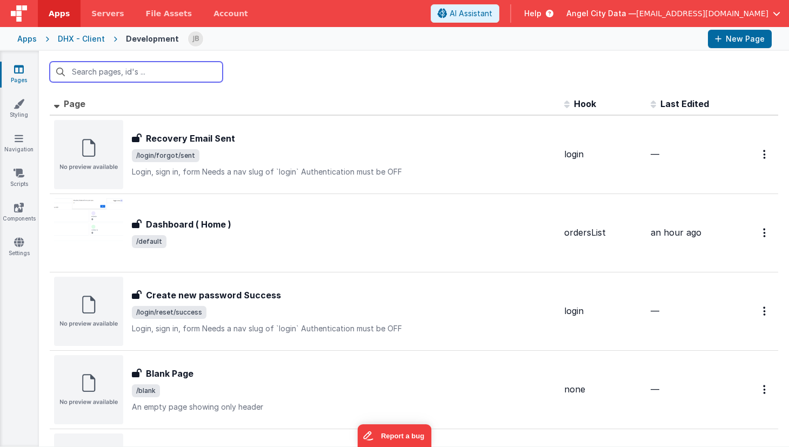
click at [142, 72] on input "text" at bounding box center [136, 72] width 173 height 21
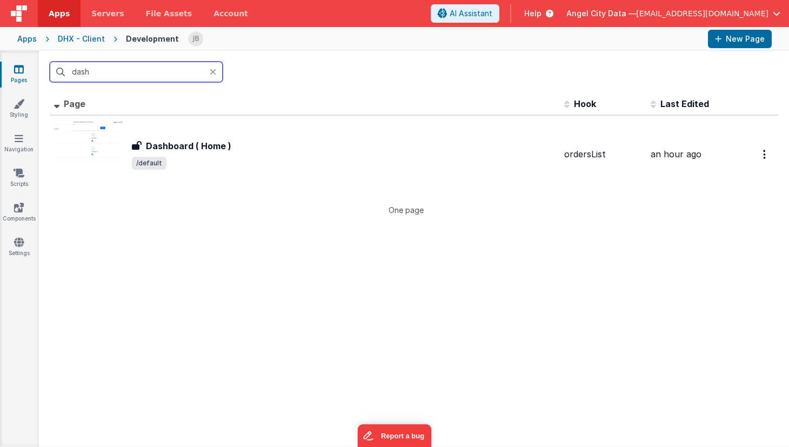
type input "dash"
click at [210, 72] on icon at bounding box center [213, 72] width 6 height 9
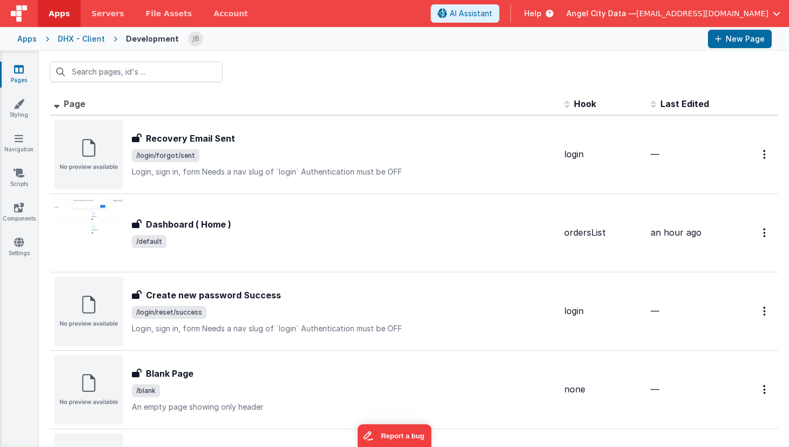
click at [86, 46] on div "Apps DHX - Client Development New Page" at bounding box center [394, 39] width 789 height 24
click at [85, 42] on div "DHX - Client" at bounding box center [81, 39] width 47 height 11
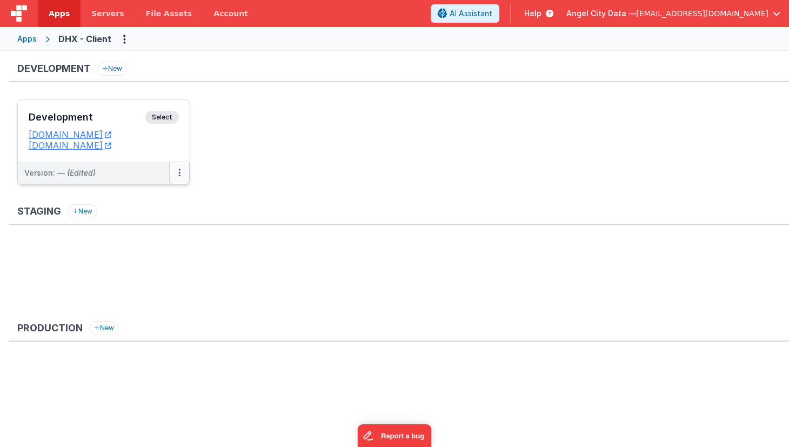
click at [176, 176] on button at bounding box center [179, 173] width 21 height 23
click at [156, 199] on link "Edit" at bounding box center [142, 196] width 95 height 19
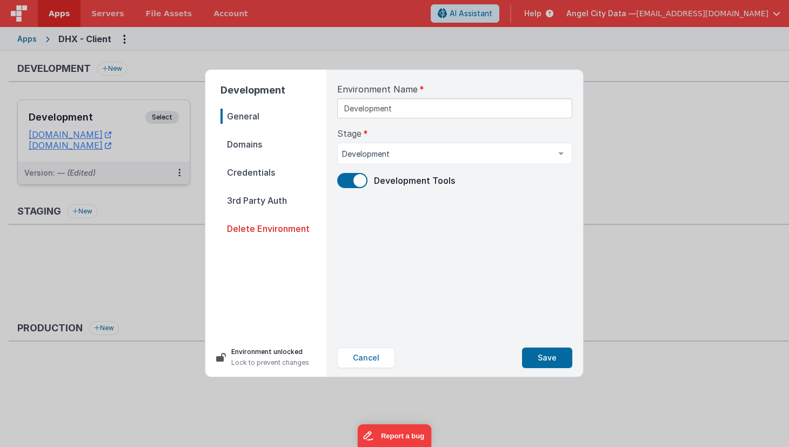
click at [257, 146] on span "Domains" at bounding box center [273, 144] width 106 height 15
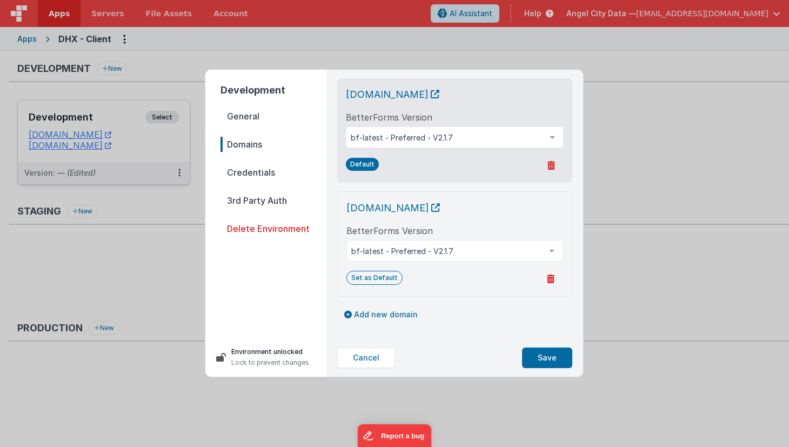
click at [550, 278] on icon at bounding box center [551, 278] width 8 height 9
click at [513, 283] on button "Yes, Delete" at bounding box center [498, 279] width 62 height 18
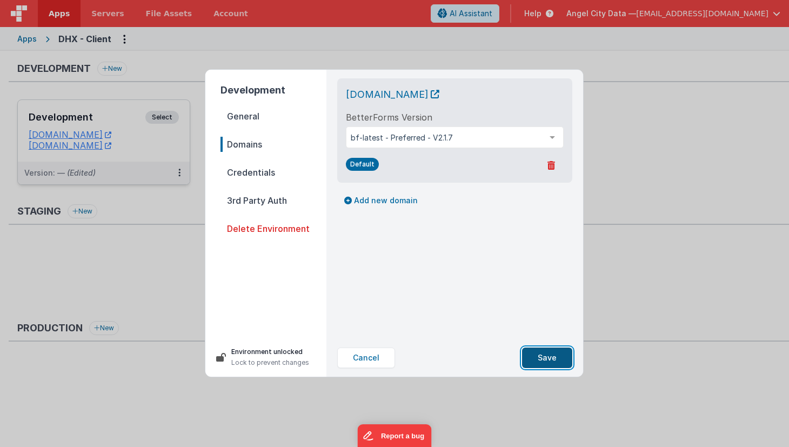
click at [546, 359] on button "Save" at bounding box center [547, 357] width 50 height 21
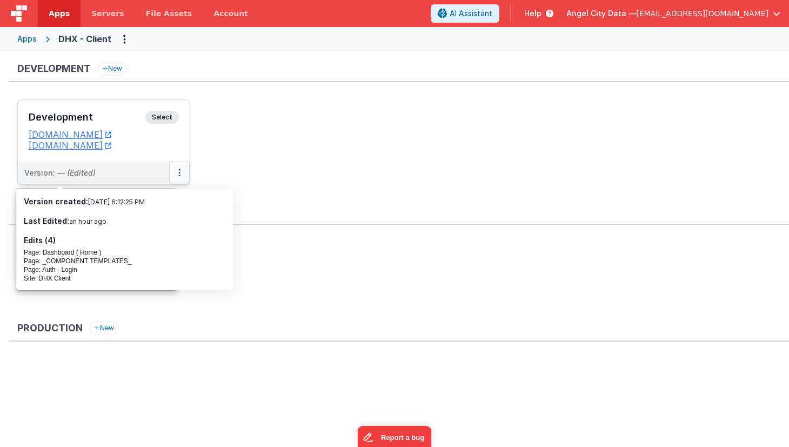
click at [178, 172] on icon at bounding box center [179, 172] width 2 height 1
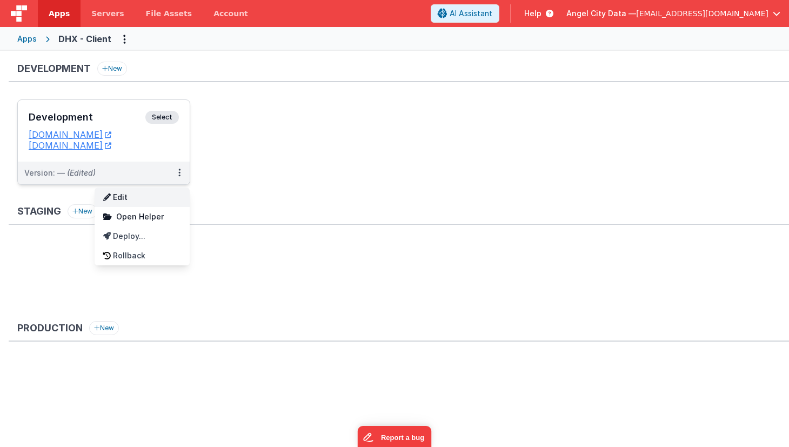
click at [152, 193] on link "Edit" at bounding box center [142, 196] width 95 height 19
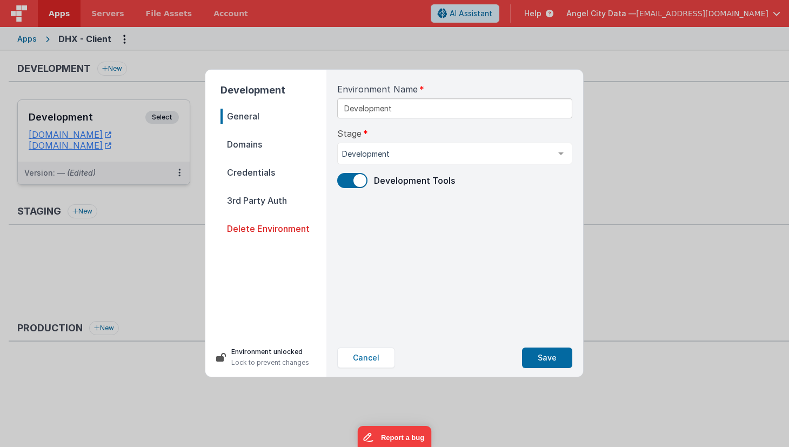
click at [245, 153] on nav "General Domains Credentials 3rd Party Auth Delete Environment" at bounding box center [273, 219] width 106 height 220
click at [245, 145] on span "Domains" at bounding box center [273, 144] width 106 height 15
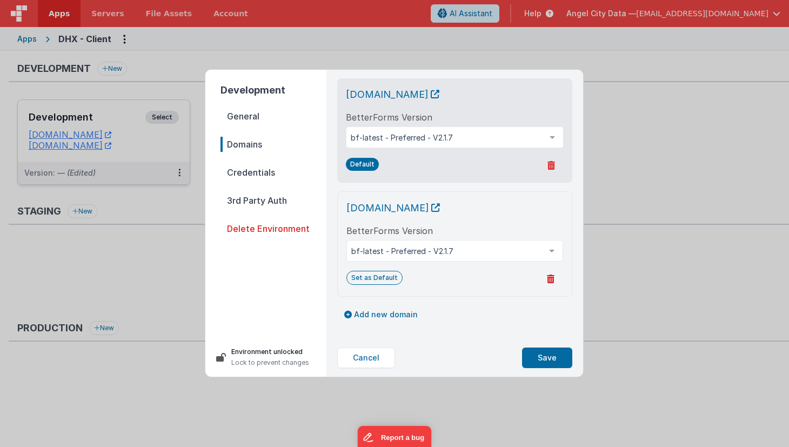
click at [548, 279] on icon at bounding box center [551, 278] width 8 height 9
click at [493, 280] on button "Yes, Delete" at bounding box center [498, 279] width 62 height 18
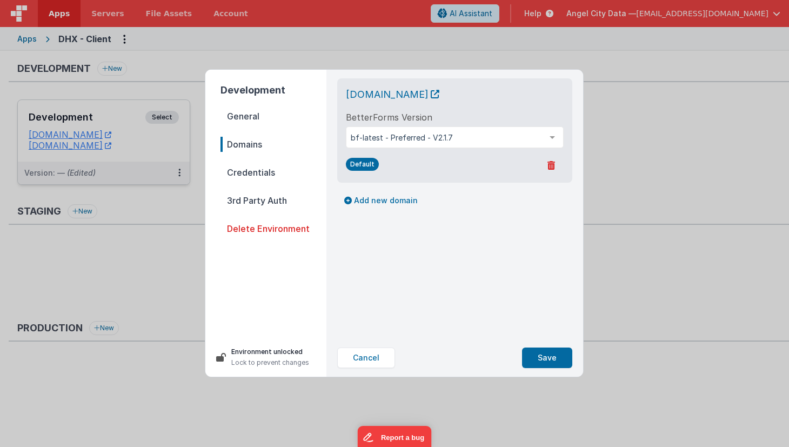
click at [494, 283] on div "[DOMAIN_NAME] BetterForms Version bf-latest - Preferred - V2.1.7 bf-latest - Pr…" at bounding box center [455, 204] width 252 height 269
click at [528, 359] on button "Save" at bounding box center [547, 357] width 50 height 21
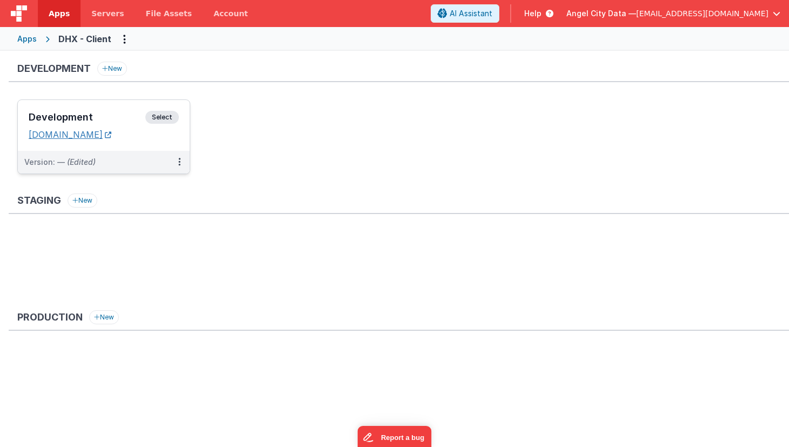
click at [111, 136] on link "[DOMAIN_NAME]" at bounding box center [70, 134] width 83 height 11
click at [179, 162] on icon at bounding box center [179, 162] width 2 height 1
click at [98, 123] on div at bounding box center [394, 223] width 789 height 447
click at [89, 125] on div "Development Select" at bounding box center [104, 120] width 150 height 18
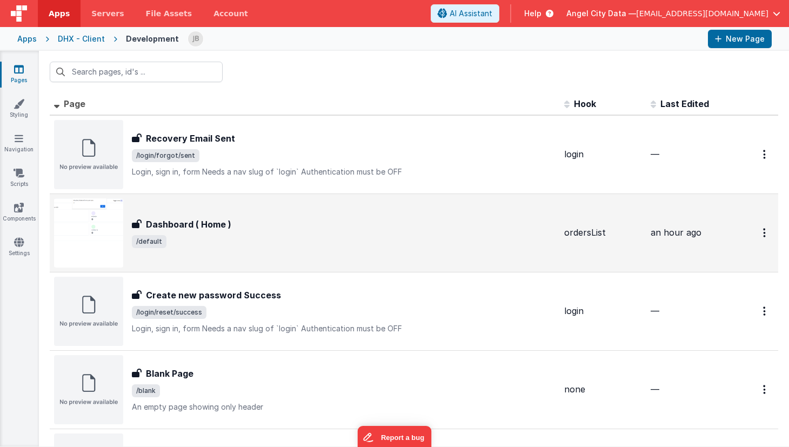
click at [204, 218] on h3 "Dashboard ( Home )" at bounding box center [188, 224] width 85 height 13
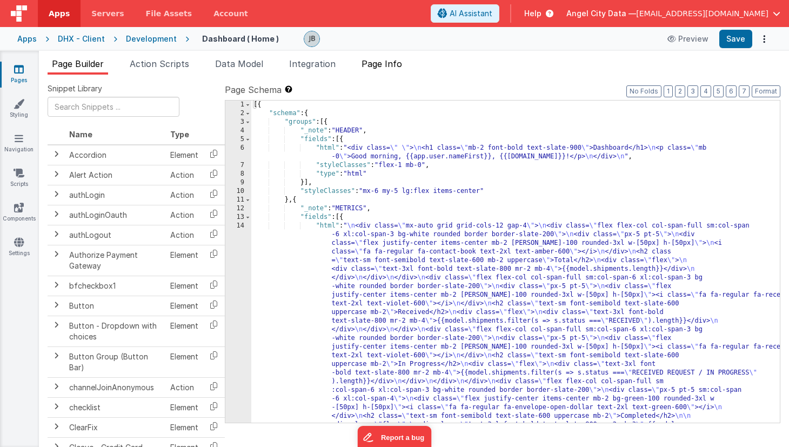
click at [372, 59] on span "Page Info" at bounding box center [381, 63] width 41 height 11
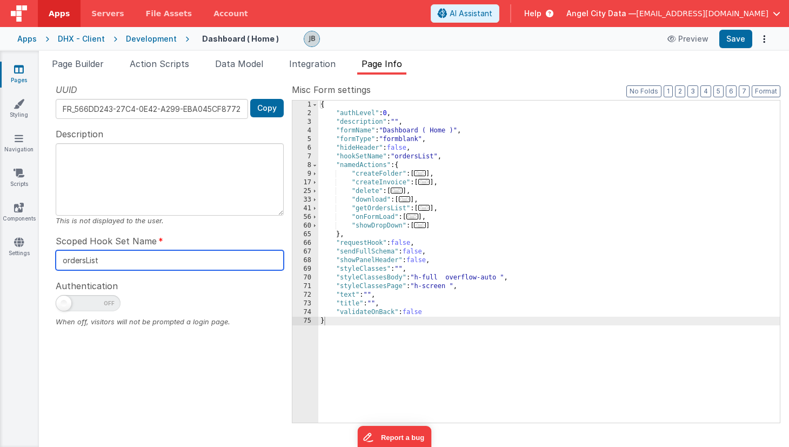
click at [118, 251] on input "ordersList" at bounding box center [170, 260] width 228 height 20
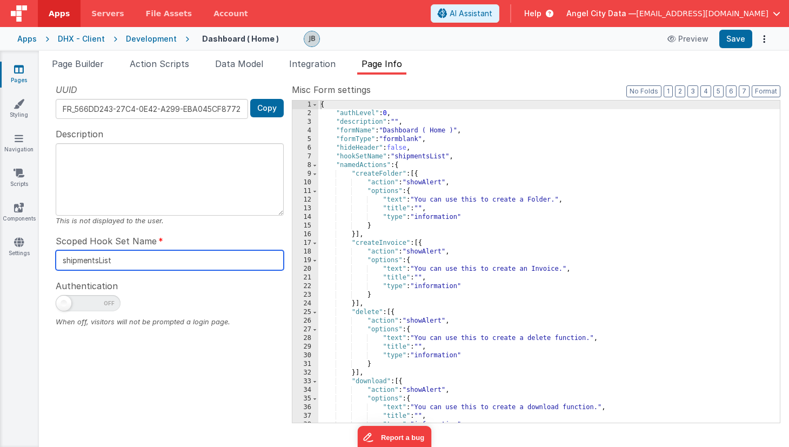
type input "shipmentsList"
click at [622, 68] on ul "Page Builder Action Scripts Data Model Integration Page Info" at bounding box center [414, 65] width 750 height 17
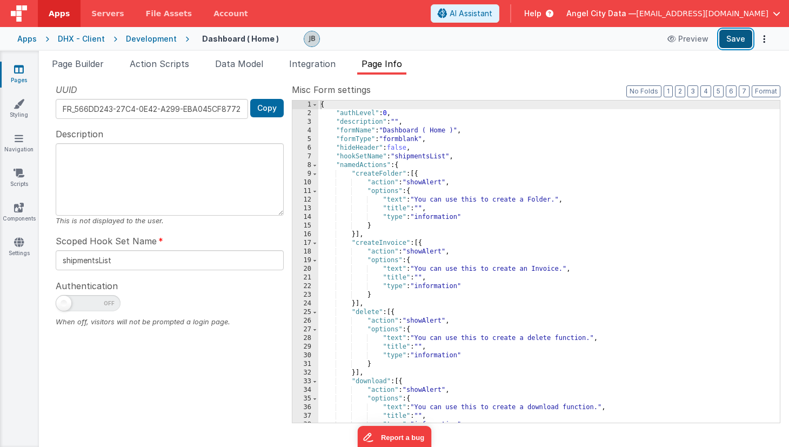
click at [726, 37] on button "Save" at bounding box center [735, 39] width 33 height 18
click at [736, 36] on button "Save" at bounding box center [735, 39] width 33 height 18
click at [153, 63] on span "Action Scripts" at bounding box center [159, 63] width 59 height 11
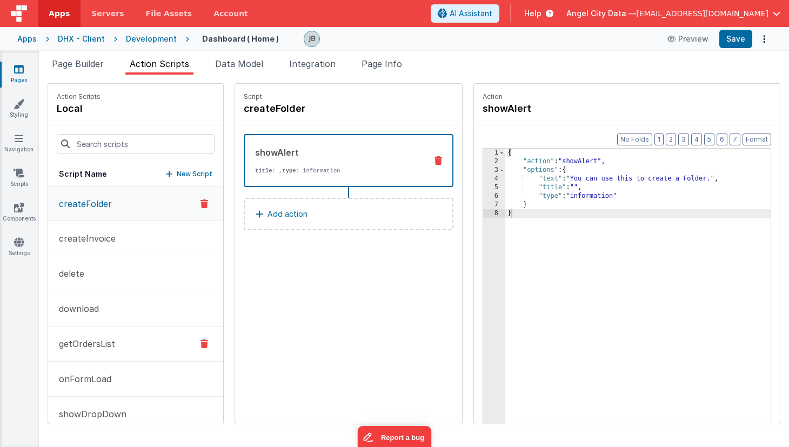
click at [106, 341] on p "getOrdersList" at bounding box center [83, 343] width 63 height 13
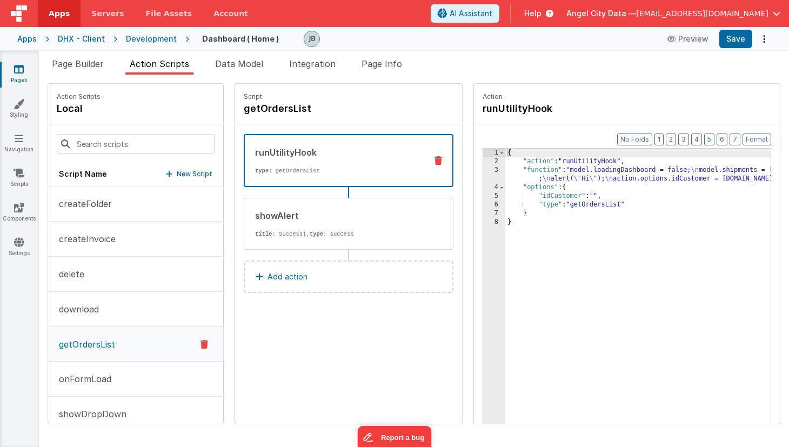
click at [555, 207] on div "{ "action" : "runUtilityHook" , "function" : "model.loadingDashboard = false; \…" at bounding box center [653, 312] width 297 height 326
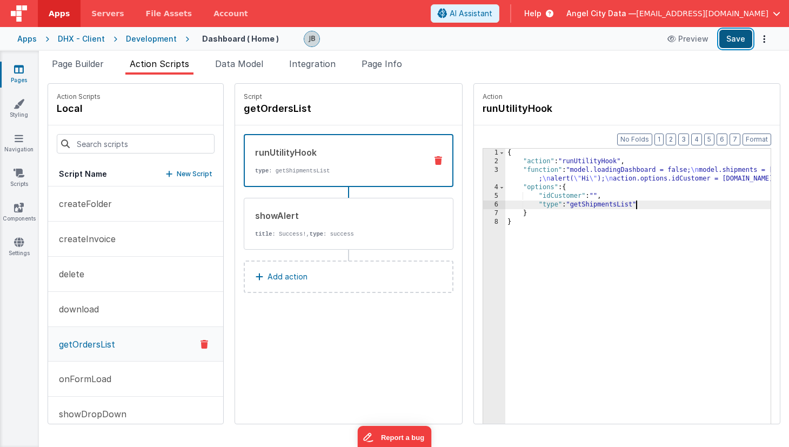
click at [731, 37] on button "Save" at bounding box center [735, 39] width 33 height 18
click at [562, 193] on div "{ "action" : "runUtilityHook" , "function" : "model.loadingDashboard = false; \…" at bounding box center [653, 312] width 297 height 326
click at [564, 194] on div "{ "action" : "runUtilityHook" , "function" : "model.loadingDashboard = false; \…" at bounding box center [653, 312] width 297 height 326
click at [562, 196] on div "{ "action" : "runUtilityHook" , "function" : "model.loadingDashboard = false; \…" at bounding box center [653, 312] width 297 height 326
click at [525, 249] on div "{ "action" : "runUtilityHook" , "function" : "model.loadingDashboard = false; \…" at bounding box center [653, 312] width 297 height 326
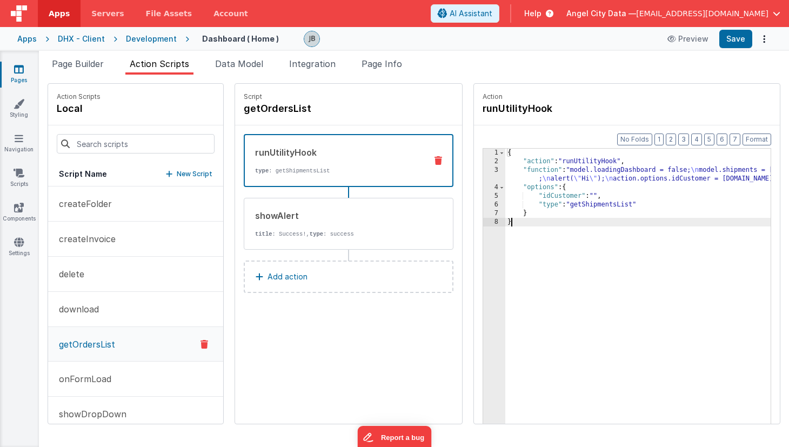
click at [483, 175] on div "3" at bounding box center [494, 174] width 22 height 17
click at [483, 172] on div "3" at bounding box center [494, 174] width 22 height 17
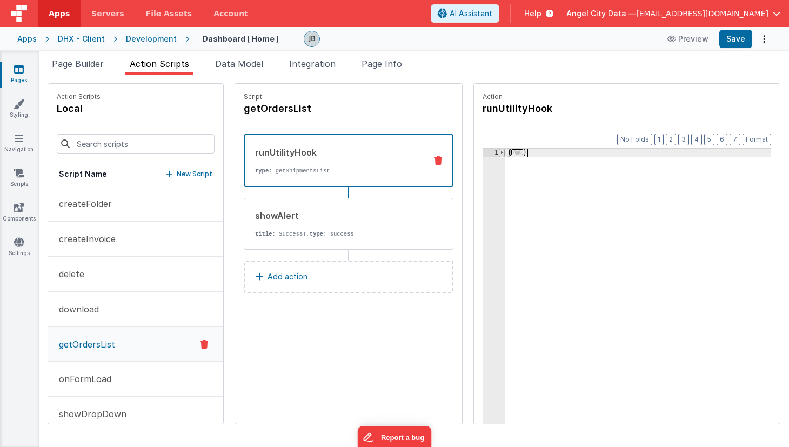
click at [499, 153] on span at bounding box center [502, 153] width 6 height 9
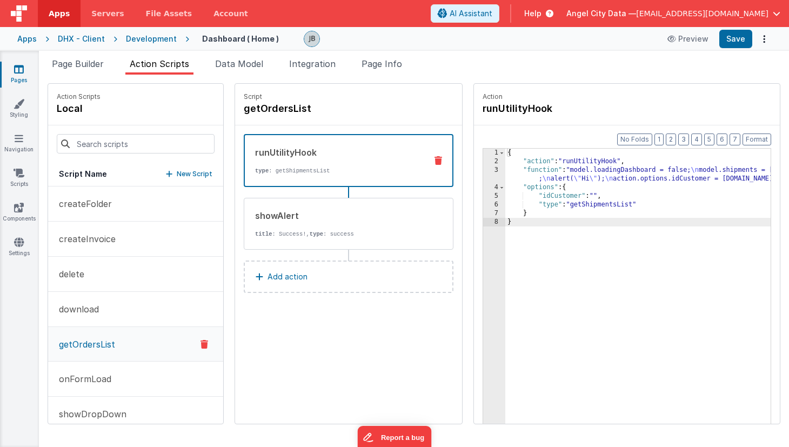
click at [483, 170] on div "3" at bounding box center [494, 174] width 22 height 17
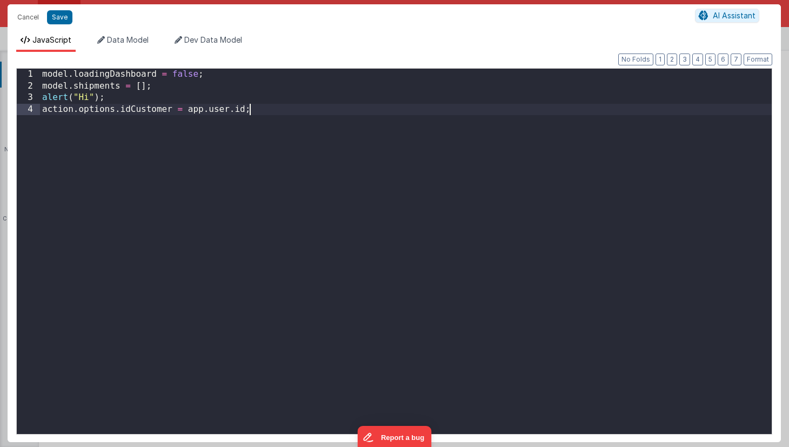
click at [463, 170] on div "model . loadingDashboard = false ; model . shipments = [ ] ; alert ( "Hi" ) ; a…" at bounding box center [406, 263] width 732 height 389
click at [423, 152] on div "model . loadingDashboard = false ; model . shipments = [ ] ; alert ( "Hi" ) ; a…" at bounding box center [406, 263] width 732 height 389
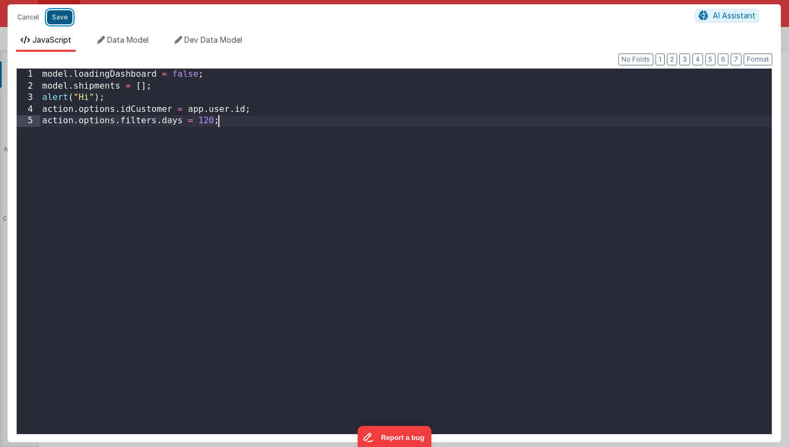
click at [60, 19] on button "Save" at bounding box center [59, 17] width 25 height 14
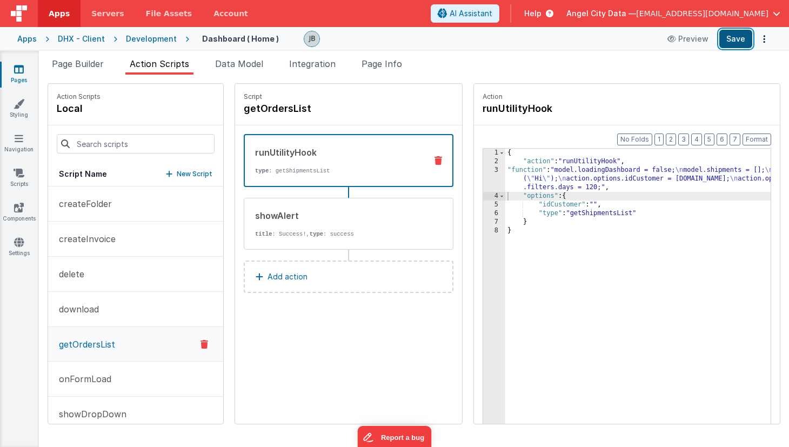
click at [736, 38] on button "Save" at bounding box center [735, 39] width 33 height 18
click at [483, 172] on div "3" at bounding box center [494, 179] width 22 height 26
click at [225, 65] on span "Data Model" at bounding box center [239, 63] width 48 height 11
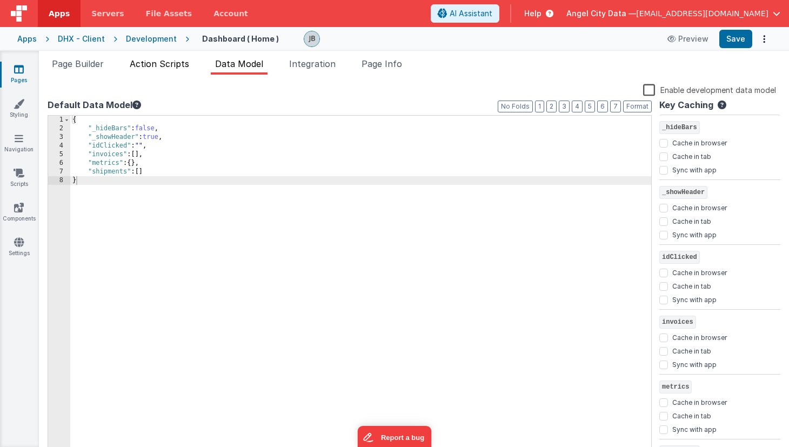
click at [153, 65] on span "Action Scripts" at bounding box center [159, 63] width 59 height 11
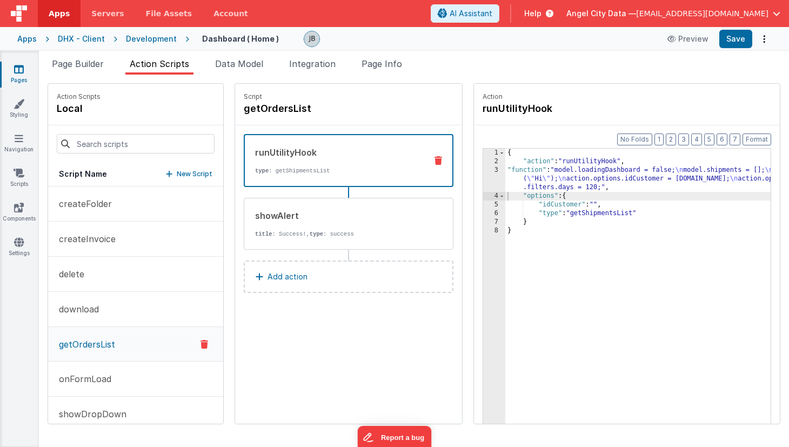
click at [483, 171] on div "3" at bounding box center [494, 179] width 22 height 26
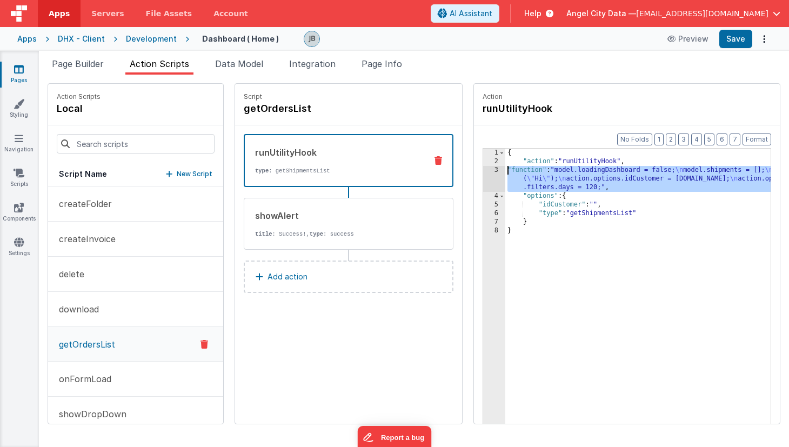
click at [483, 172] on div "3" at bounding box center [494, 179] width 22 height 26
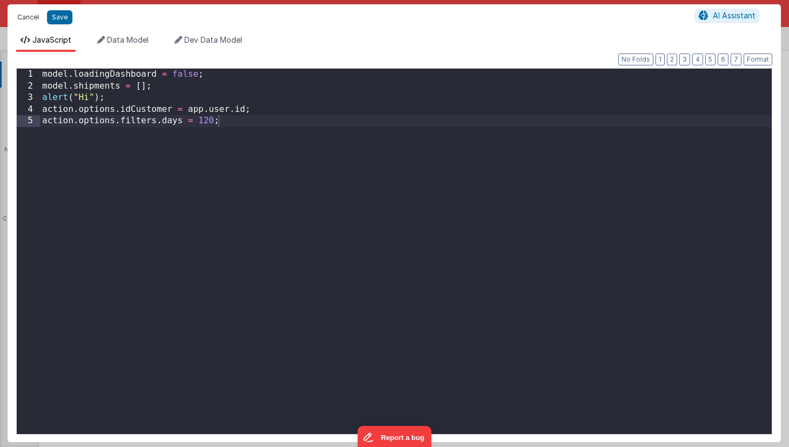
click at [29, 17] on button "Cancel" at bounding box center [28, 17] width 32 height 15
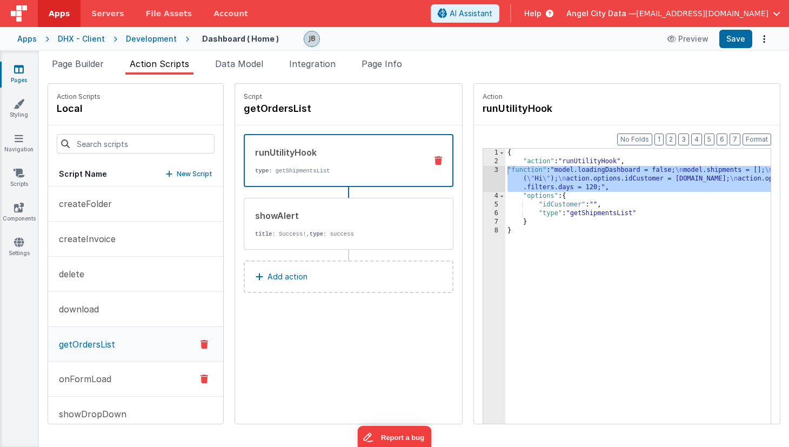
click at [98, 377] on p "onFormLoad" at bounding box center [81, 378] width 59 height 13
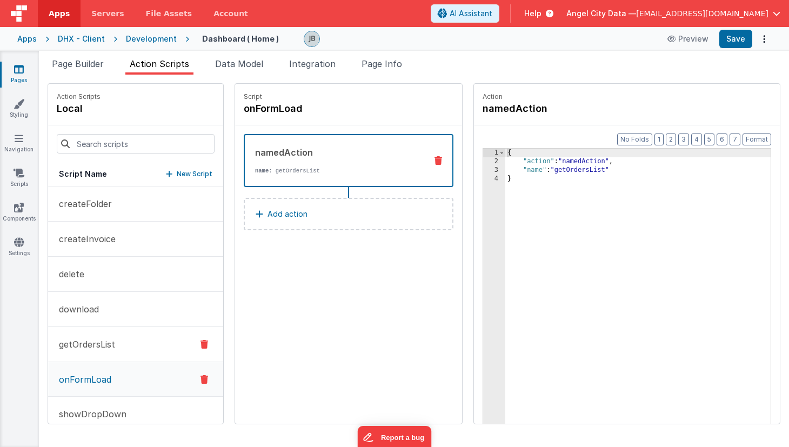
click at [95, 337] on button "getOrdersList" at bounding box center [135, 344] width 175 height 35
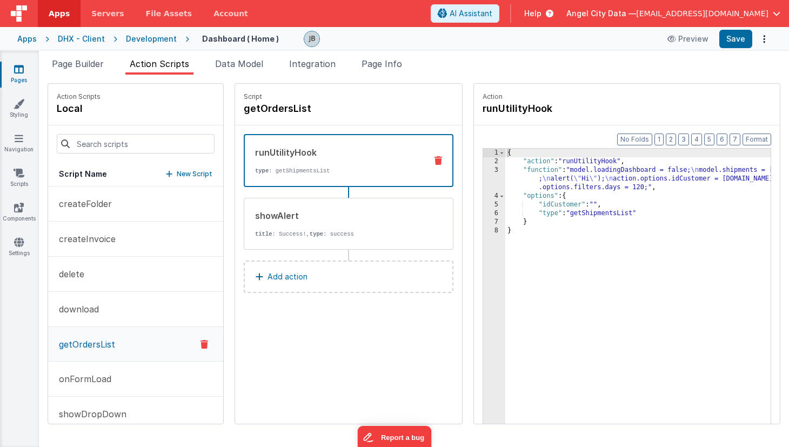
click at [483, 171] on div "3" at bounding box center [494, 179] width 22 height 26
click at [483, 170] on div "3" at bounding box center [494, 179] width 22 height 26
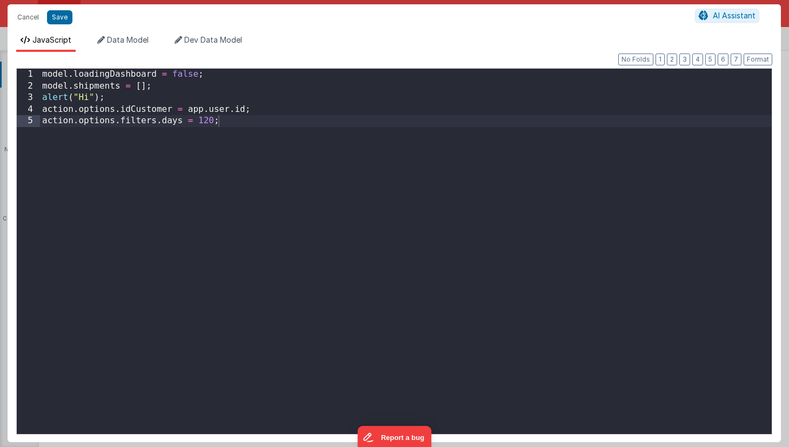
click at [461, 170] on div "Cancel Save AI Assistant JavaScript Data Model Dev Data Model Format 7 6 5 4 3 …" at bounding box center [394, 223] width 789 height 447
click at [22, 21] on button "Cancel" at bounding box center [28, 17] width 32 height 15
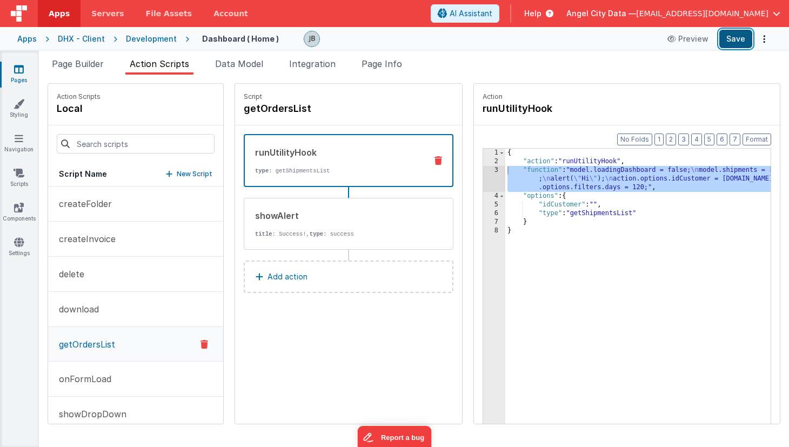
click at [732, 41] on button "Save" at bounding box center [735, 39] width 33 height 18
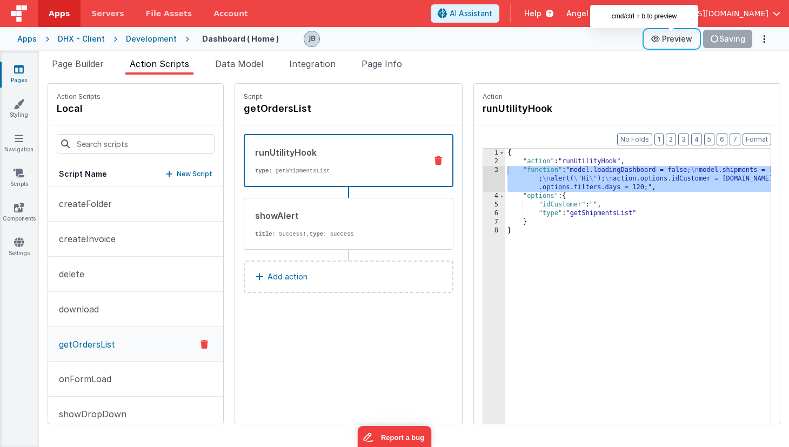
click at [677, 42] on button "Preview" at bounding box center [672, 38] width 54 height 17
click at [661, 30] on button "Preview" at bounding box center [688, 38] width 54 height 17
click at [687, 34] on button "Preview" at bounding box center [688, 38] width 54 height 17
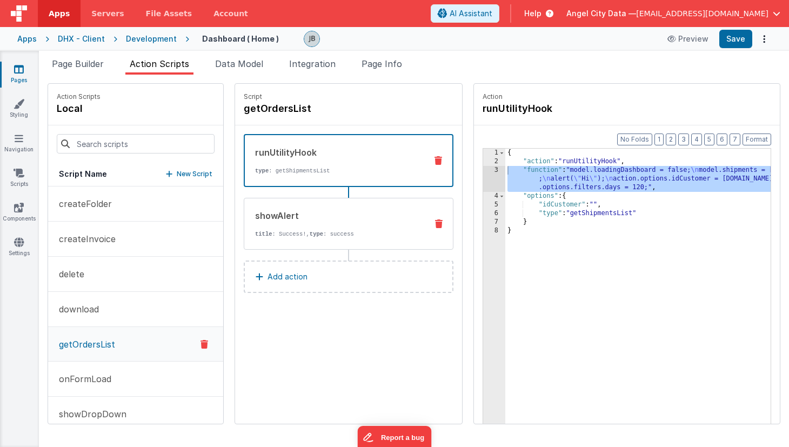
click at [255, 230] on p "title : Success!, type : success" at bounding box center [336, 234] width 163 height 9
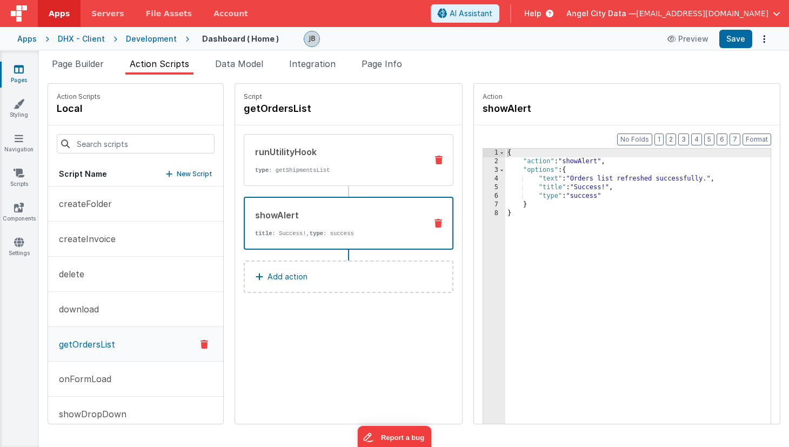
click at [255, 151] on div "runUtilityHook" at bounding box center [336, 151] width 163 height 13
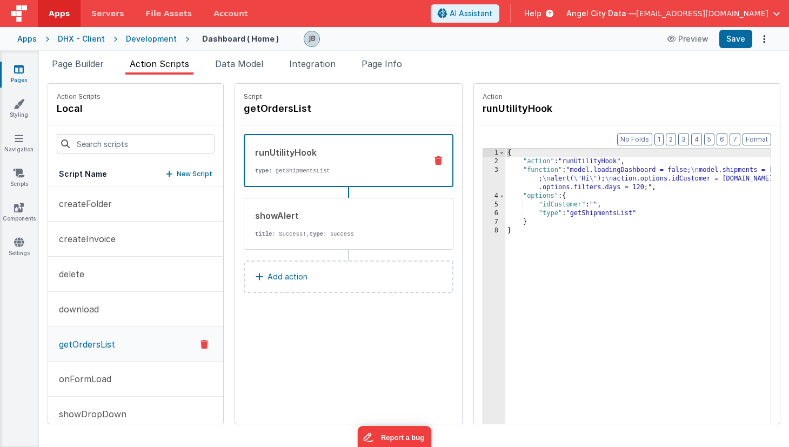
click at [617, 215] on div "{ "action" : "runUtilityHook" , "function" : "model.loadingDashboard = false; \…" at bounding box center [653, 312] width 297 height 326
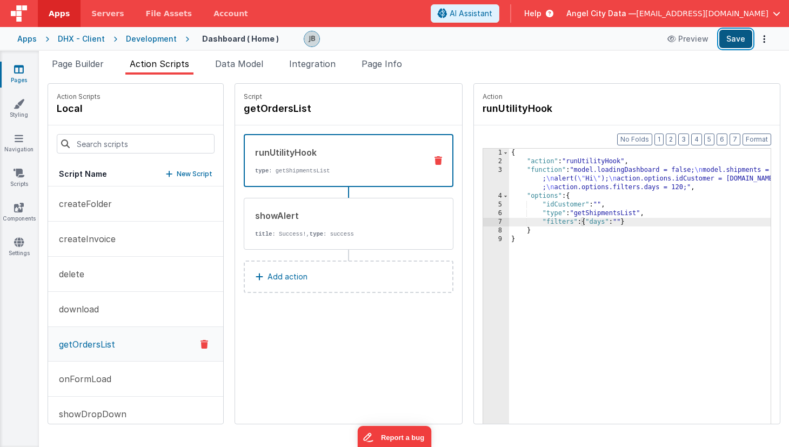
click at [734, 37] on button "Save" at bounding box center [735, 39] width 33 height 18
click at [738, 38] on button "Save" at bounding box center [735, 39] width 33 height 18
